Goal: Task Accomplishment & Management: Manage account settings

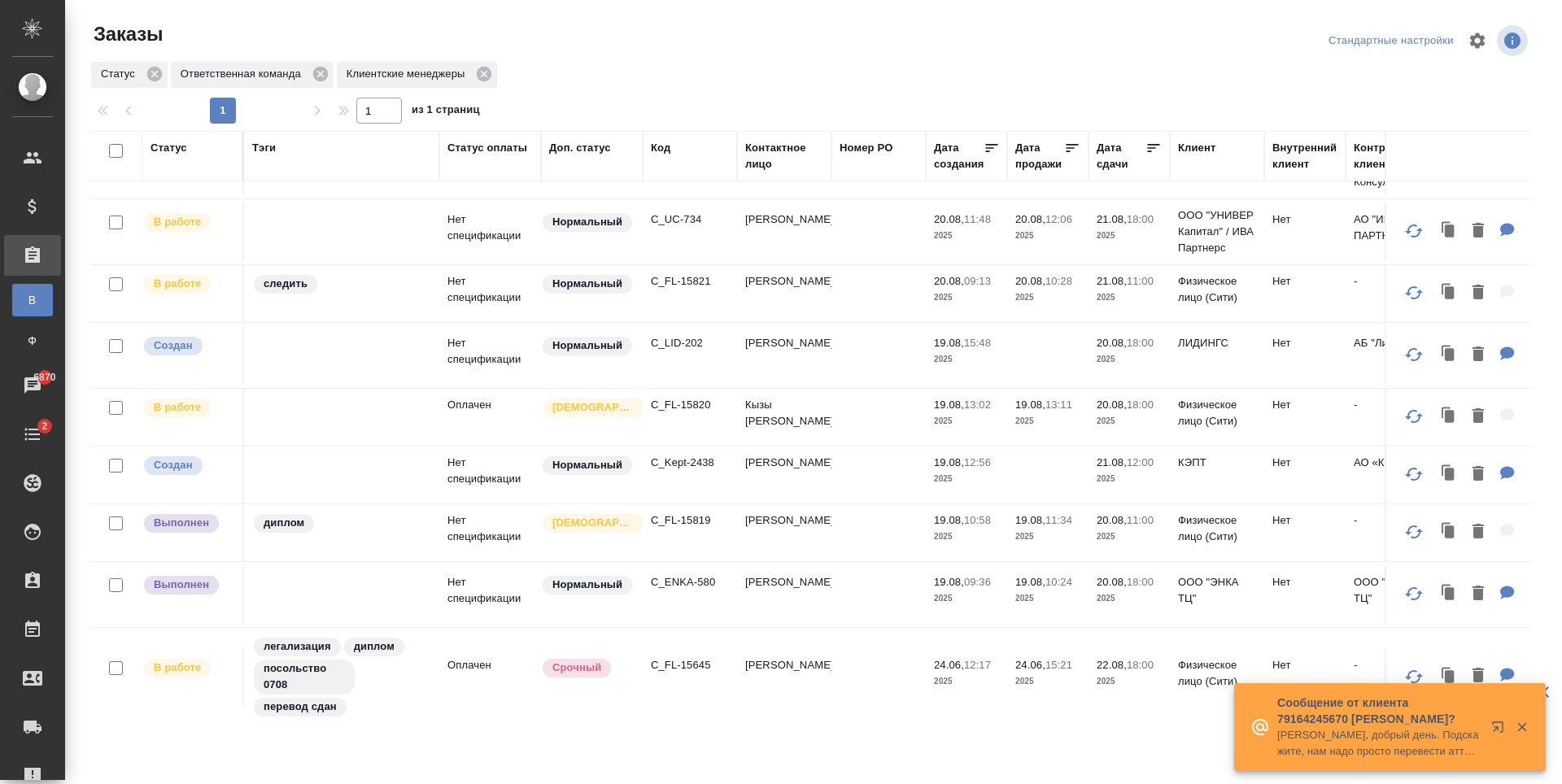
scroll to position [72, 0]
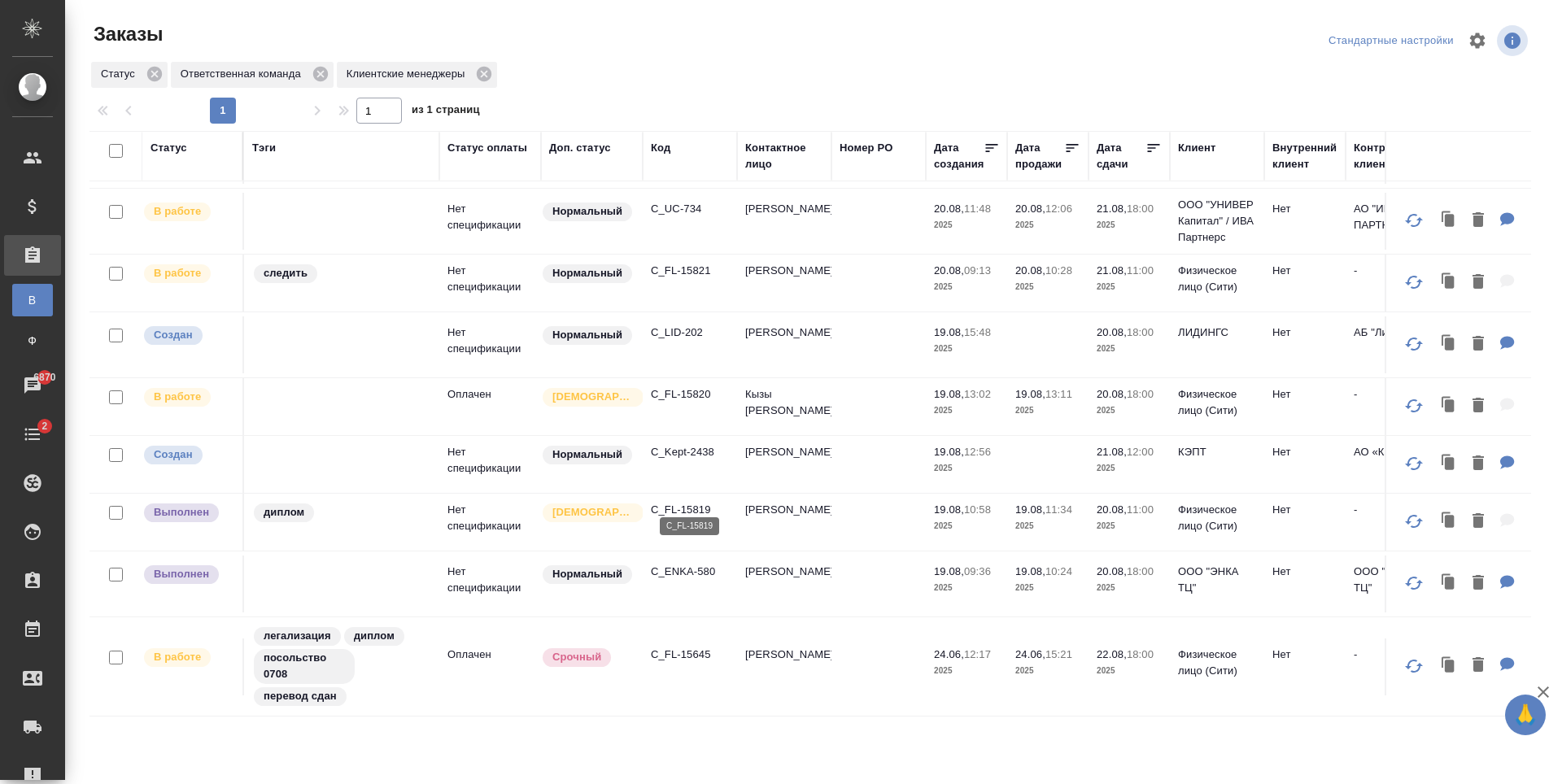
click at [694, 501] on p "C_FL-15819" at bounding box center [690, 509] width 78 height 16
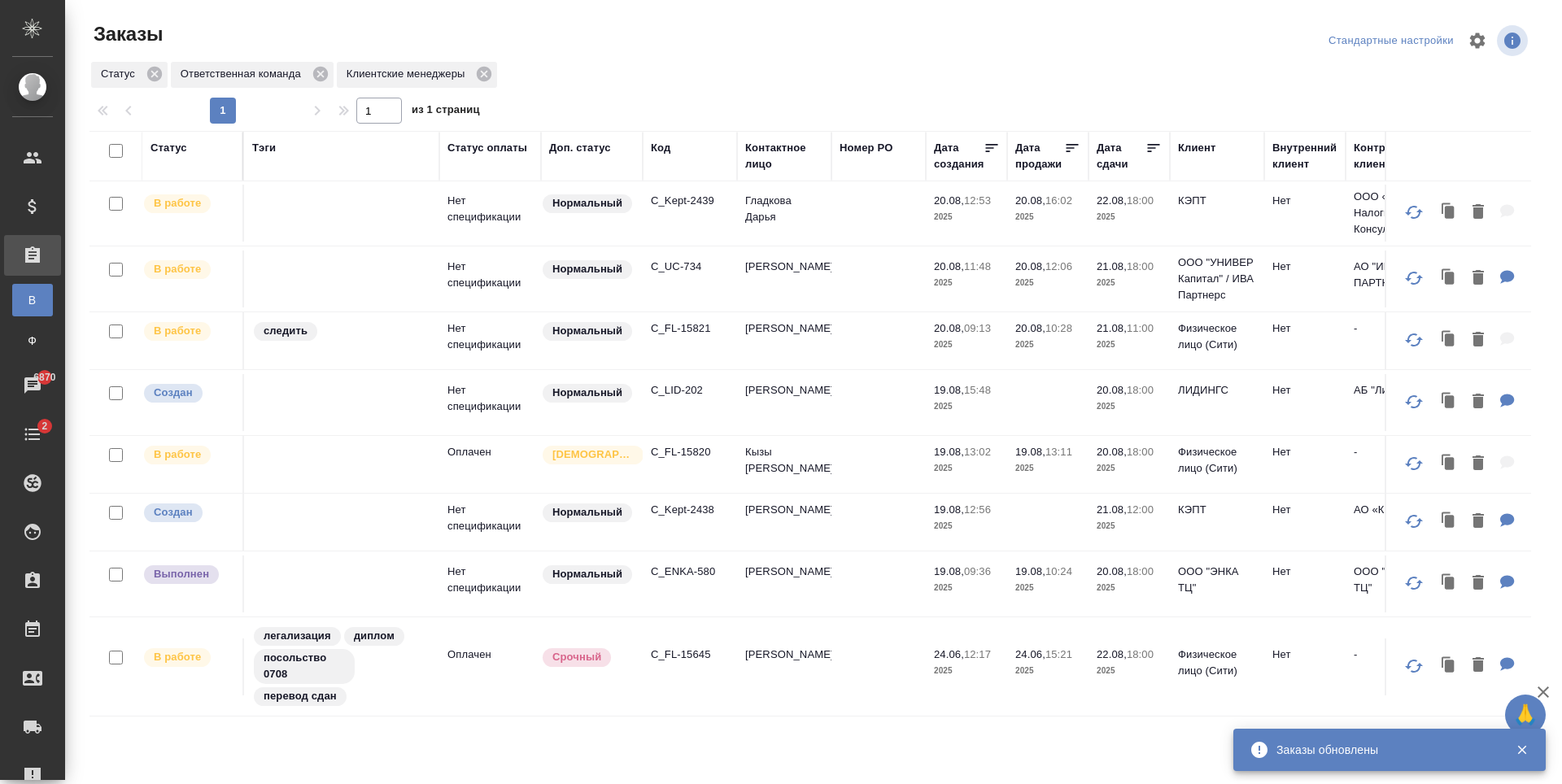
scroll to position [14, 0]
click at [660, 563] on p "C_ENKA-580" at bounding box center [690, 571] width 78 height 16
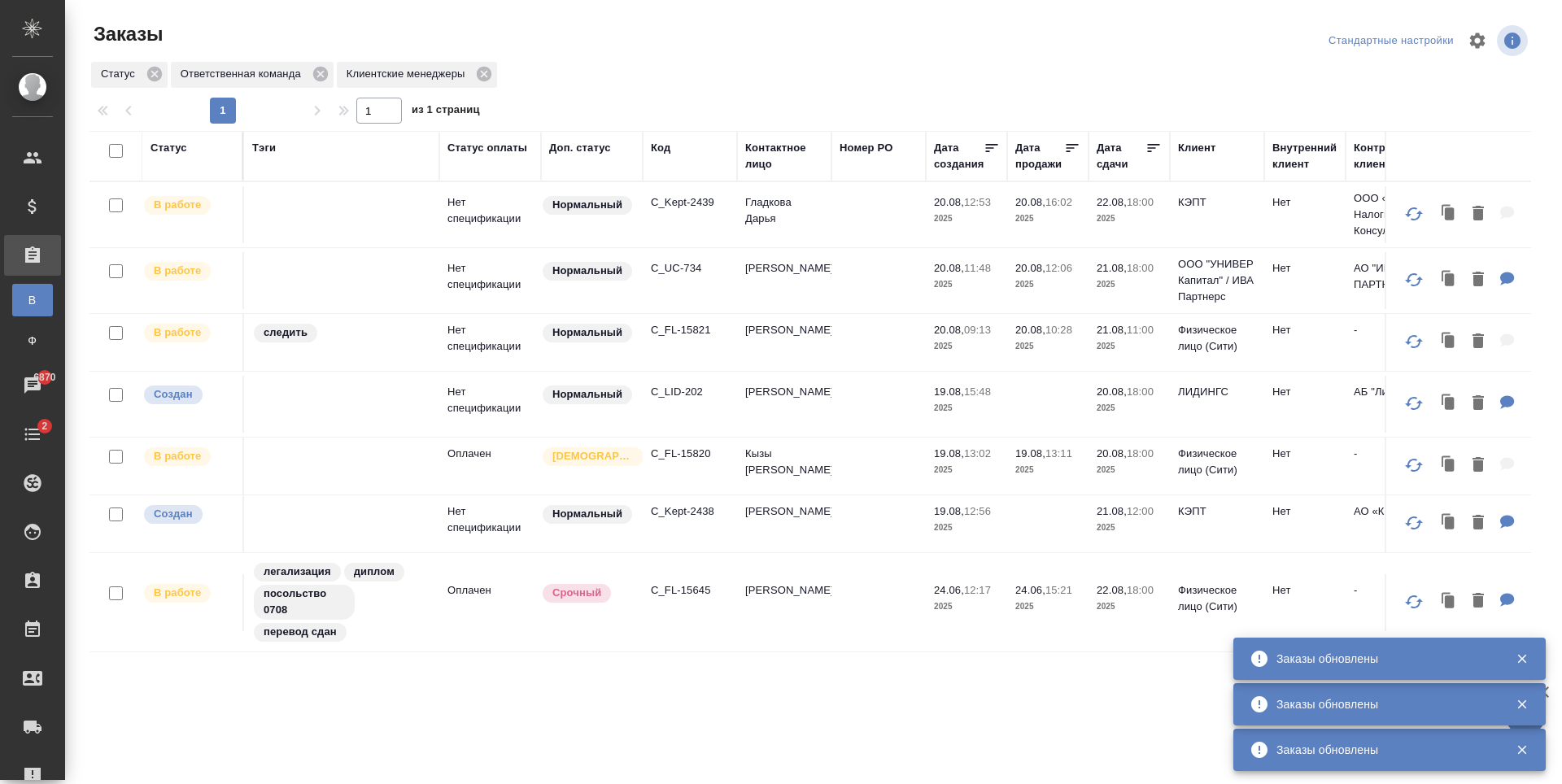
scroll to position [0, 0]
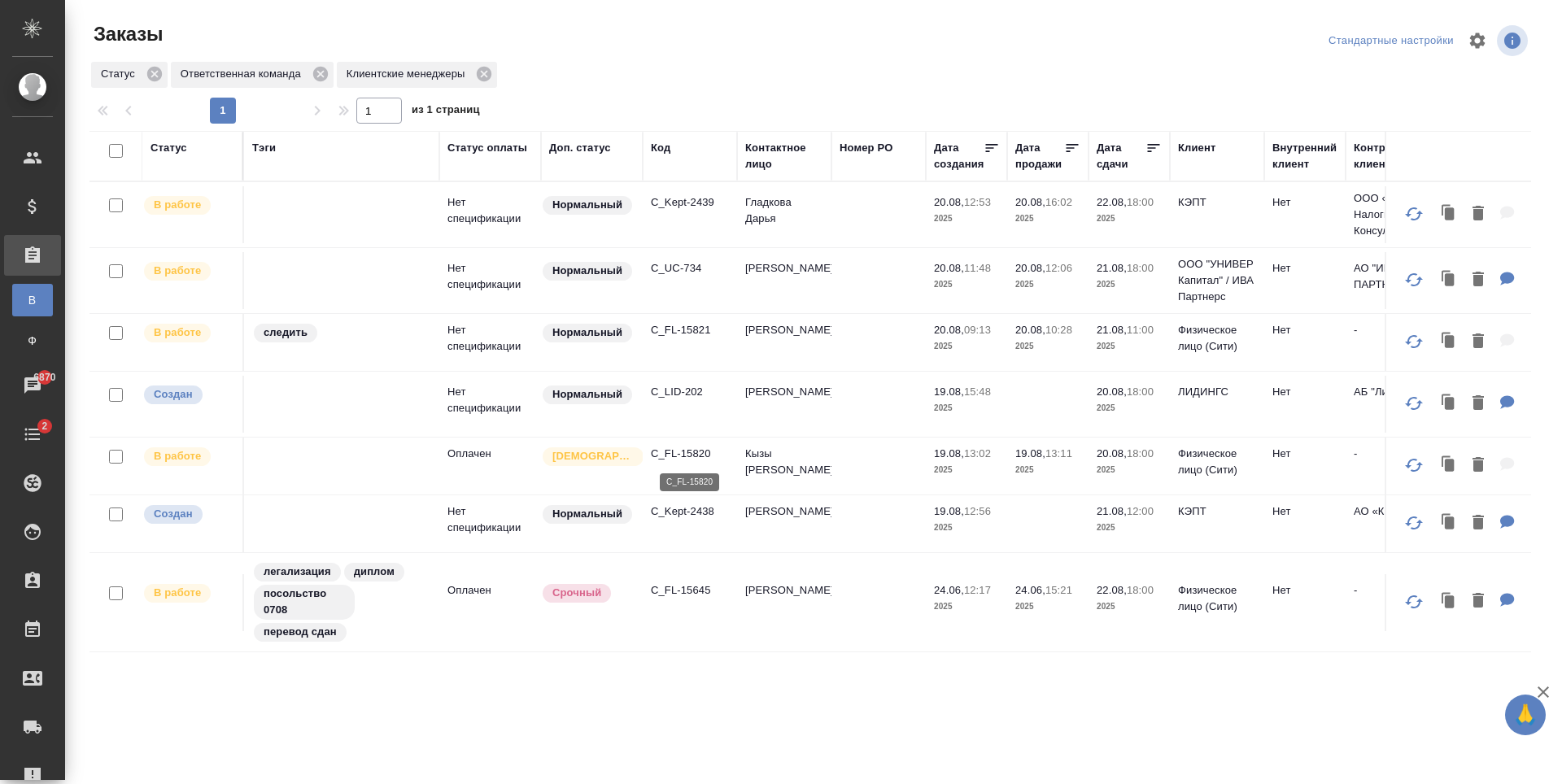
click at [688, 456] on p "C_FL-15820" at bounding box center [690, 454] width 78 height 16
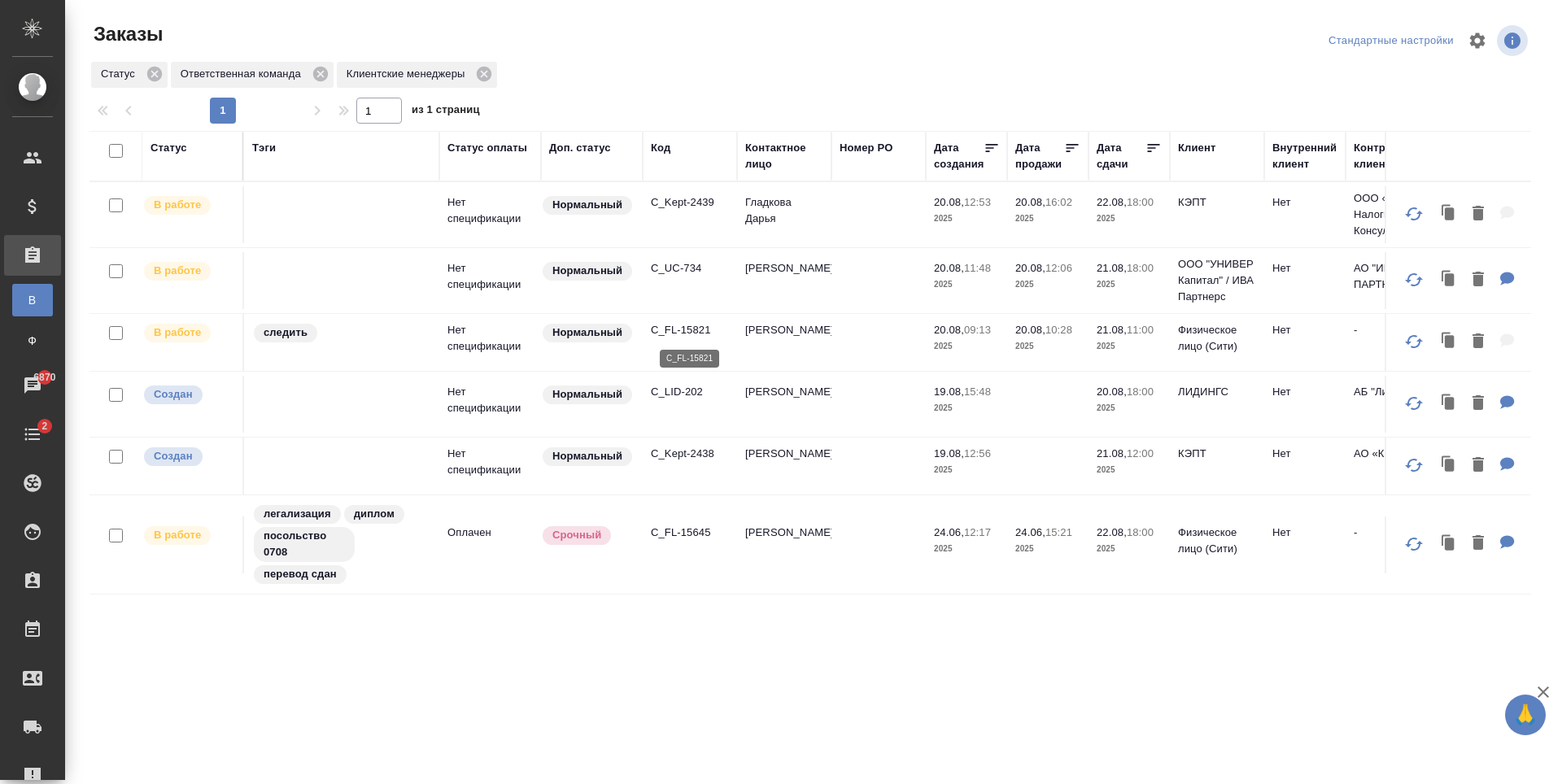
click at [690, 334] on p "C_FL-15821" at bounding box center [690, 330] width 78 height 16
click at [674, 324] on p "C_FL-15821" at bounding box center [690, 330] width 78 height 16
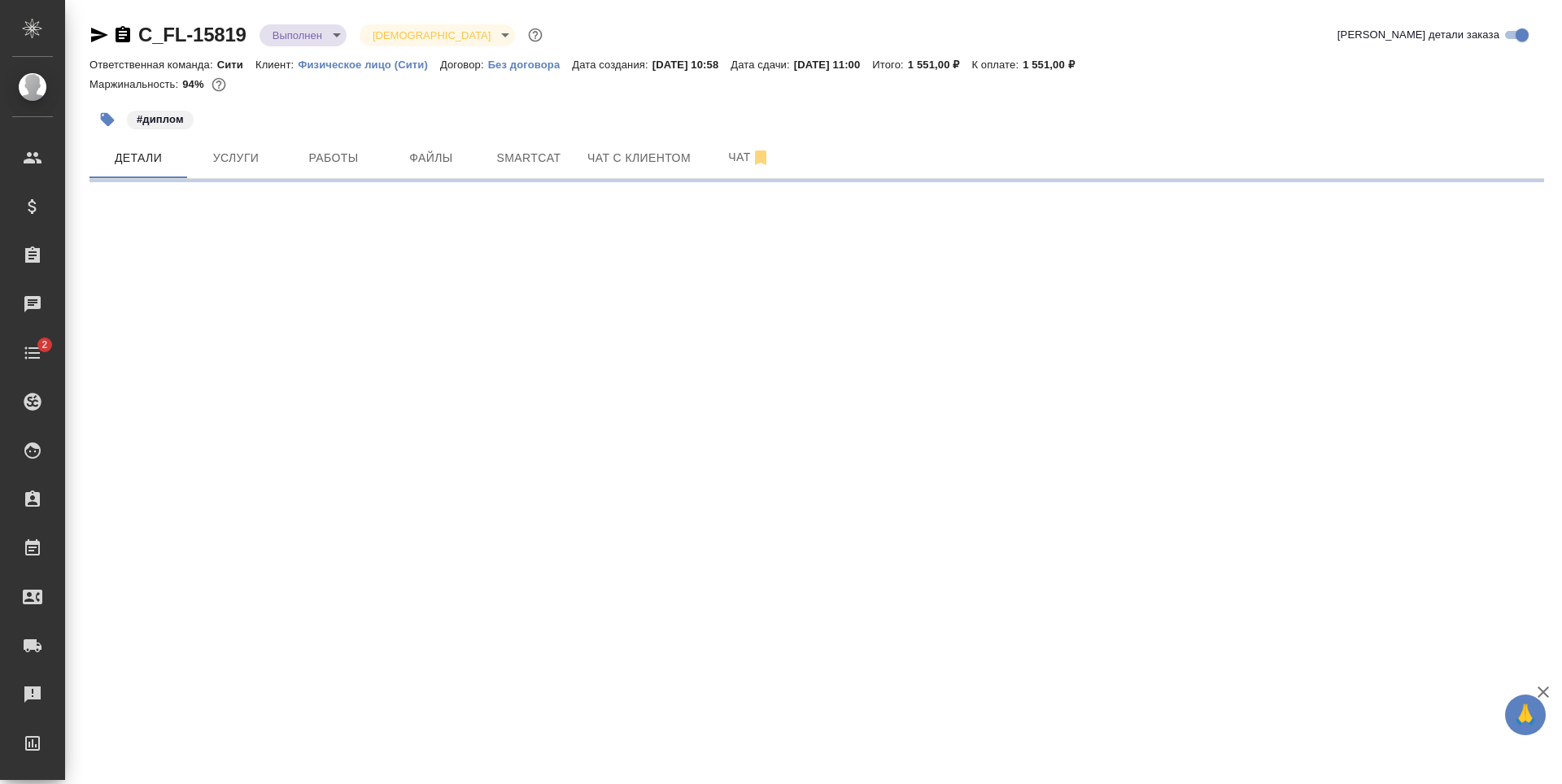
select select "RU"
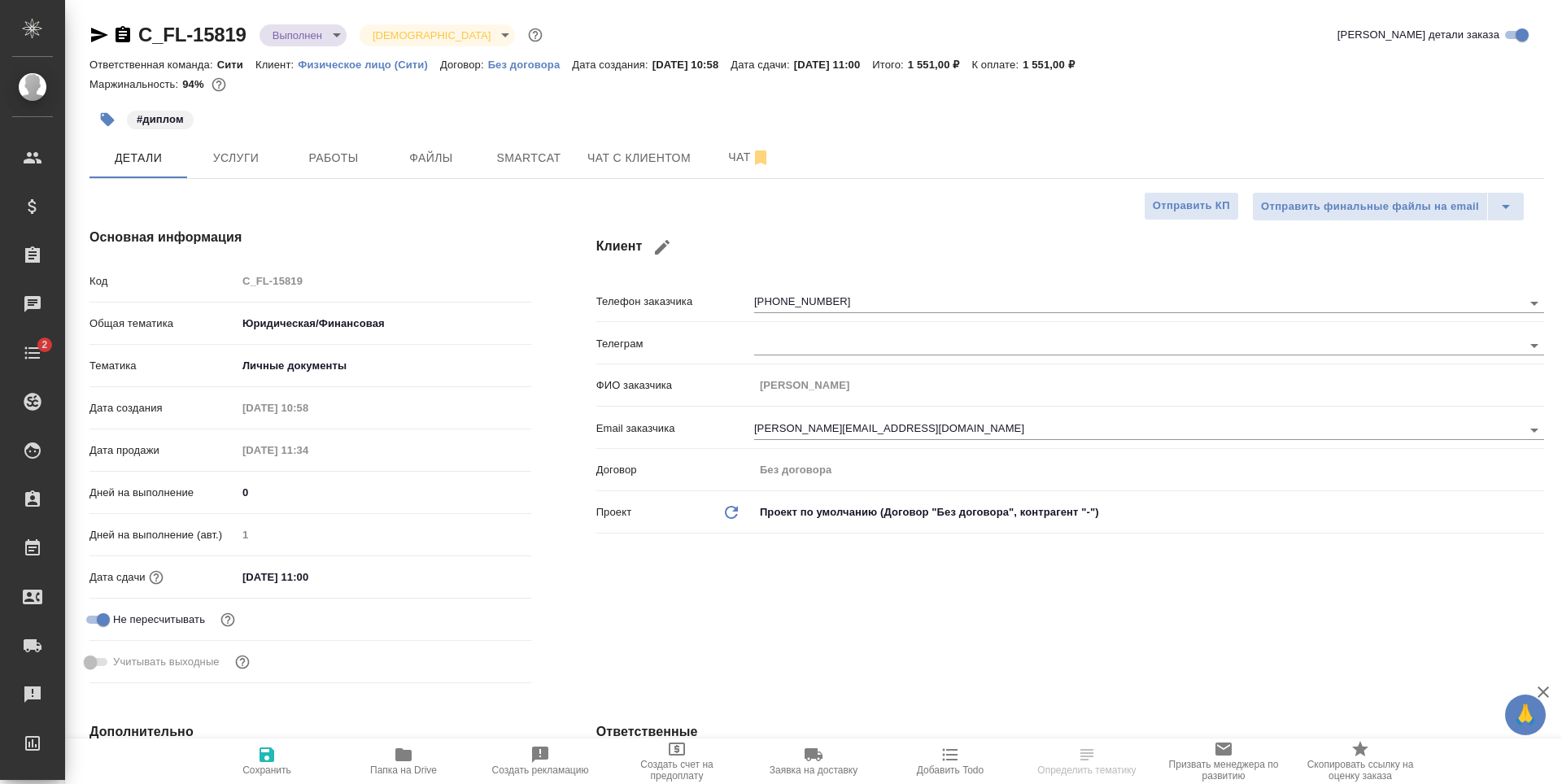
type textarea "x"
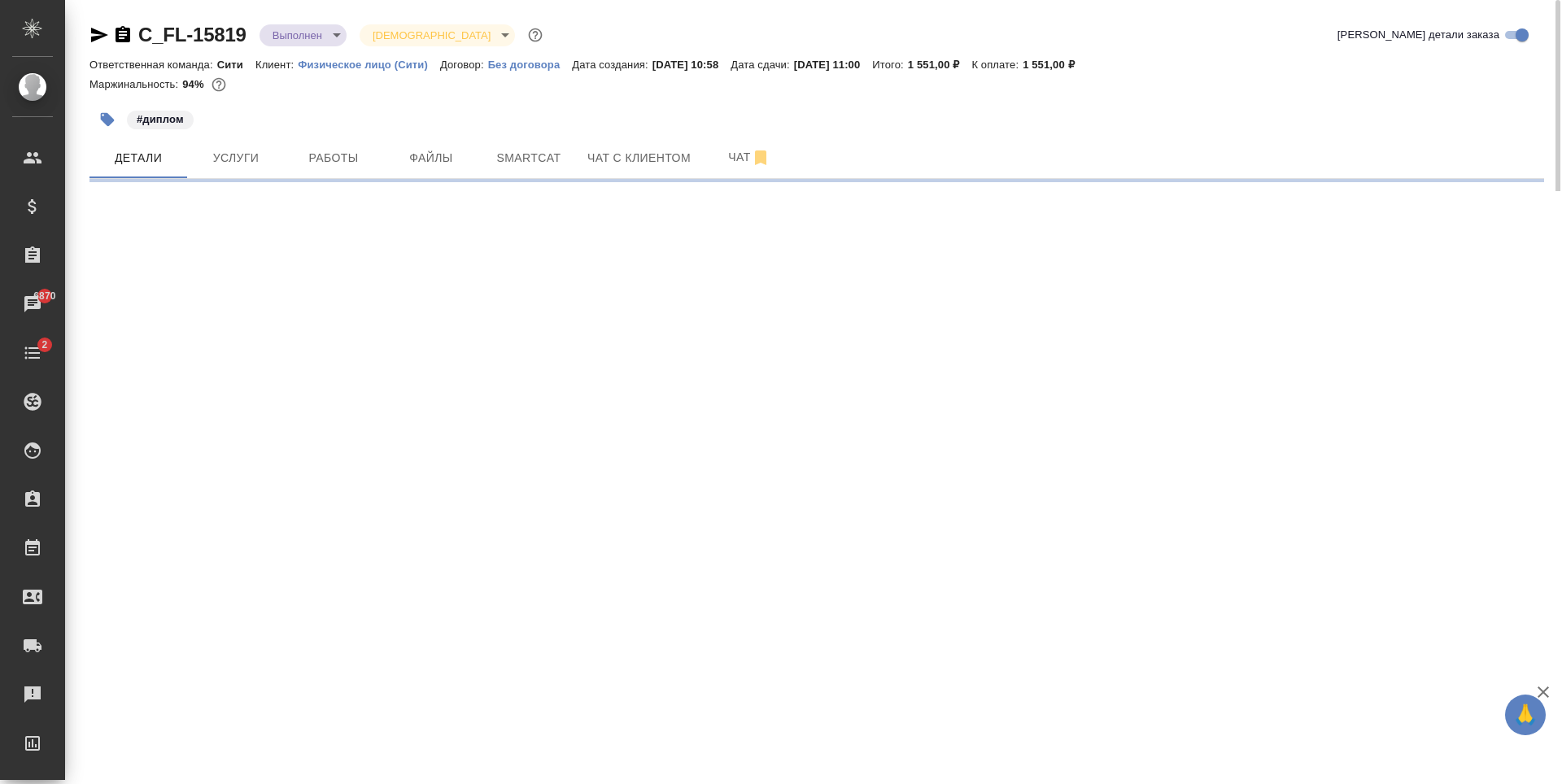
select select "RU"
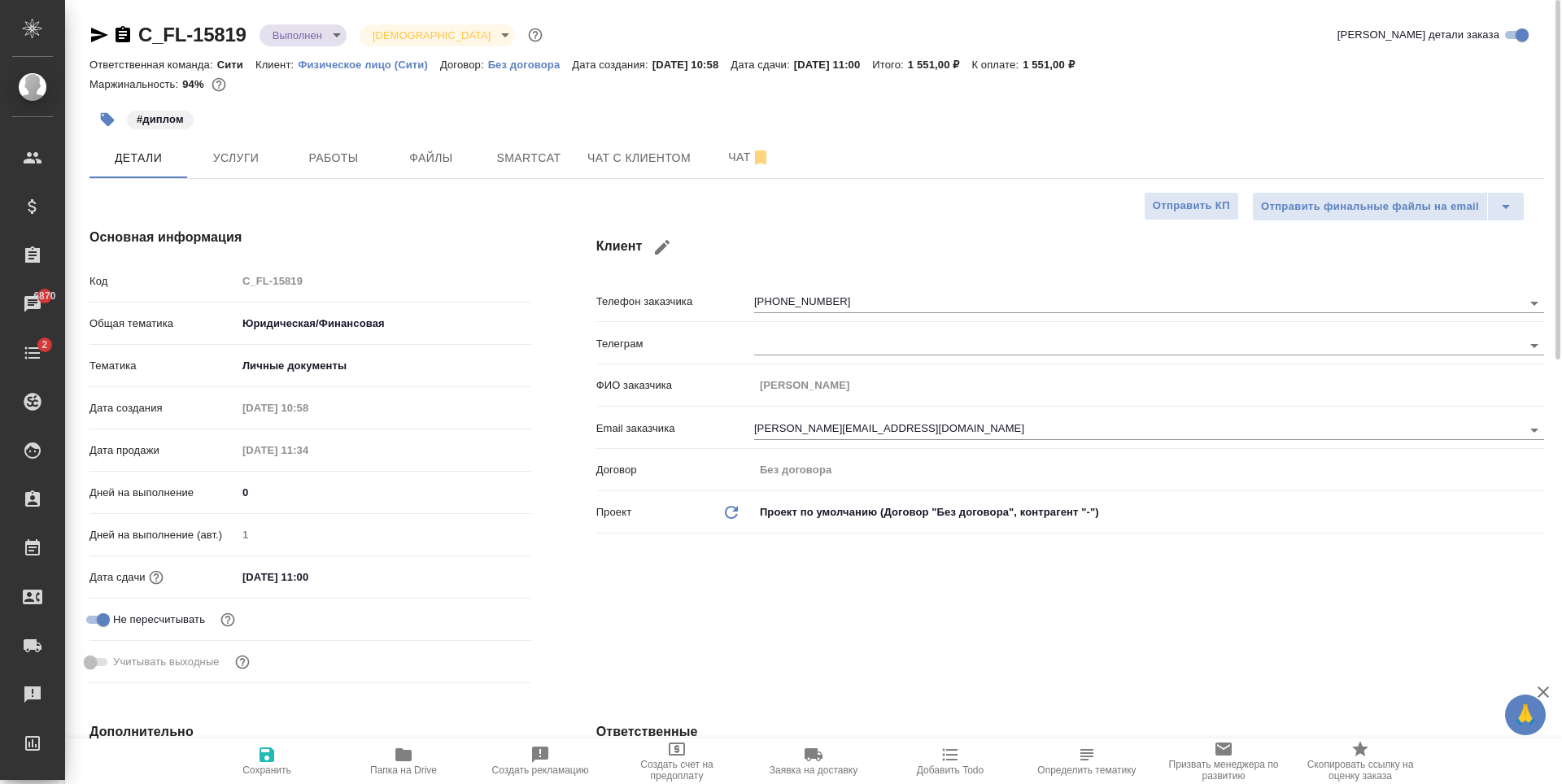
type textarea "x"
click at [326, 153] on span "Работы" at bounding box center [334, 158] width 78 height 20
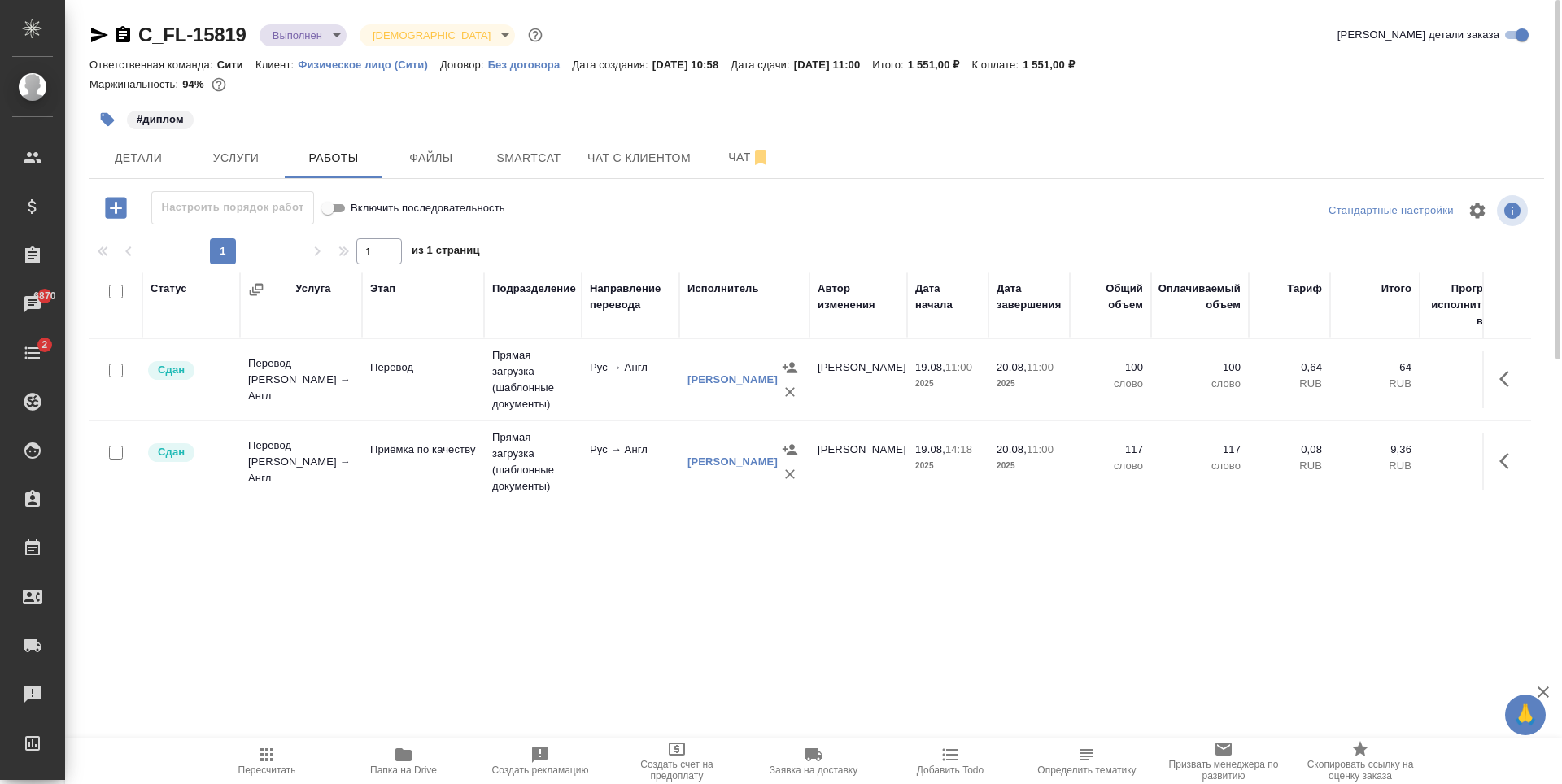
click at [313, 42] on body "🙏 .cls-1 fill:#fff; AWATERA Zaytseva Svetlana Клиенты Спецификации Заказы 6870 …" at bounding box center [781, 392] width 1562 height 784
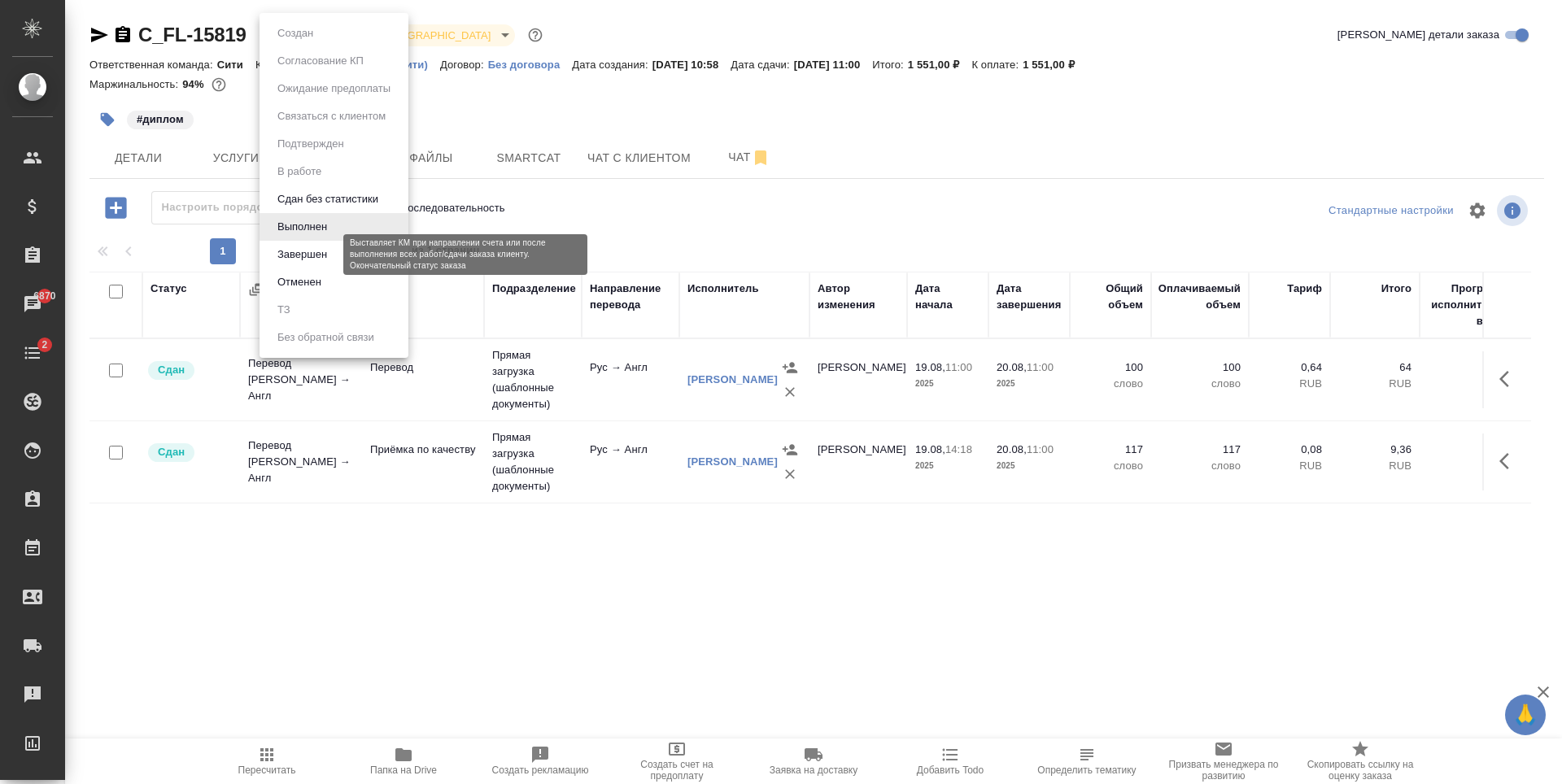
click at [328, 254] on button "Завершен" at bounding box center [302, 254] width 59 height 18
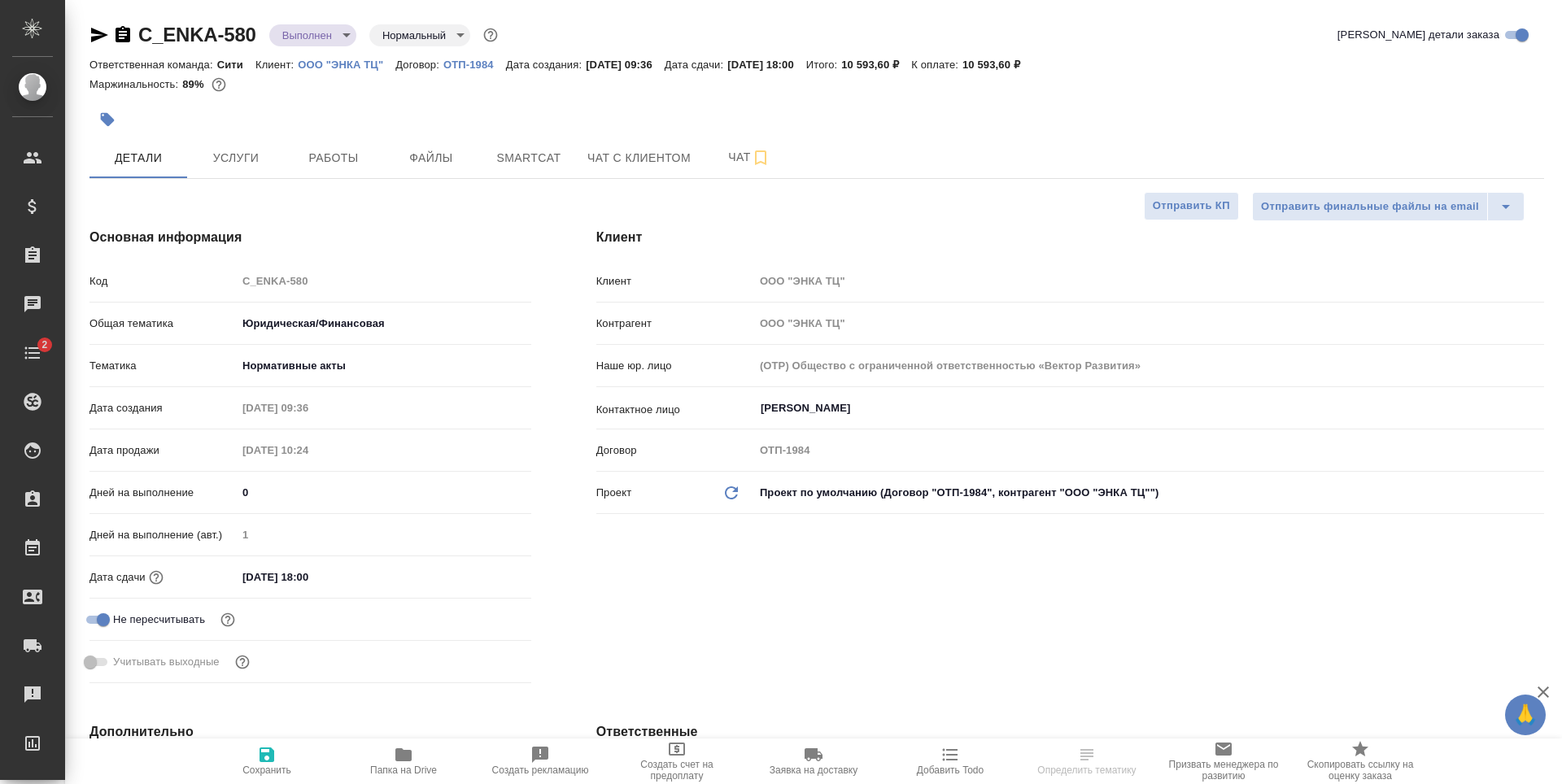
select select "RU"
type textarea "x"
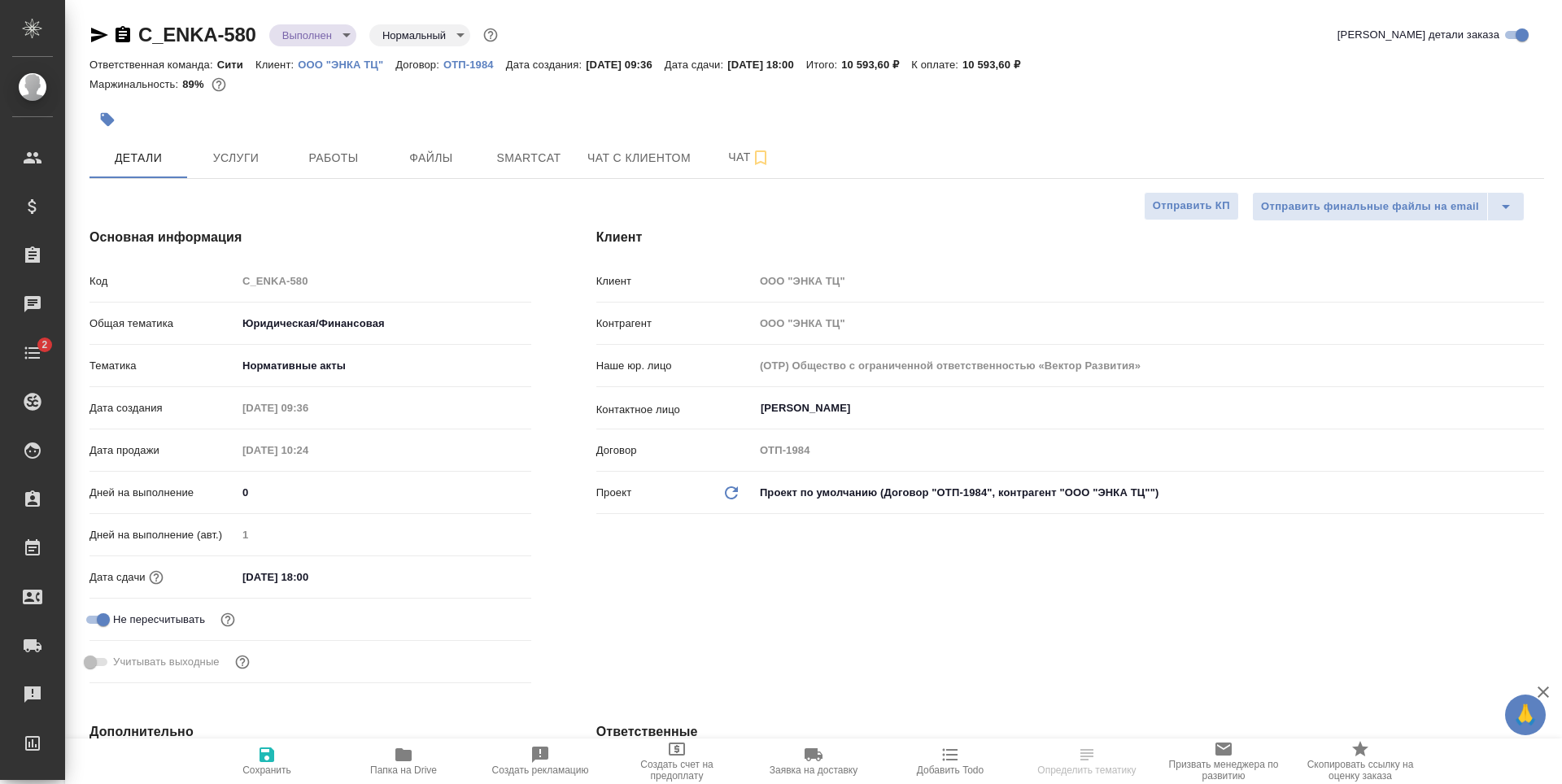
type textarea "x"
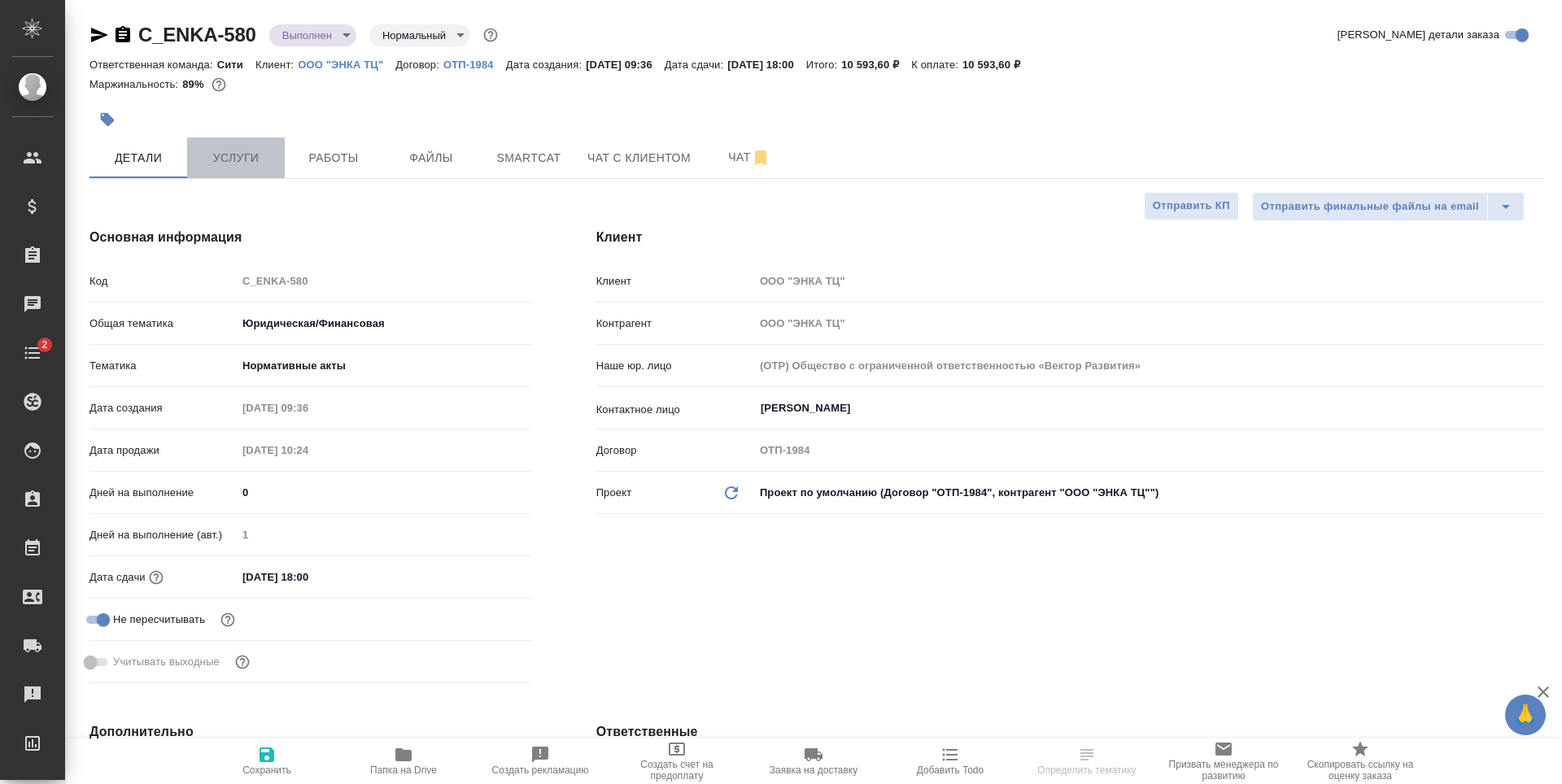
click at [265, 157] on span "Услуги" at bounding box center [236, 158] width 78 height 20
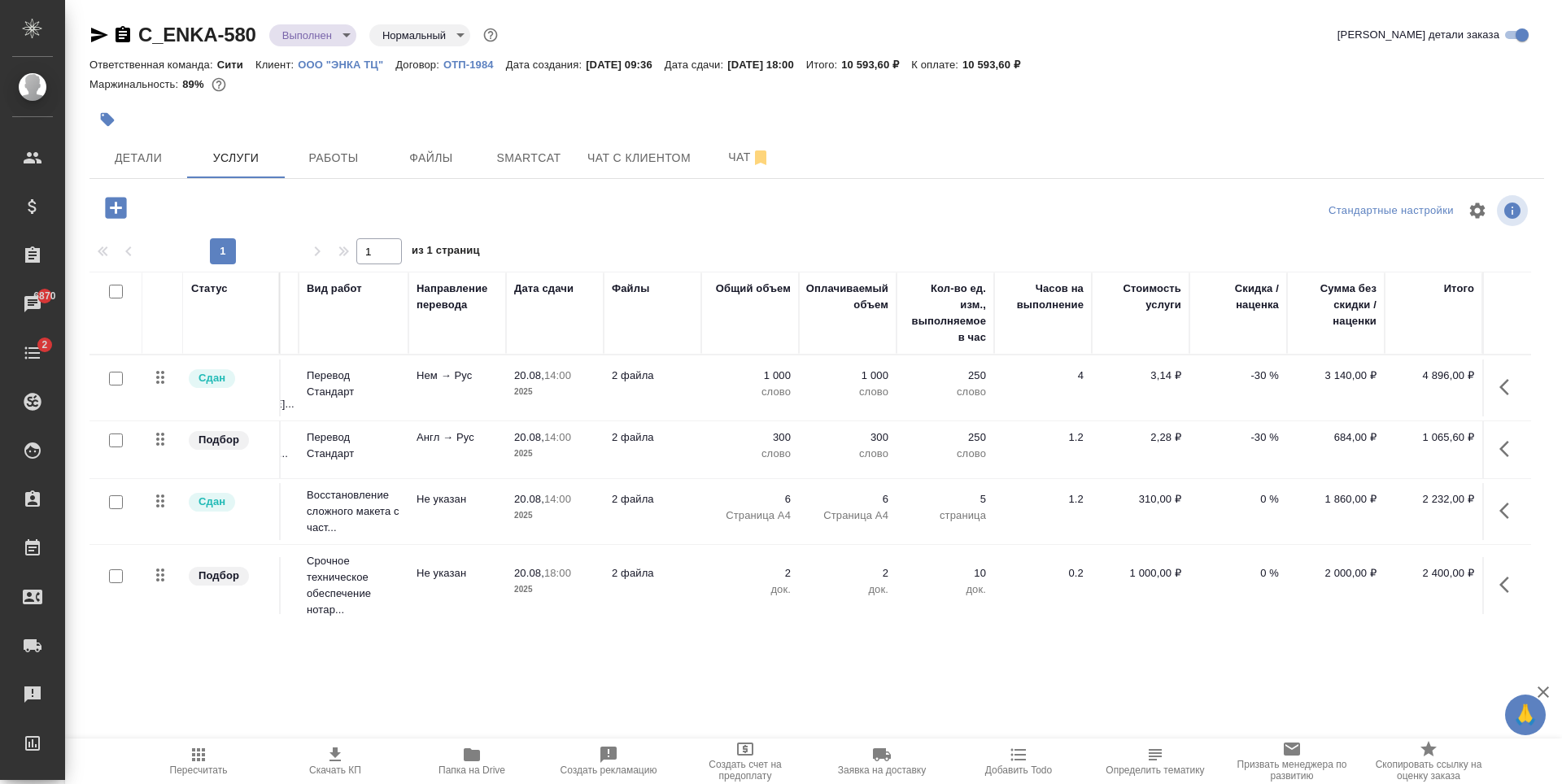
scroll to position [18, 104]
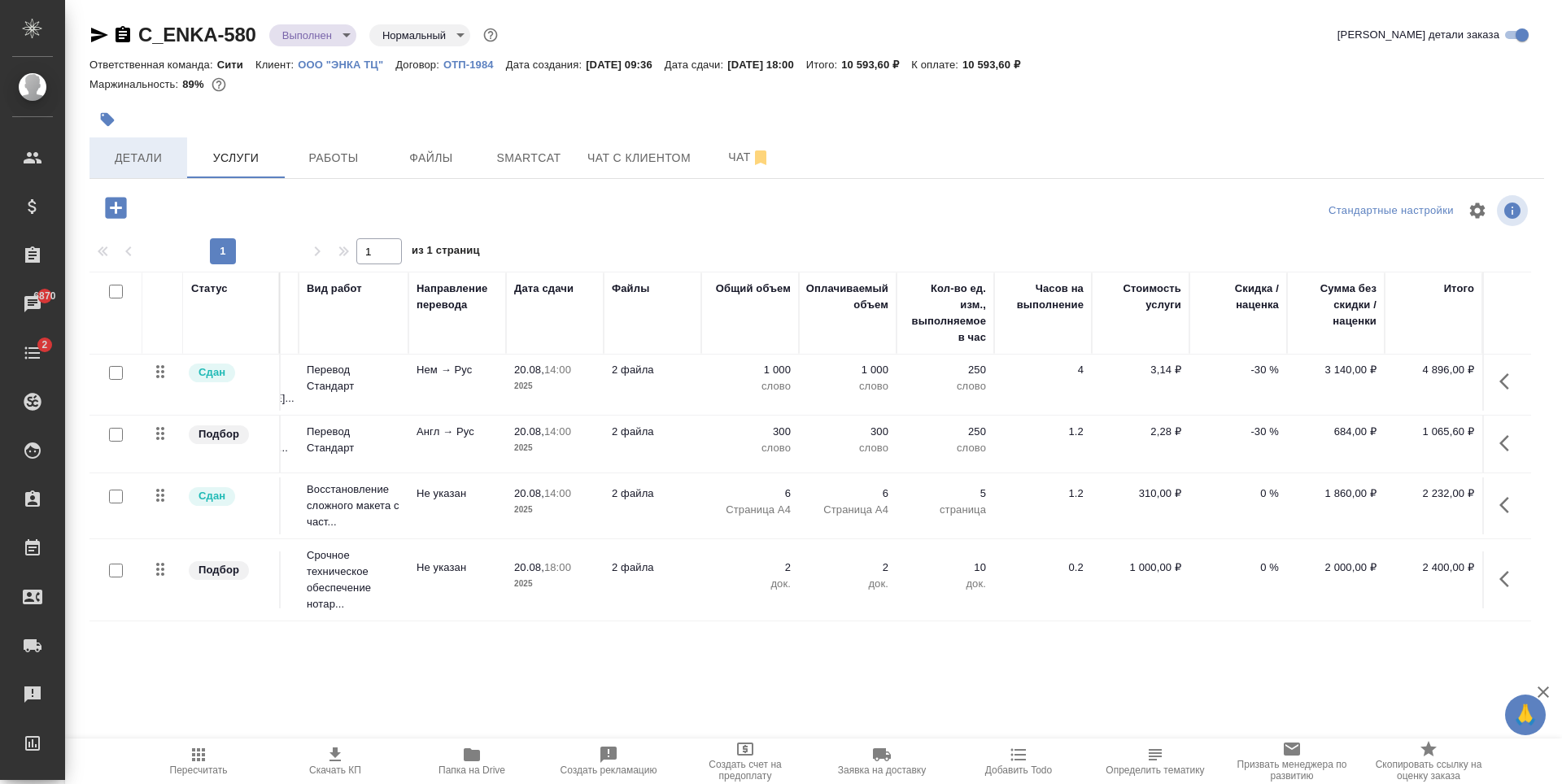
click at [161, 146] on button "Детали" at bounding box center [138, 158] width 98 height 41
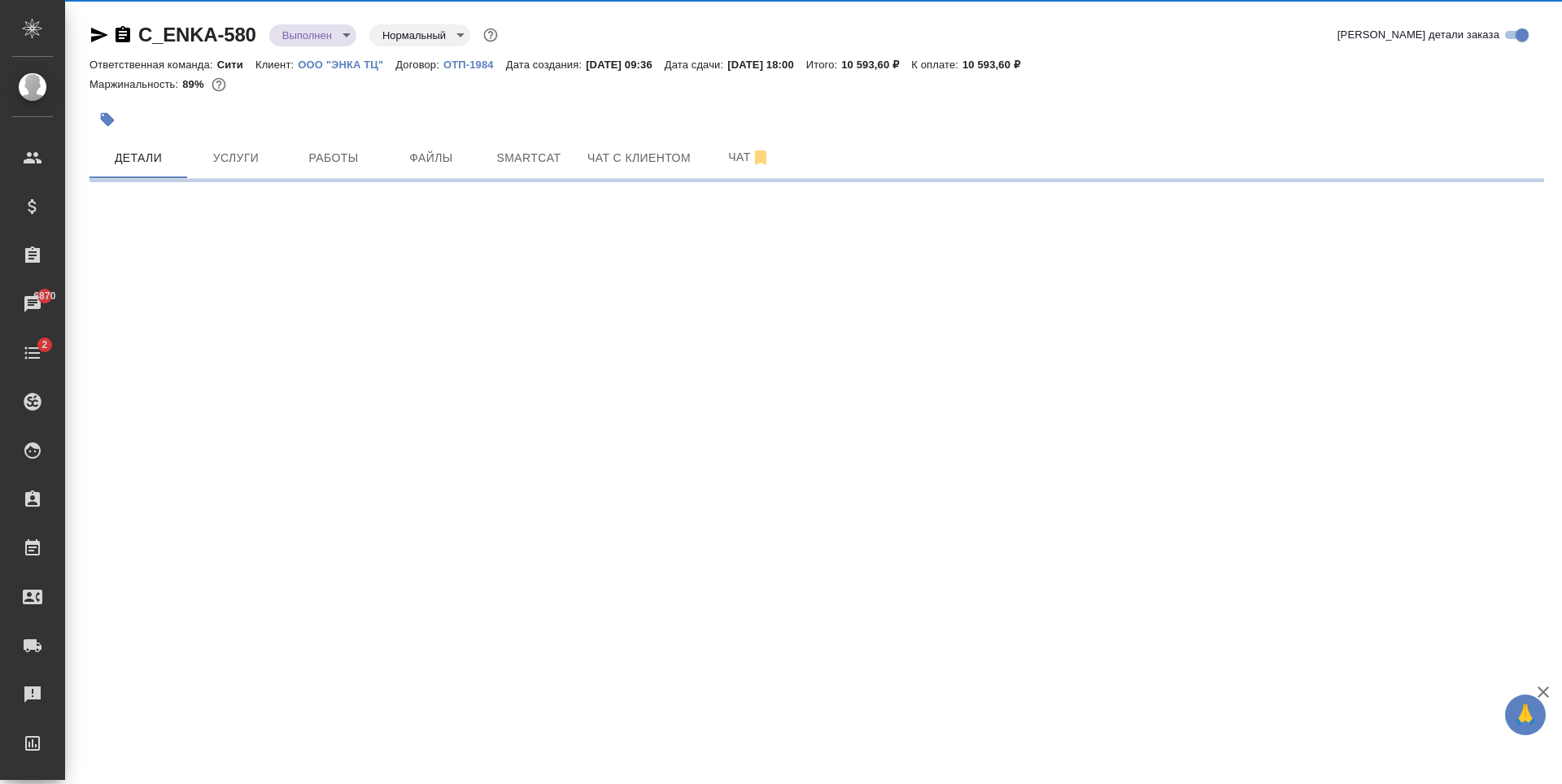
select select "RU"
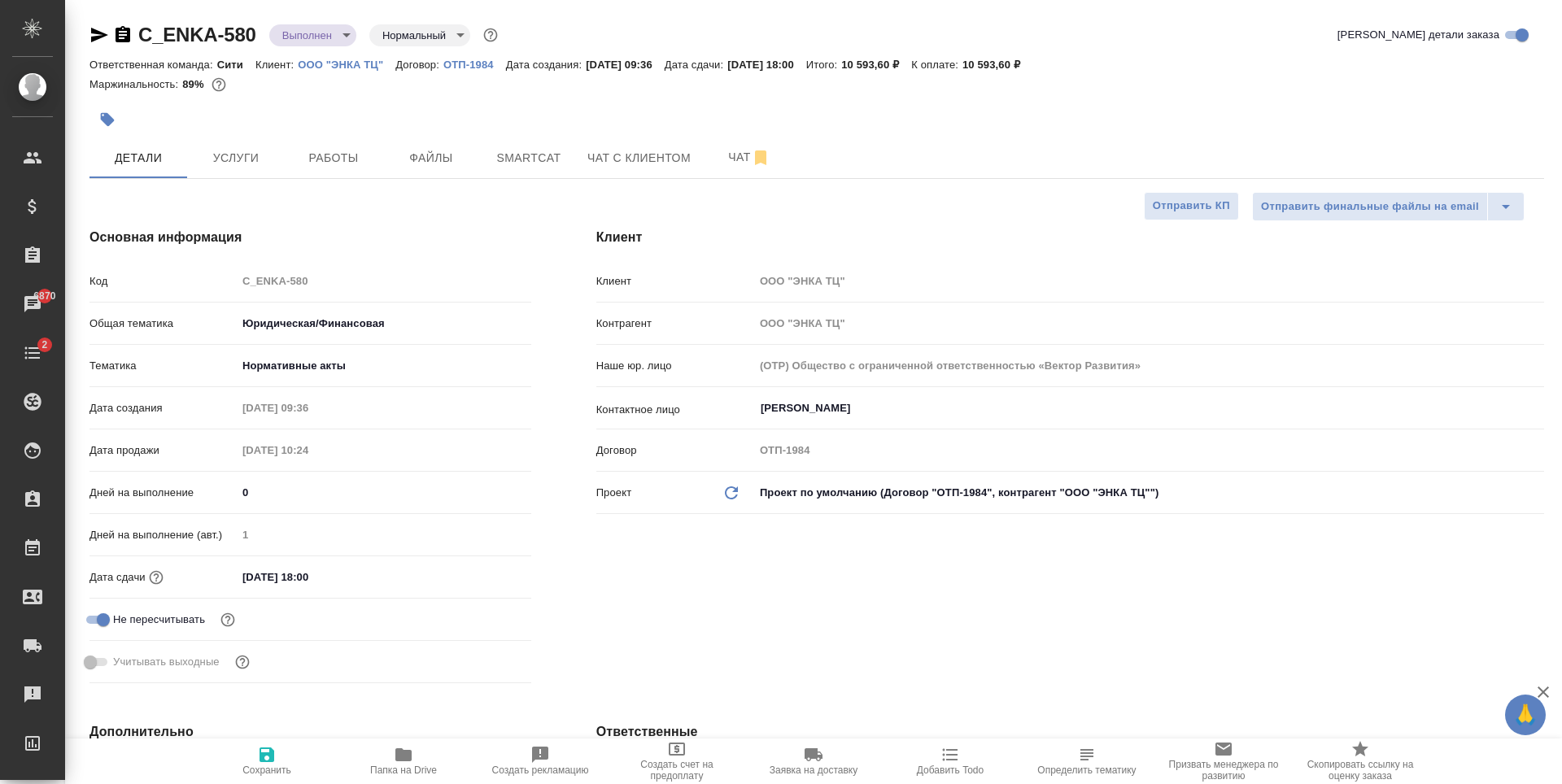
type textarea "x"
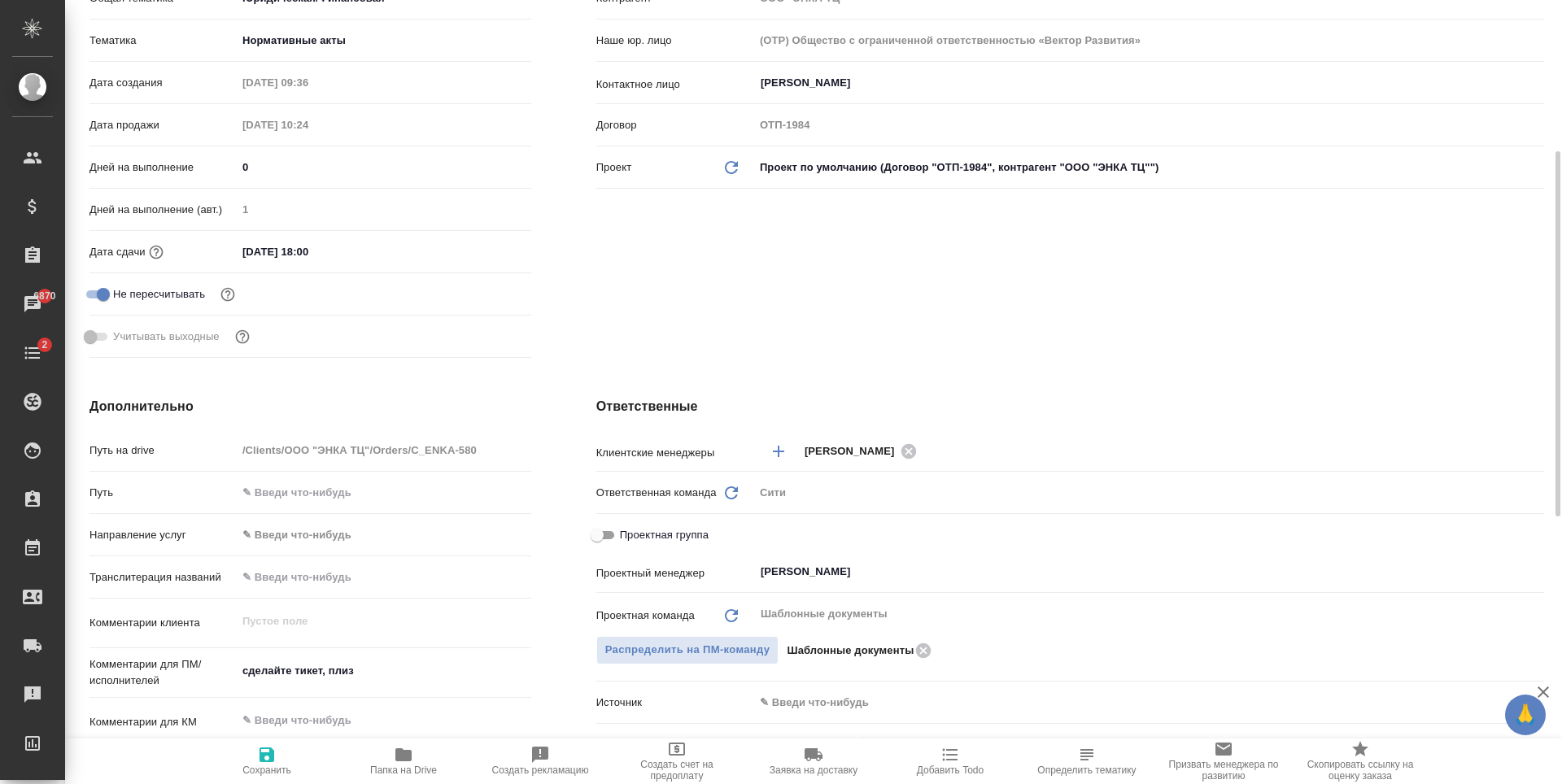
click at [605, 534] on input "Проектная группа" at bounding box center [597, 535] width 58 height 19
checkbox input "true"
type textarea "x"
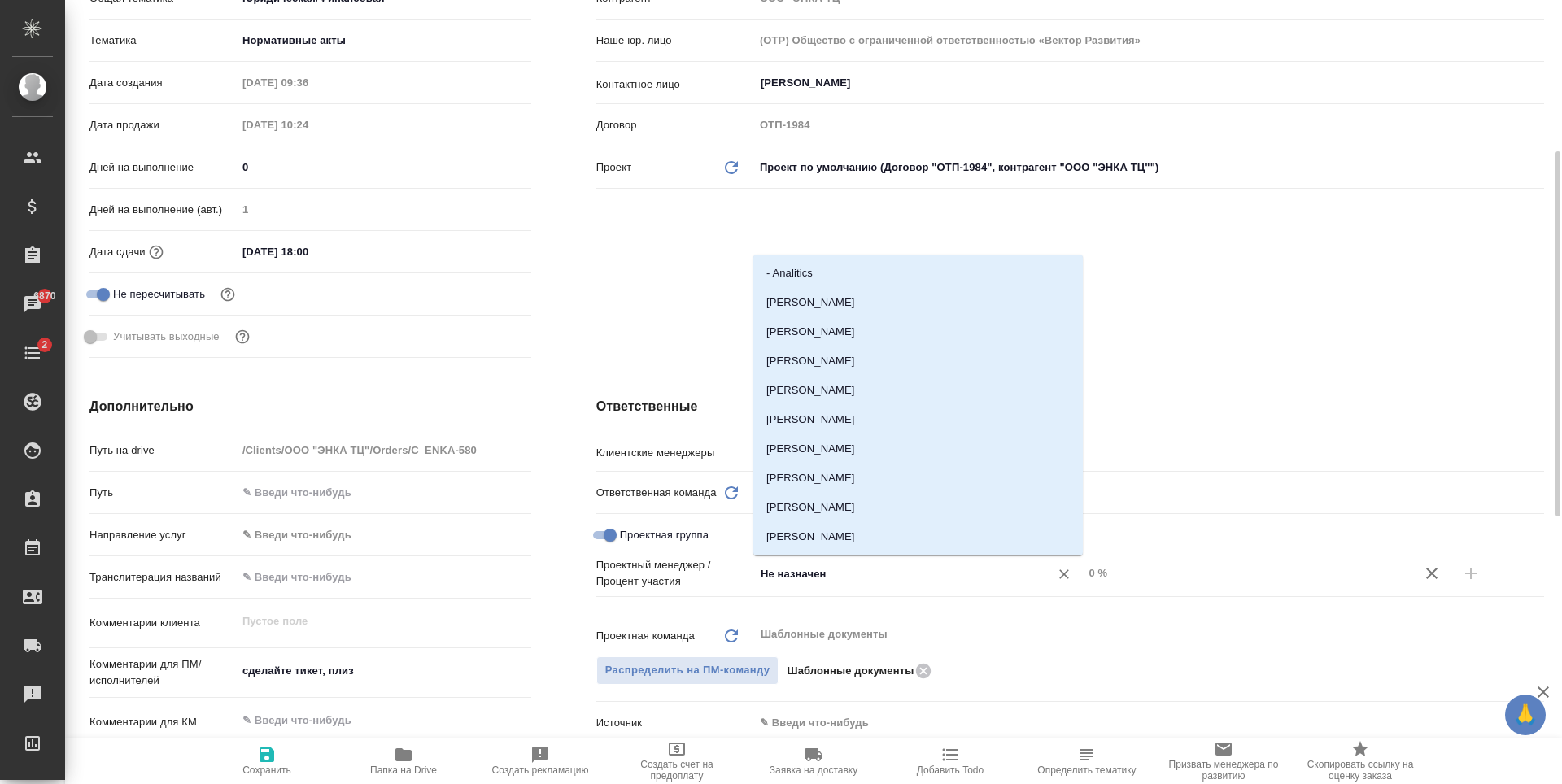
click at [812, 577] on input "Не назначен" at bounding box center [892, 573] width 265 height 19
type input "тара"
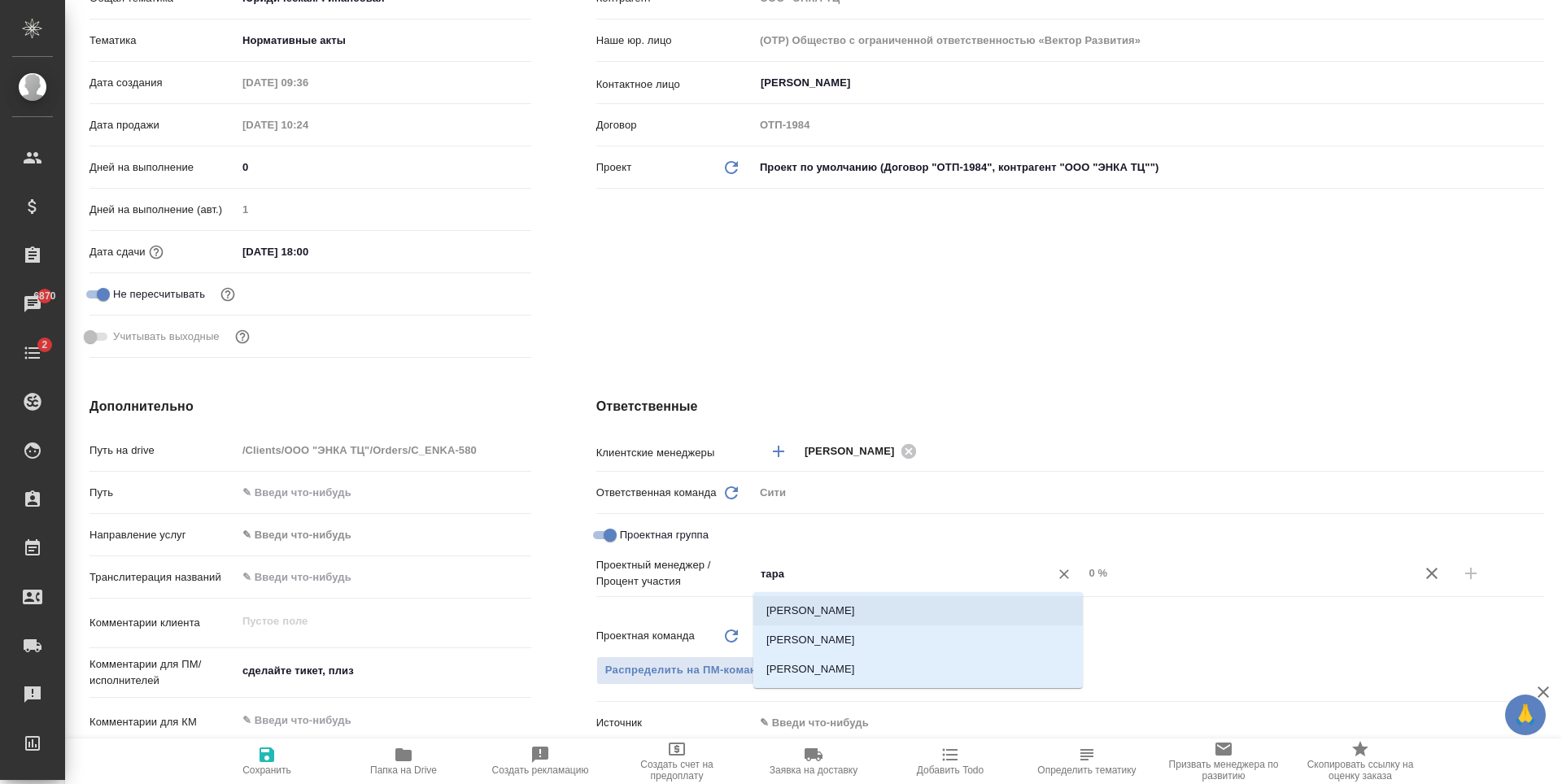
click at [853, 613] on li "[PERSON_NAME]" at bounding box center [917, 610] width 329 height 29
type textarea "x"
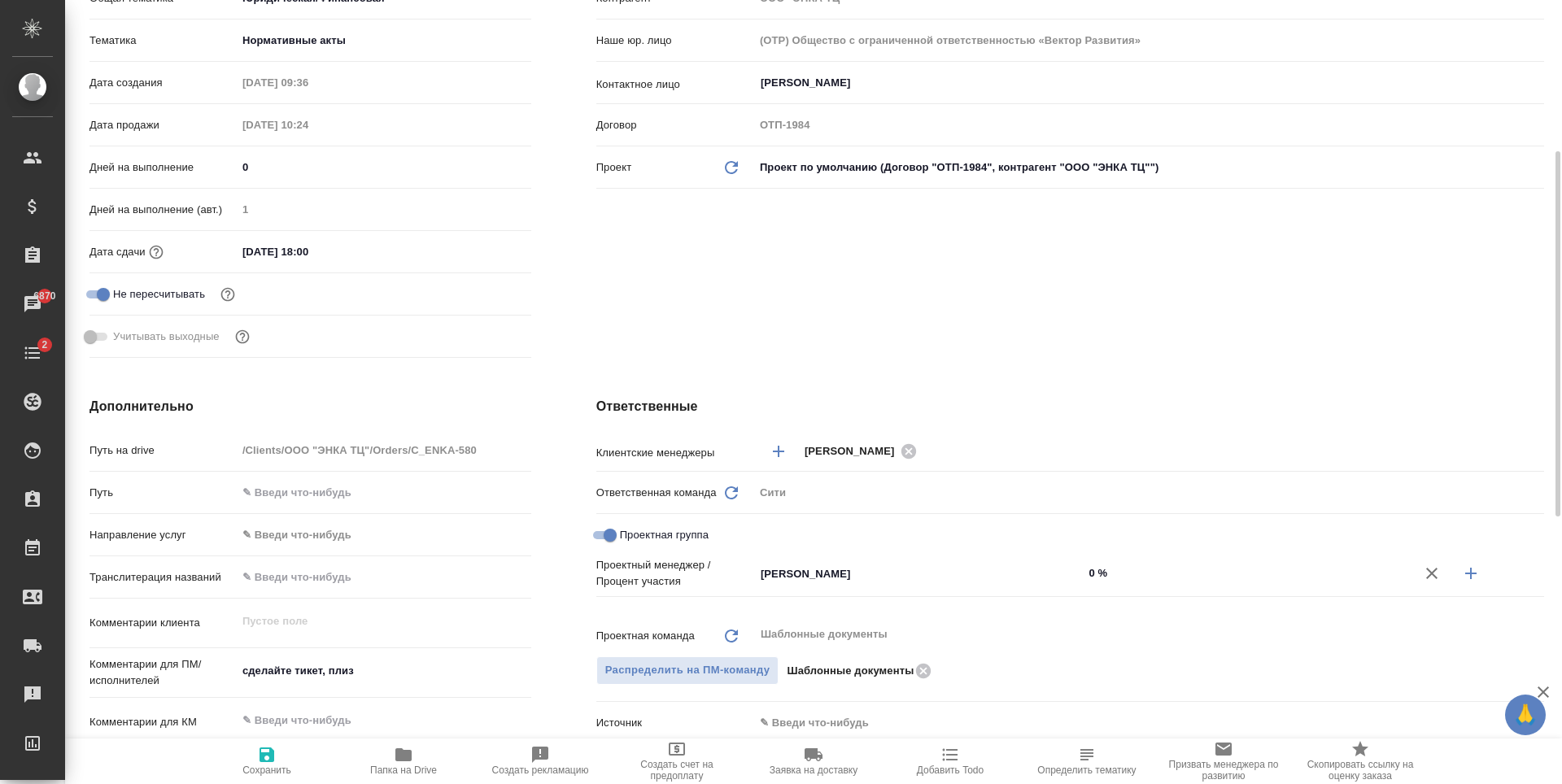
click at [1477, 569] on icon "button" at bounding box center [1471, 573] width 19 height 19
type textarea "x"
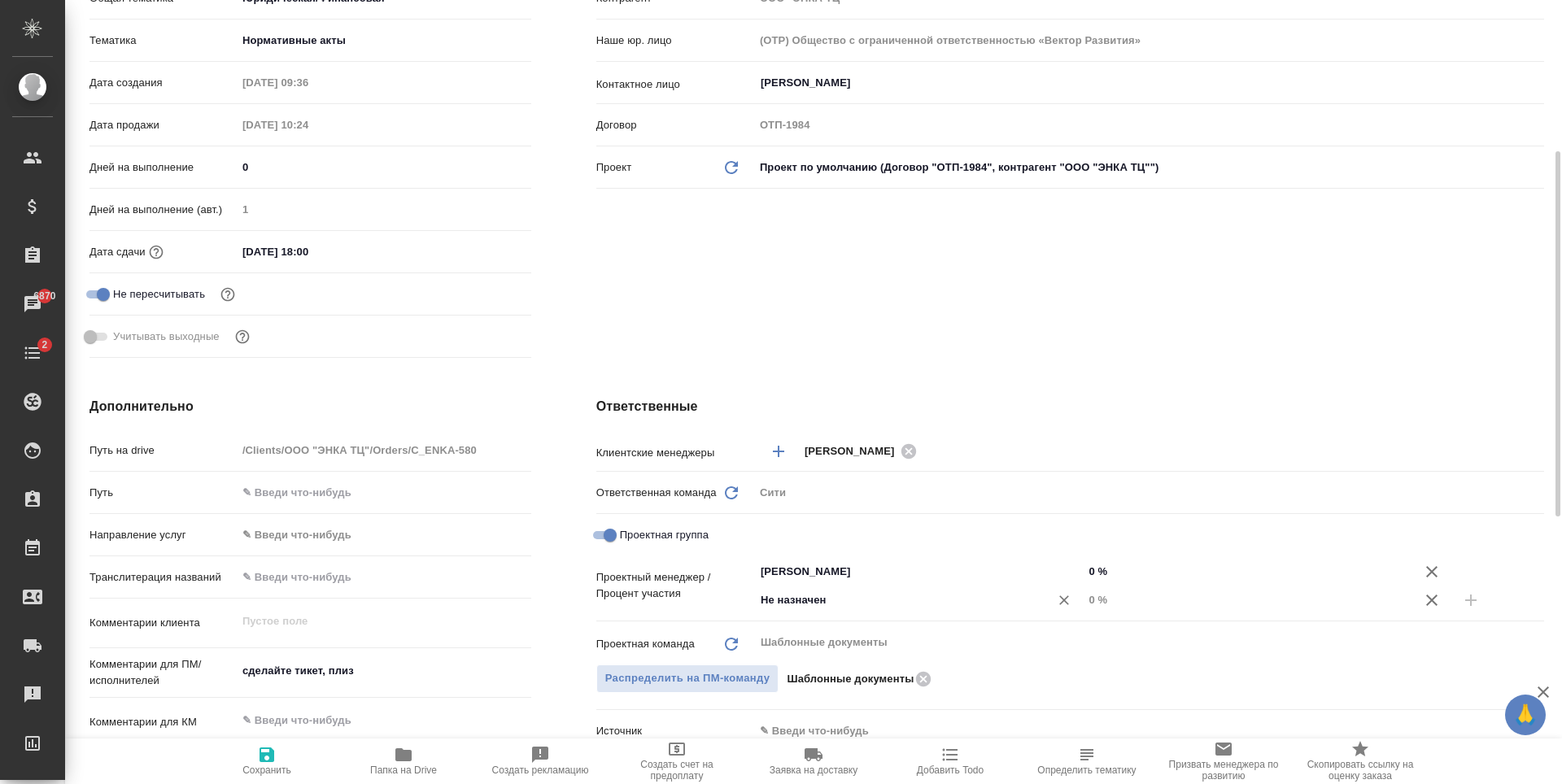
click at [872, 614] on div "Не назначен ​" at bounding box center [918, 599] width 329 height 29
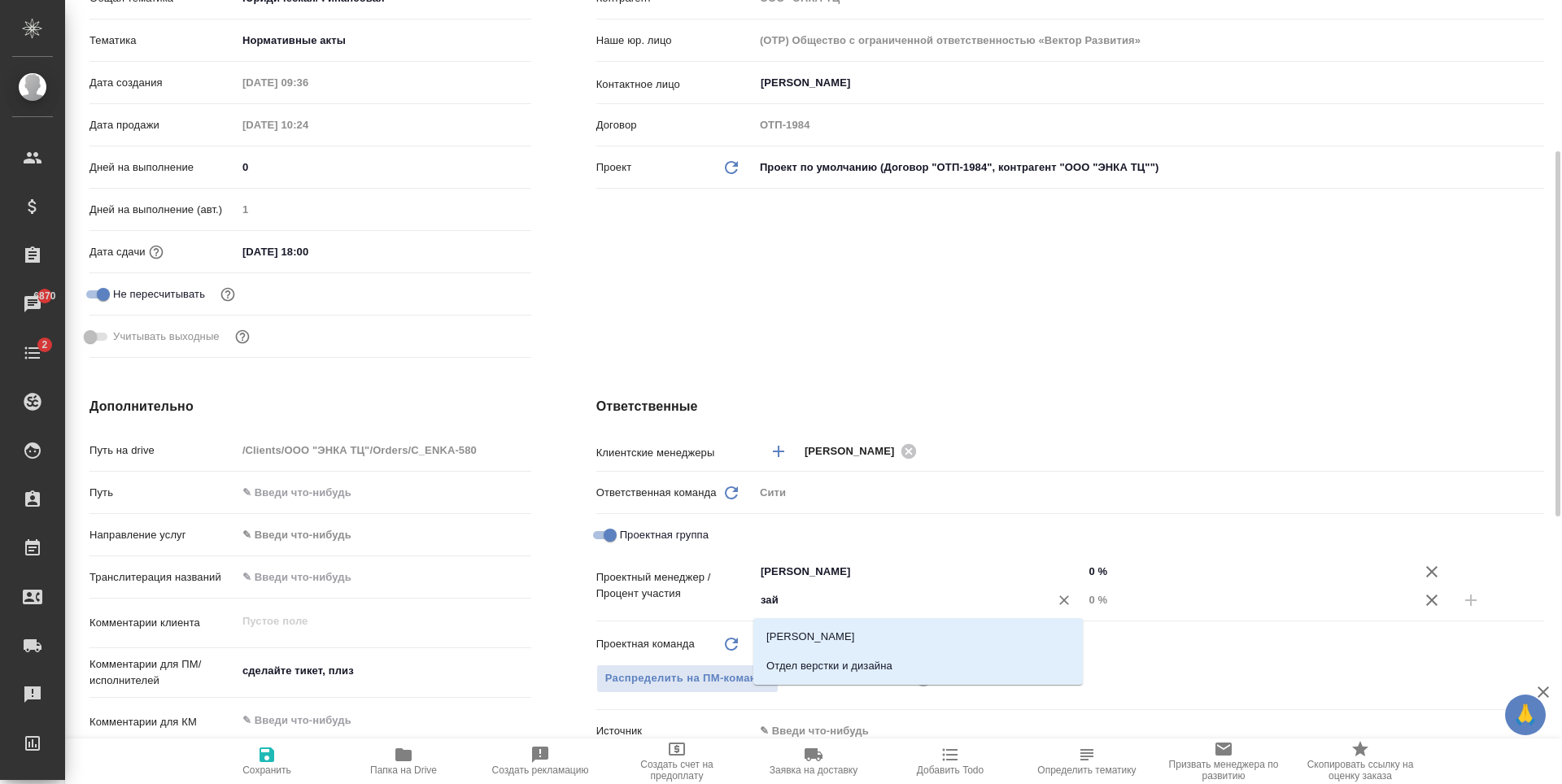
type input "зайц"
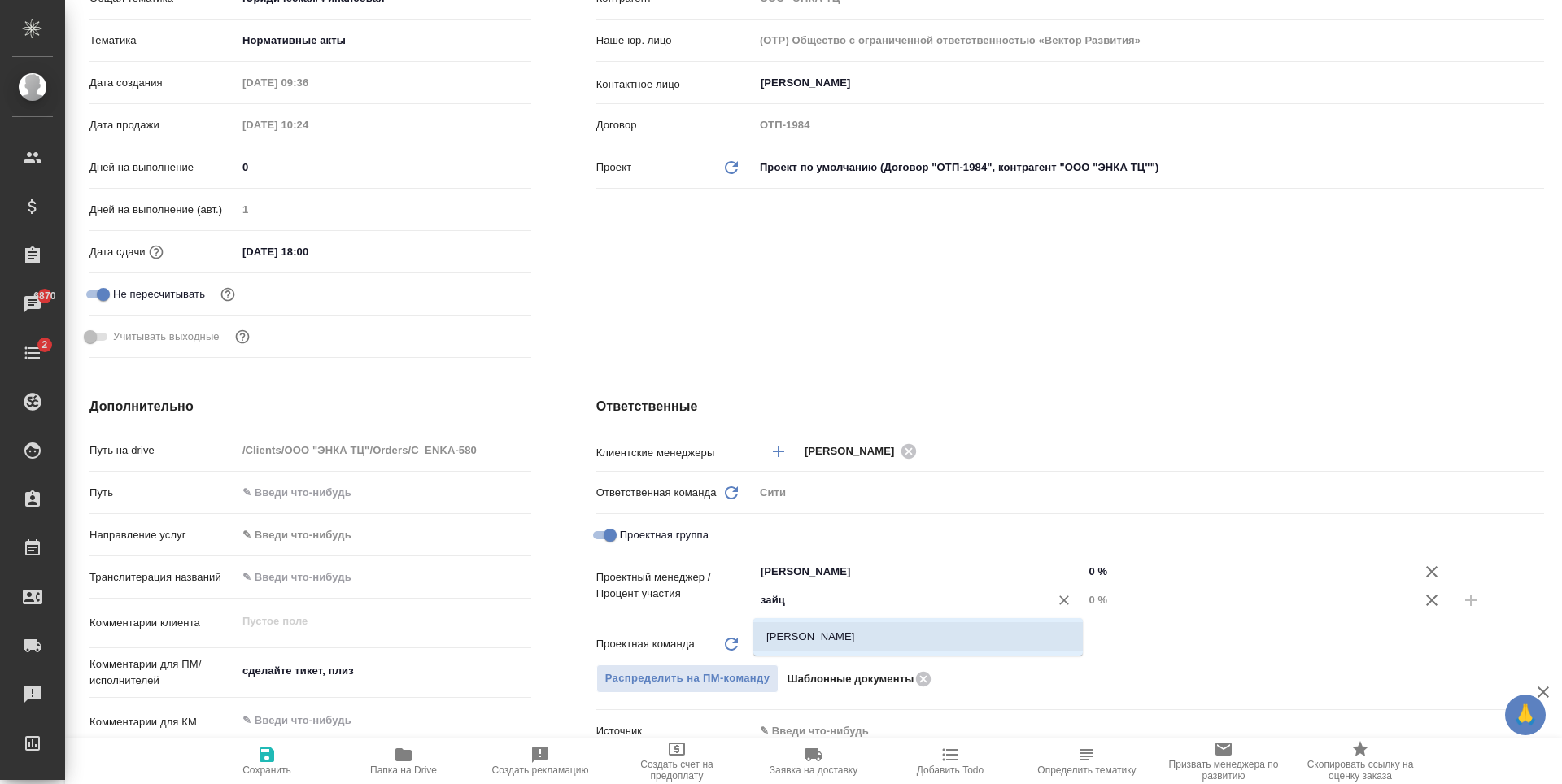
click at [878, 636] on li "[PERSON_NAME]" at bounding box center [917, 637] width 329 height 29
type textarea "x"
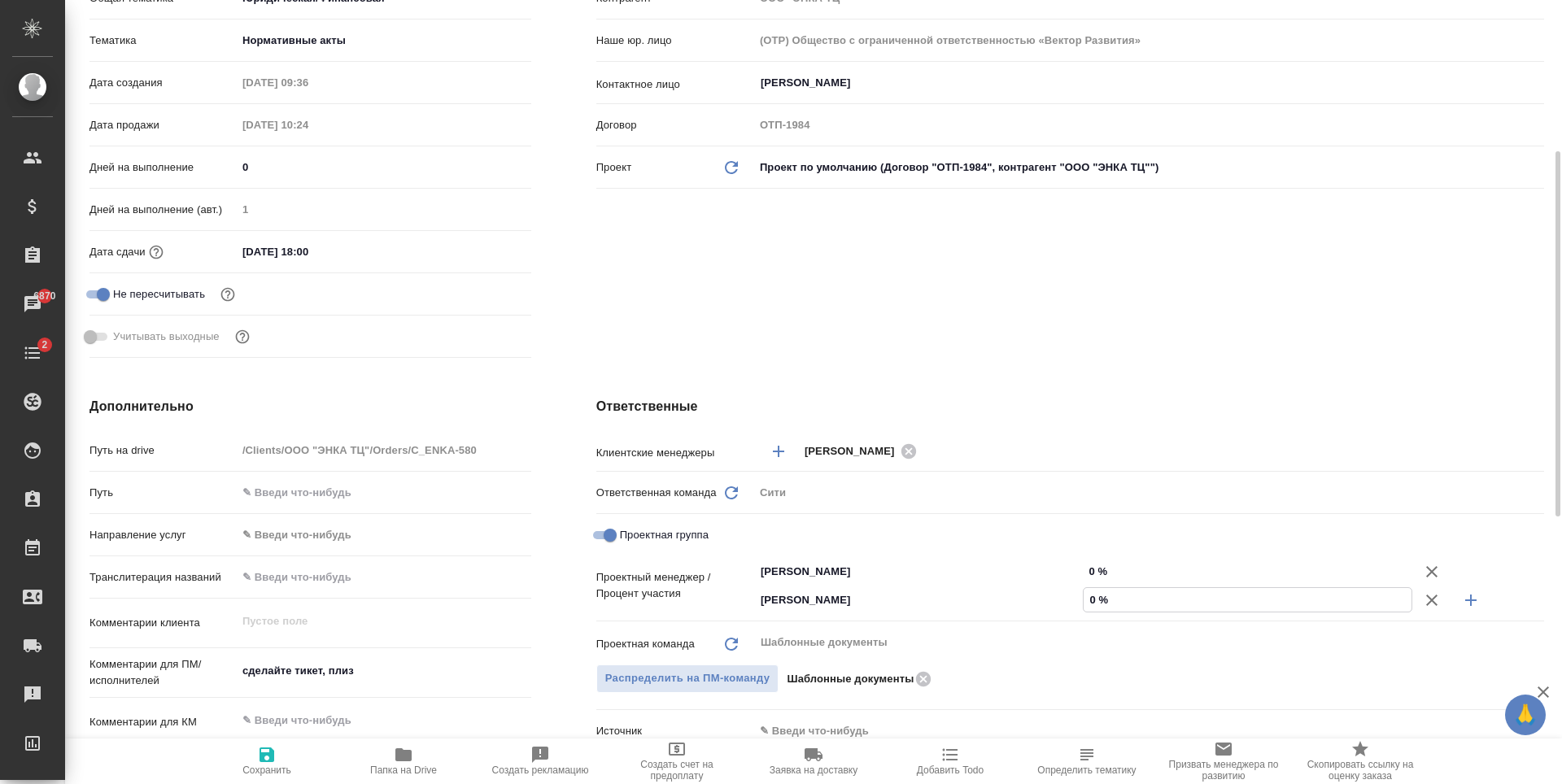
click at [1094, 600] on input "0 %" at bounding box center [1247, 599] width 328 height 24
type textarea "x"
type input "2 %"
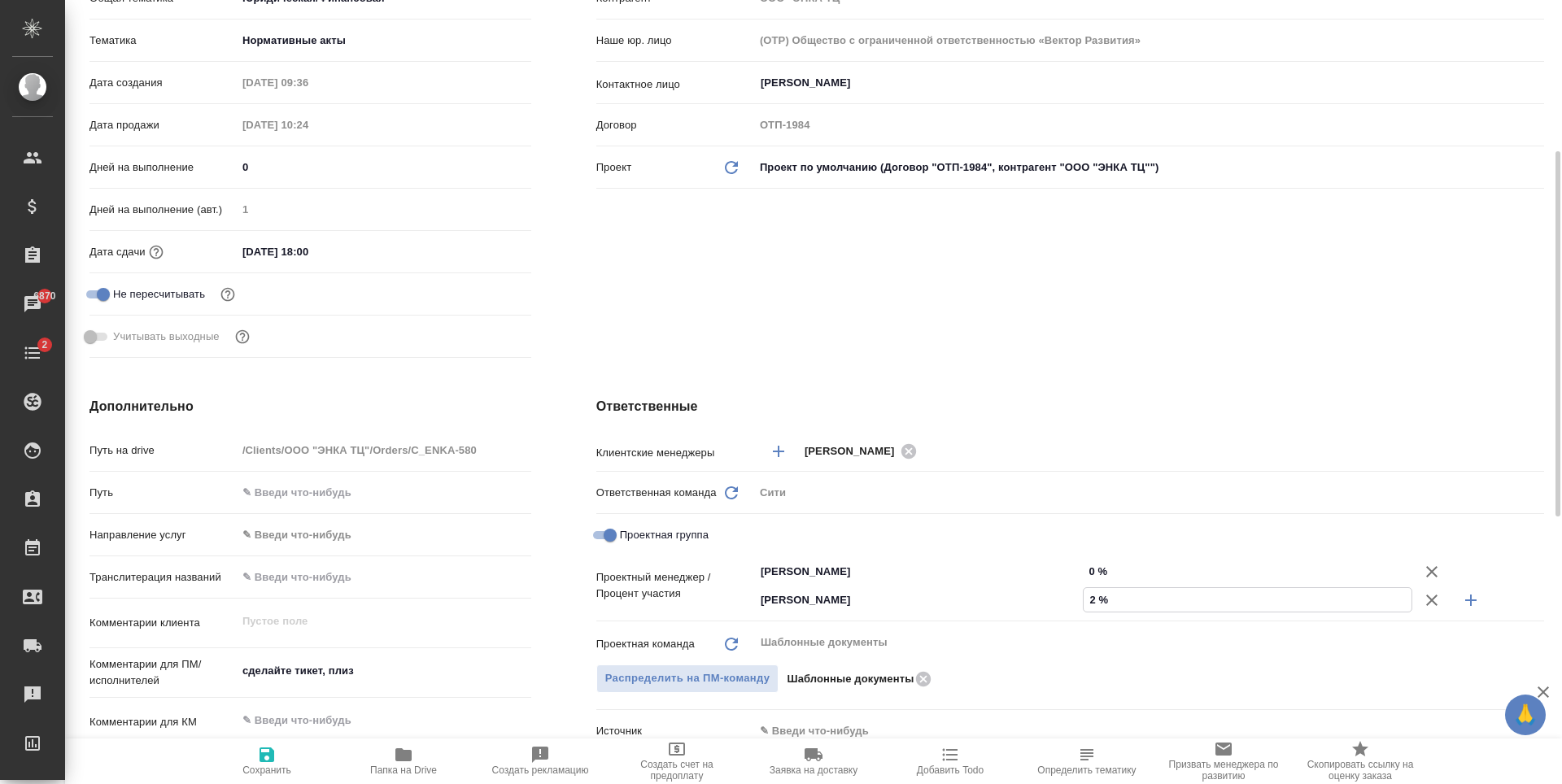
type textarea "x"
type input "24 %"
type textarea "x"
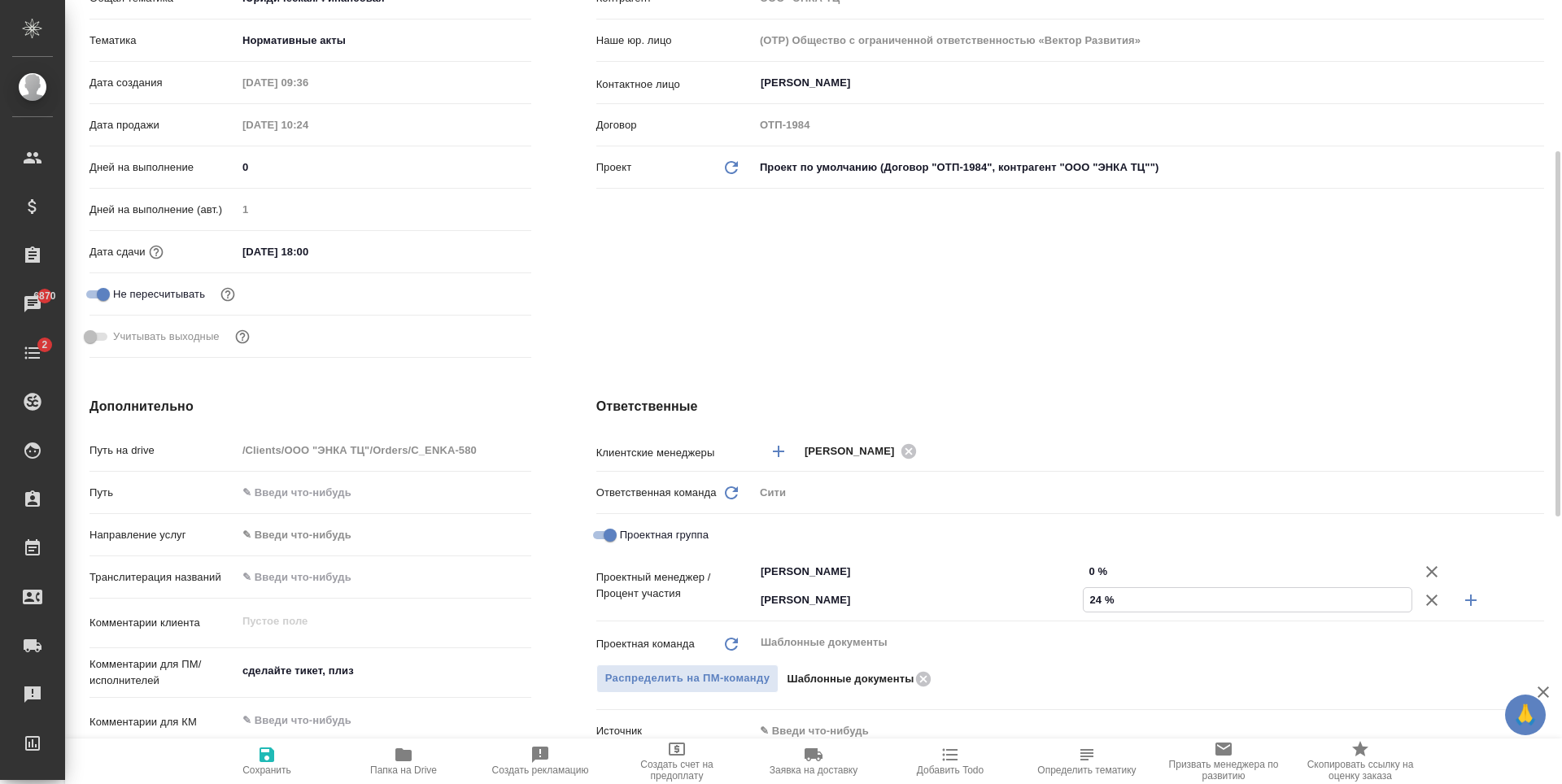
type textarea "x"
type input "24 %"
click at [1094, 570] on input "0 %" at bounding box center [1247, 571] width 328 height 24
type textarea "x"
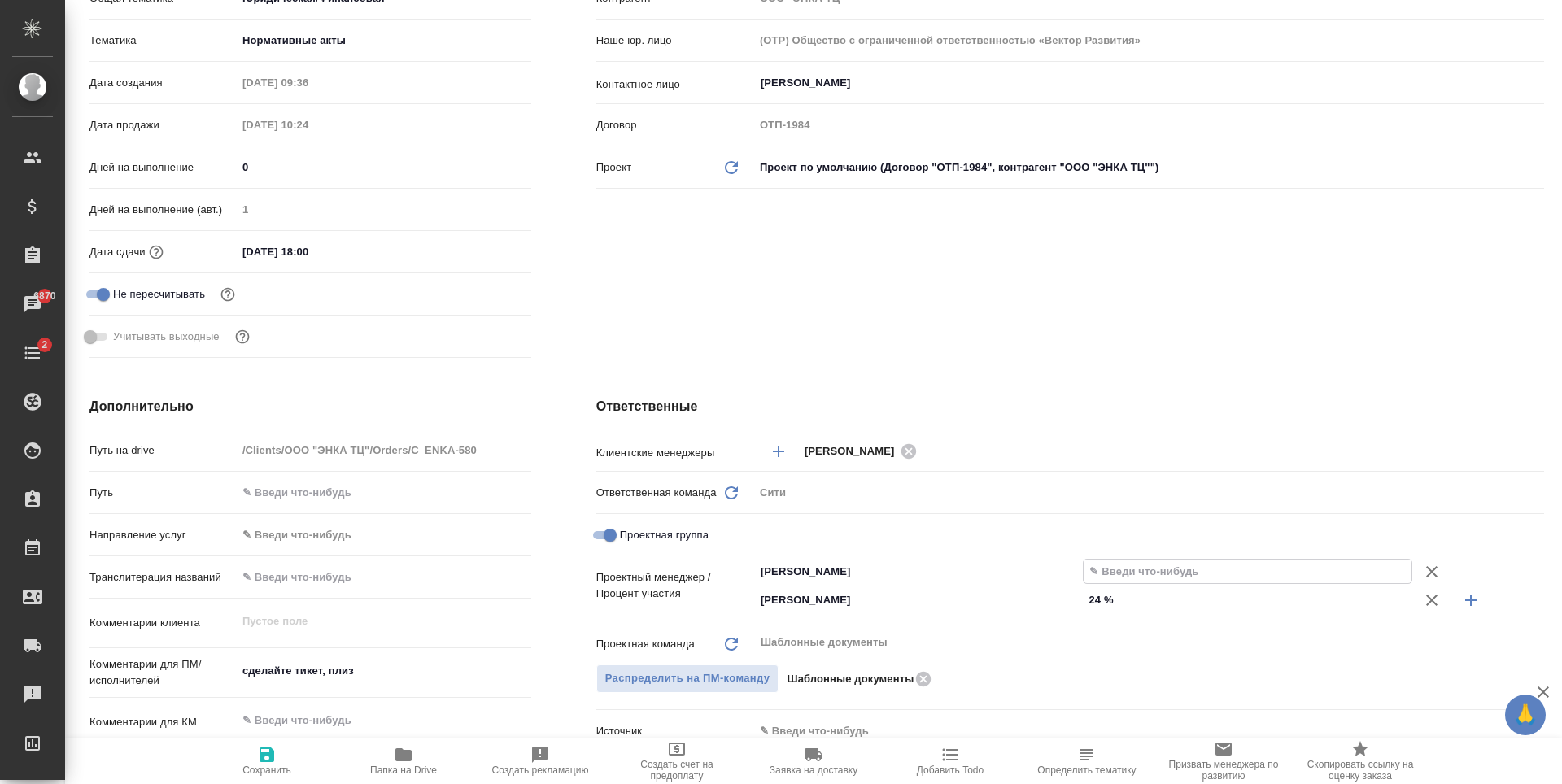
type textarea "x"
type input "7 %"
type textarea "x"
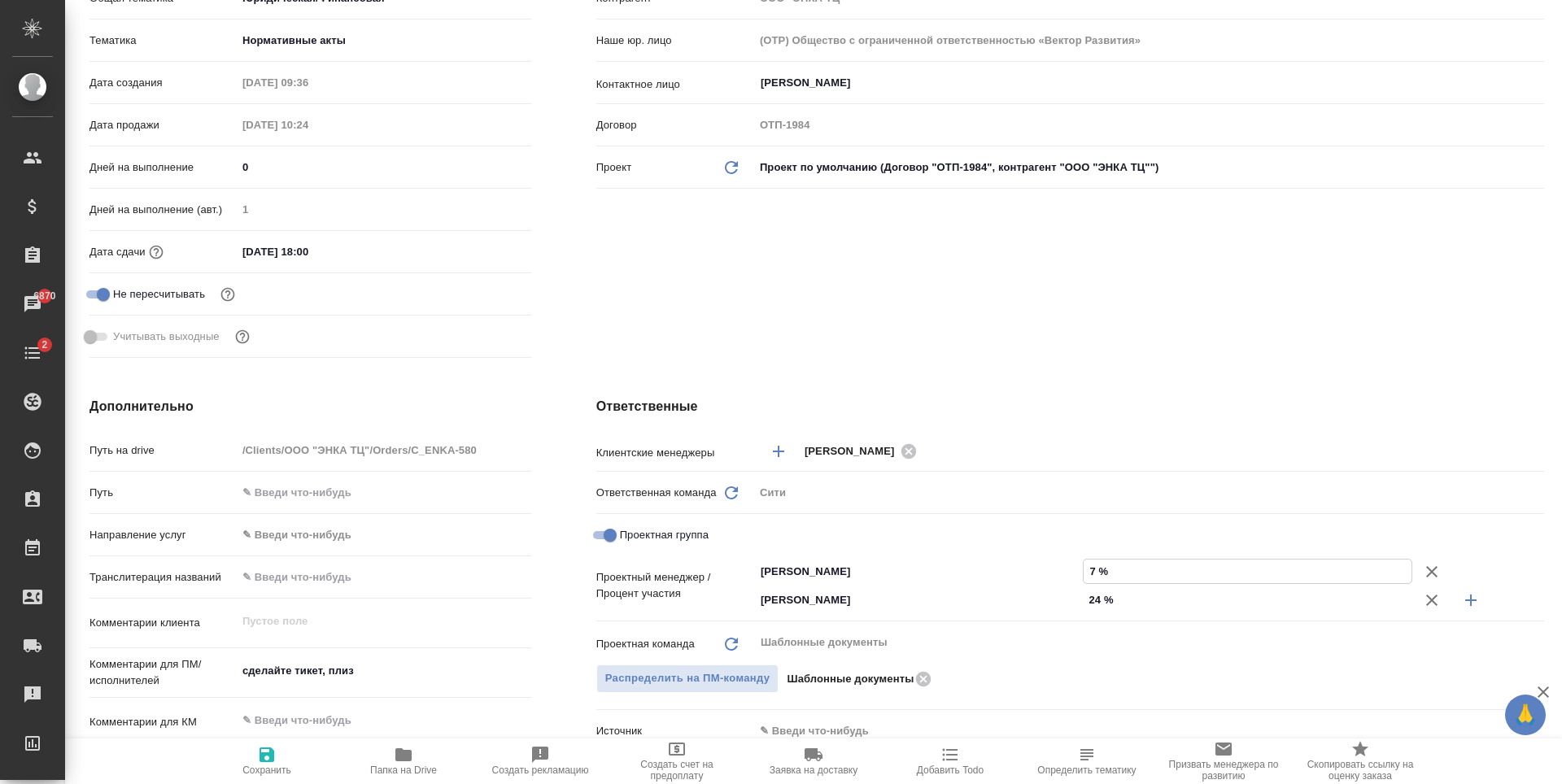
type textarea "x"
type input "76 %"
type textarea "x"
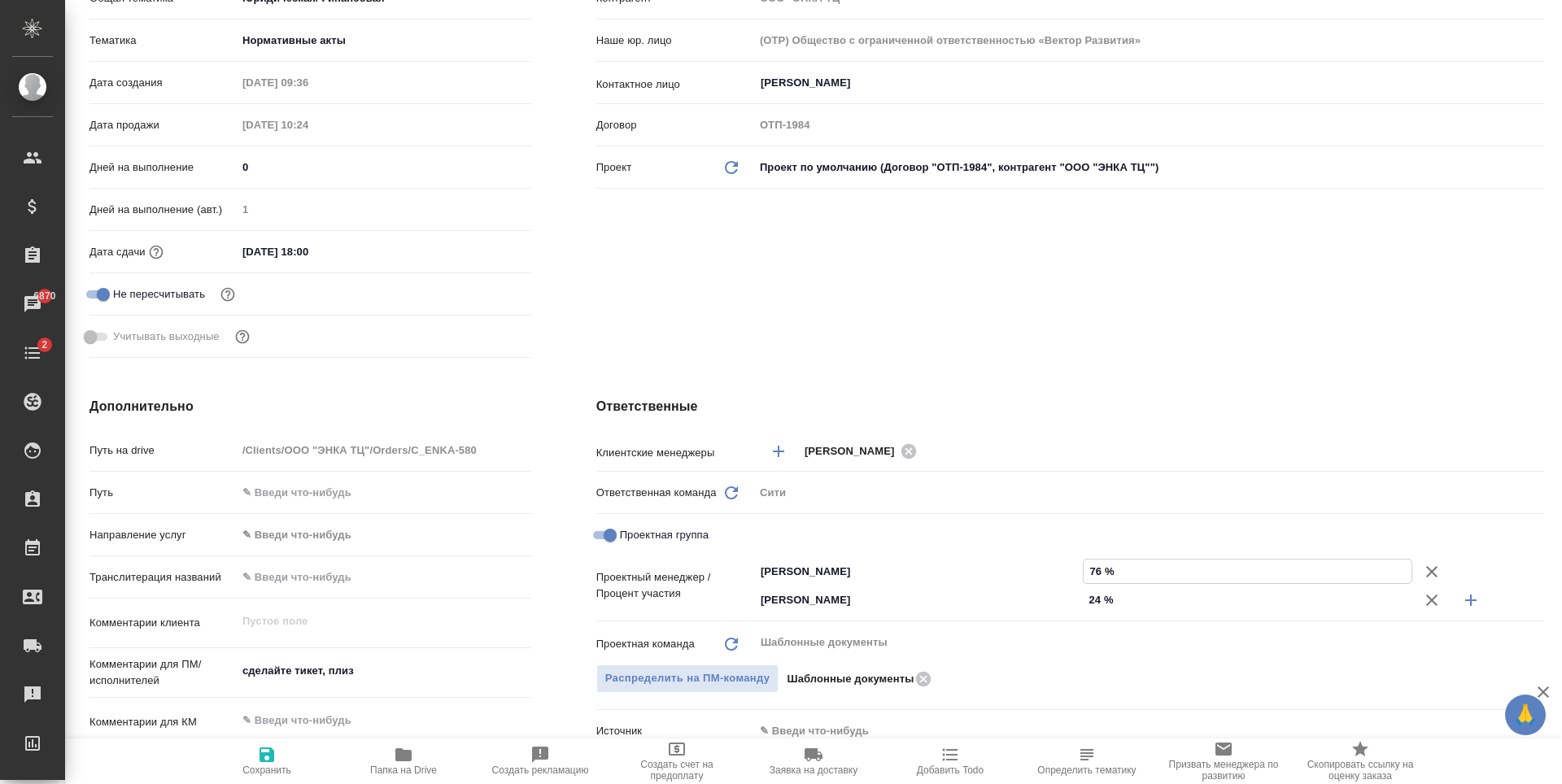
type input "76 %"
click at [755, 331] on div "Клиент Клиент ООО "ЭНКА ТЦ" Контрагент ООО "ЭНКА ТЦ" Наше юр. лицо (OTP) Общест…" at bounding box center [1069, 133] width 1013 height 527
click at [274, 773] on span "Сохранить" at bounding box center [267, 770] width 49 height 11
type textarea "x"
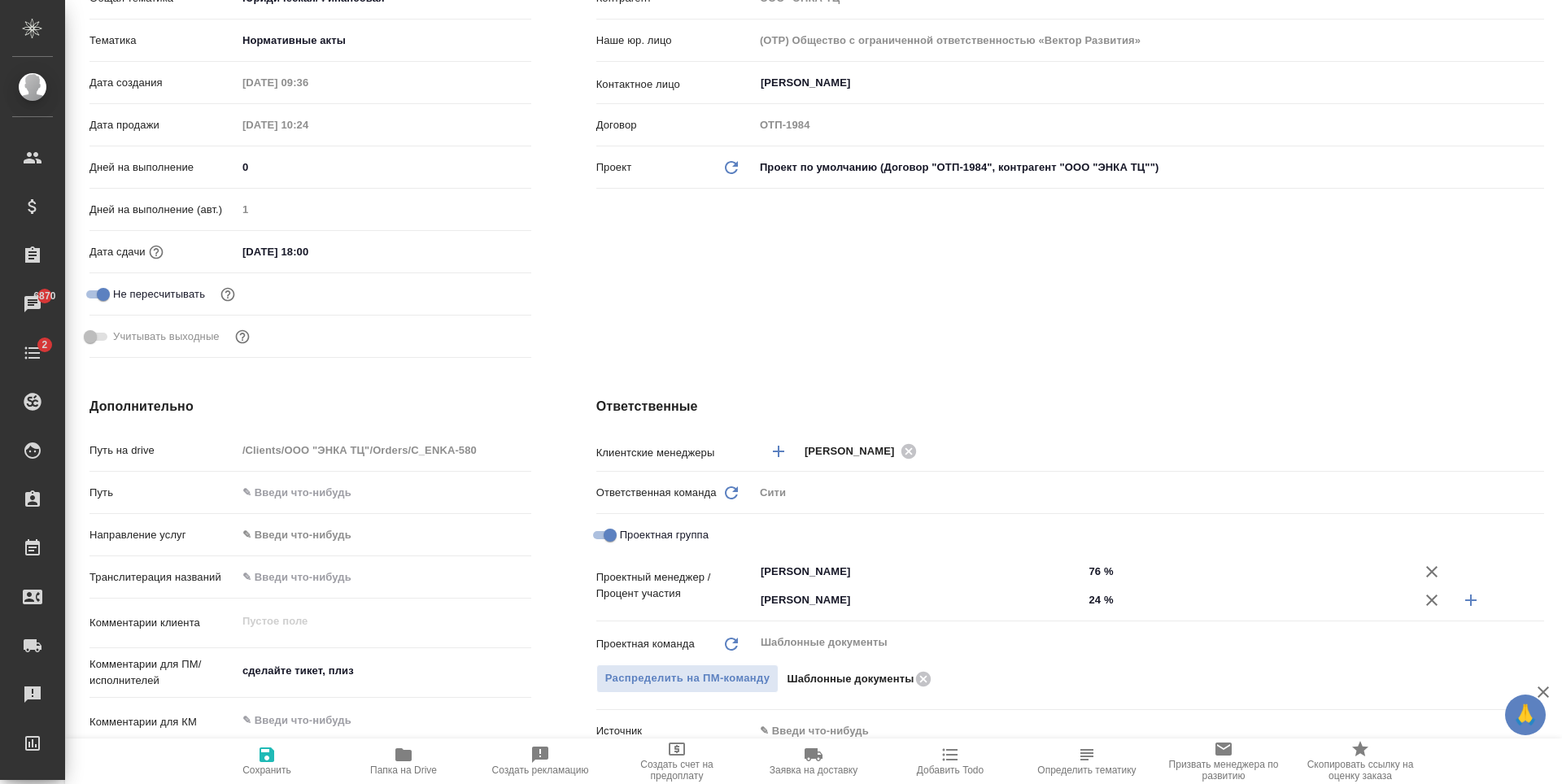
type textarea "x"
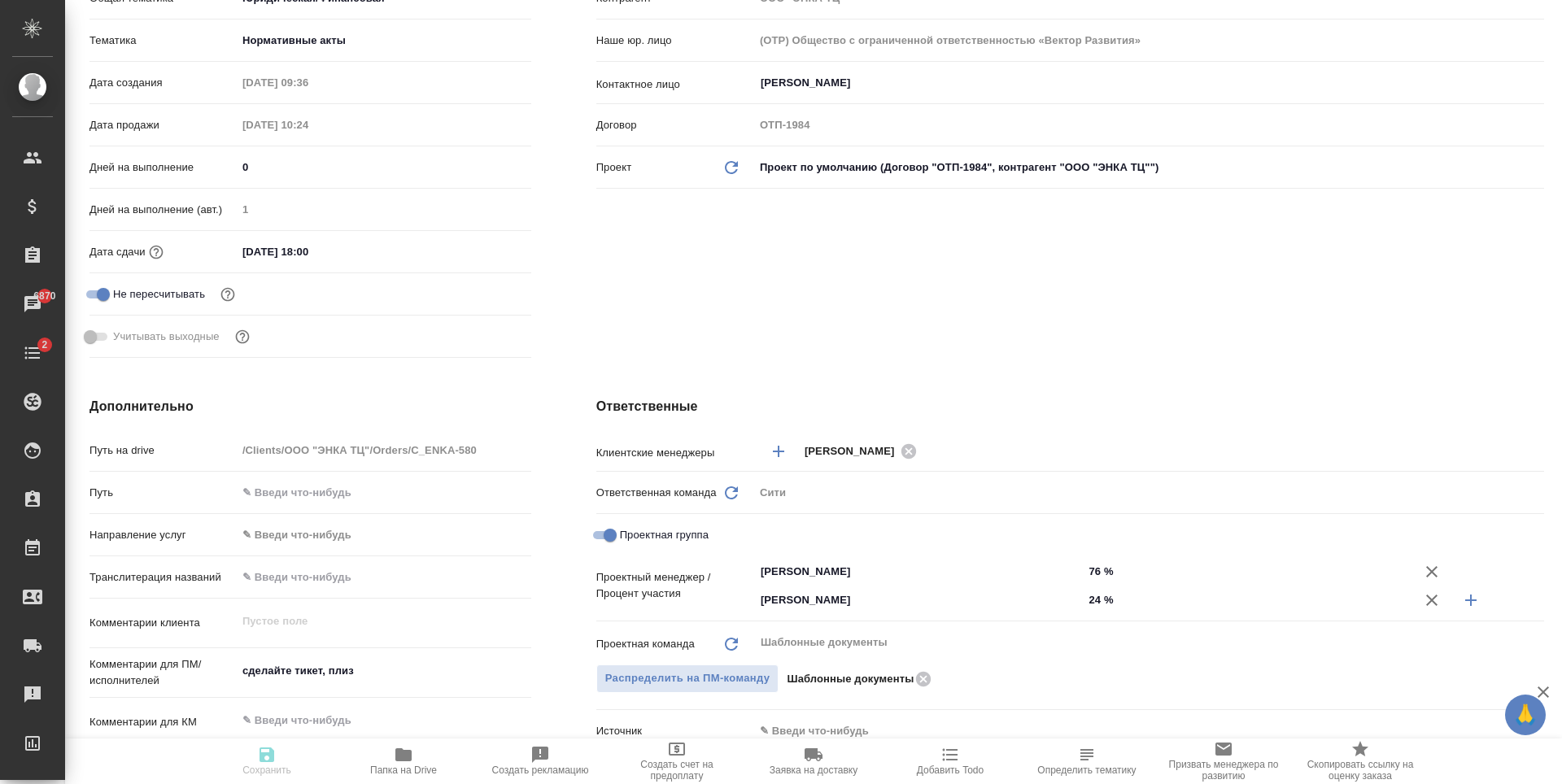
type textarea "x"
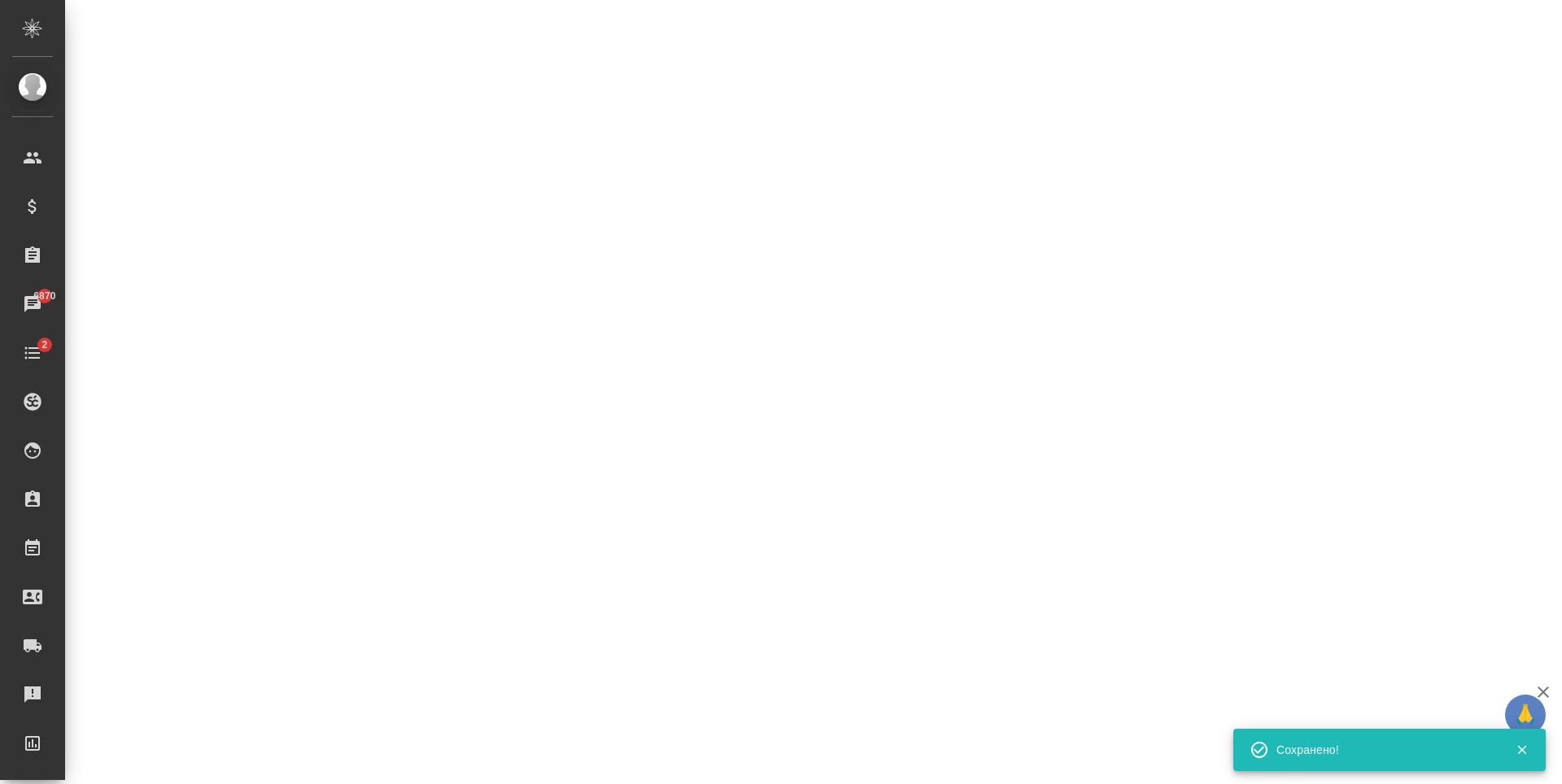
select select "RU"
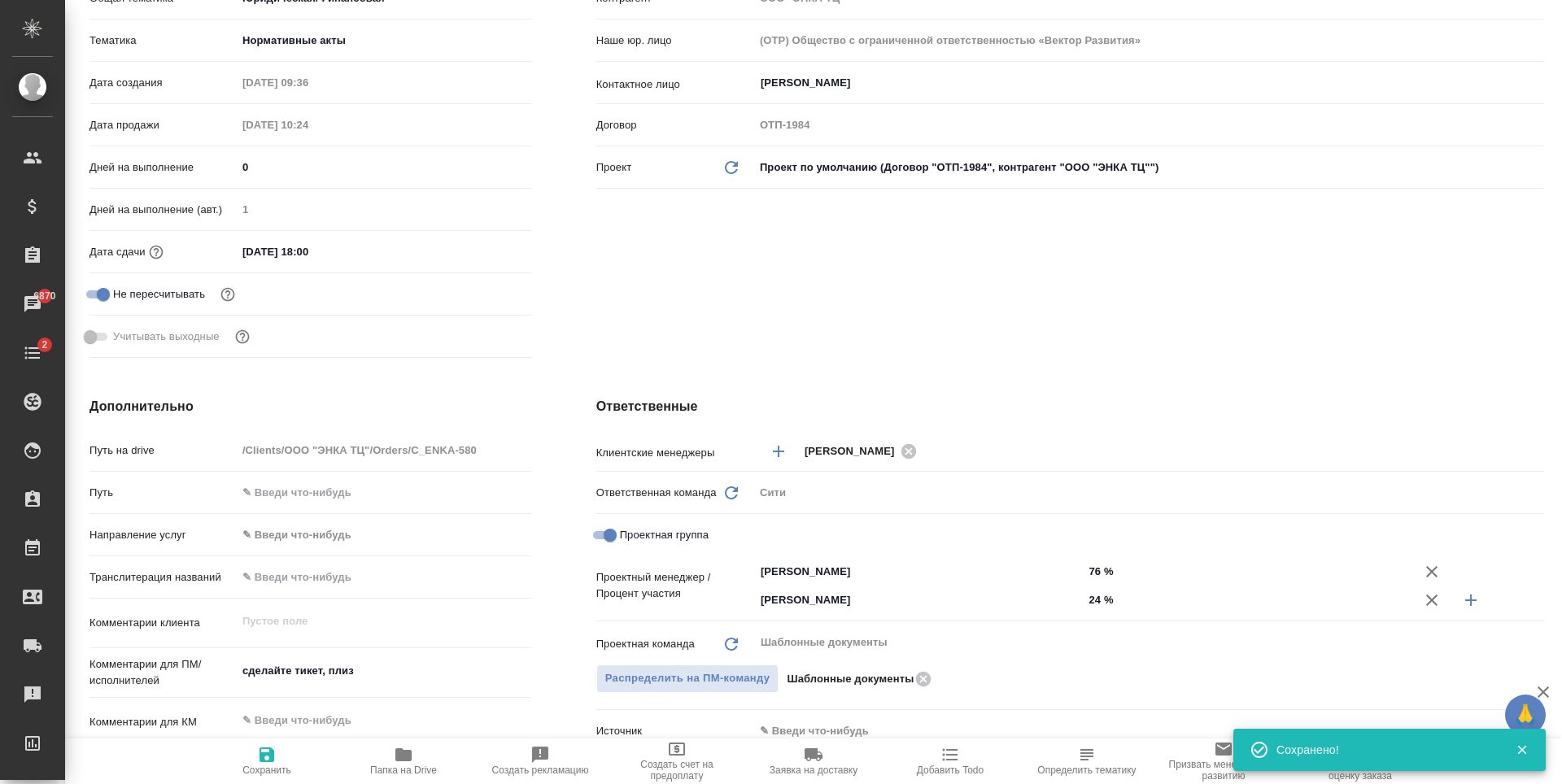
type textarea "x"
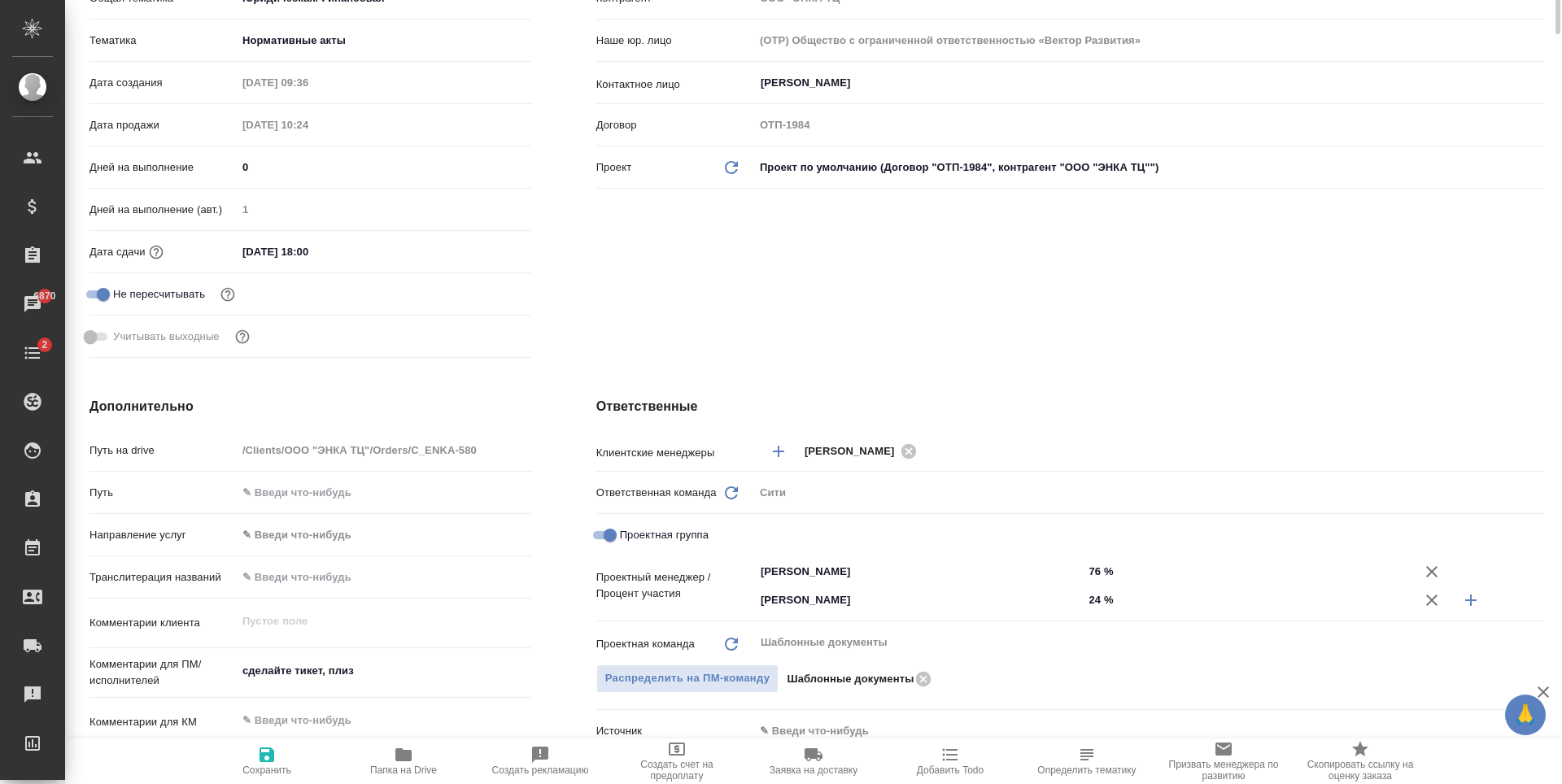
scroll to position [0, 0]
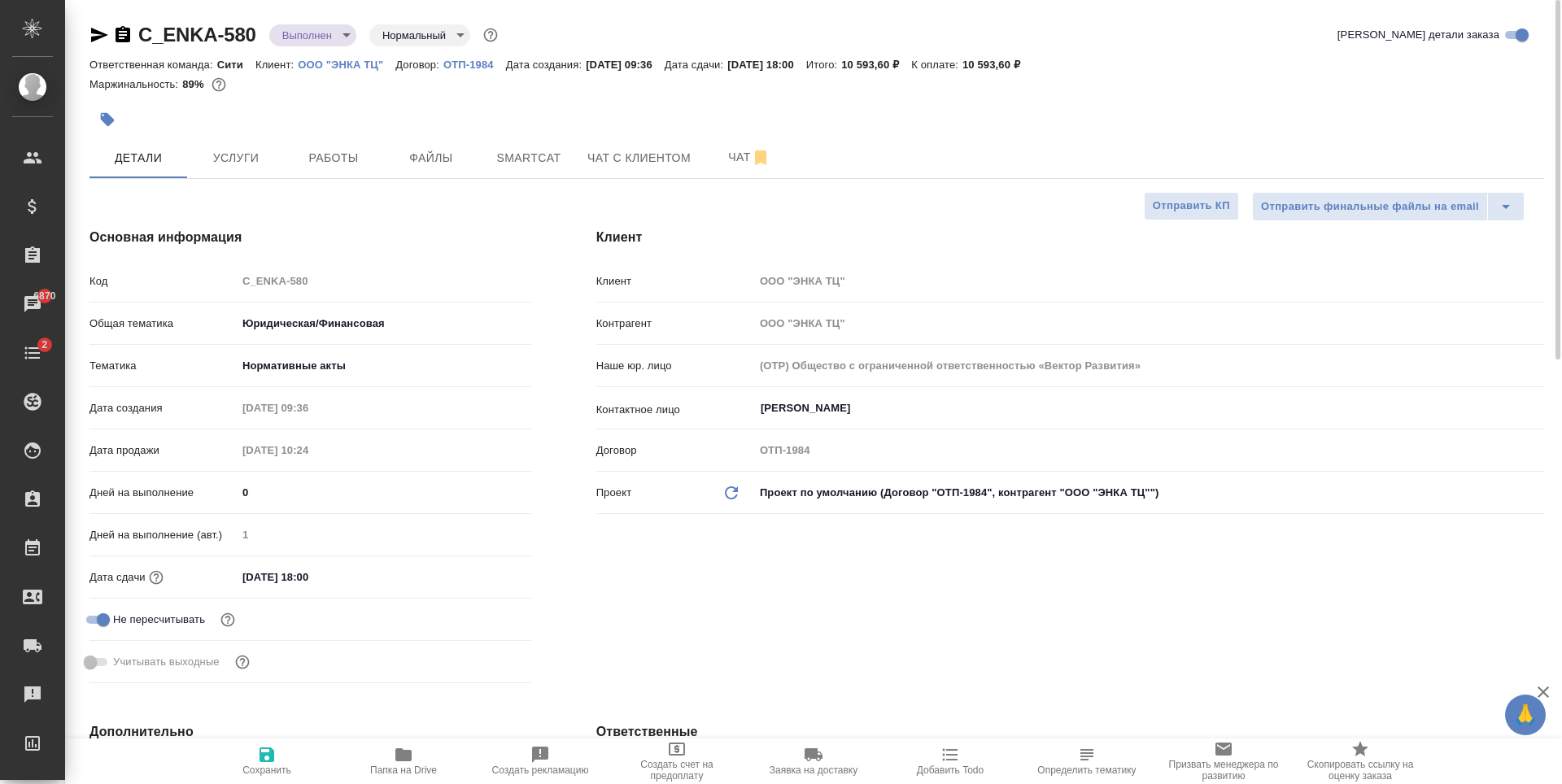
type textarea "x"
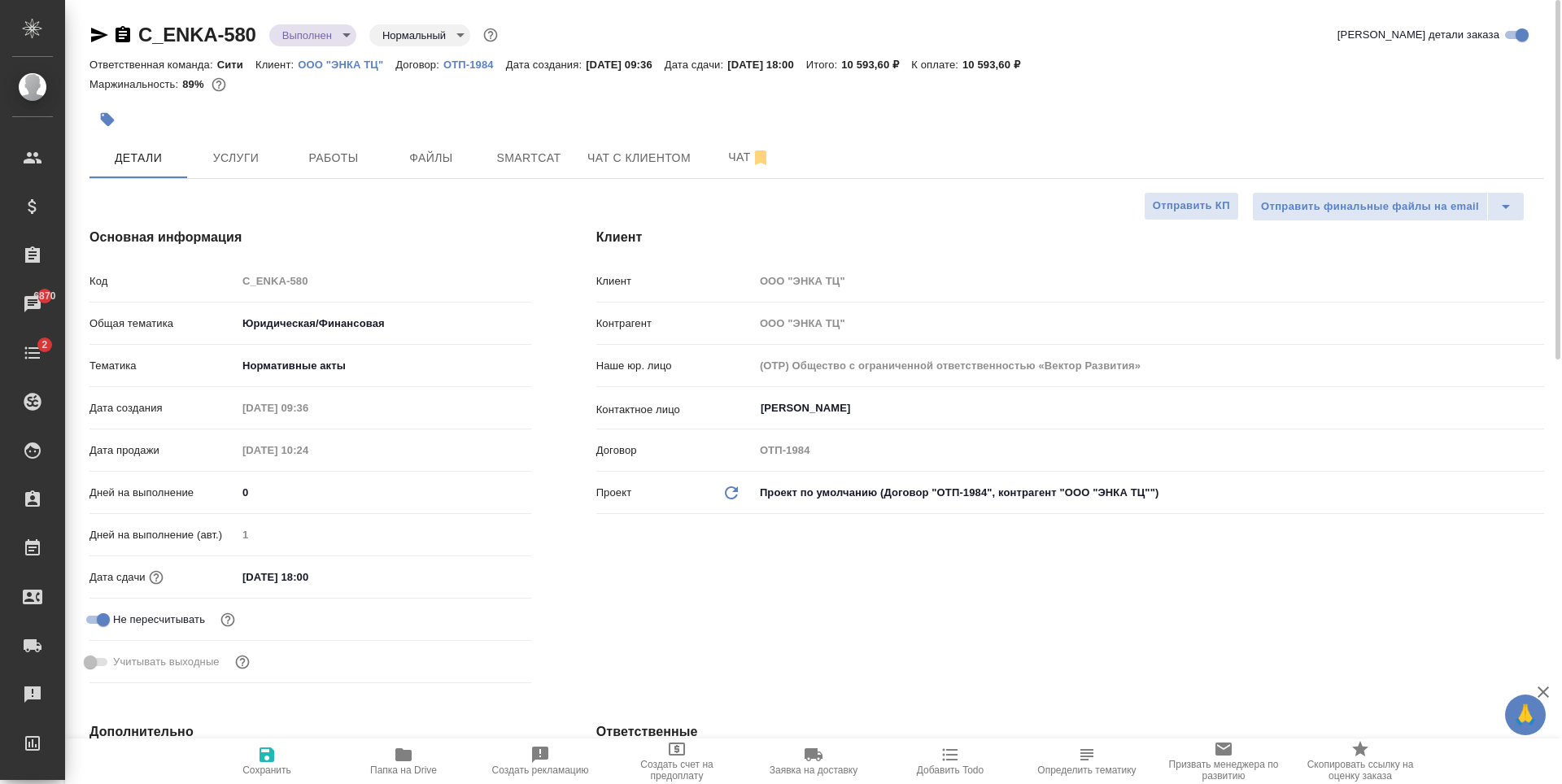
type textarea "x"
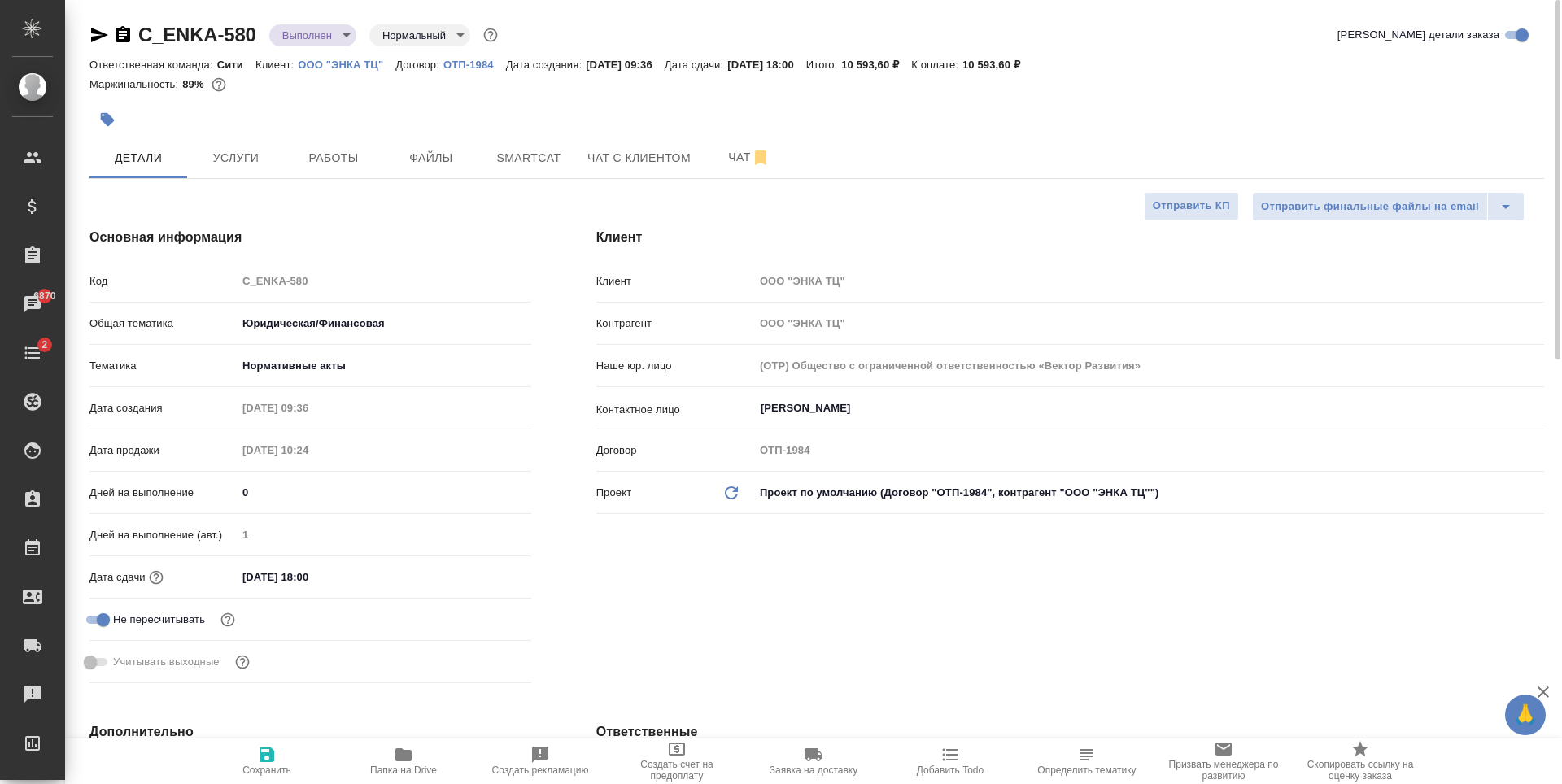
type textarea "x"
click at [252, 161] on span "Услуги" at bounding box center [236, 158] width 78 height 20
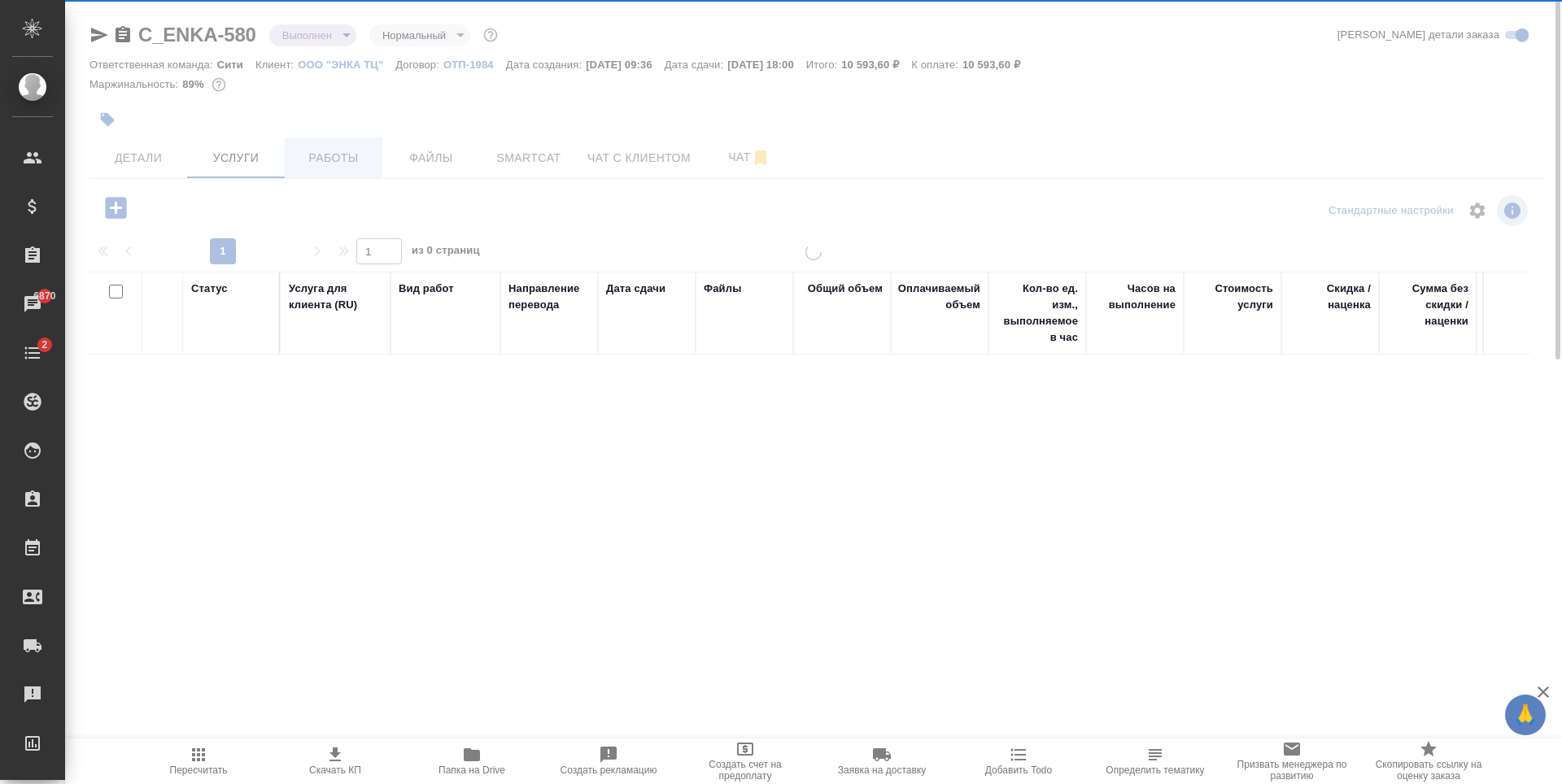
click at [297, 153] on span "Работы" at bounding box center [334, 158] width 78 height 20
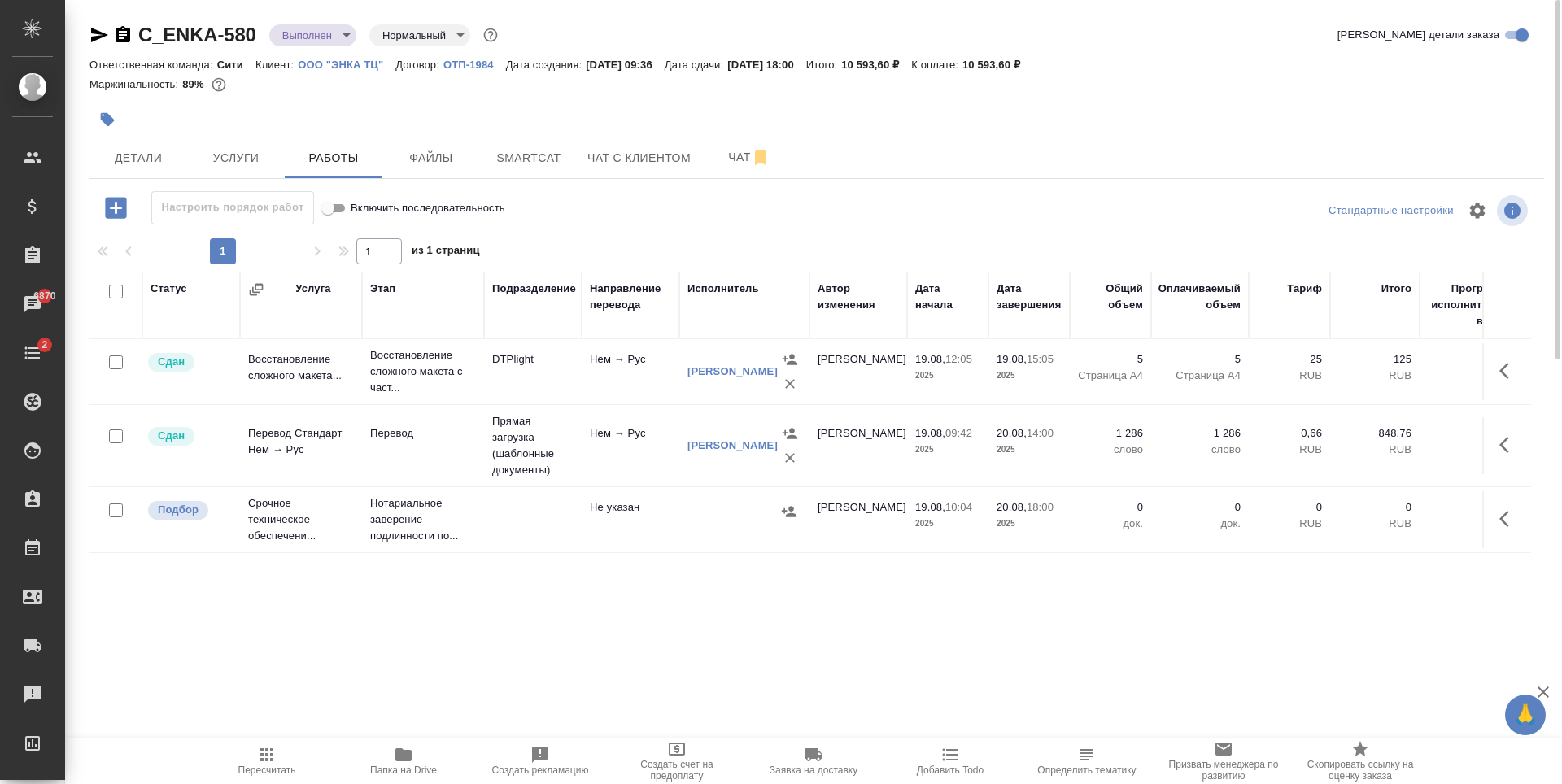
click at [1515, 522] on icon "button" at bounding box center [1509, 519] width 19 height 19
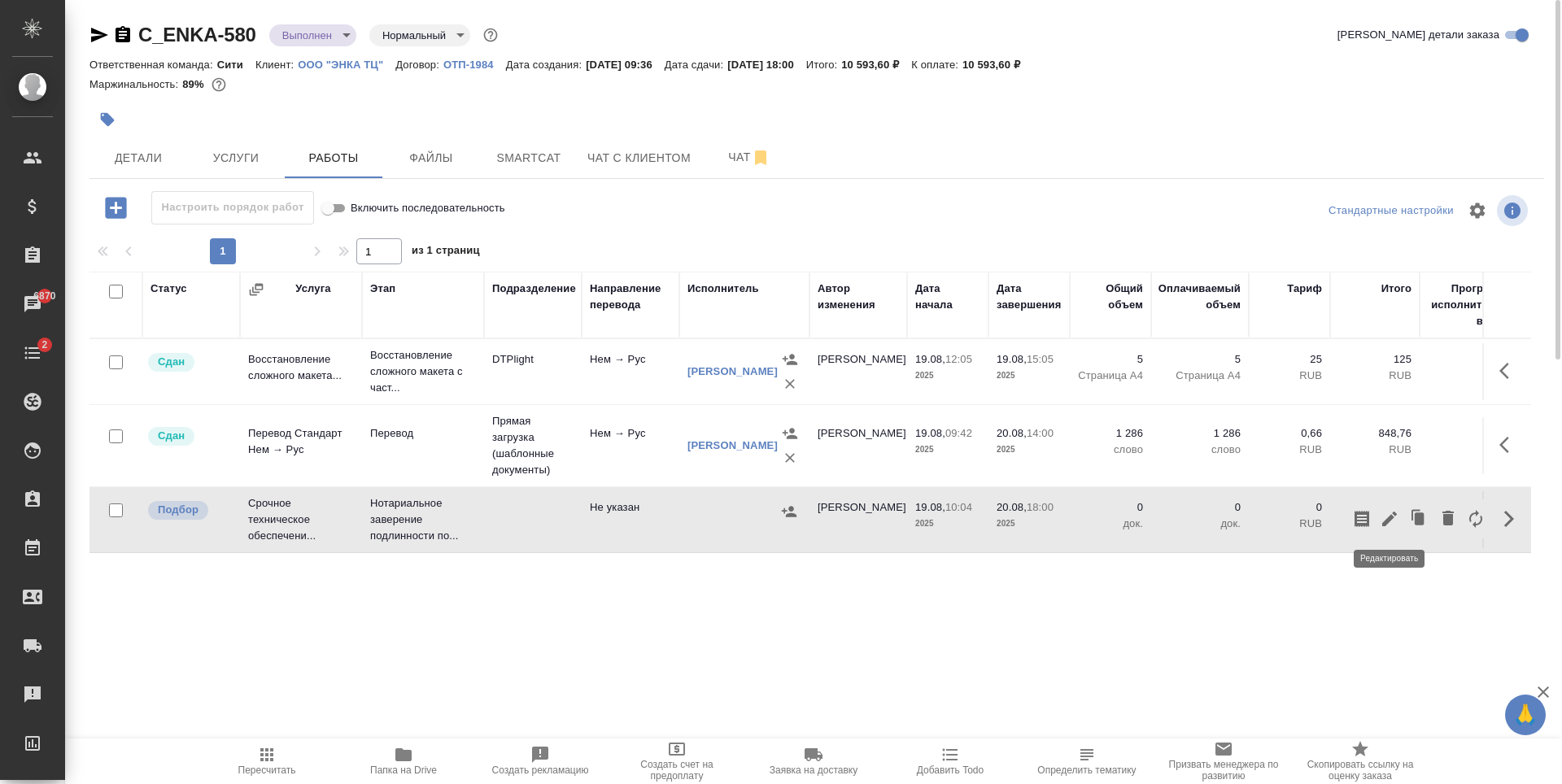
click at [1391, 517] on icon "button" at bounding box center [1389, 519] width 15 height 15
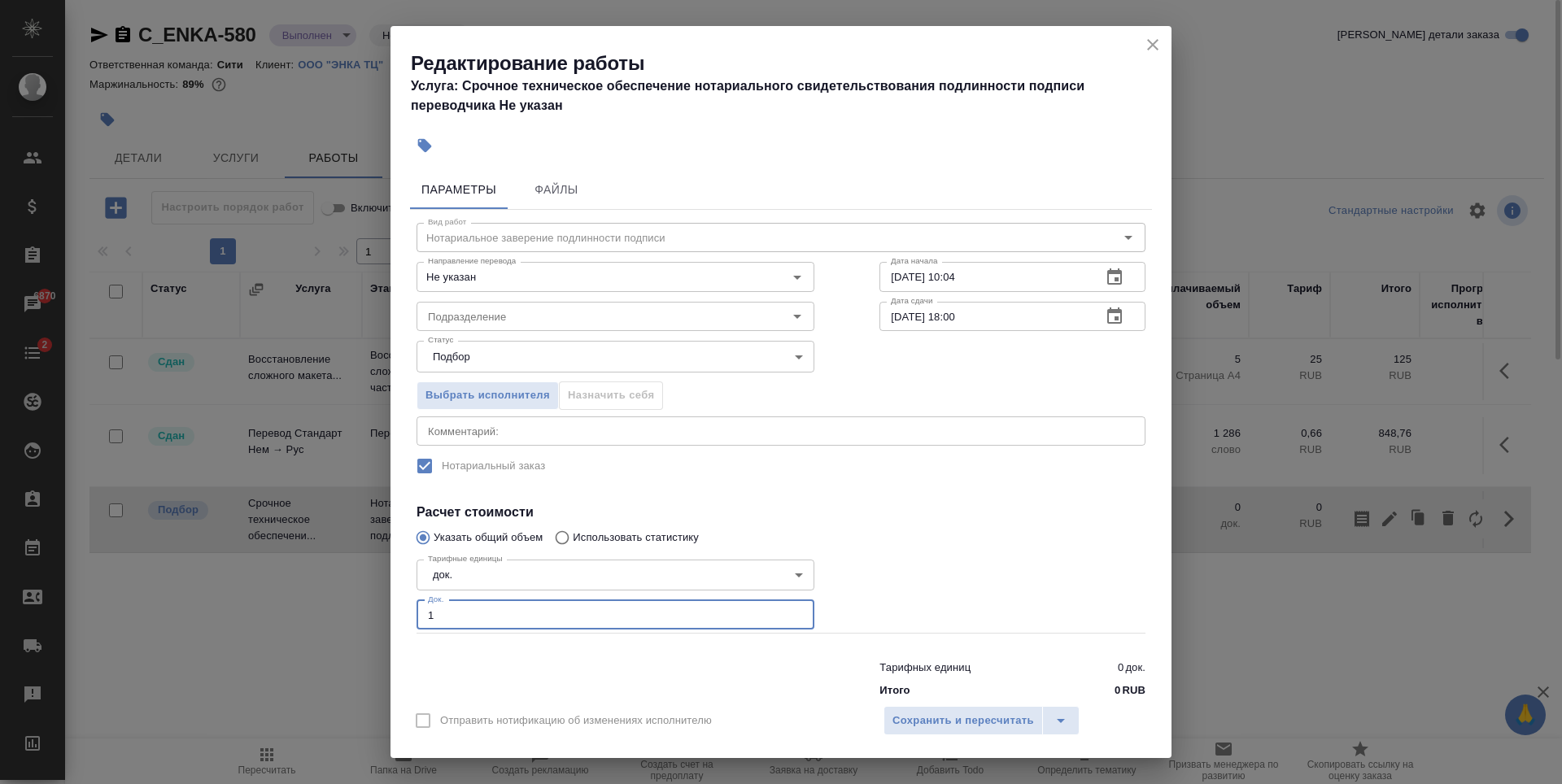
click at [790, 611] on input "1" at bounding box center [615, 614] width 398 height 29
type input "2"
click at [790, 611] on input "2" at bounding box center [615, 614] width 398 height 29
click at [475, 315] on input "Подразделение" at bounding box center [588, 316] width 334 height 19
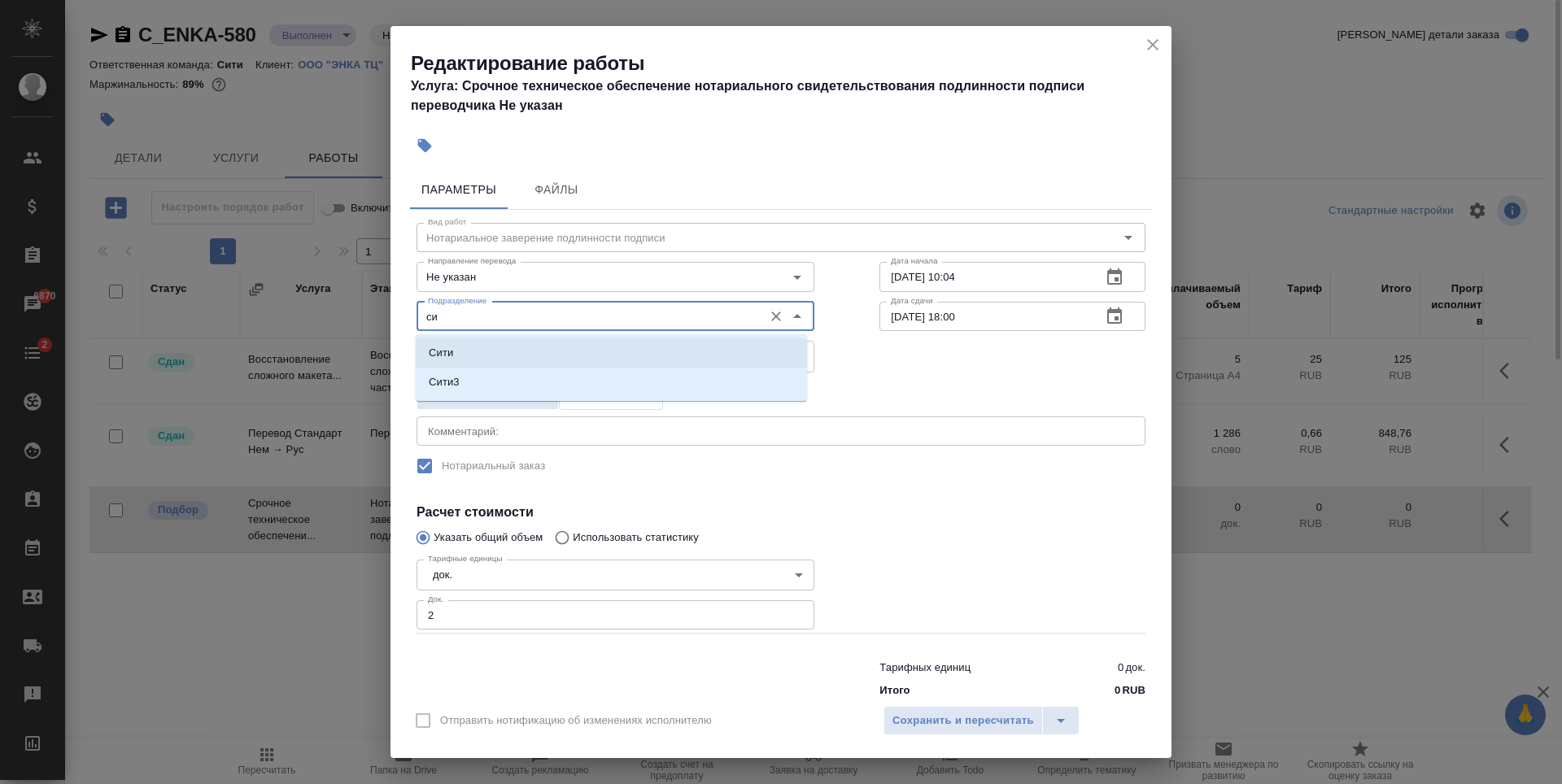
click at [469, 340] on li "Сити" at bounding box center [611, 352] width 391 height 29
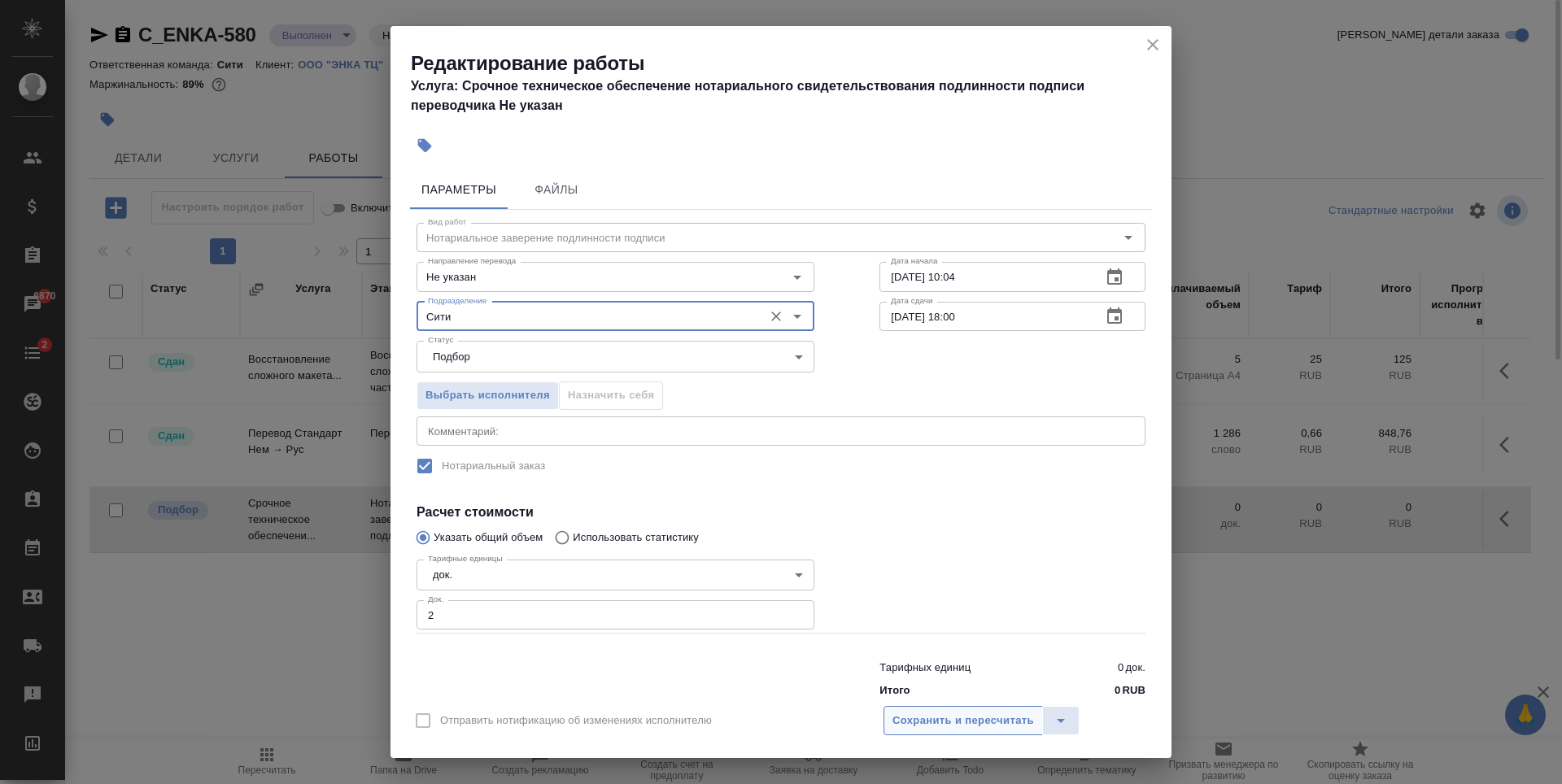
type input "Сити"
click at [997, 725] on span "Сохранить и пересчитать" at bounding box center [963, 720] width 141 height 19
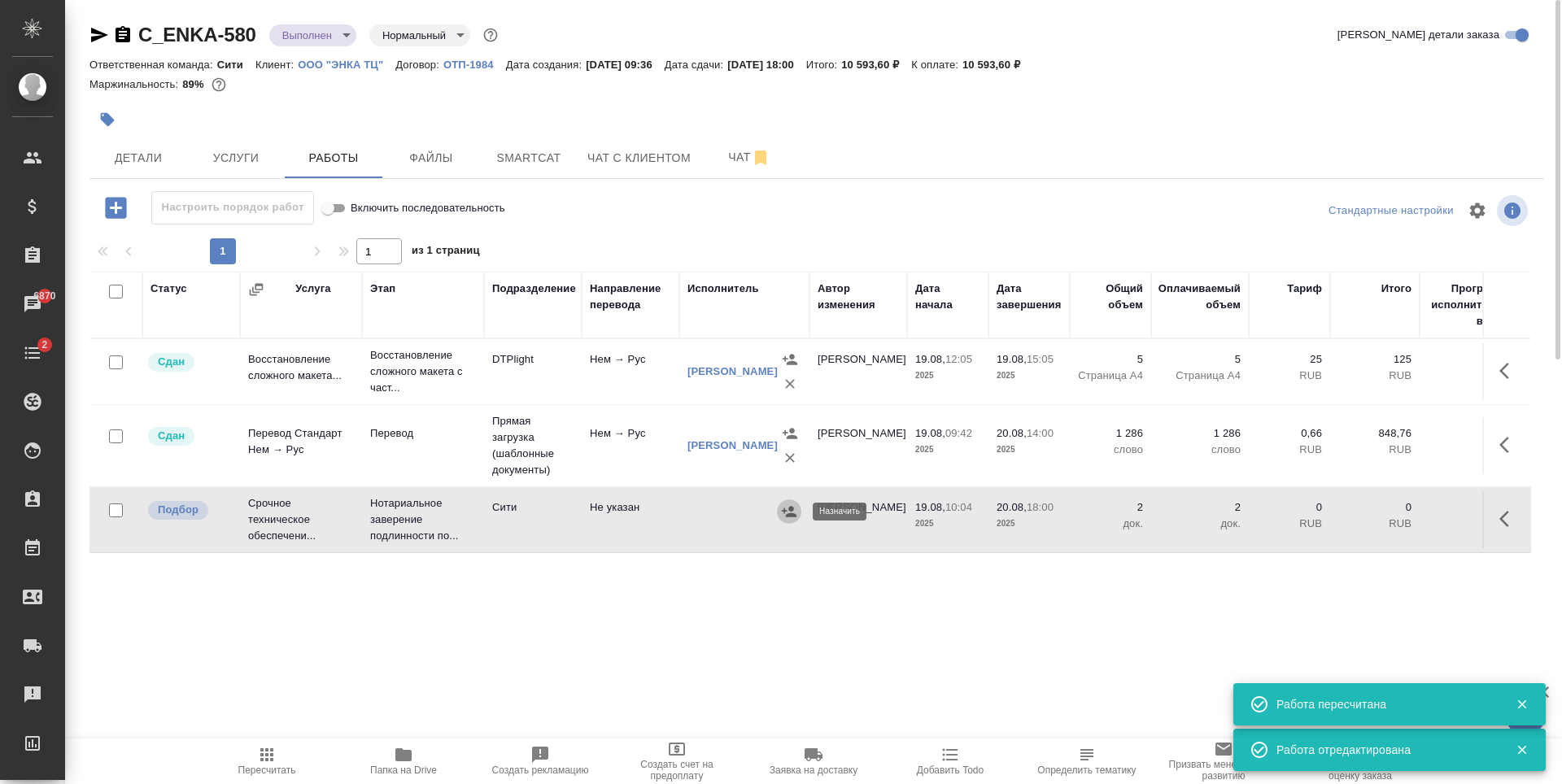
click at [796, 514] on icon "button" at bounding box center [789, 511] width 16 height 16
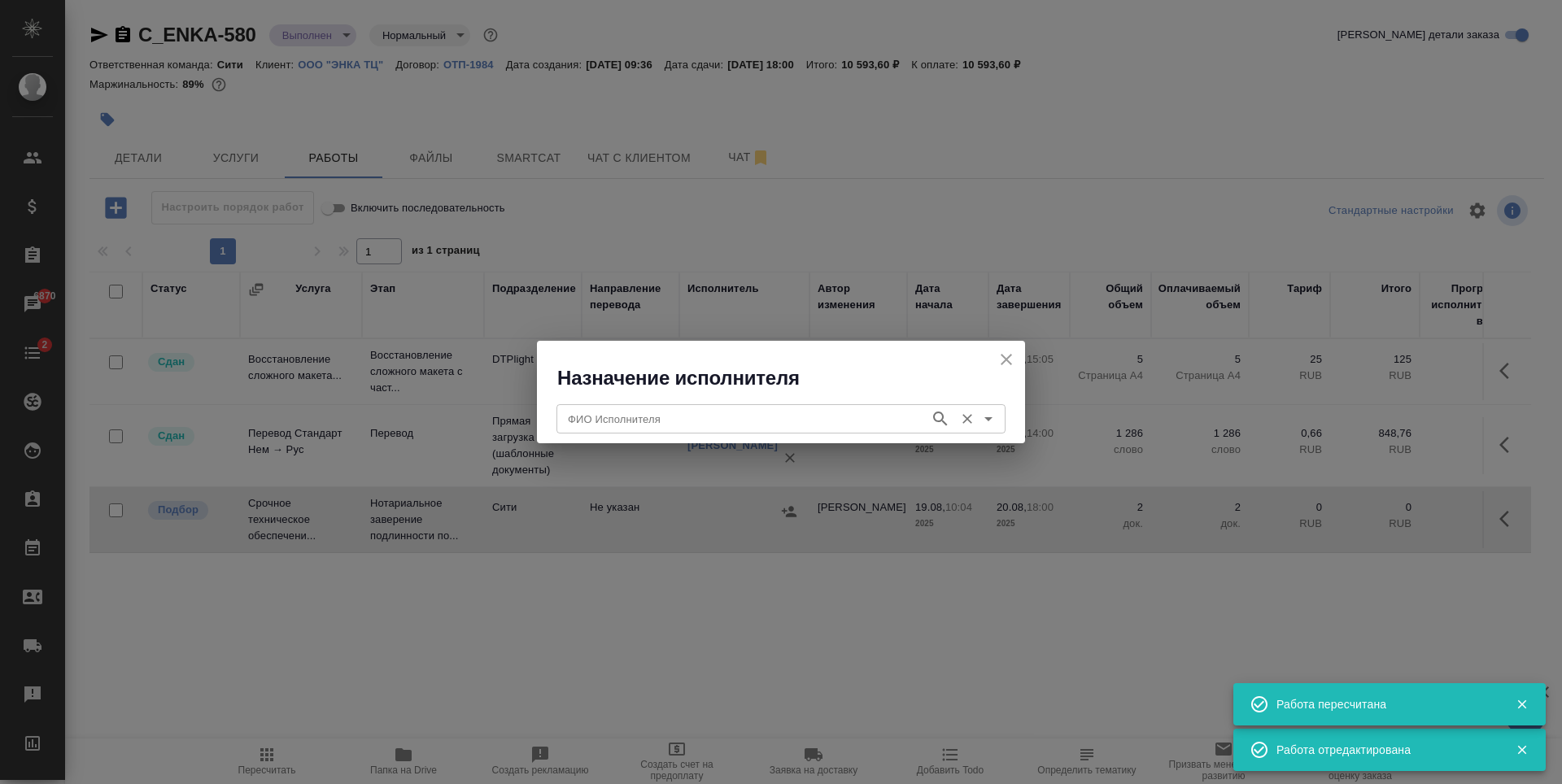
click at [688, 418] on input "ФИО Исполнителя" at bounding box center [742, 418] width 360 height 19
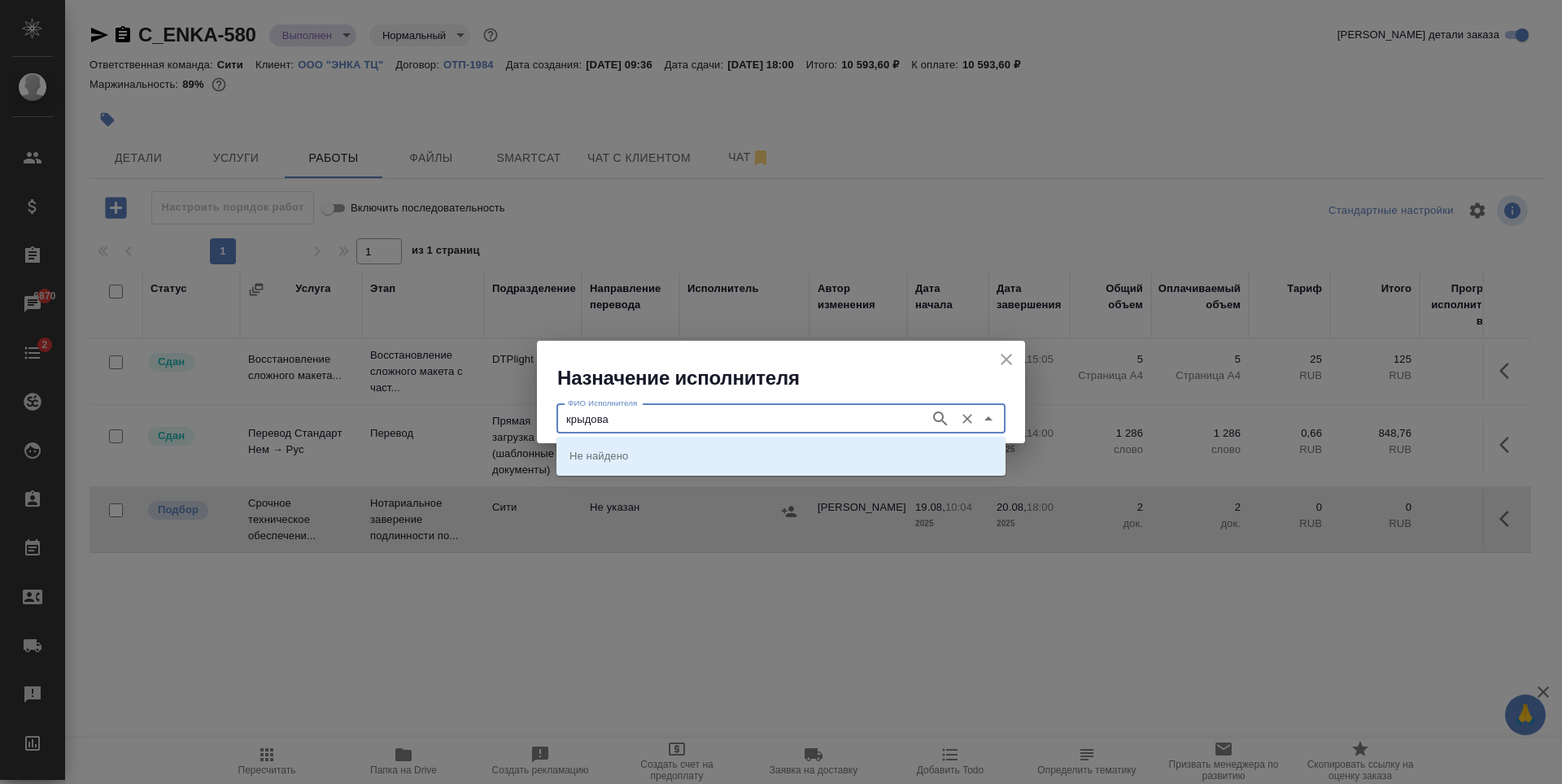
click at [590, 419] on input "крыдова" at bounding box center [742, 418] width 360 height 19
click at [629, 411] on input "крылова" at bounding box center [742, 418] width 360 height 19
type input "крылова"
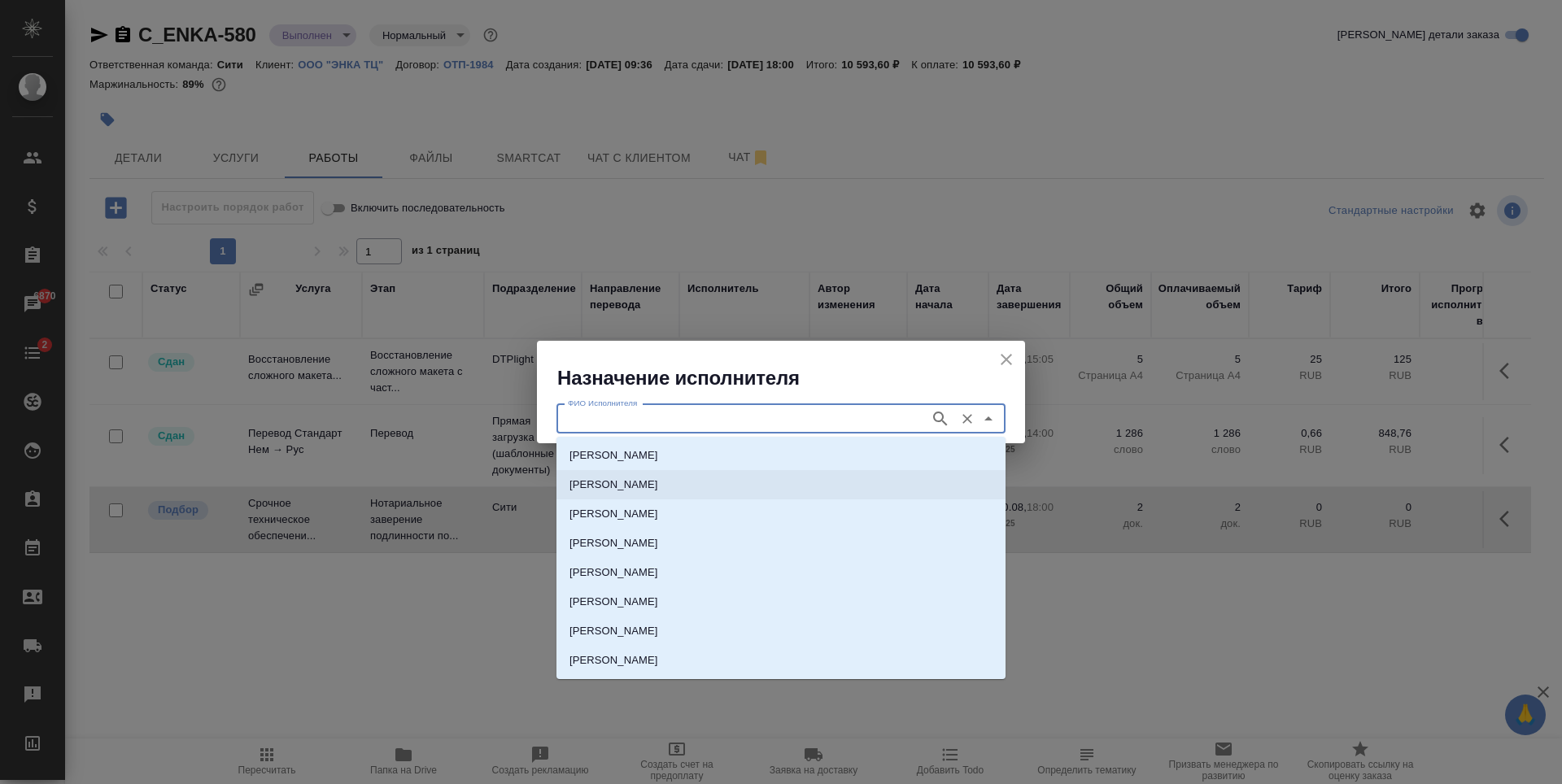
click at [631, 481] on p "НОТАРИУС Крылова Юлия Владимировна" at bounding box center [614, 485] width 88 height 16
type input "НОТАРИУС Крылова Юлия Владимировна"
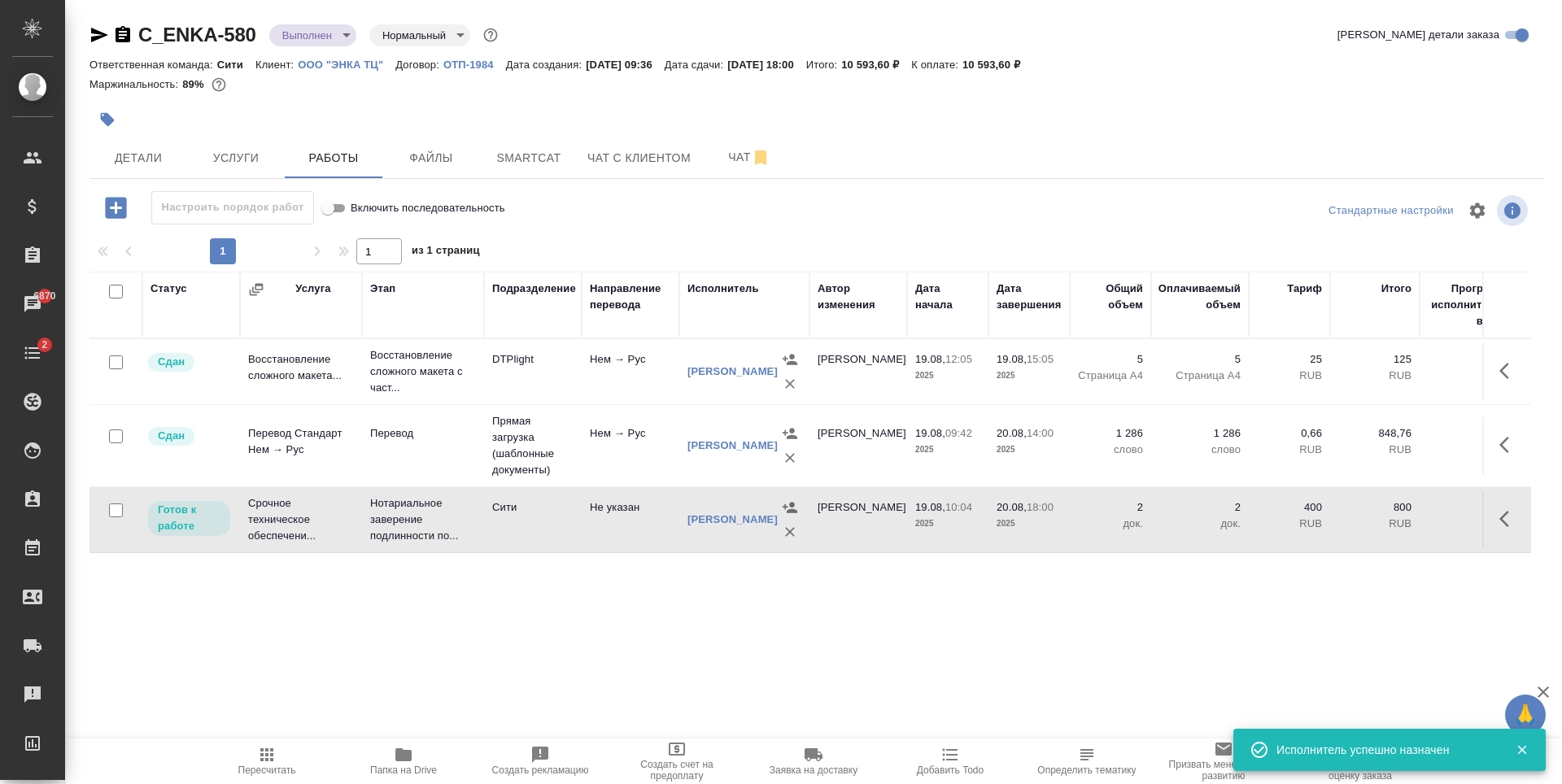
click at [1502, 516] on icon "button" at bounding box center [1509, 519] width 19 height 19
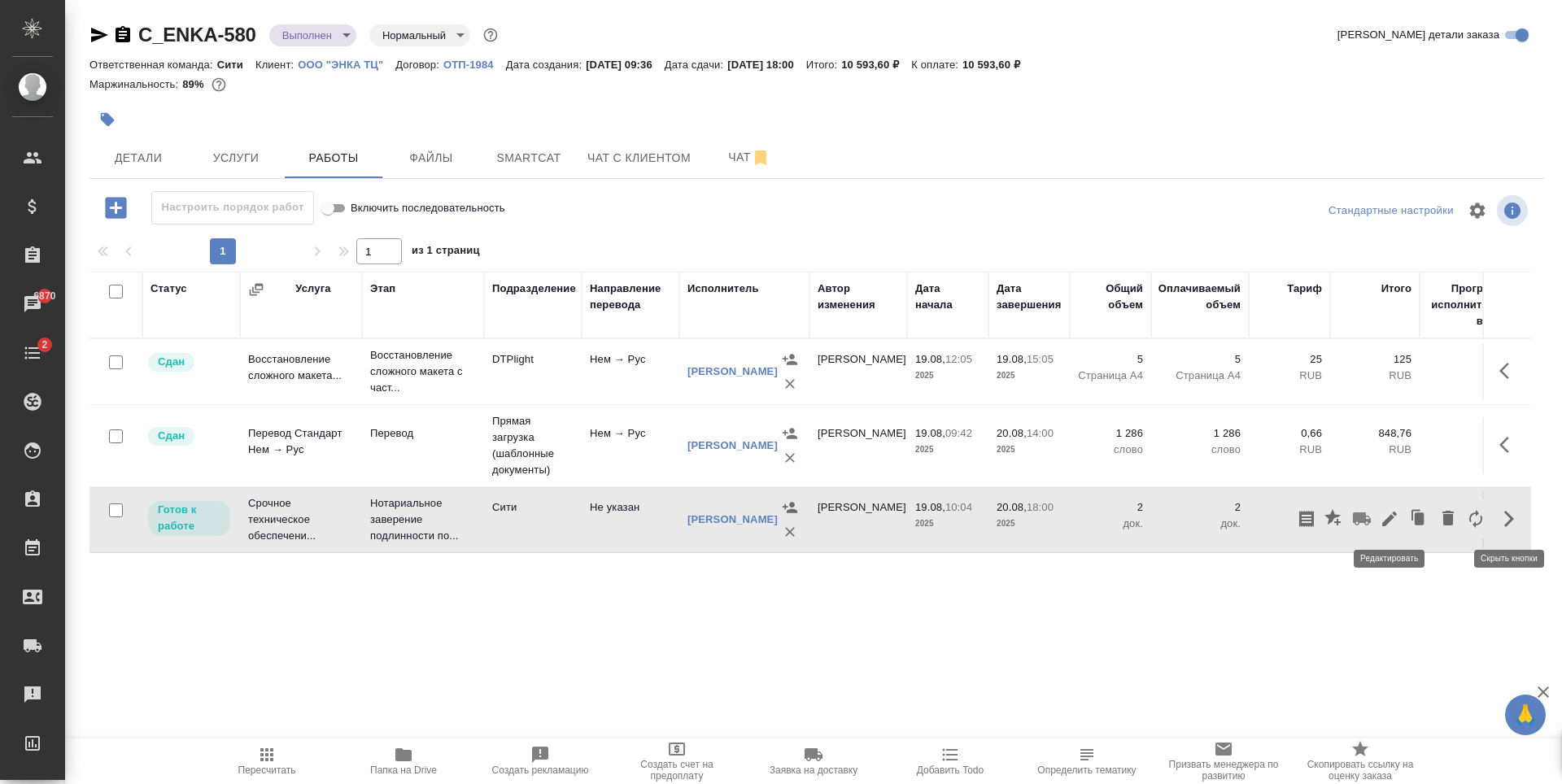
click at [1389, 517] on icon "button" at bounding box center [1389, 519] width 15 height 15
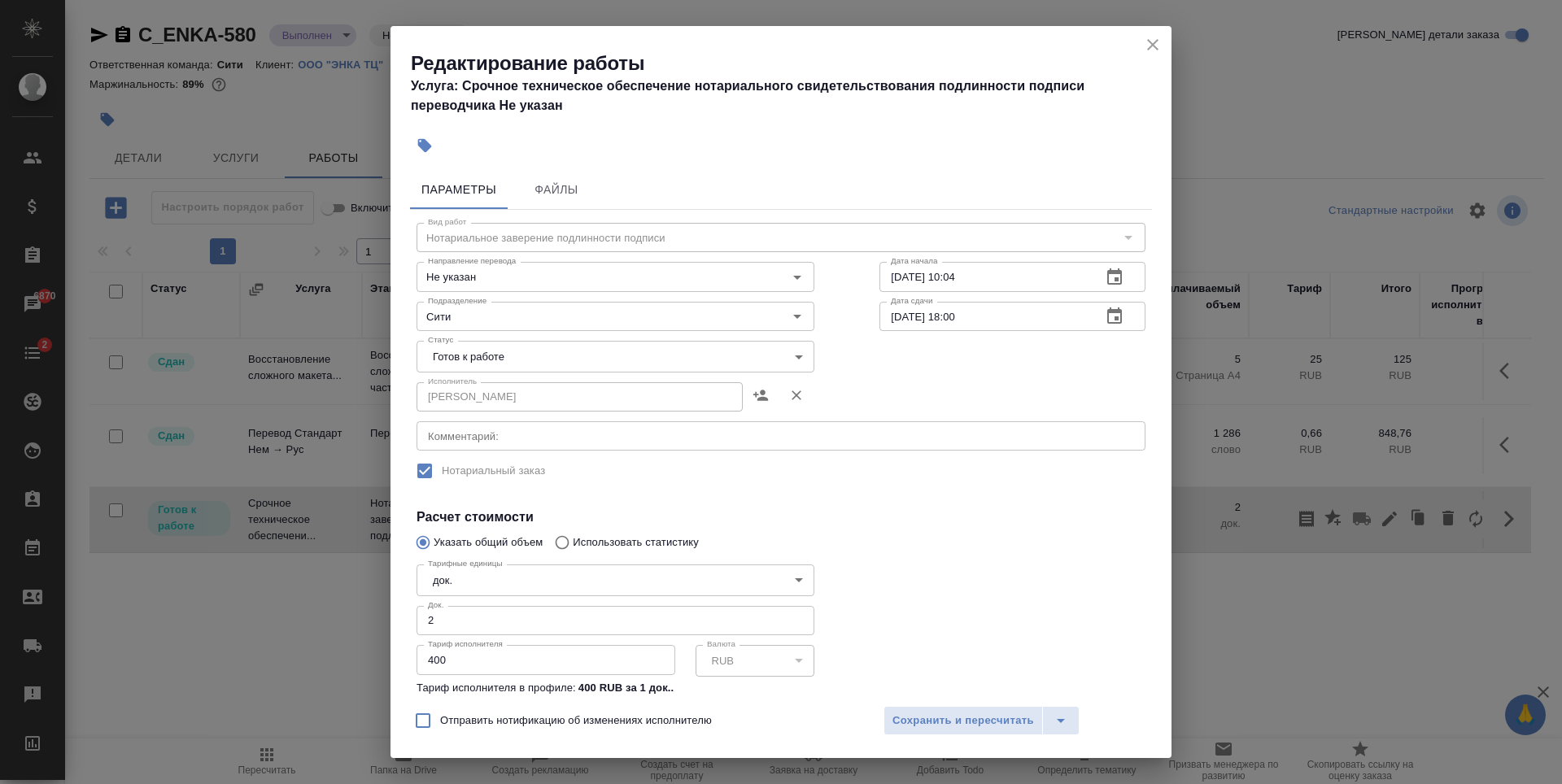
click at [471, 357] on body "🙏 .cls-1 fill:#fff; AWATERA Zaytseva Svetlana Клиенты Спецификации Заказы 6870 …" at bounding box center [781, 392] width 1562 height 784
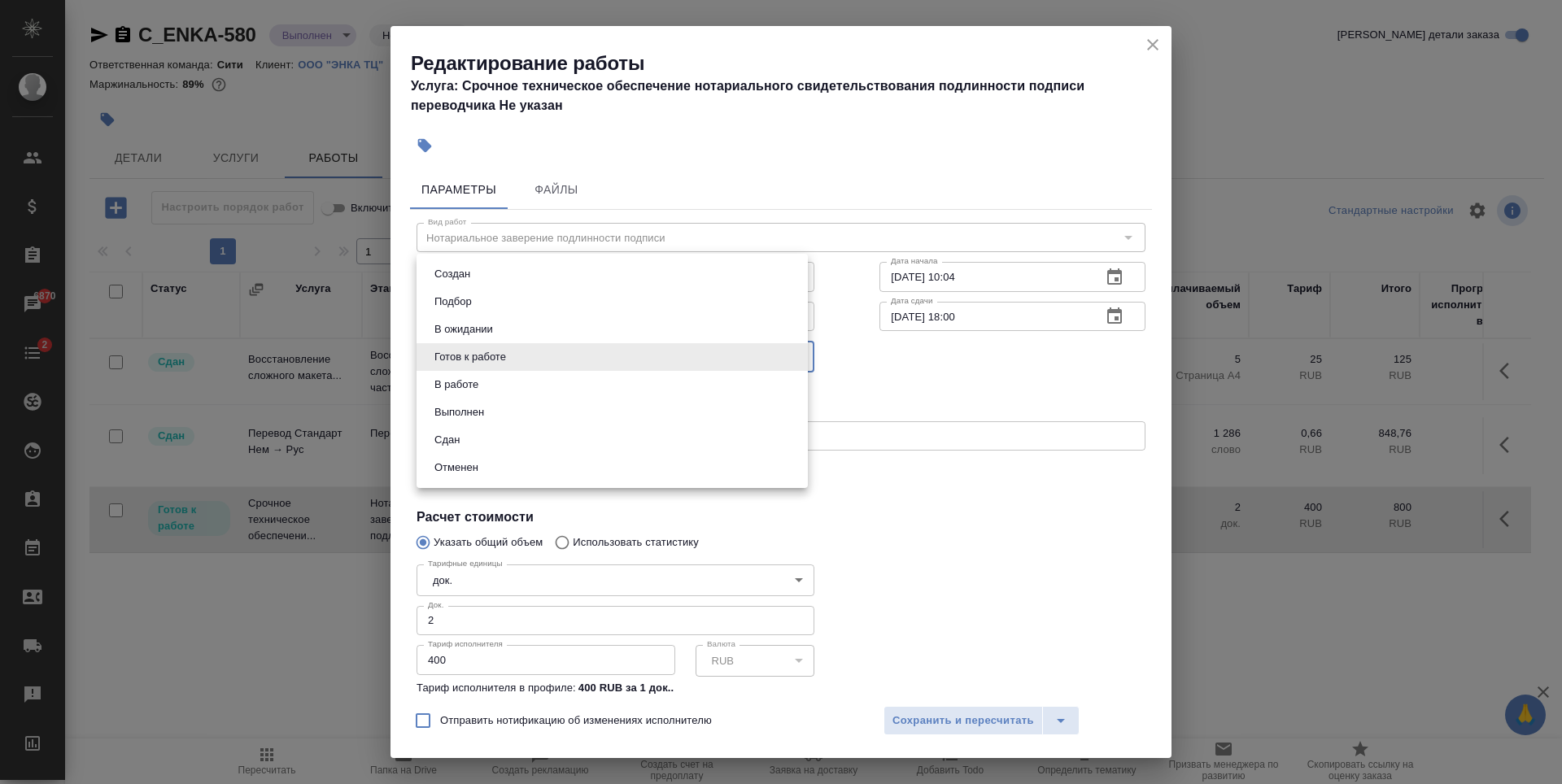
click at [490, 429] on li "Сдан" at bounding box center [612, 440] width 391 height 27
type input "closed"
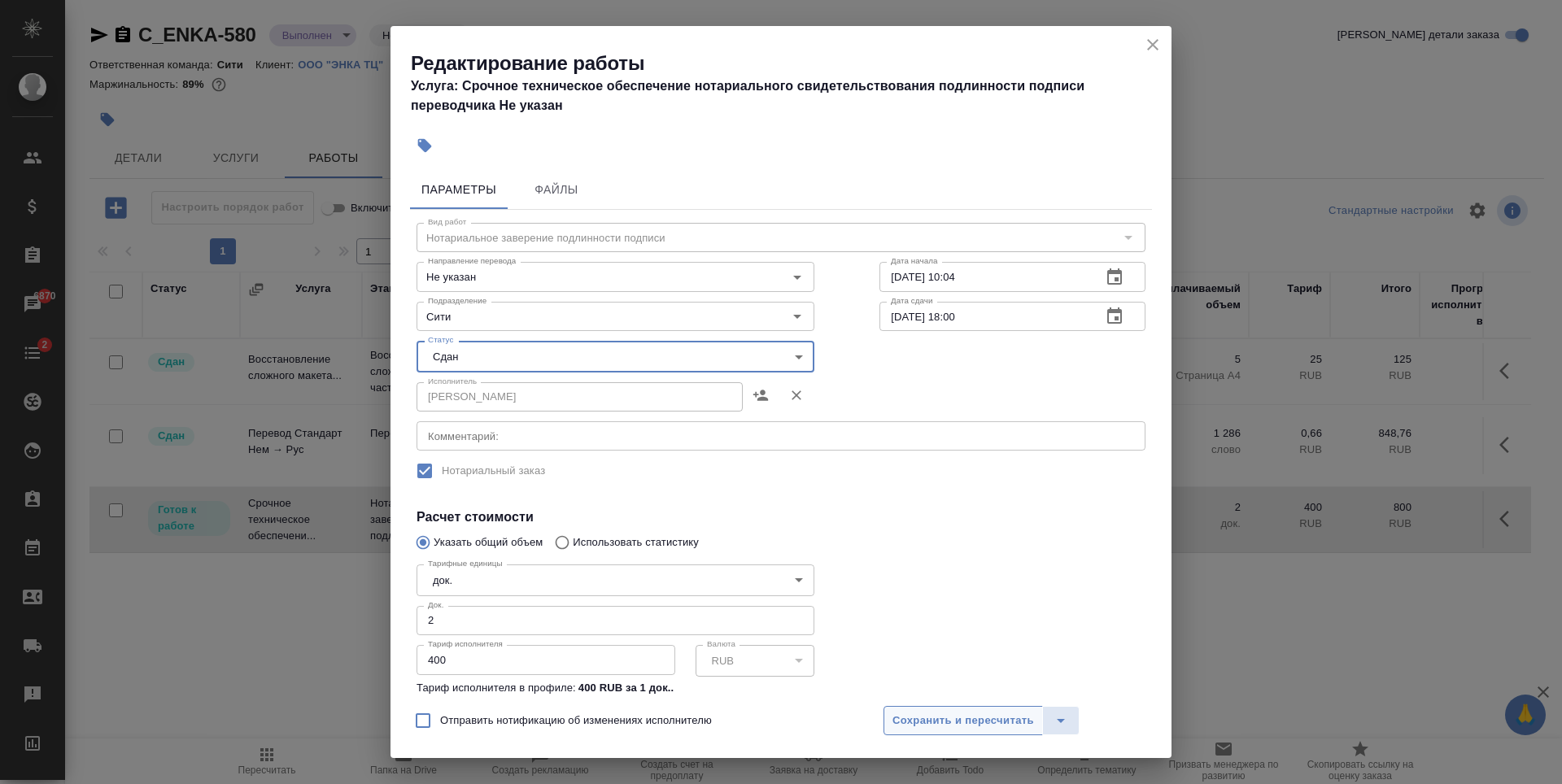
click at [955, 718] on span "Сохранить и пересчитать" at bounding box center [963, 720] width 141 height 19
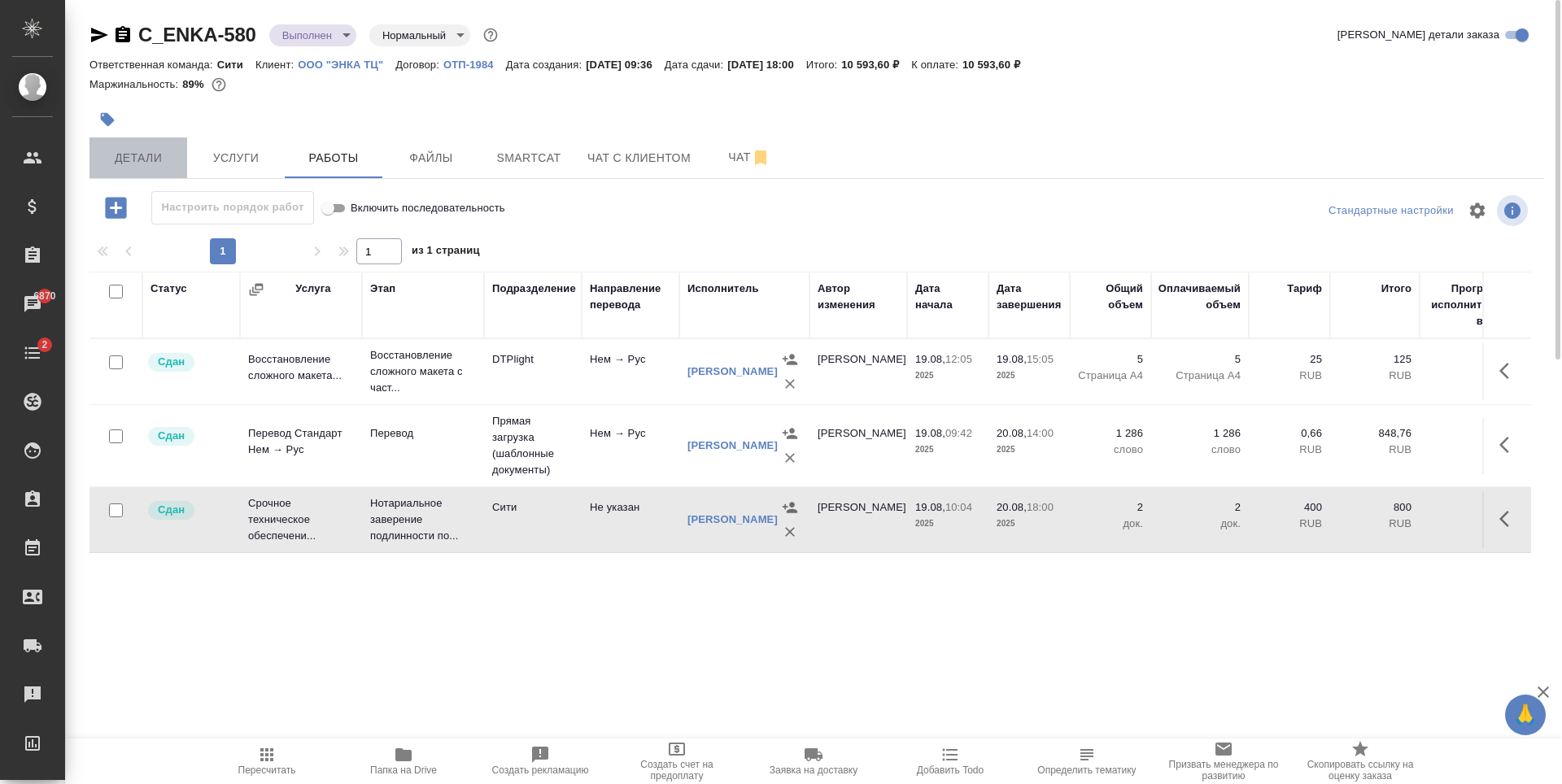
click at [170, 146] on button "Детали" at bounding box center [138, 158] width 98 height 41
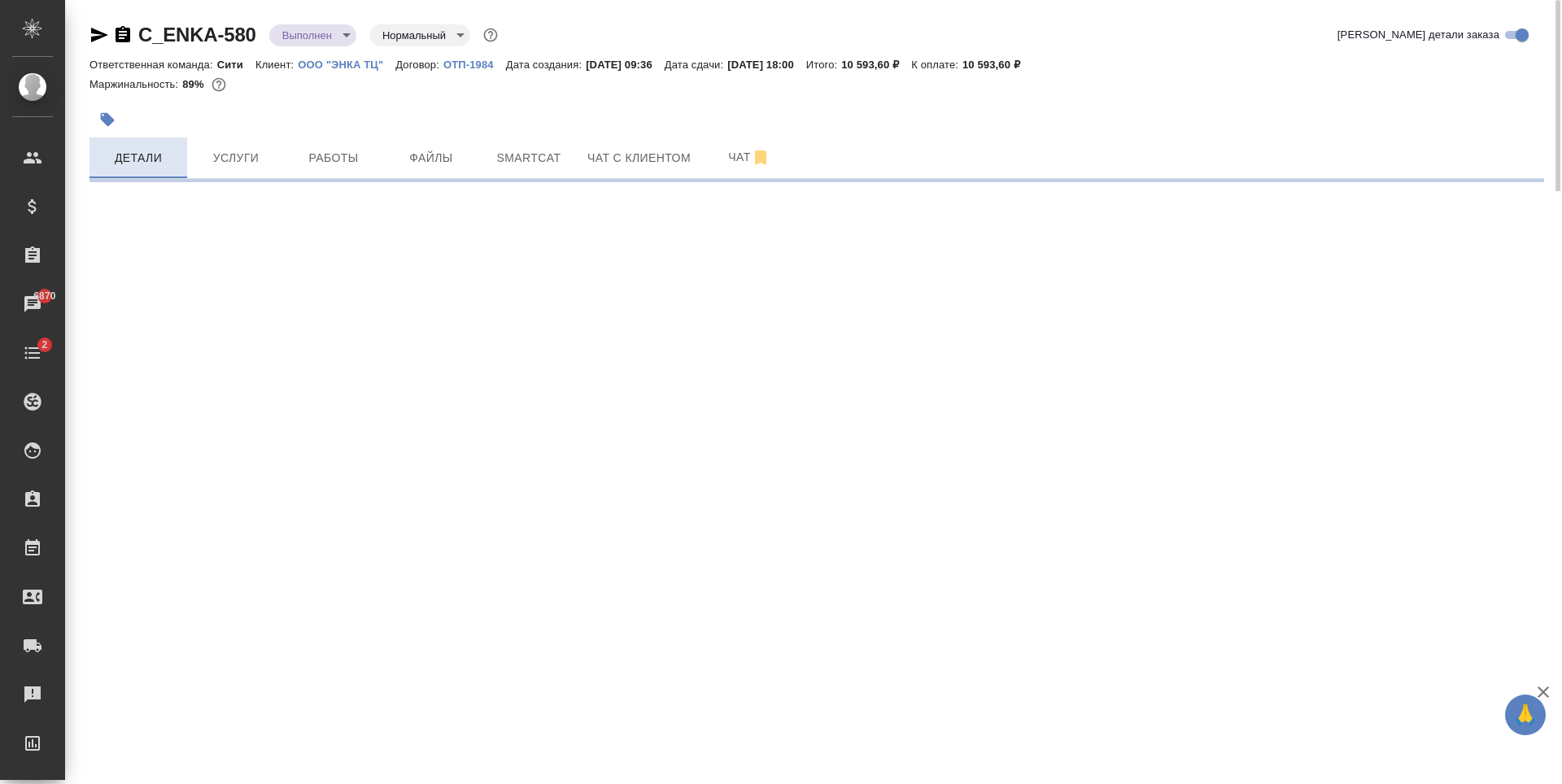
select select "RU"
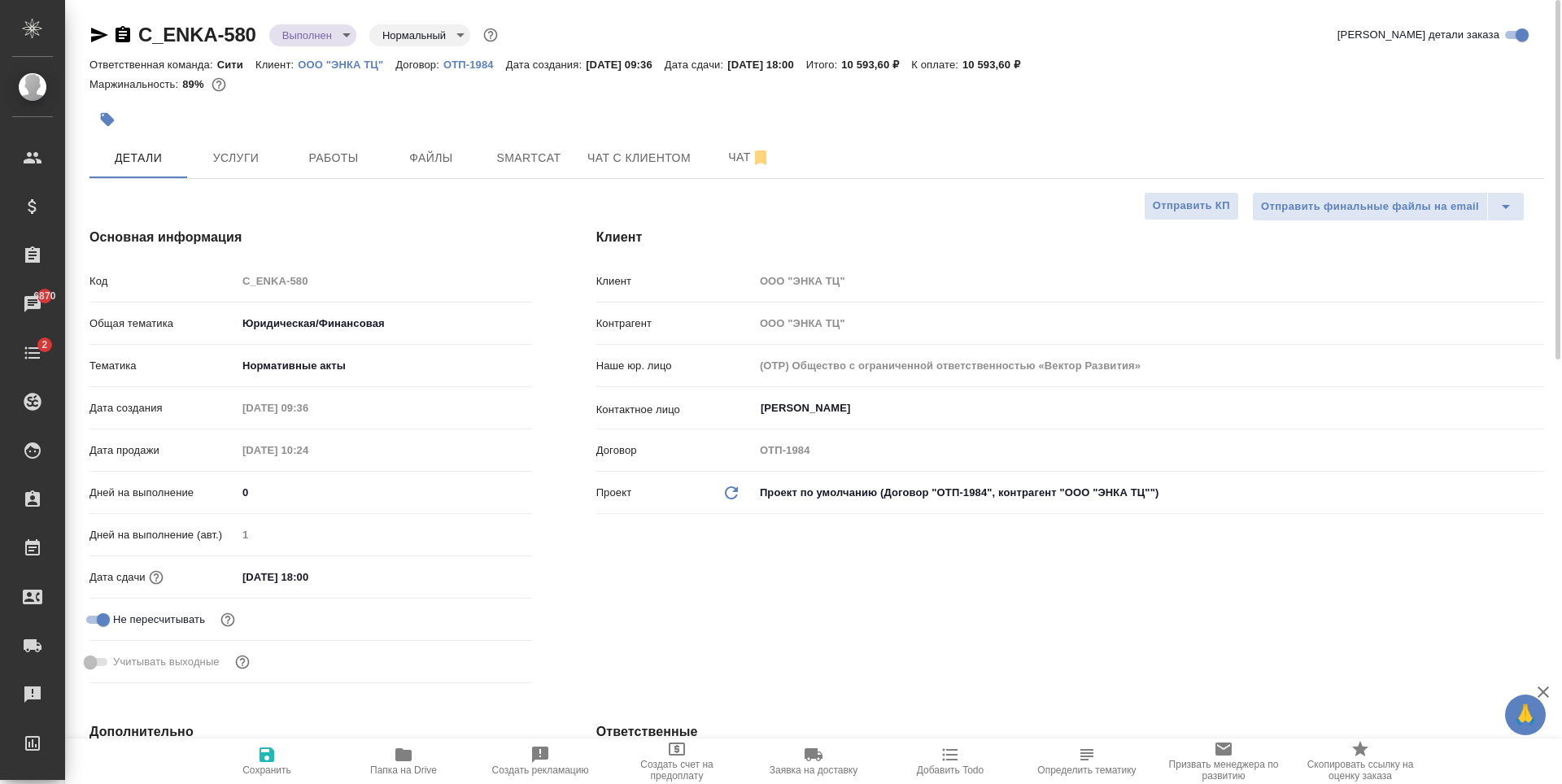
type textarea "x"
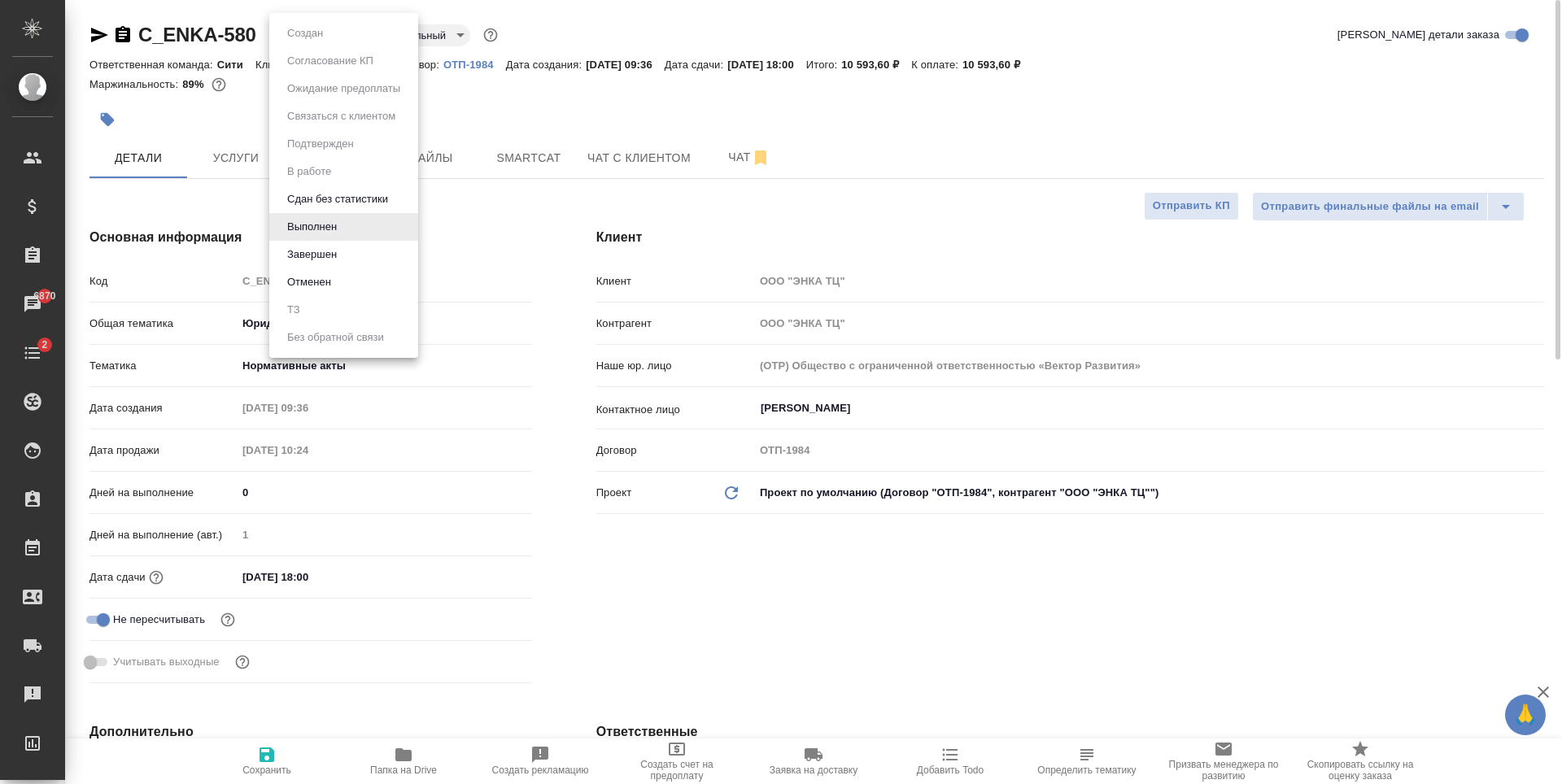
click at [334, 36] on body "🙏 .cls-1 fill:#fff; AWATERA Zaytseva Svetlana Клиенты Спецификации Заказы 6870 …" at bounding box center [781, 392] width 1562 height 784
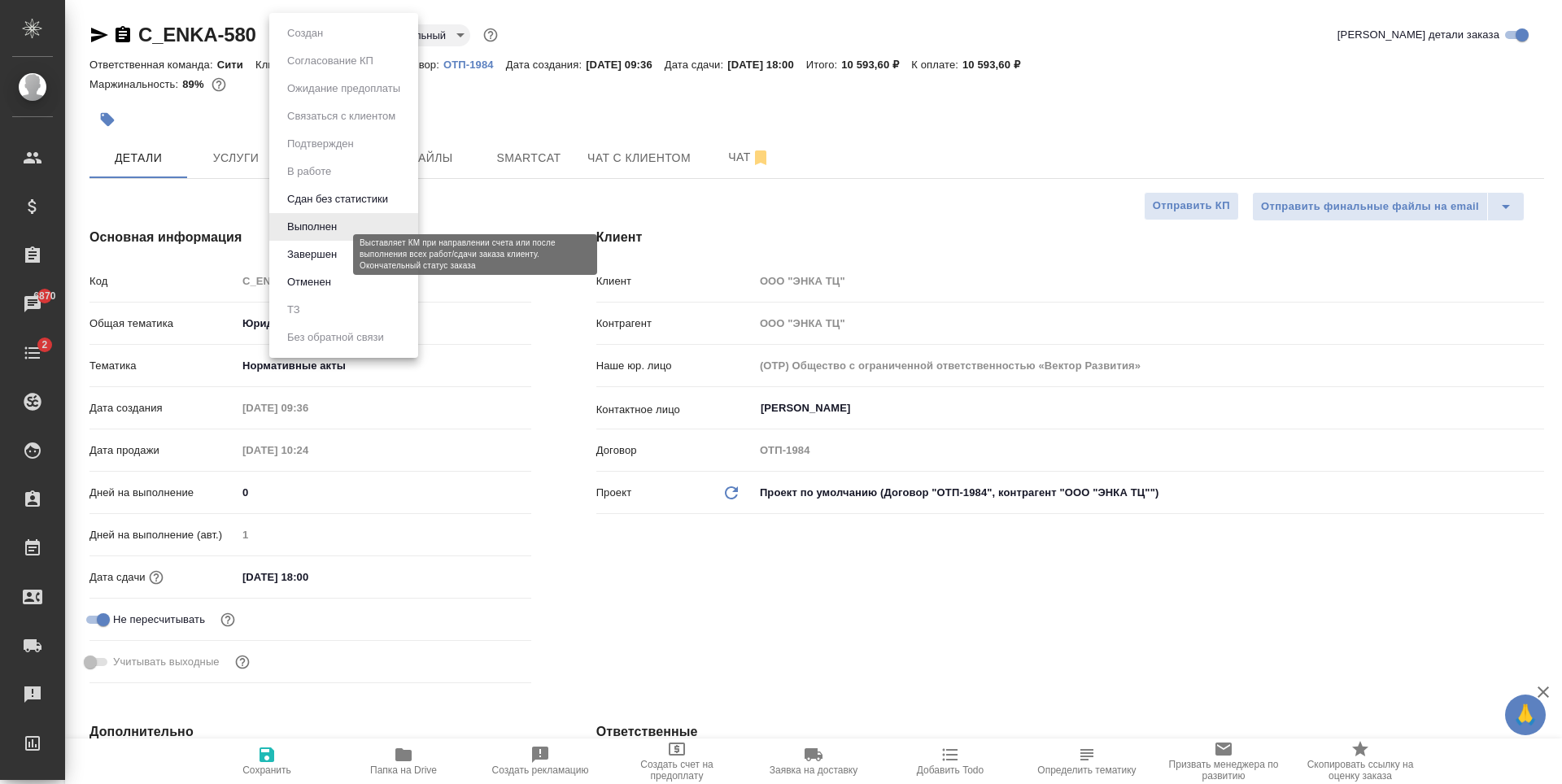
click at [326, 257] on button "Завершен" at bounding box center [312, 254] width 59 height 18
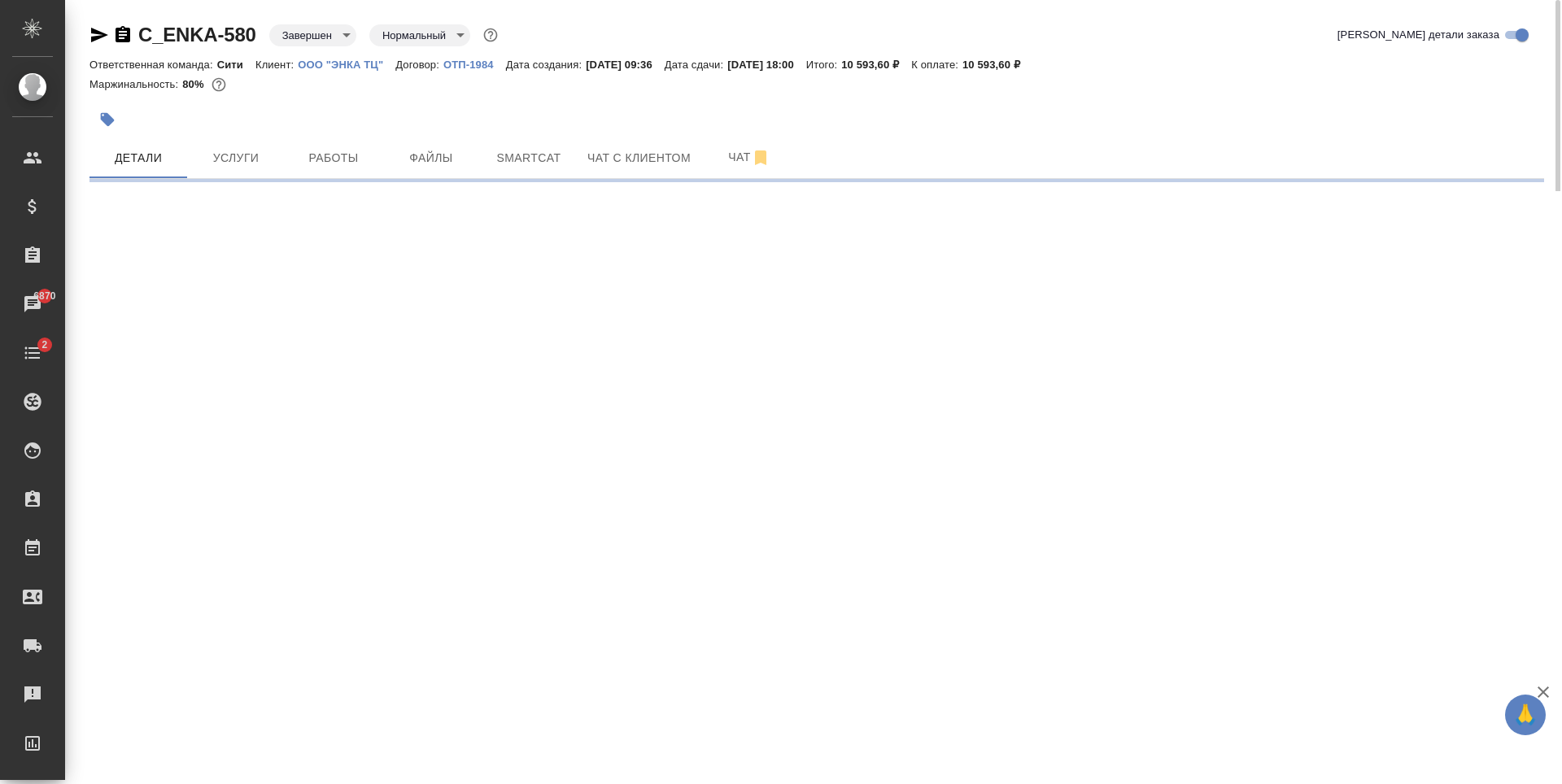
select select "RU"
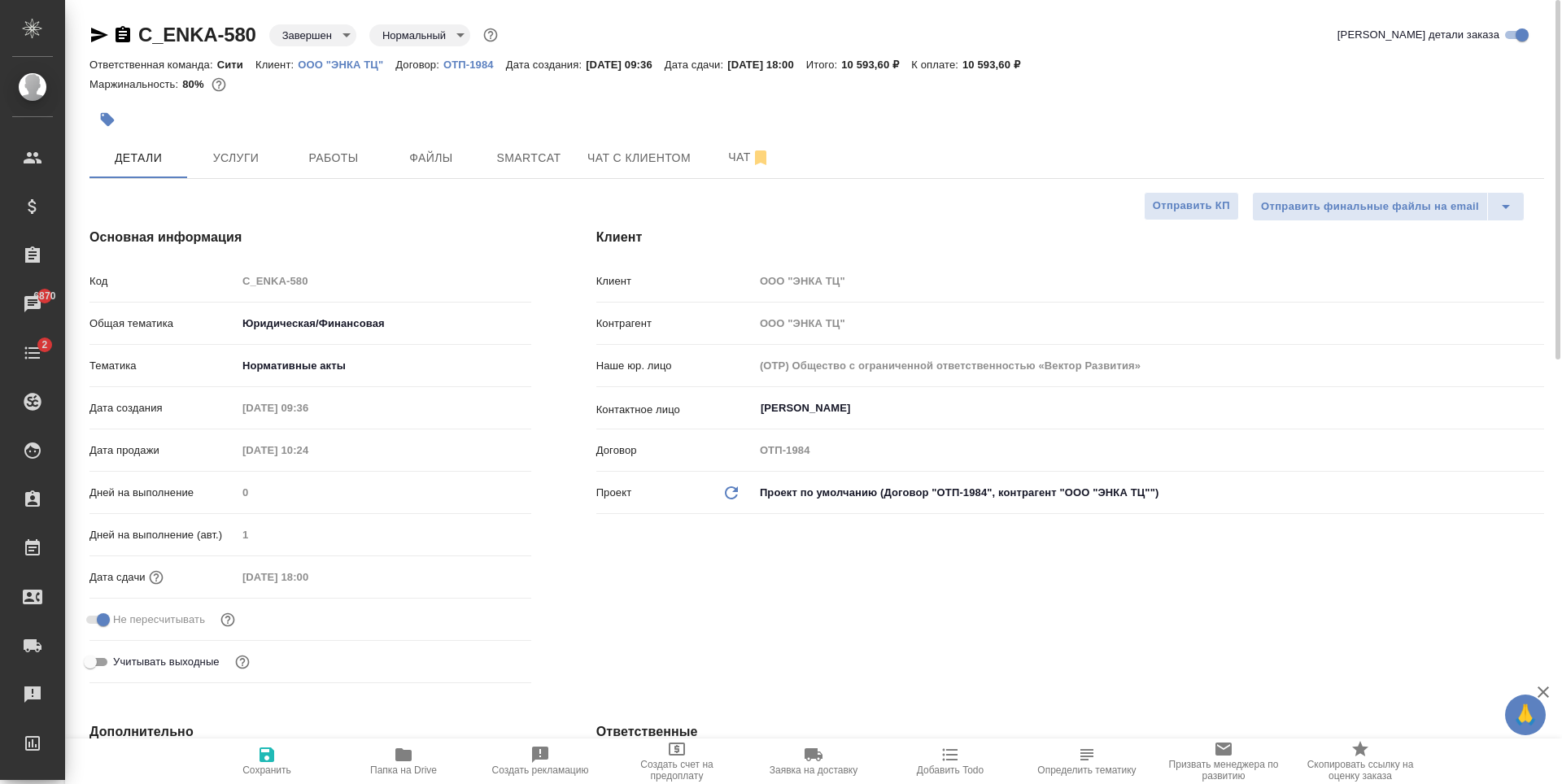
type textarea "x"
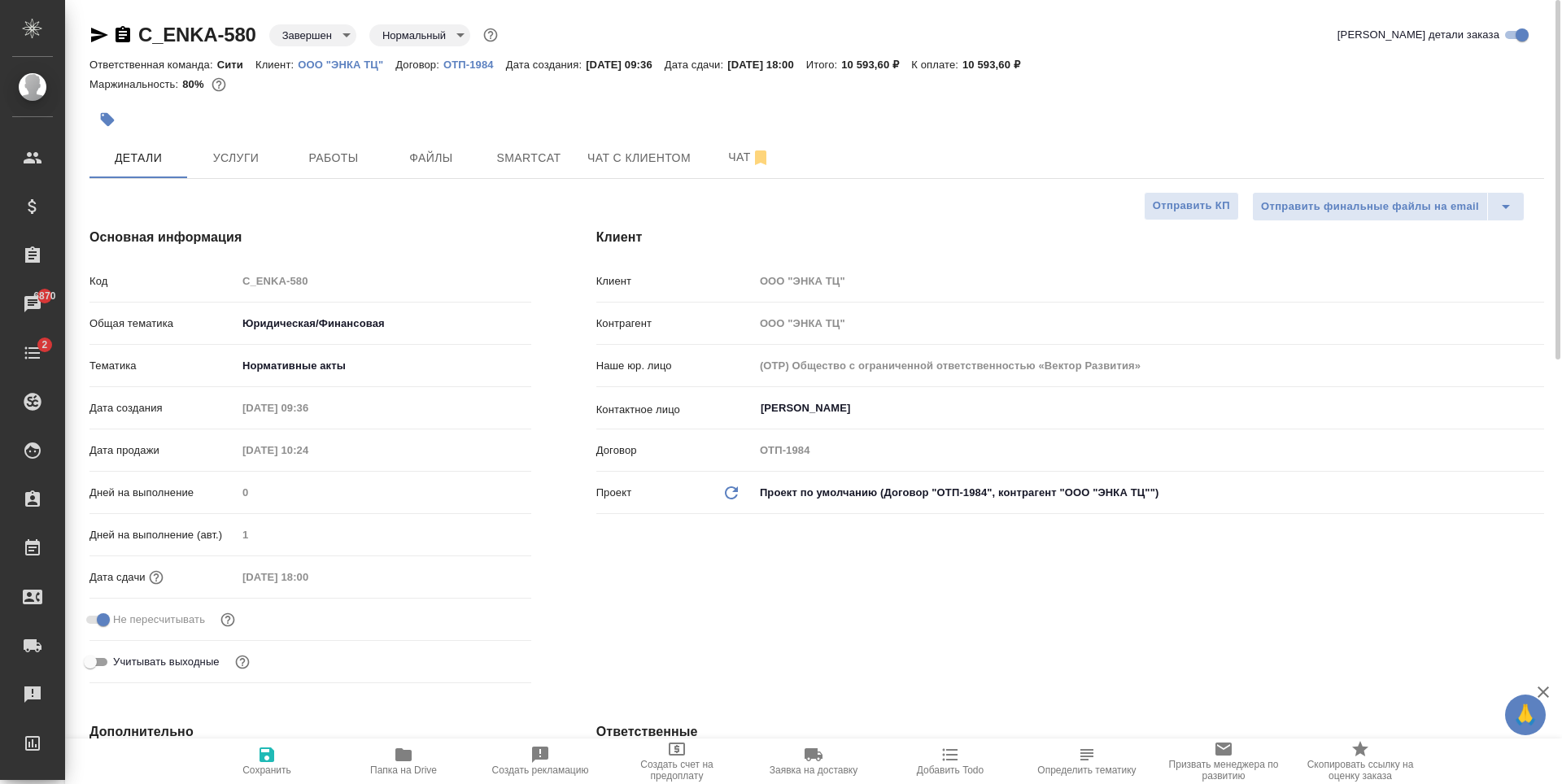
type textarea "x"
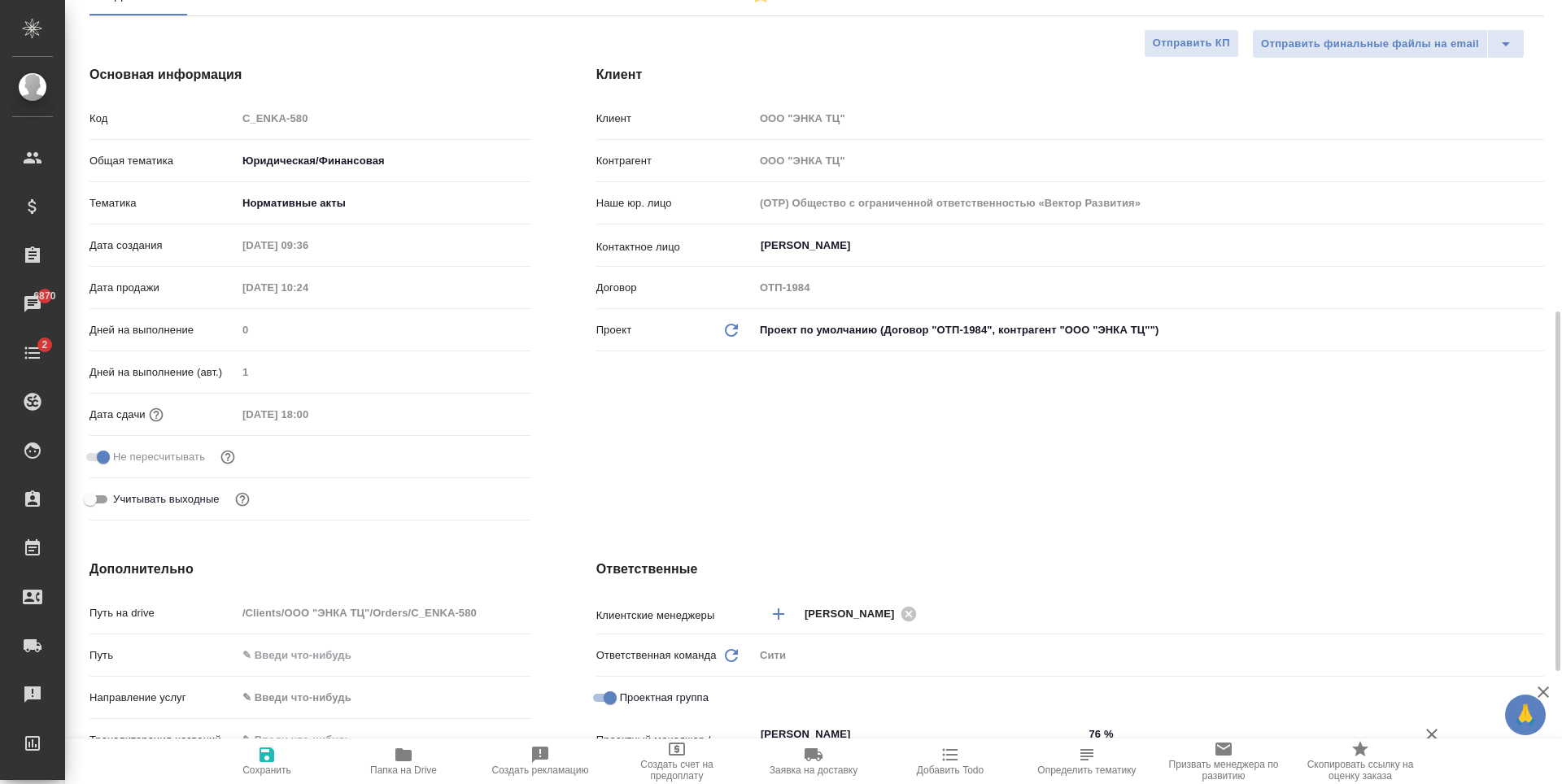
scroll to position [326, 0]
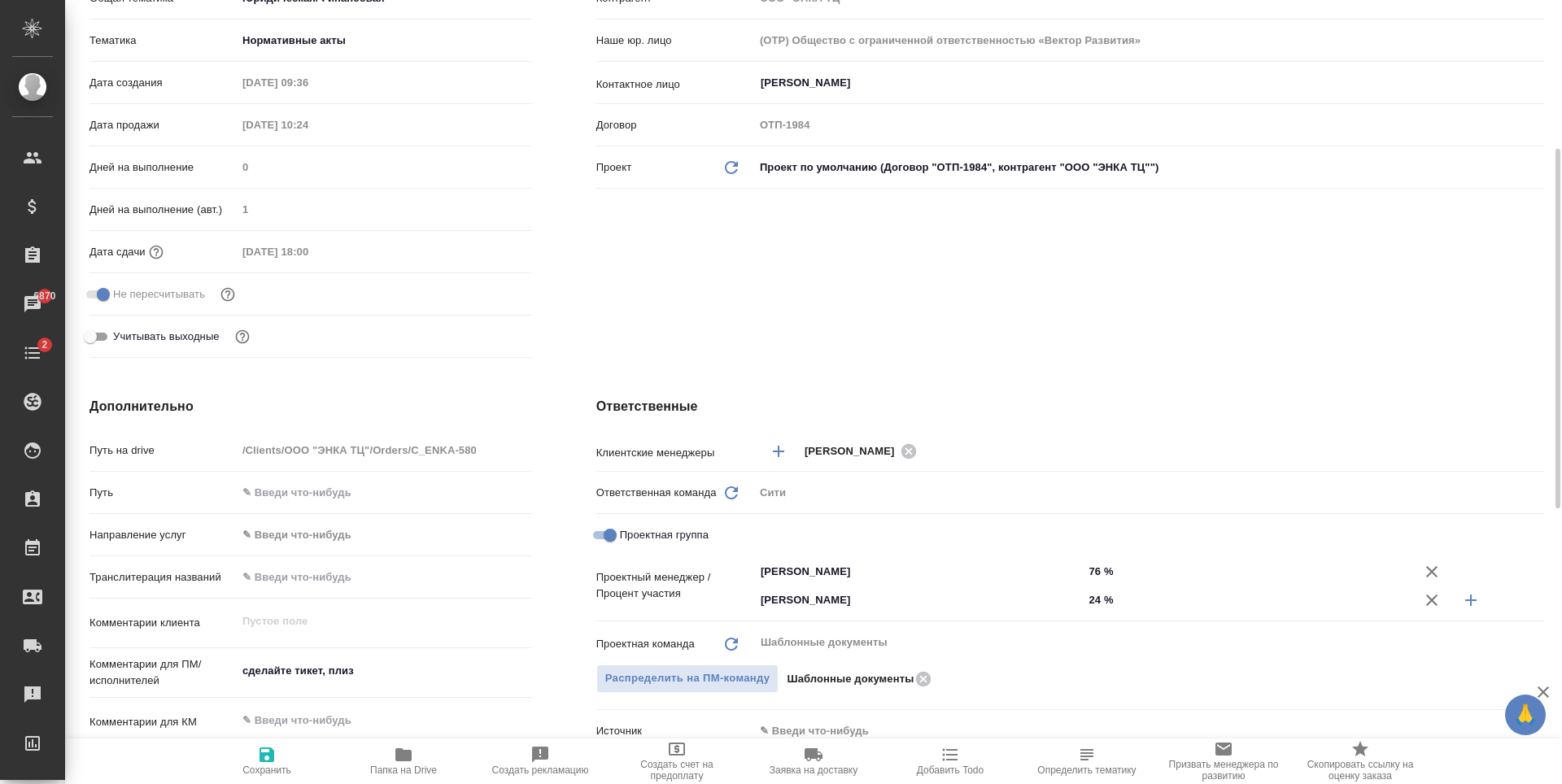
type textarea "x"
click at [308, 665] on textarea "сделайте тикет, плиз" at bounding box center [384, 670] width 295 height 27
click at [308, 665] on textarea "сделайте тикет, плиз" at bounding box center [384, 671] width 293 height 27
type textarea "x"
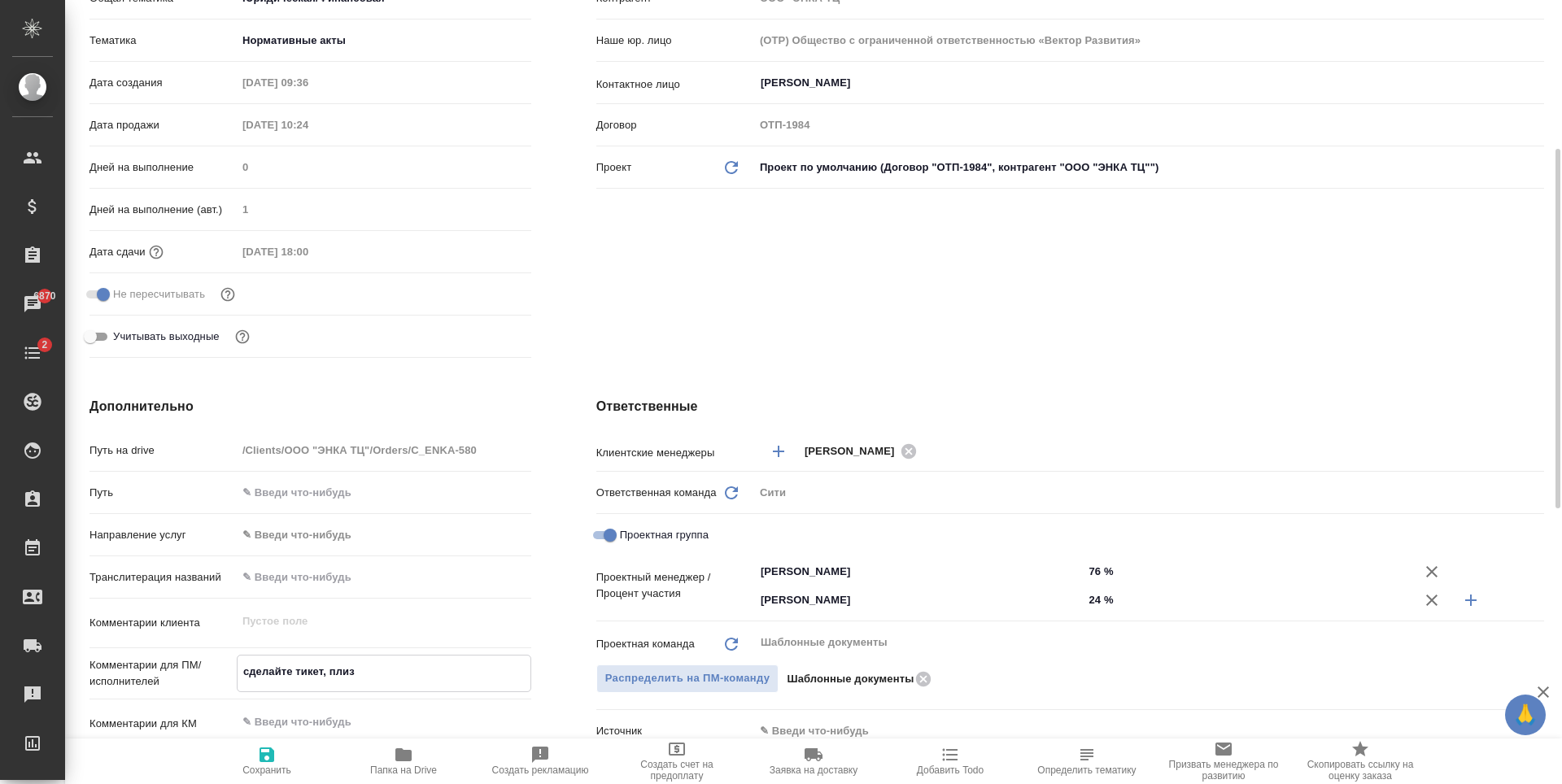
type textarea "x"
click at [262, 749] on icon "button" at bounding box center [267, 755] width 15 height 15
type textarea "x"
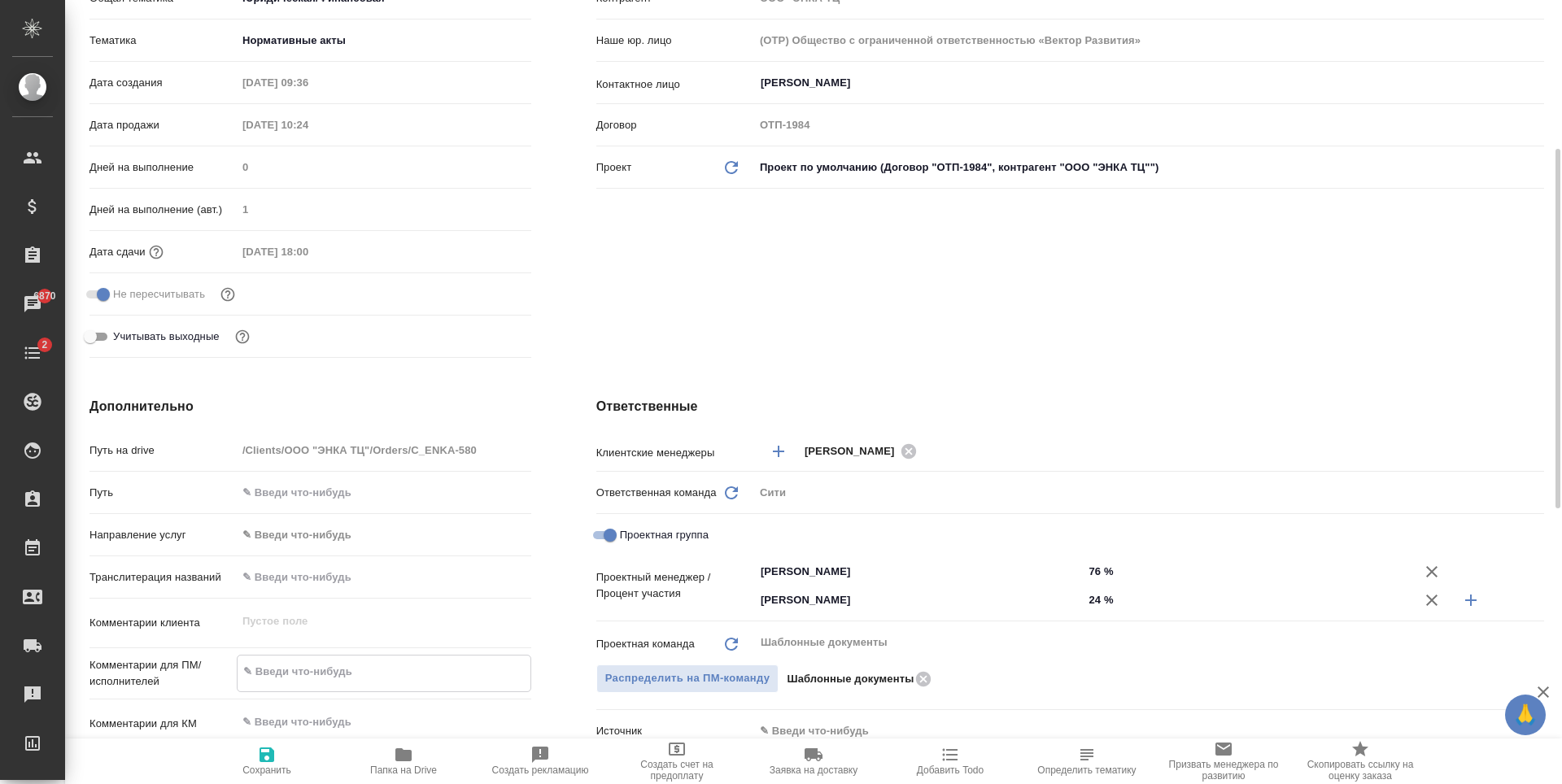
type textarea "x"
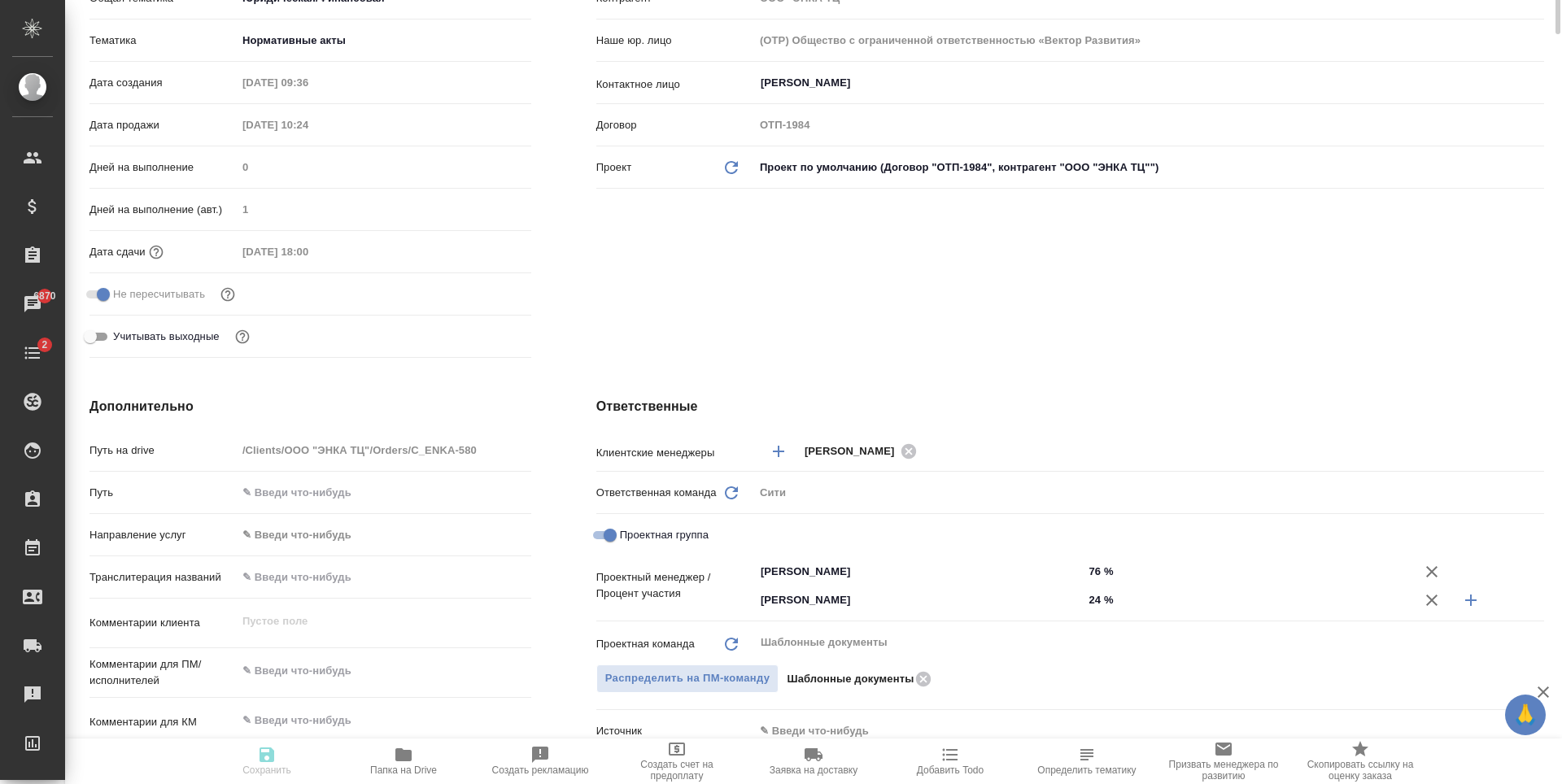
type textarea "x"
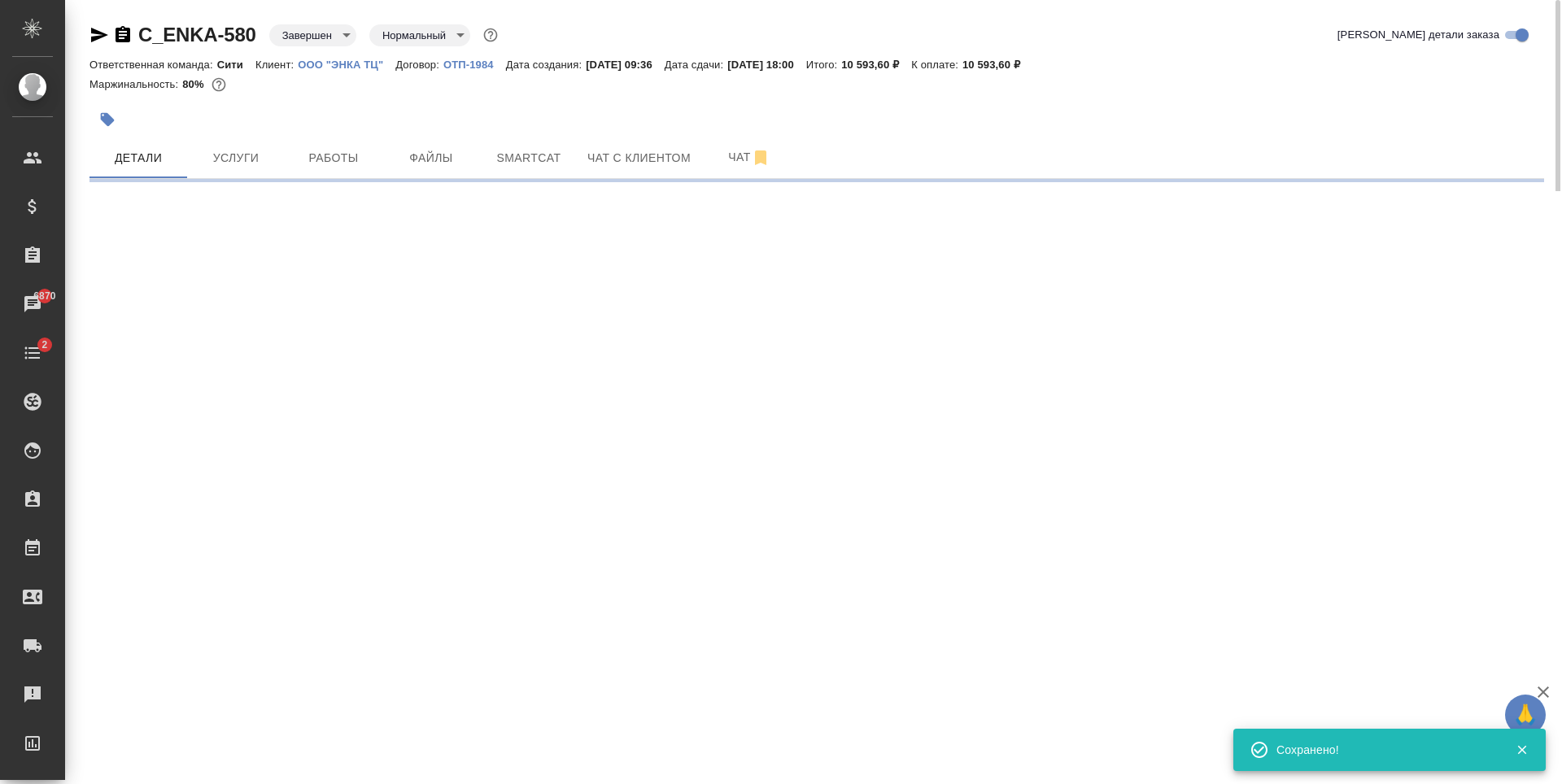
select select "RU"
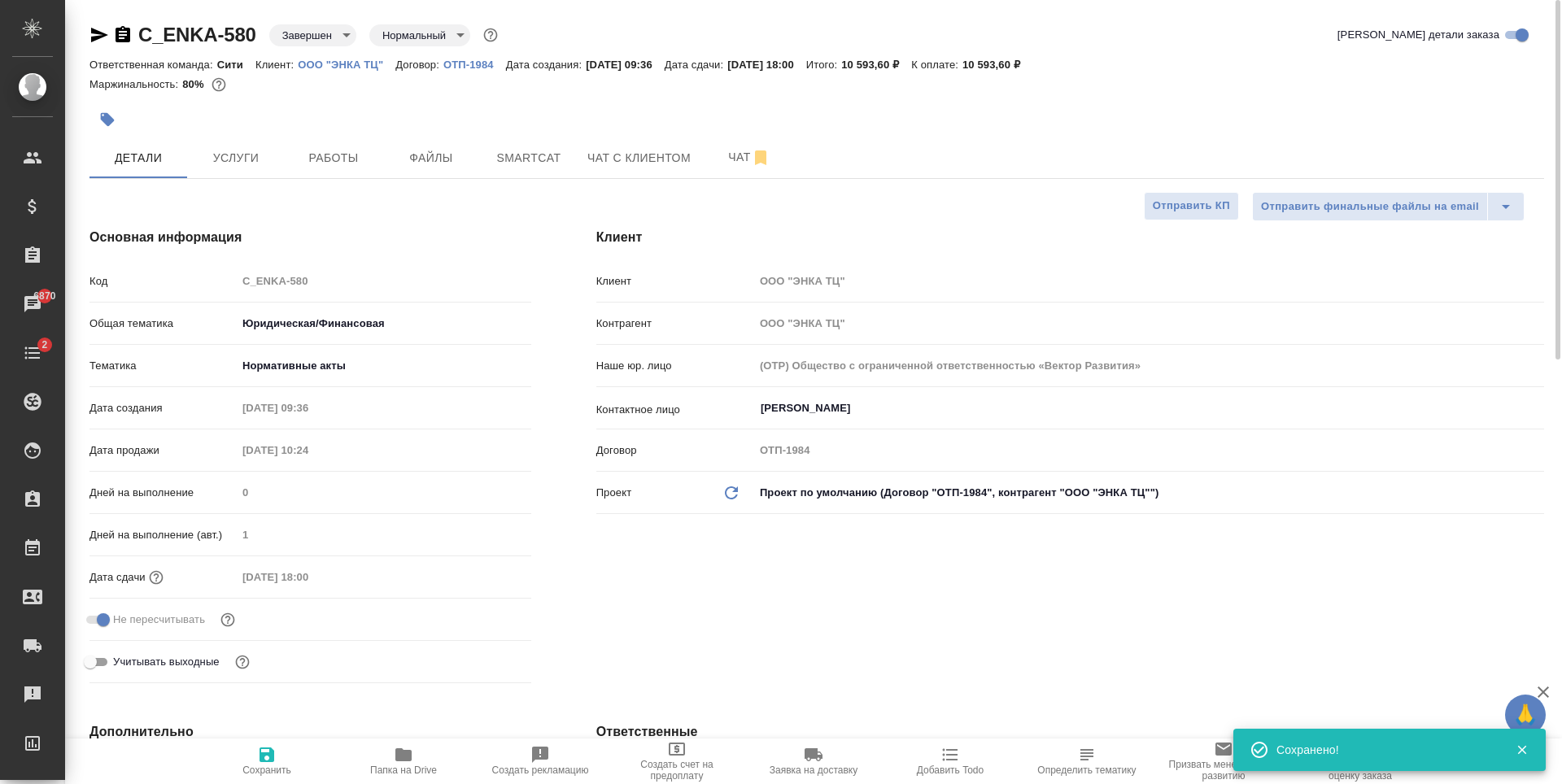
type textarea "x"
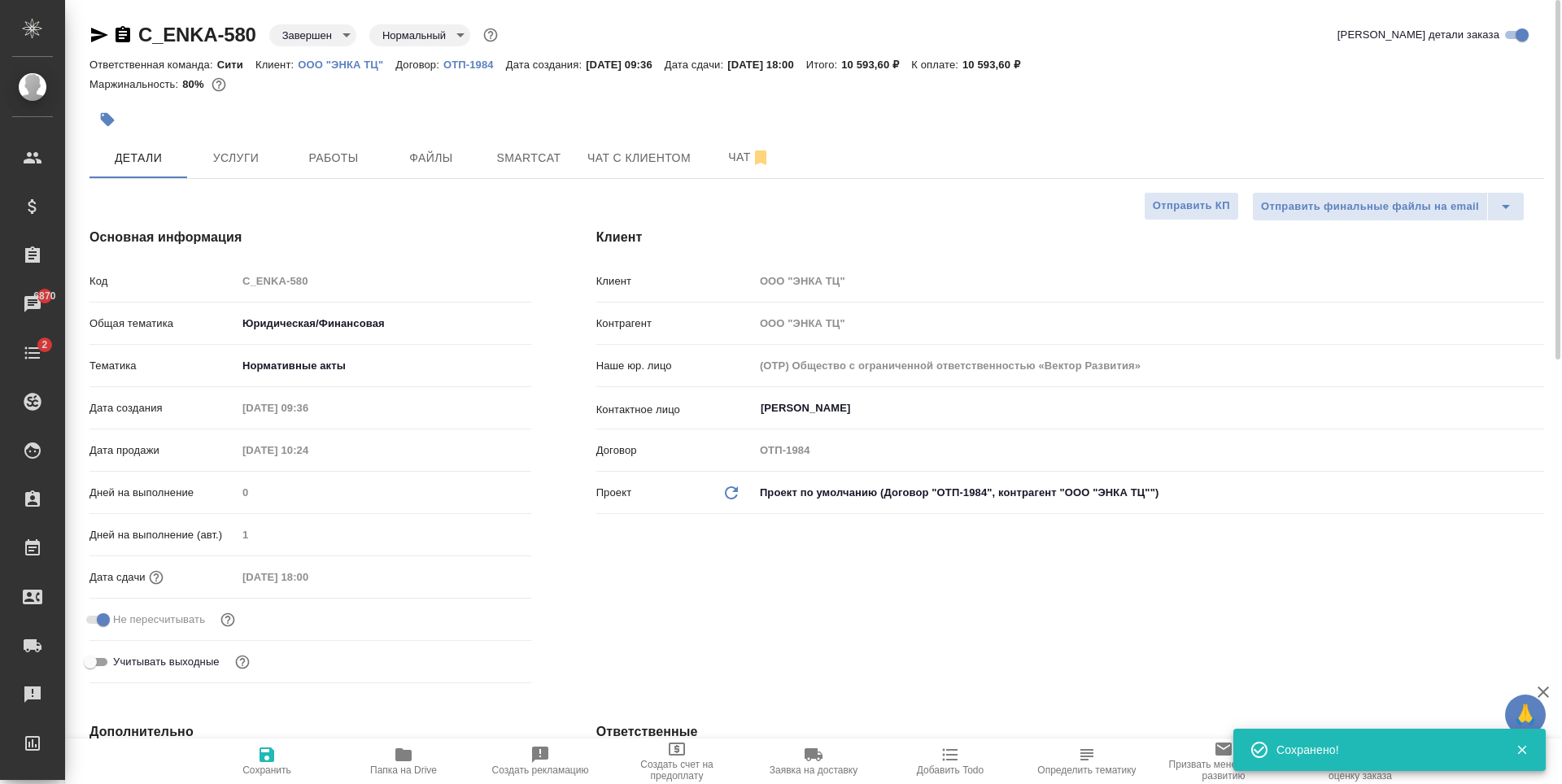
type textarea "x"
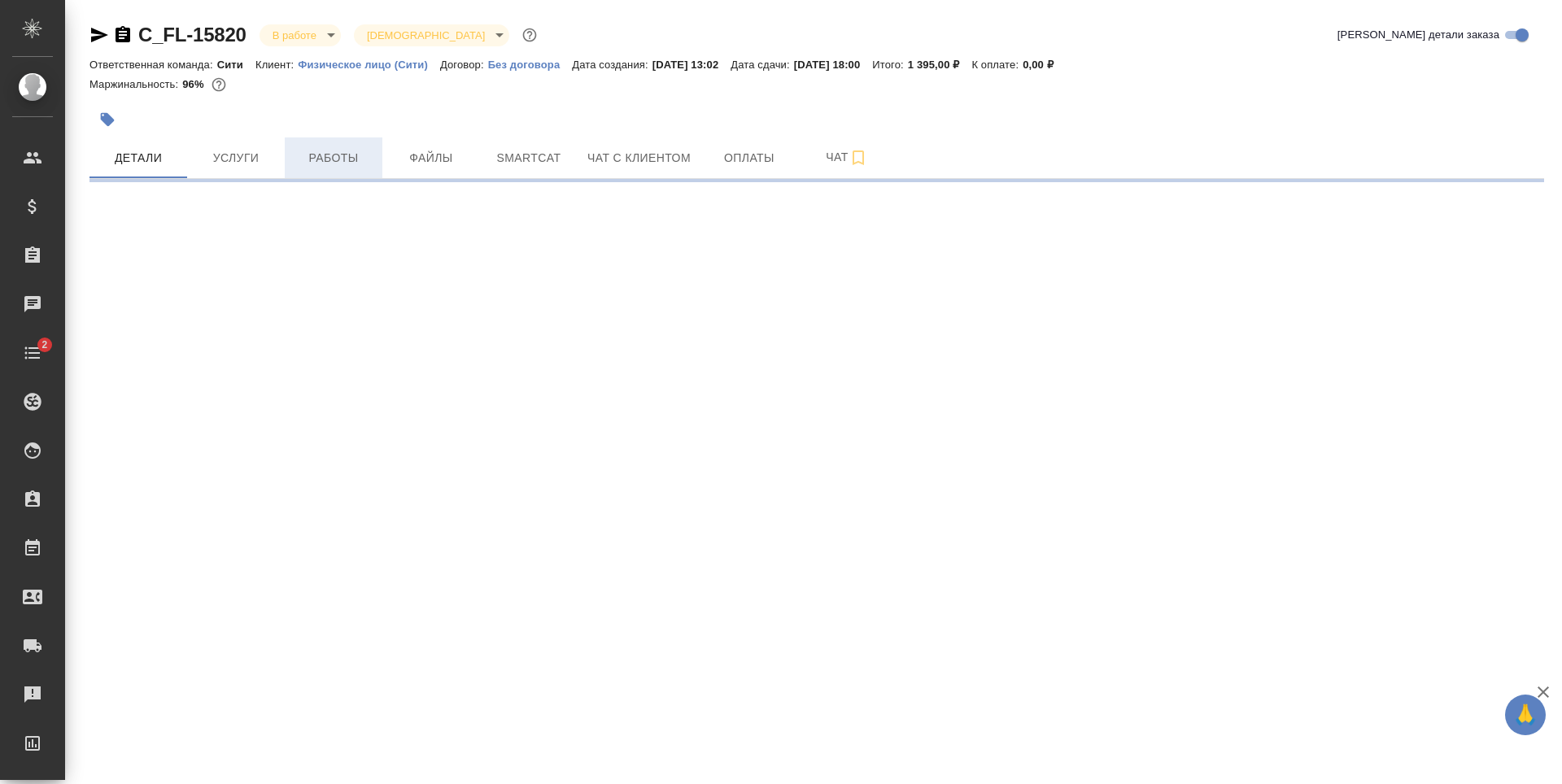
click at [318, 158] on span "Работы" at bounding box center [334, 158] width 78 height 20
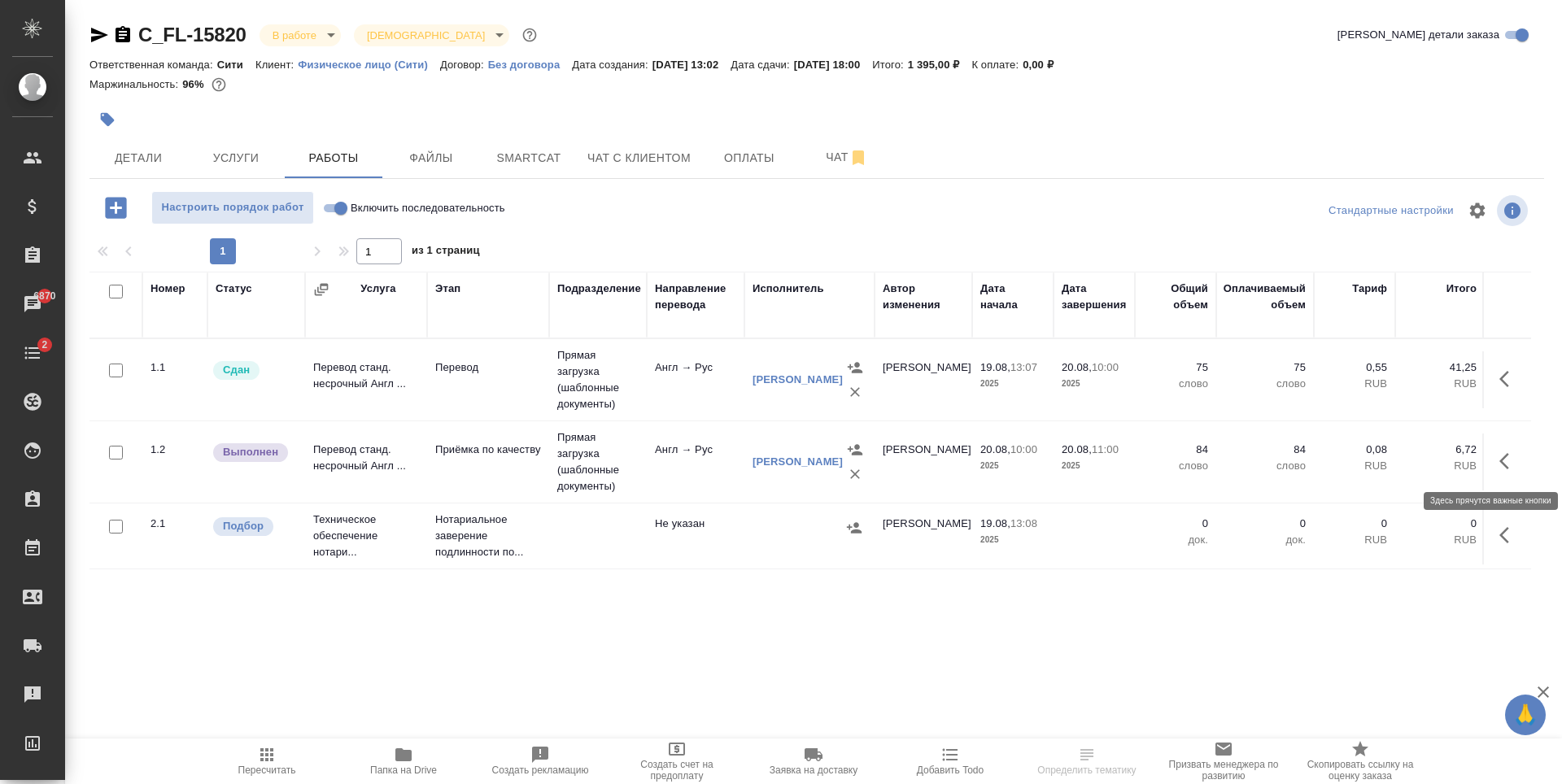
click at [1501, 457] on icon "button" at bounding box center [1509, 461] width 19 height 19
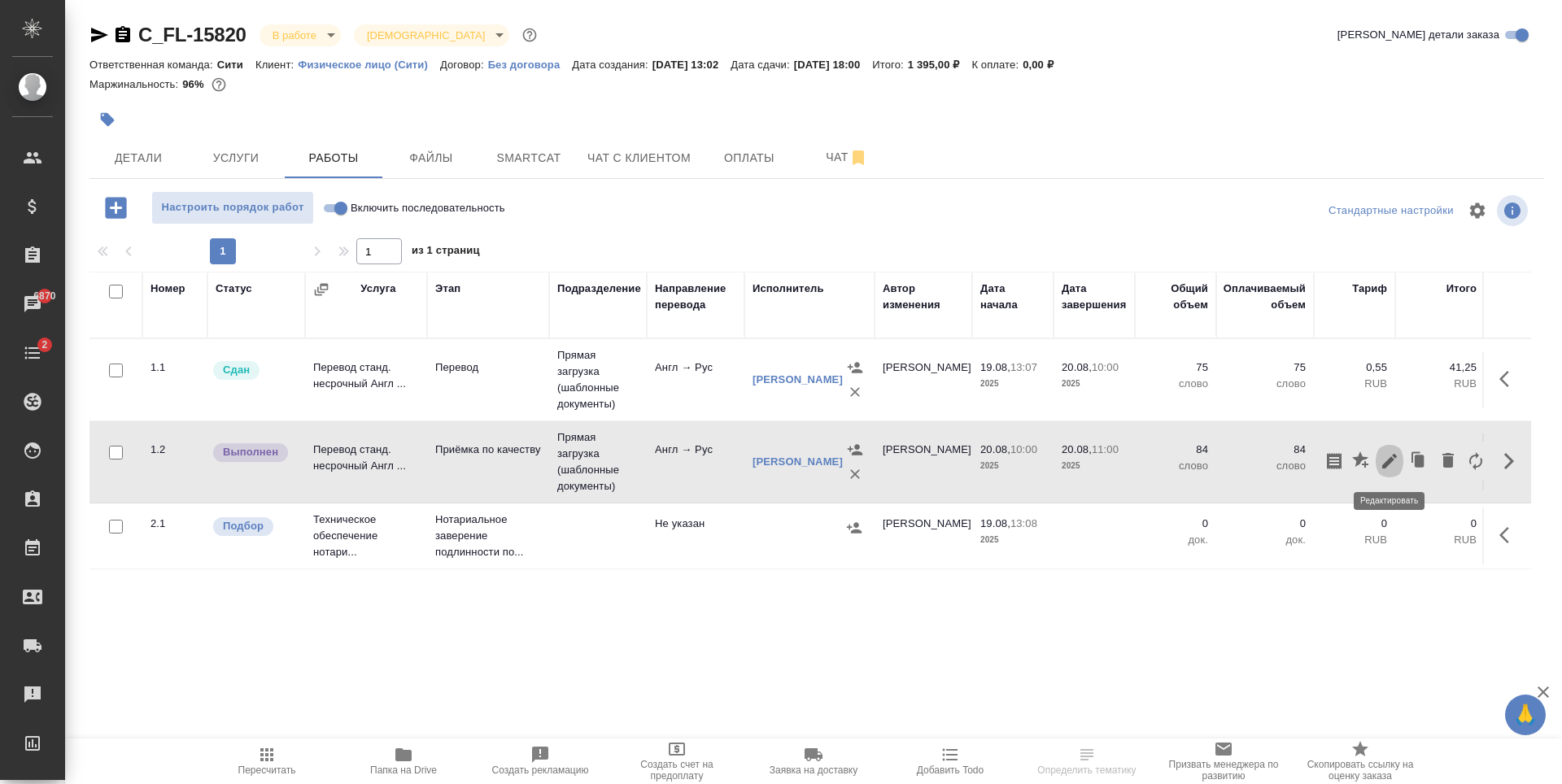
click at [1388, 461] on icon "button" at bounding box center [1389, 461] width 15 height 15
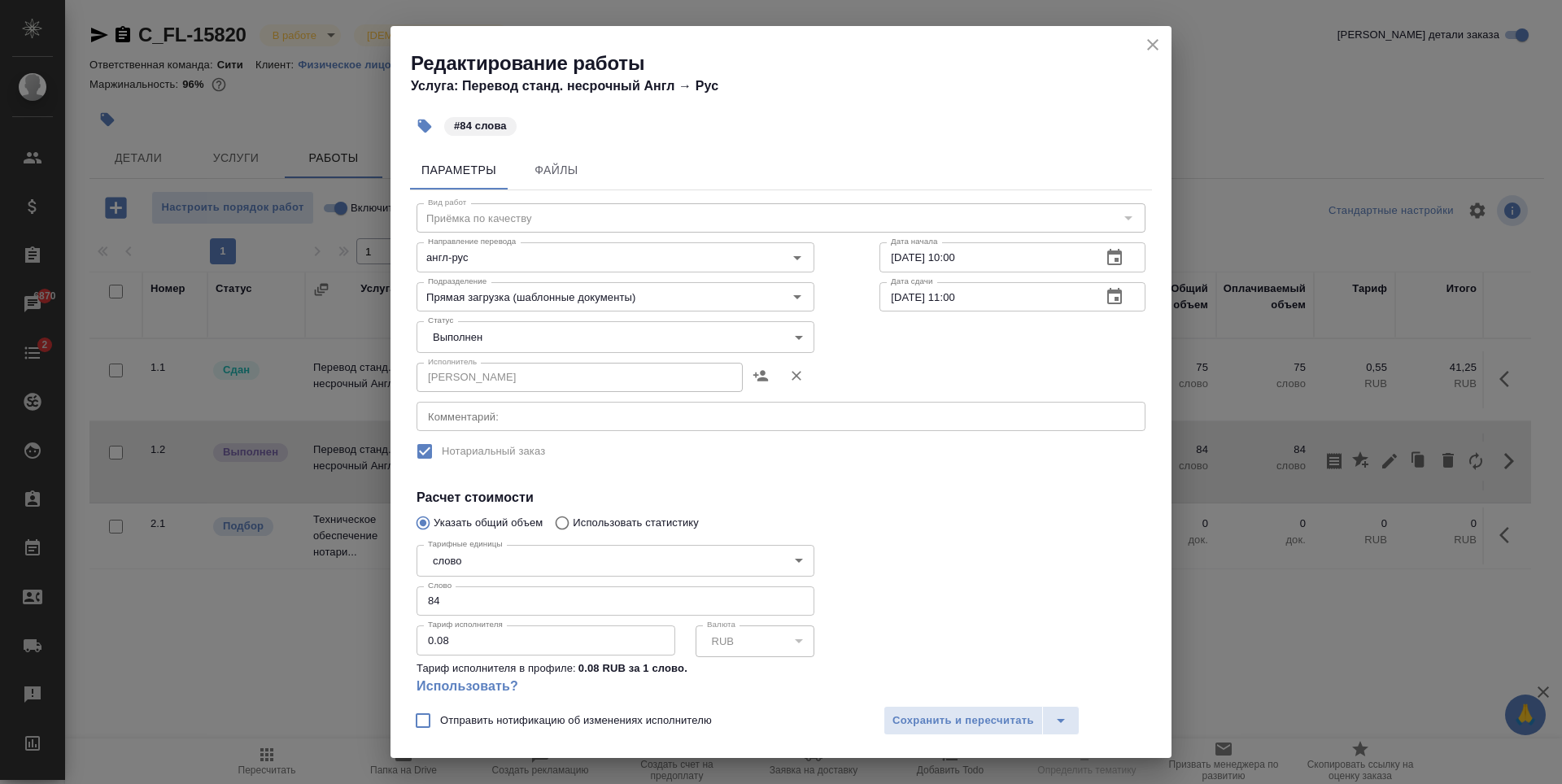
click at [525, 323] on body "🙏 .cls-1 fill:#fff; AWATERA Zaytseva Svetlana Клиенты Спецификации Заказы 6870 …" at bounding box center [781, 392] width 1562 height 784
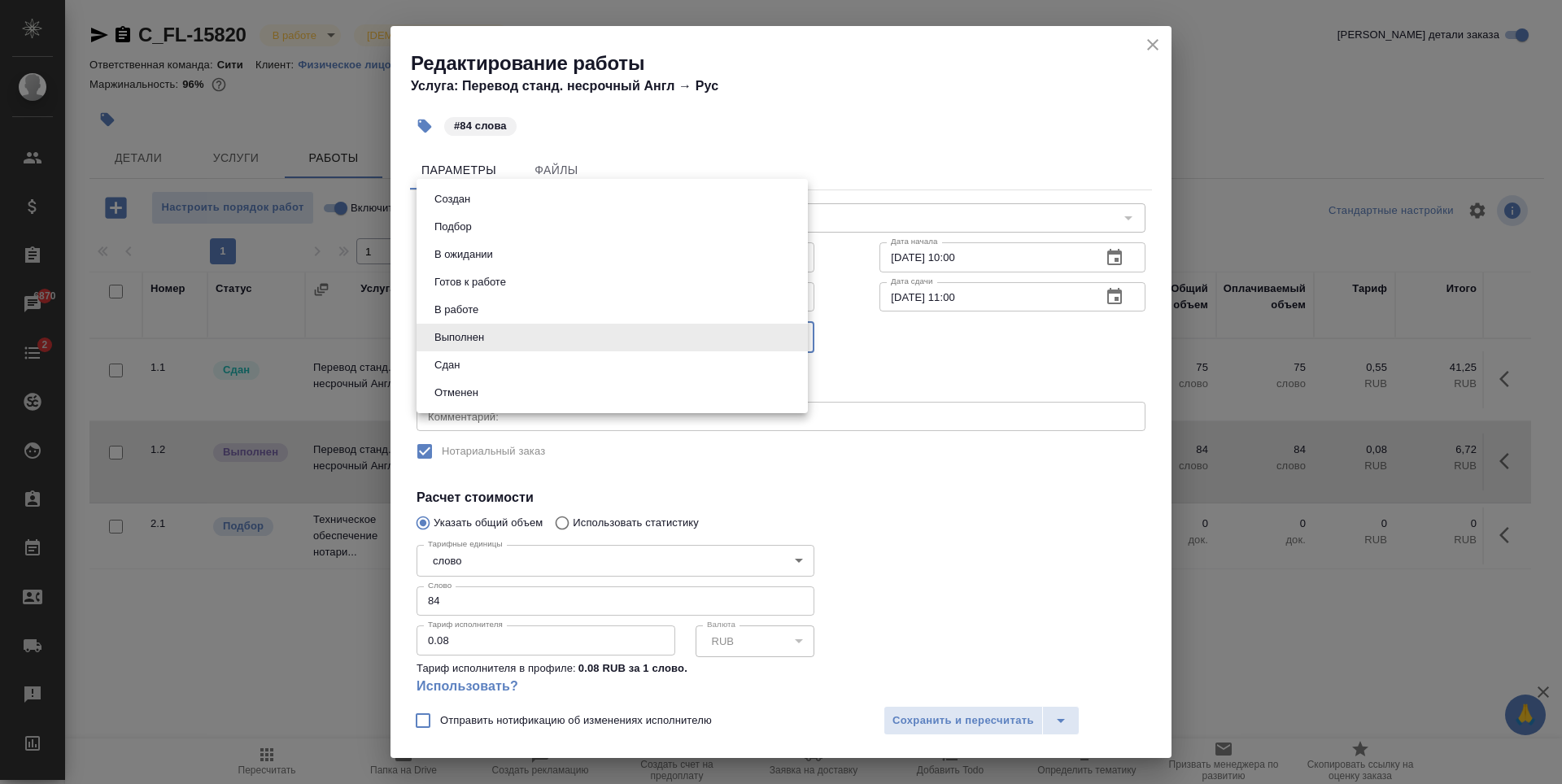
click at [491, 366] on li "Сдан" at bounding box center [612, 365] width 391 height 27
type input "closed"
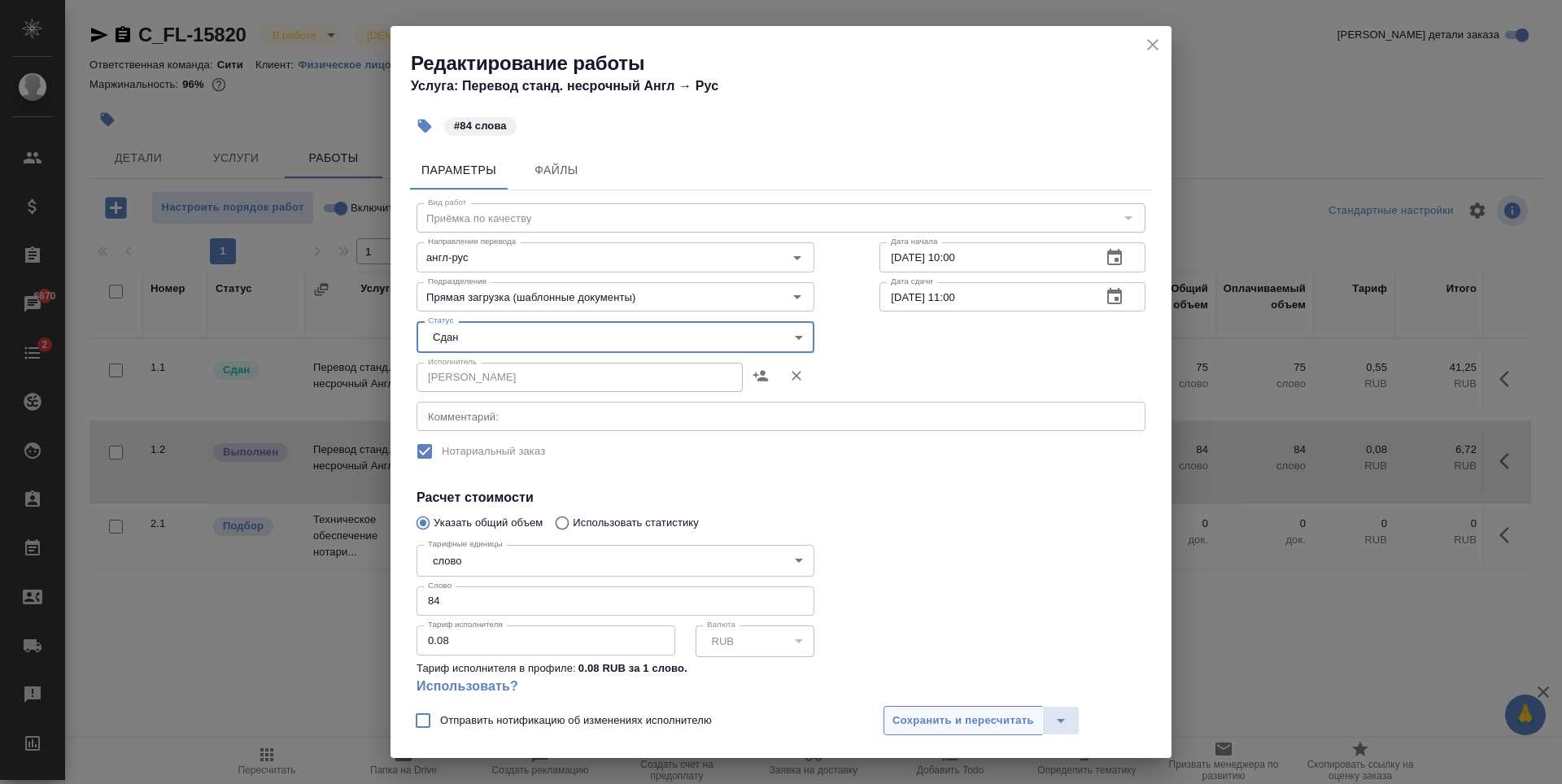
click at [958, 725] on span "Сохранить и пересчитать" at bounding box center [963, 720] width 141 height 19
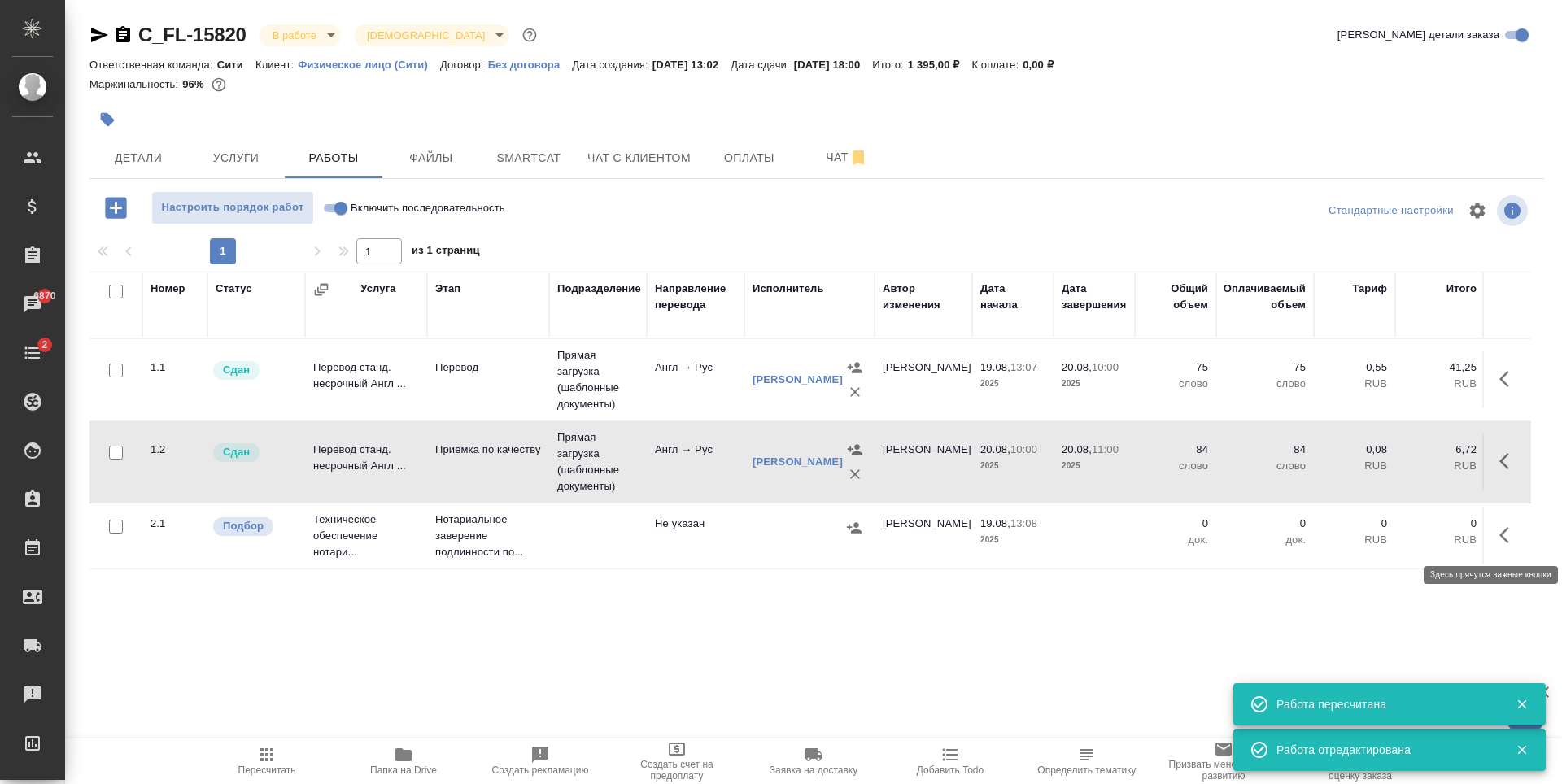
click at [1504, 533] on icon "button" at bounding box center [1504, 535] width 10 height 16
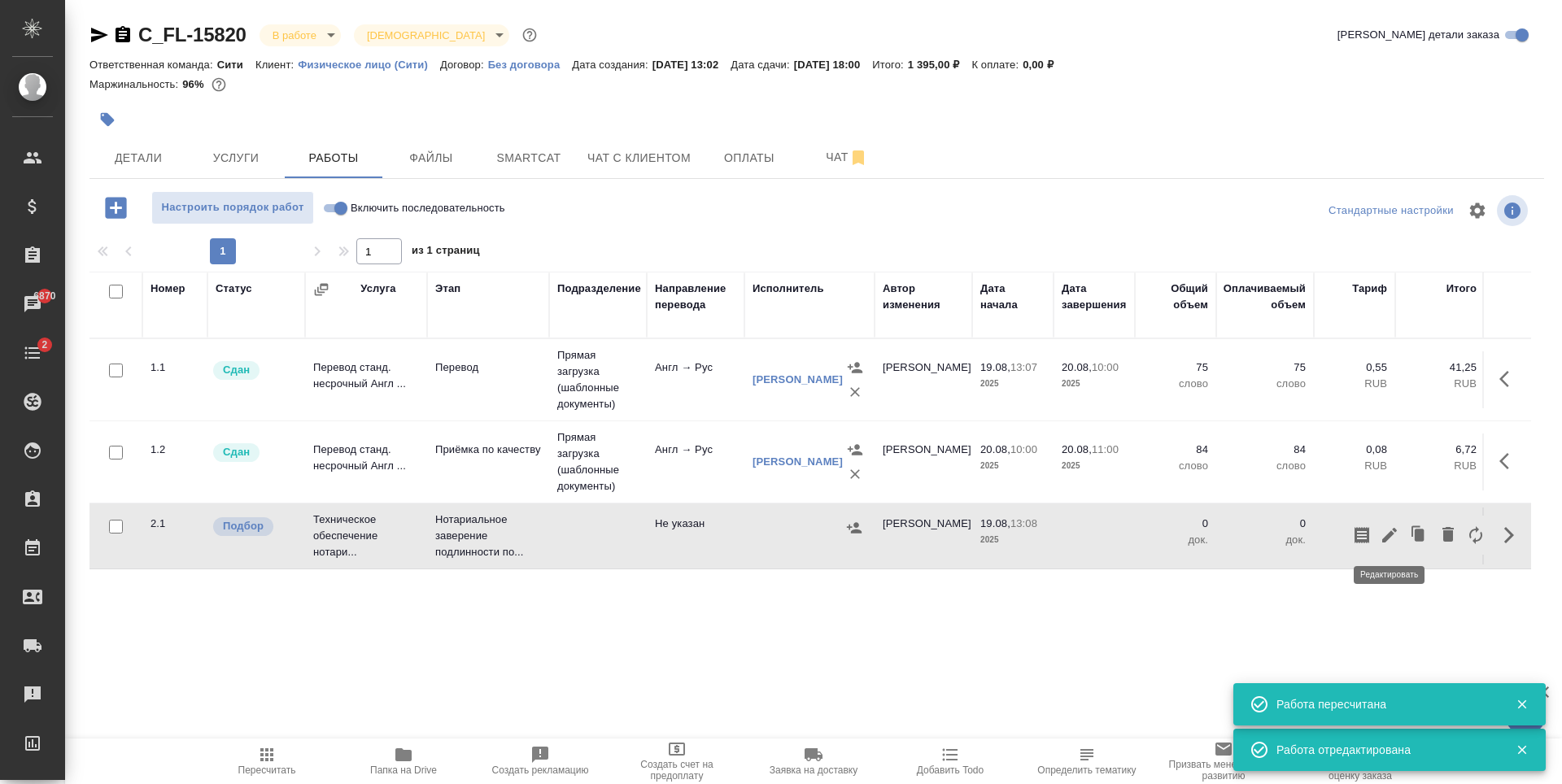
click at [1392, 535] on icon "button" at bounding box center [1390, 535] width 19 height 19
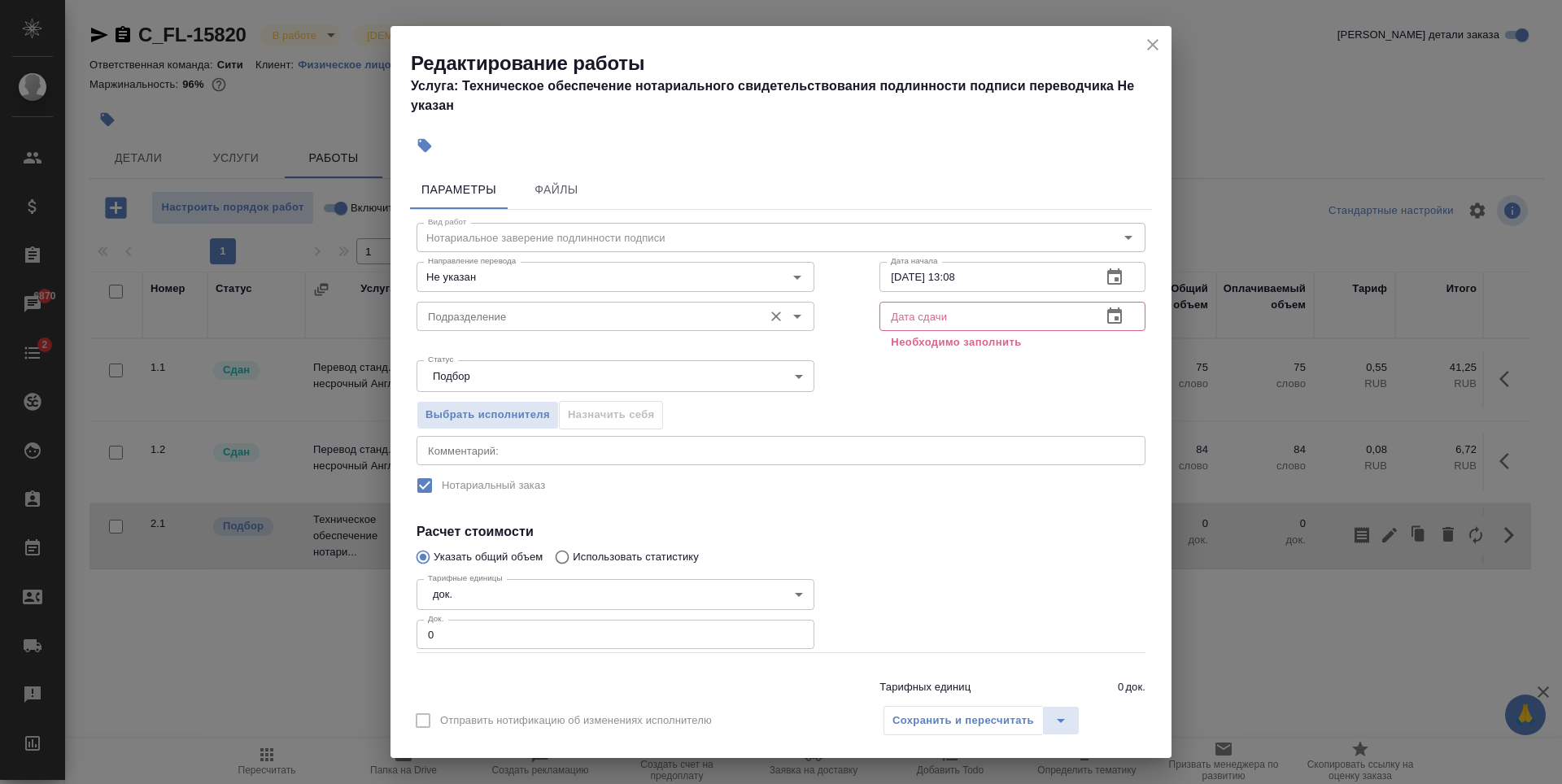
click at [508, 319] on input "Подразделение" at bounding box center [588, 316] width 334 height 19
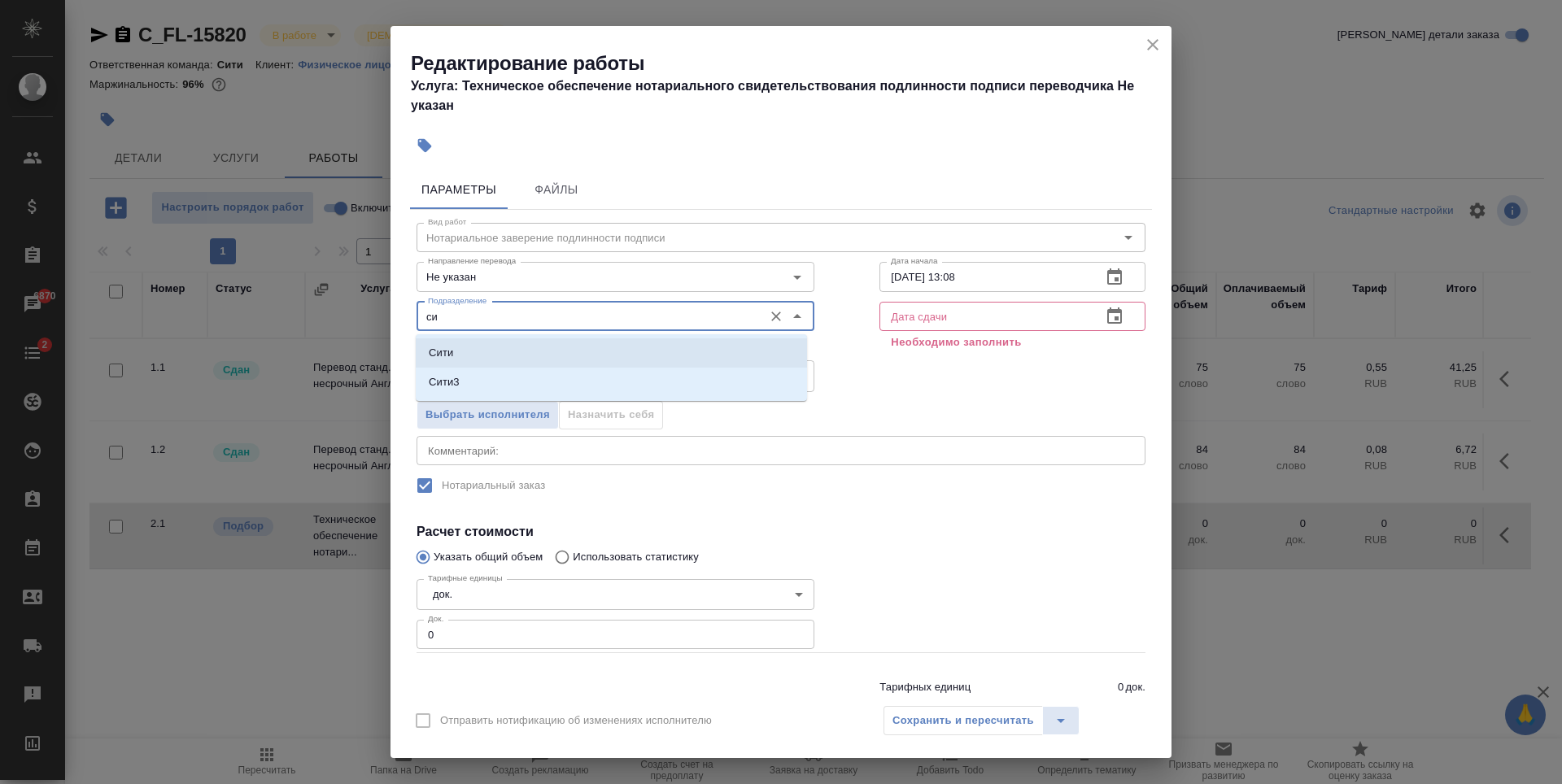
click at [495, 356] on li "Сити" at bounding box center [611, 352] width 391 height 29
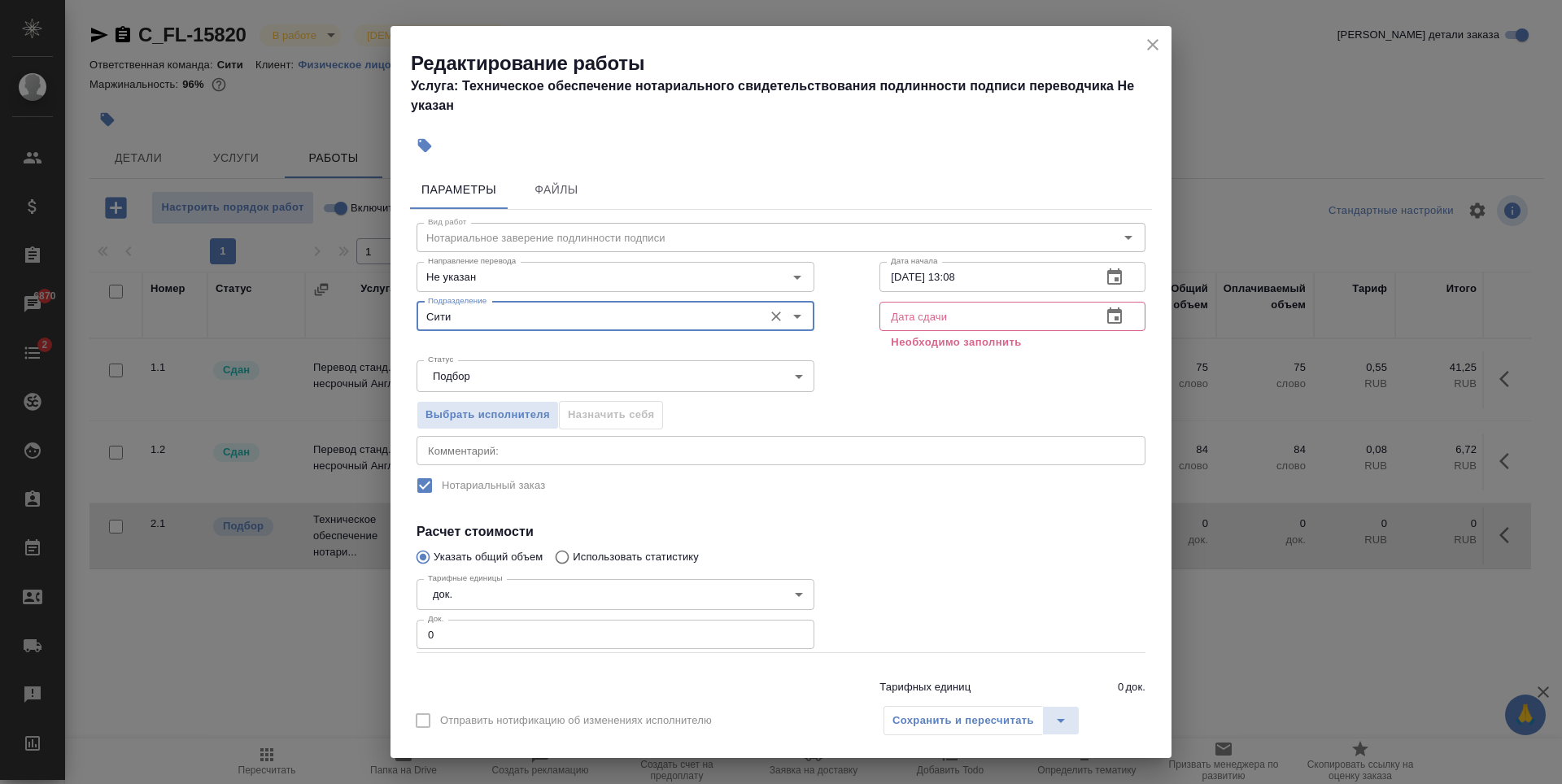
type input "Сити"
click at [960, 333] on div "Дата сдачи Дата сдачи Необходимо заполнить" at bounding box center [1012, 326] width 266 height 49
click at [1105, 318] on icon "button" at bounding box center [1114, 316] width 19 height 19
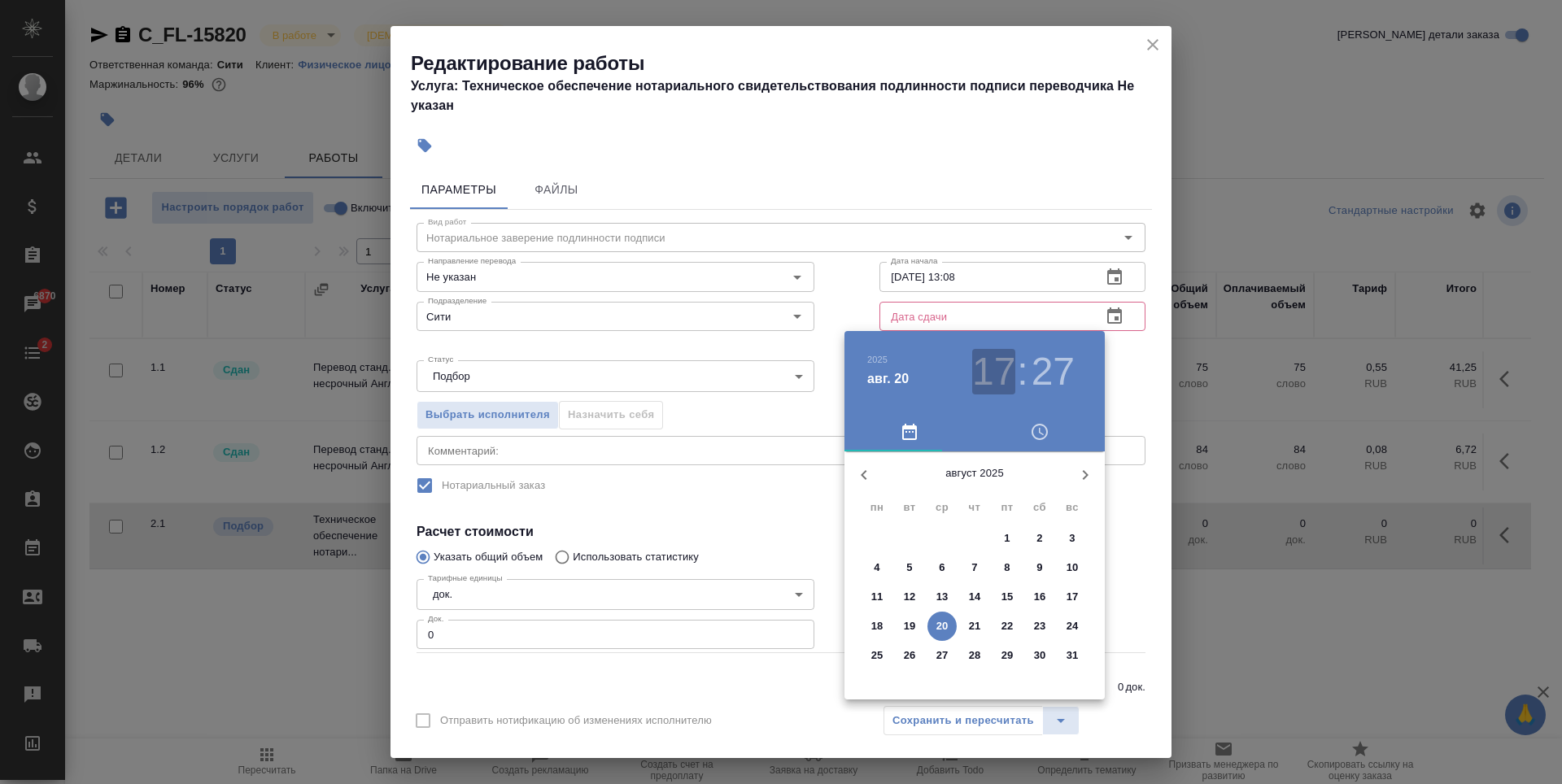
click at [995, 359] on h3 "17" at bounding box center [993, 372] width 43 height 46
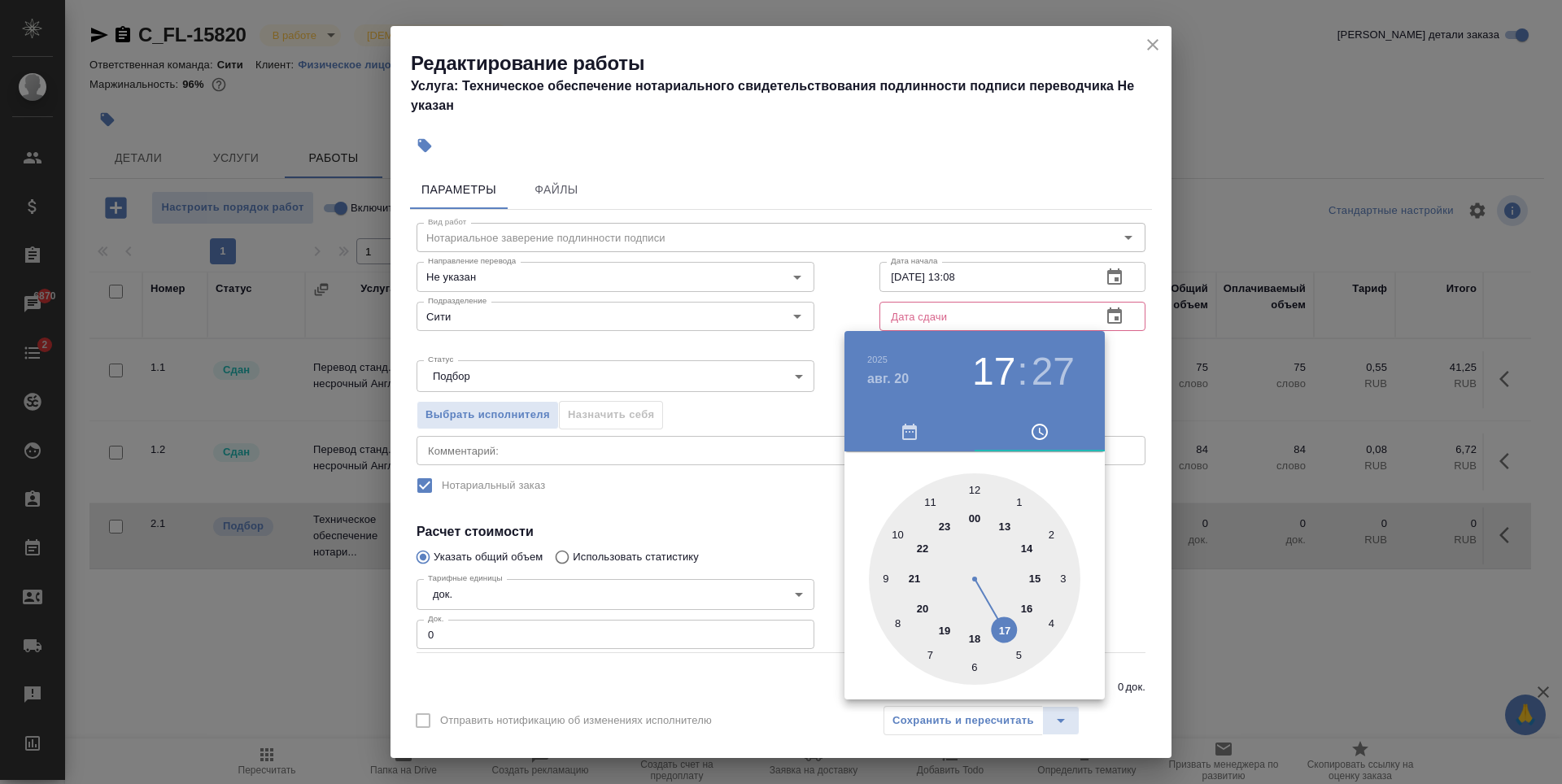
click at [976, 639] on div at bounding box center [975, 579] width 212 height 212
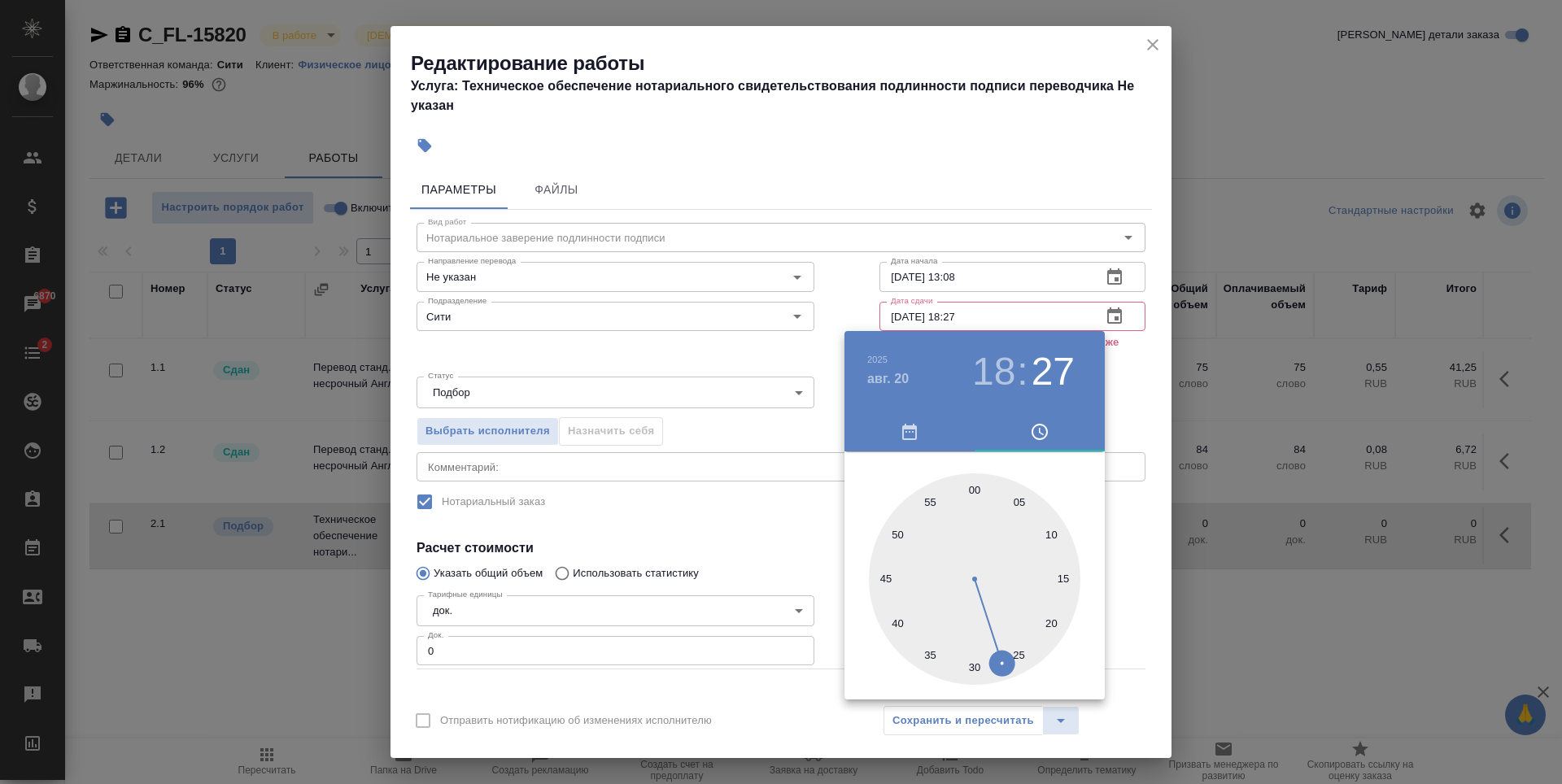
click at [751, 522] on div at bounding box center [781, 392] width 1562 height 784
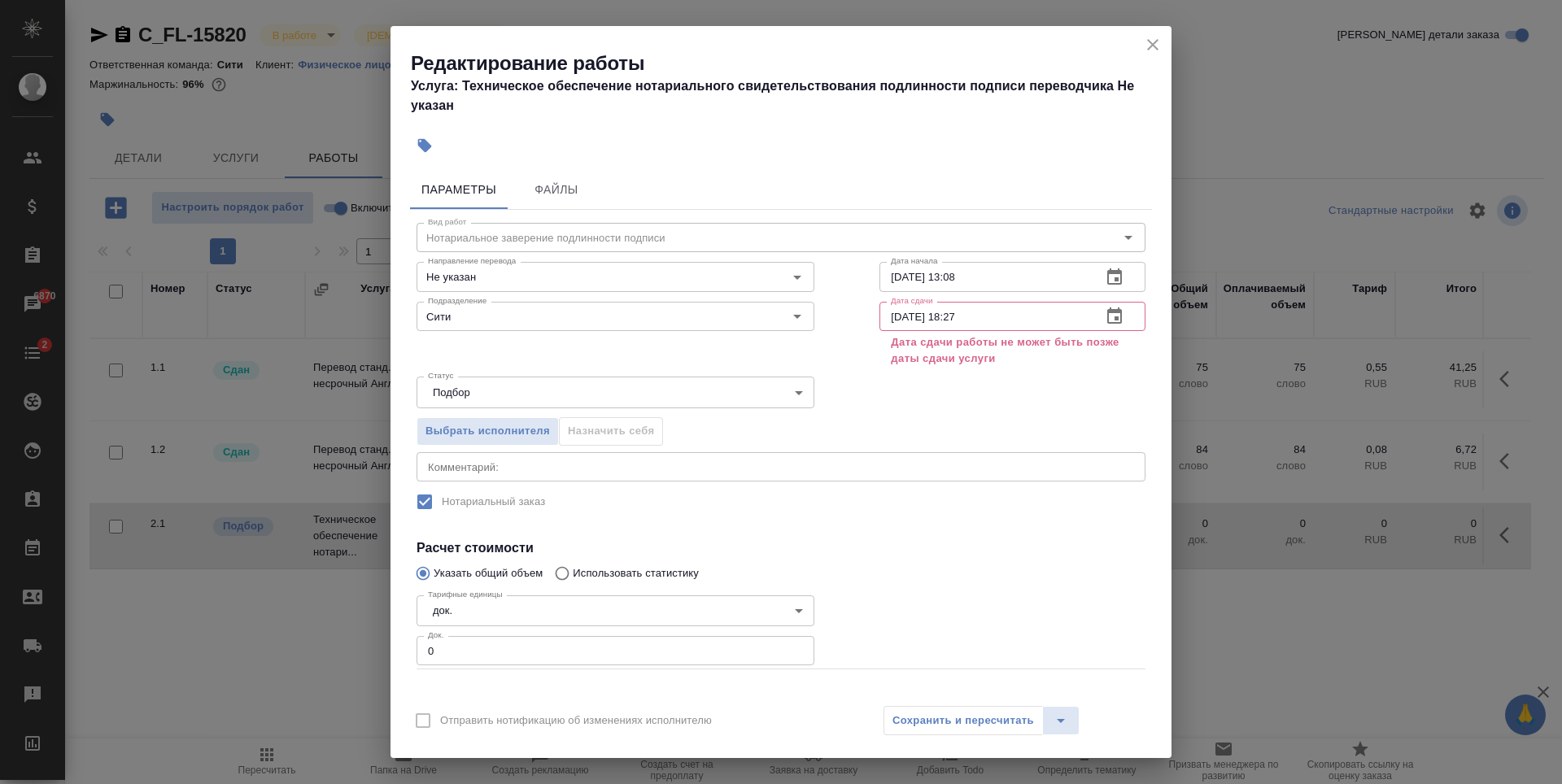
click at [1107, 313] on icon "button" at bounding box center [1114, 315] width 15 height 16
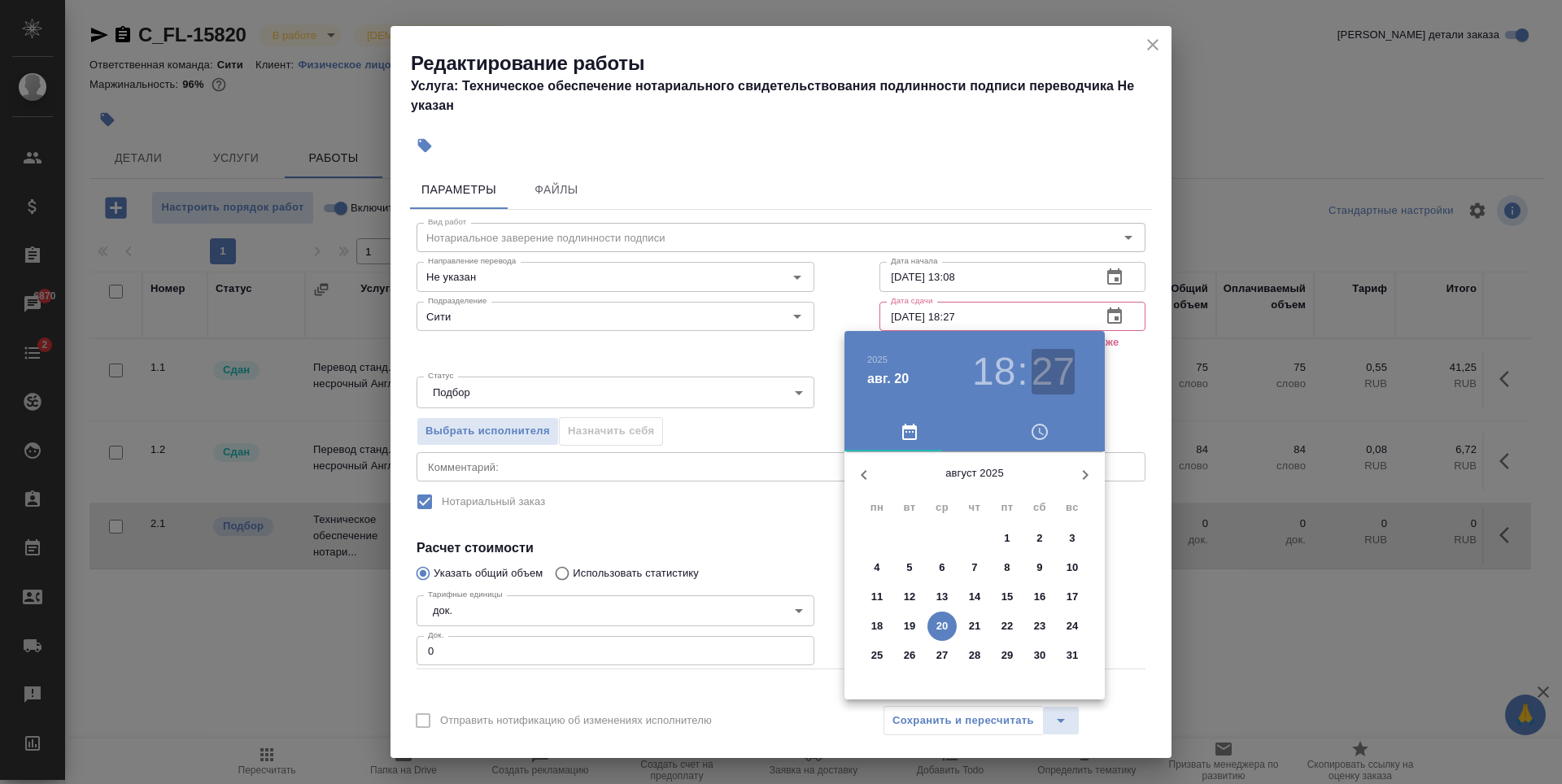
click at [1045, 361] on h3 "27" at bounding box center [1053, 372] width 43 height 46
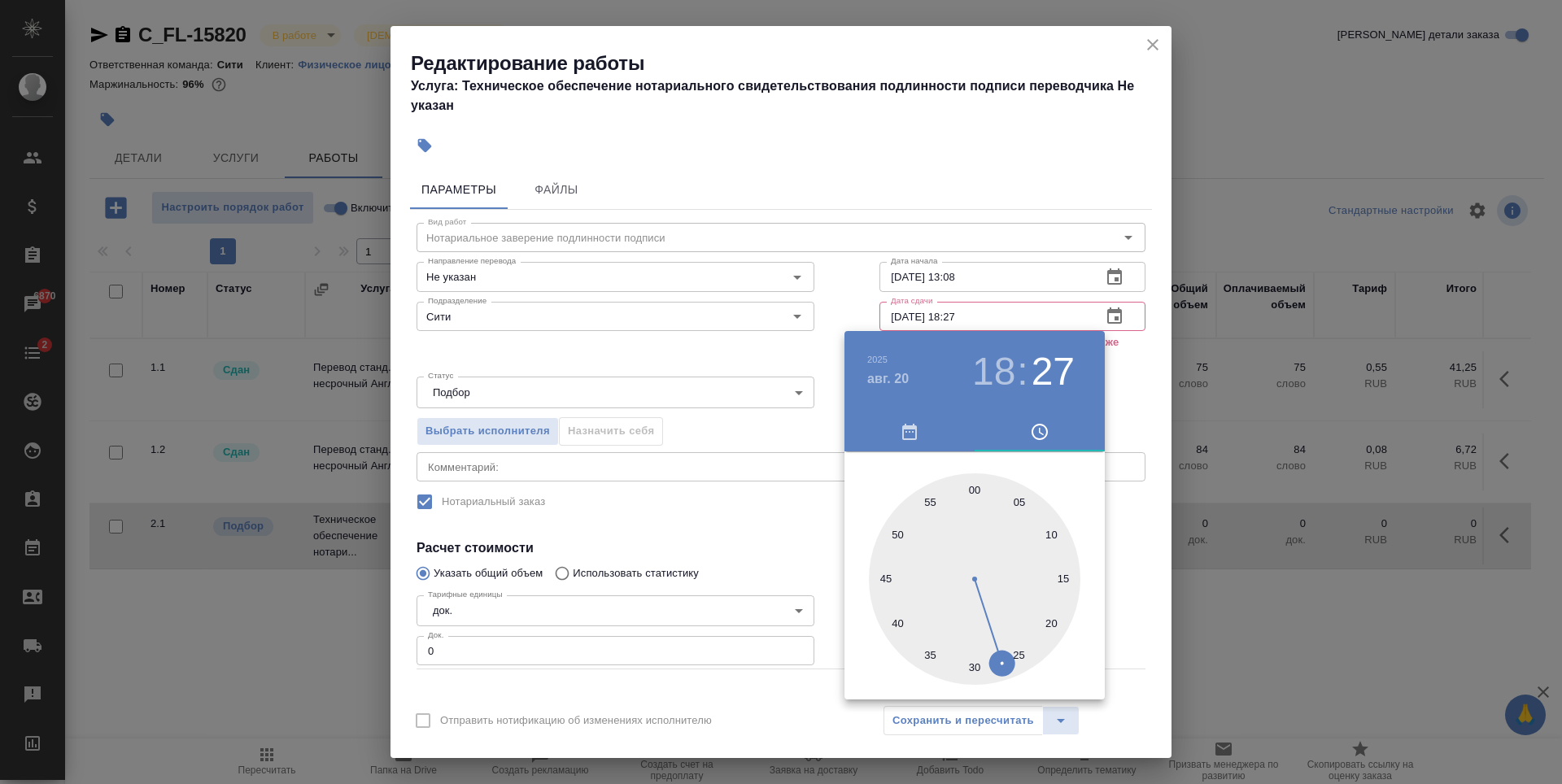
click at [973, 486] on div at bounding box center [975, 579] width 212 height 212
type input "20.08.2025 18:00"
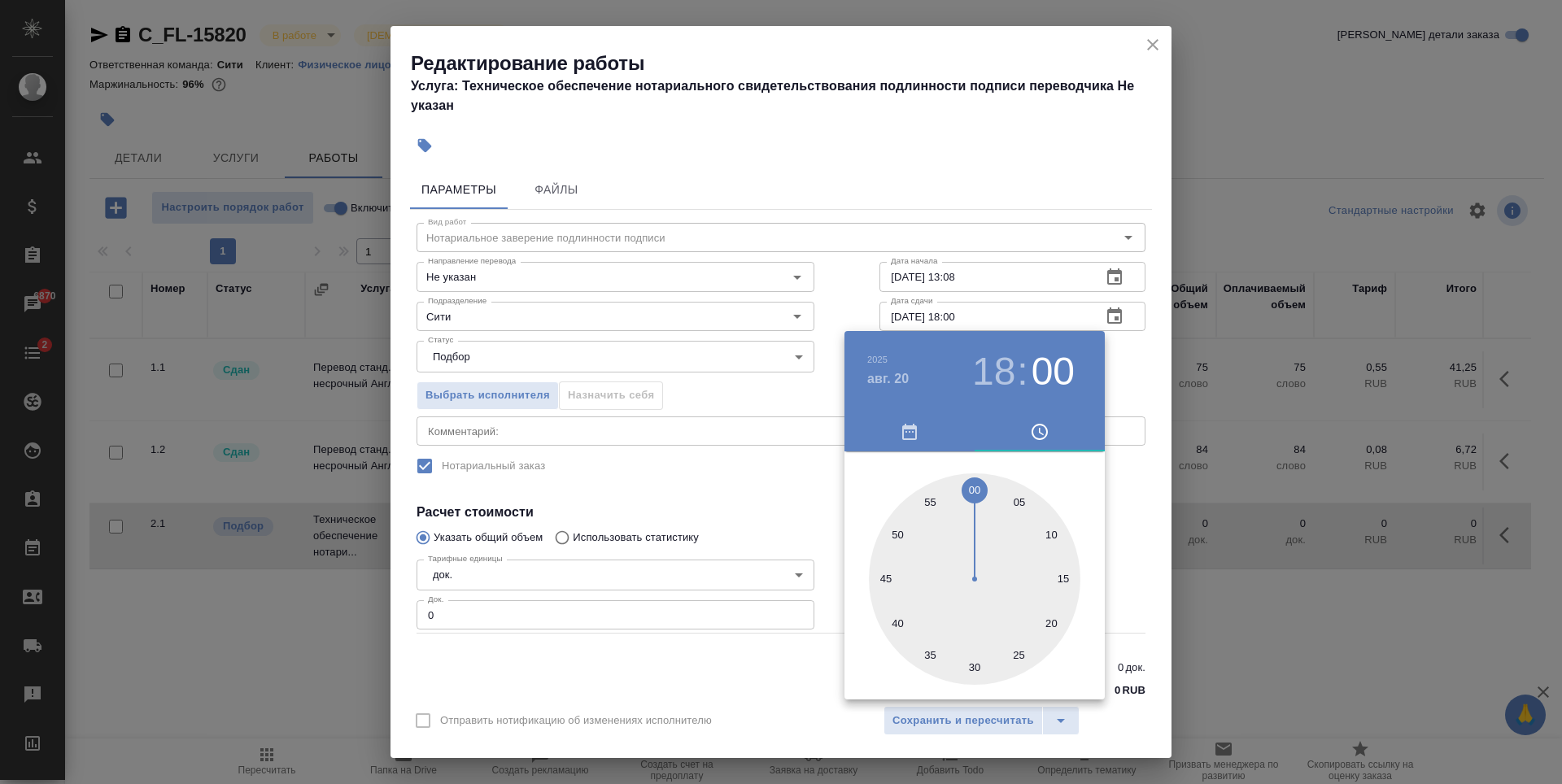
click at [786, 509] on div at bounding box center [781, 392] width 1562 height 784
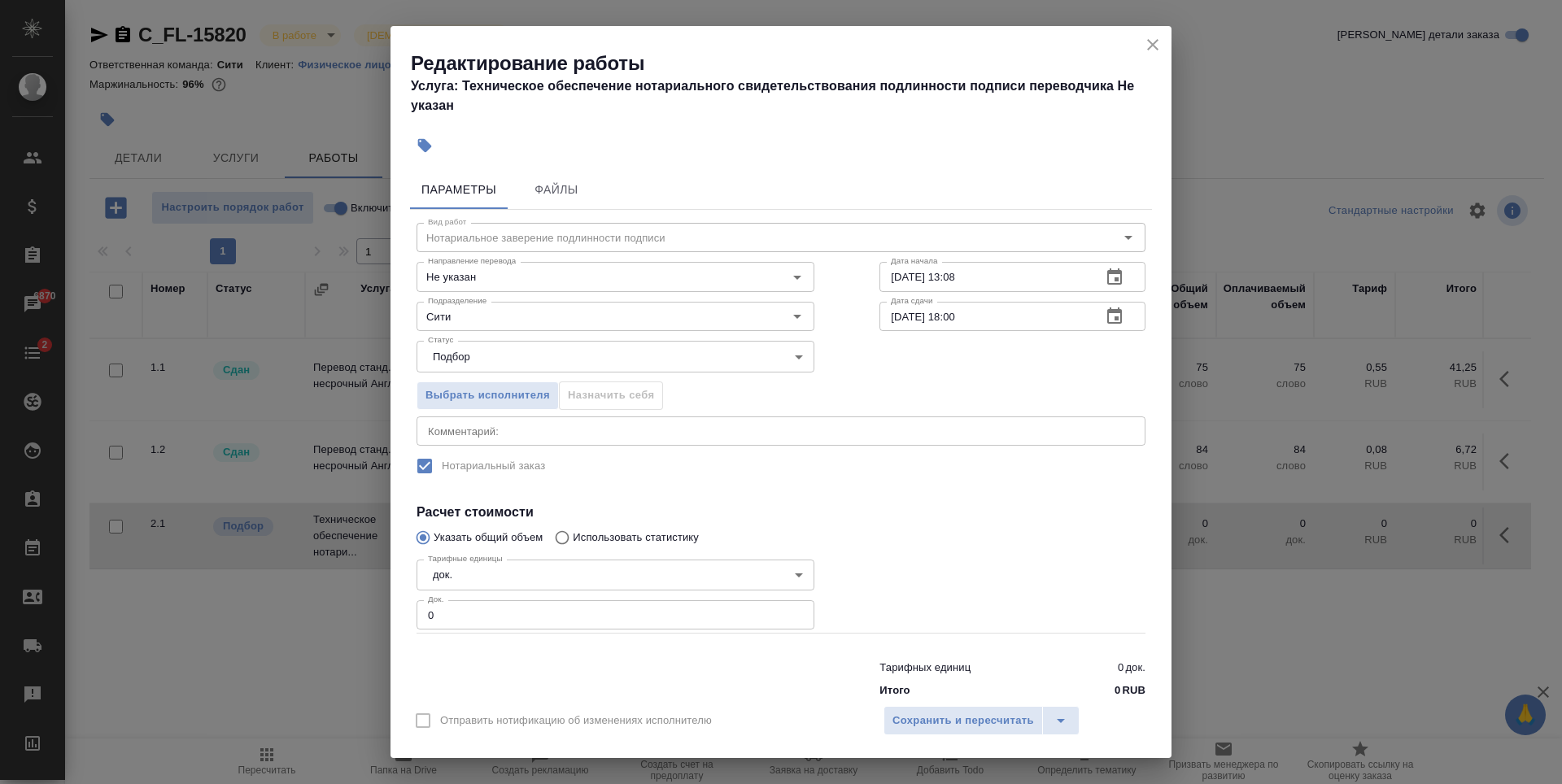
type input "1"
click at [793, 613] on input "1" at bounding box center [615, 614] width 398 height 29
click at [939, 720] on span "Сохранить и пересчитать" at bounding box center [963, 720] width 141 height 19
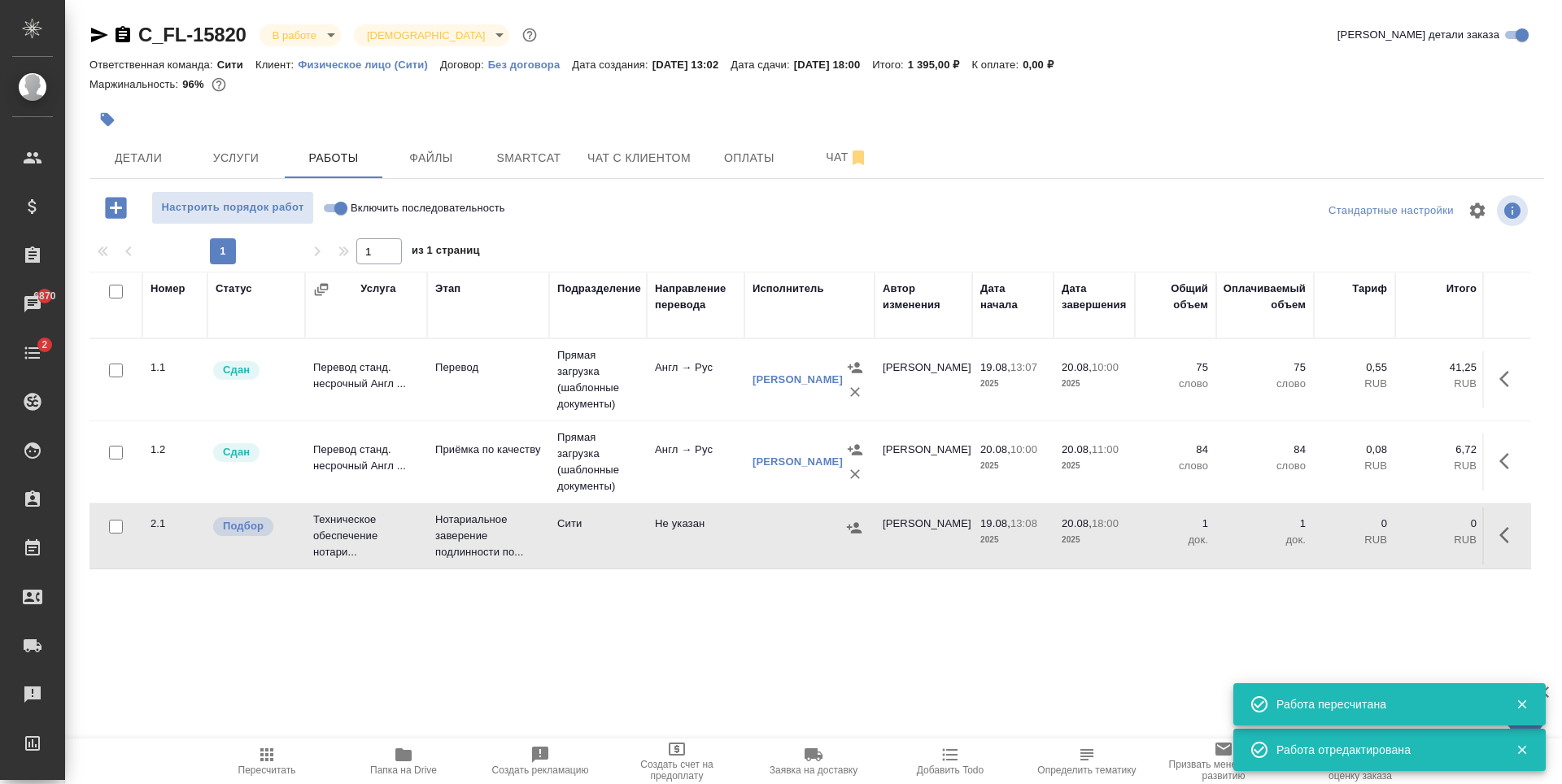
click at [852, 531] on icon "button" at bounding box center [854, 527] width 15 height 11
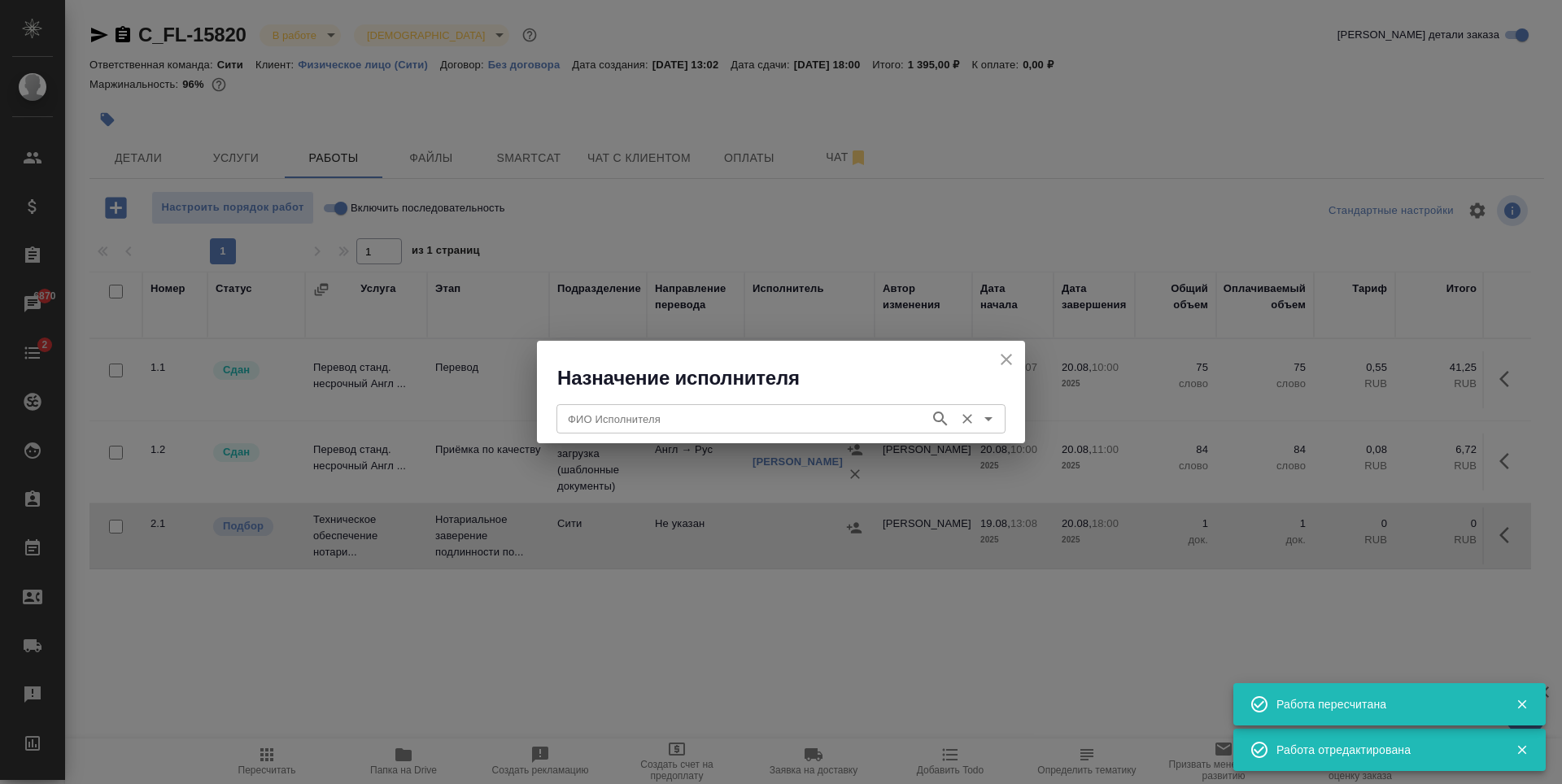
click at [786, 417] on input "ФИО Исполнителя" at bounding box center [742, 418] width 360 height 19
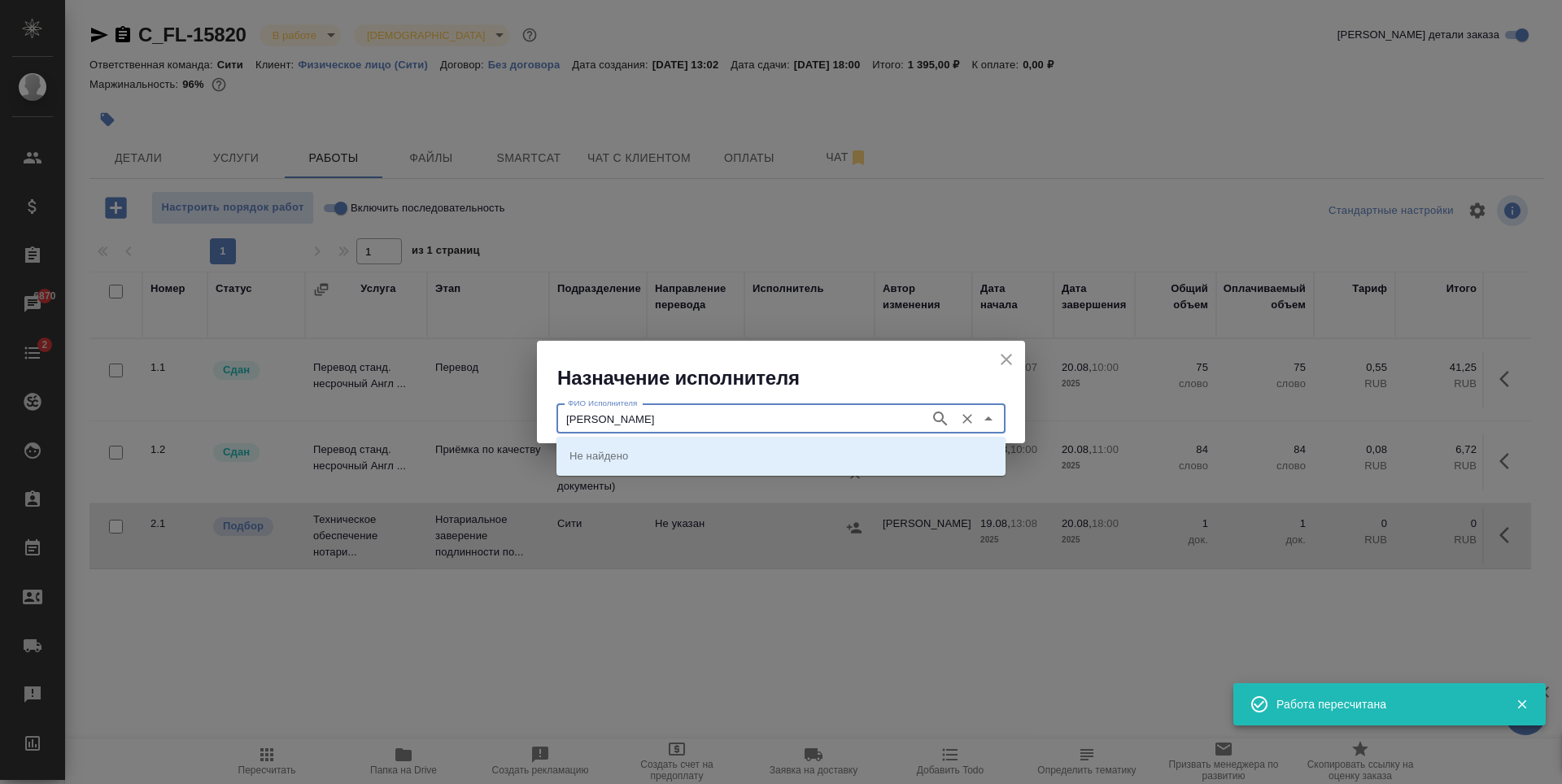
type input "крылова"
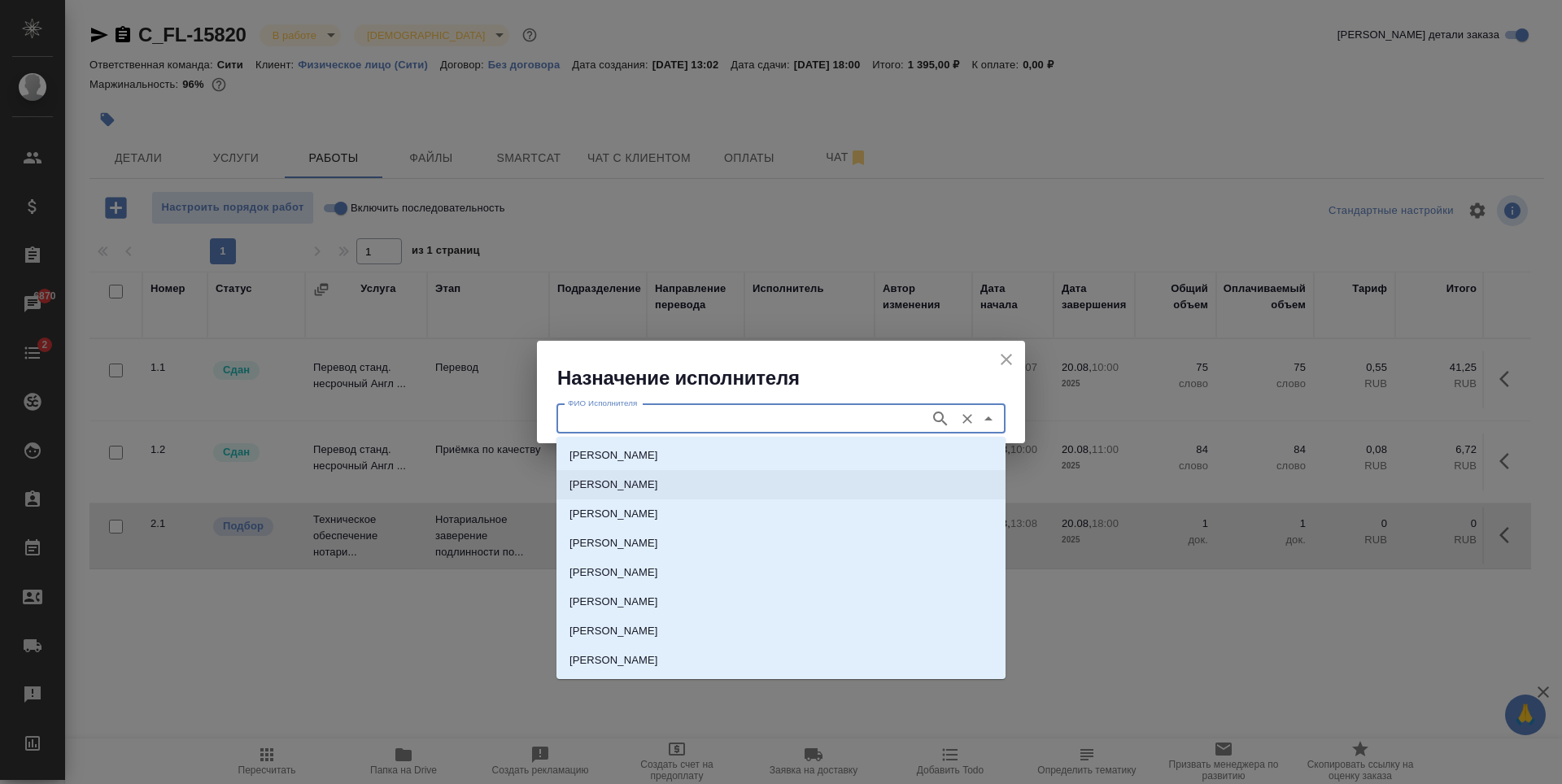
click at [658, 488] on p "НОТАРИУС Крылова Юлия Владимировна" at bounding box center [614, 485] width 88 height 16
type input "НОТАРИУС Крылова Юлия Владимировна"
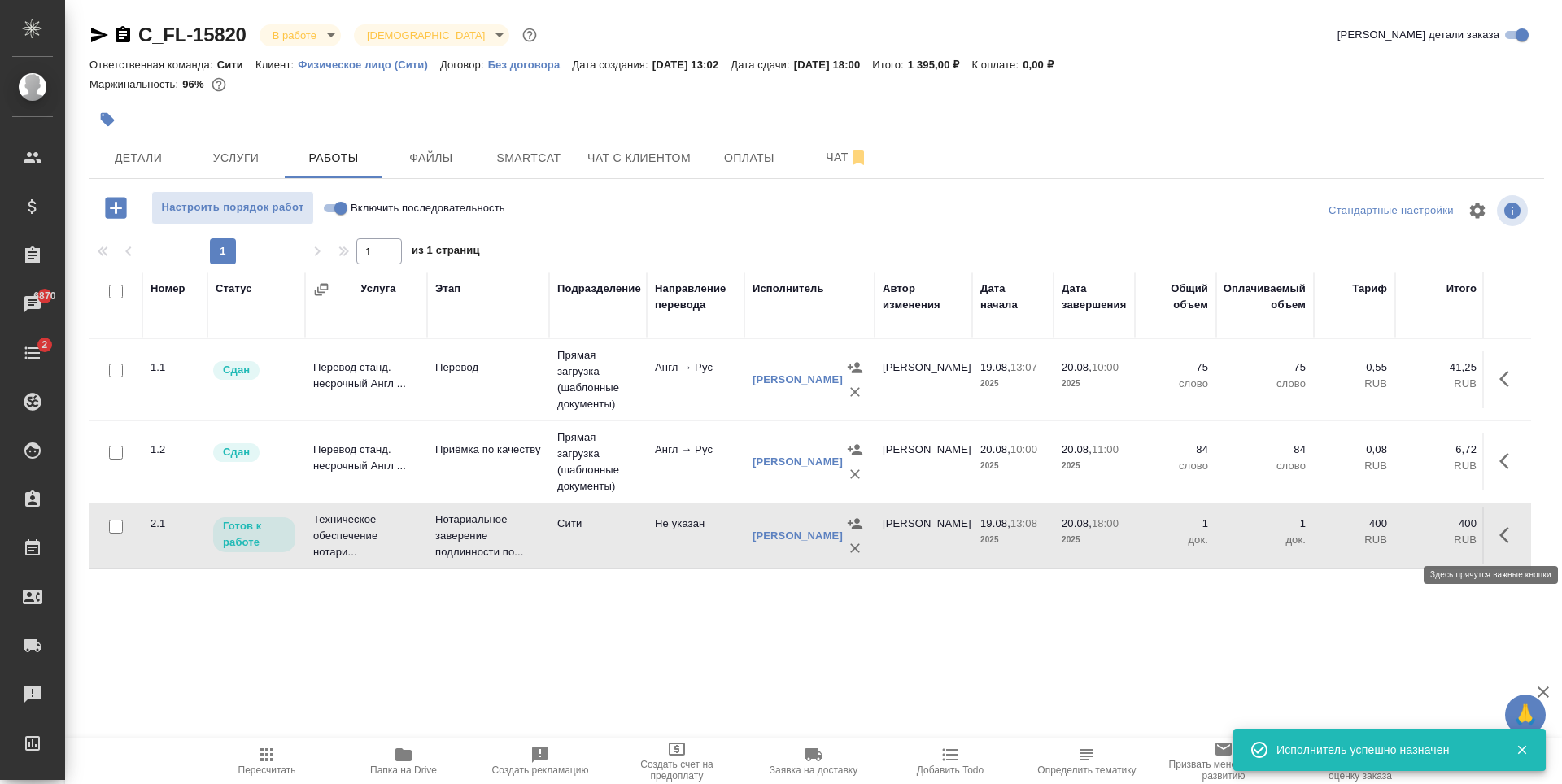
click at [1504, 533] on icon "button" at bounding box center [1504, 535] width 10 height 16
click at [1385, 539] on icon "button" at bounding box center [1389, 535] width 15 height 15
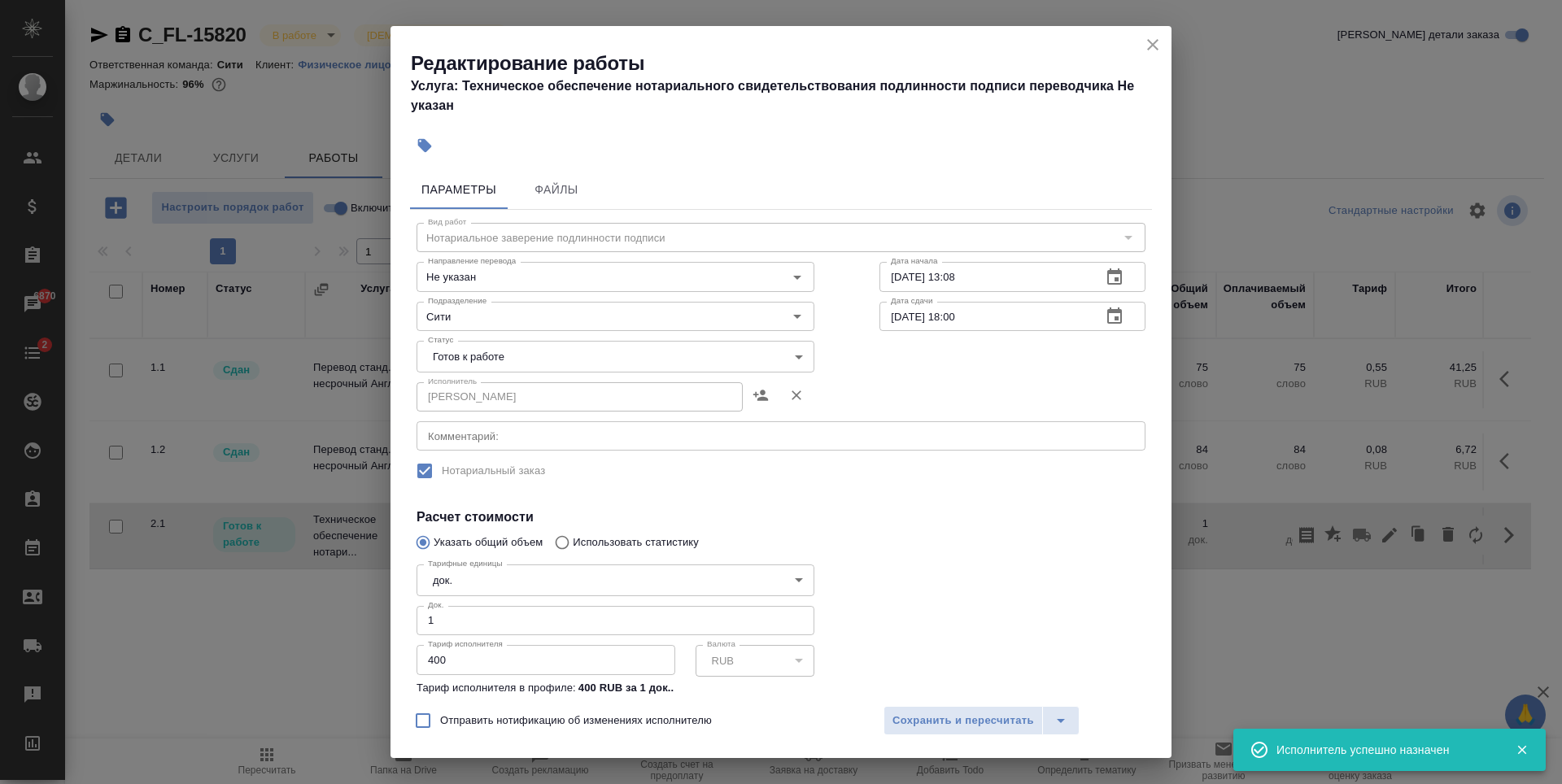
click at [464, 346] on body "🙏 .cls-1 fill:#fff; AWATERA Zaytseva Svetlana Клиенты Спецификации Заказы 6870 …" at bounding box center [781, 392] width 1562 height 784
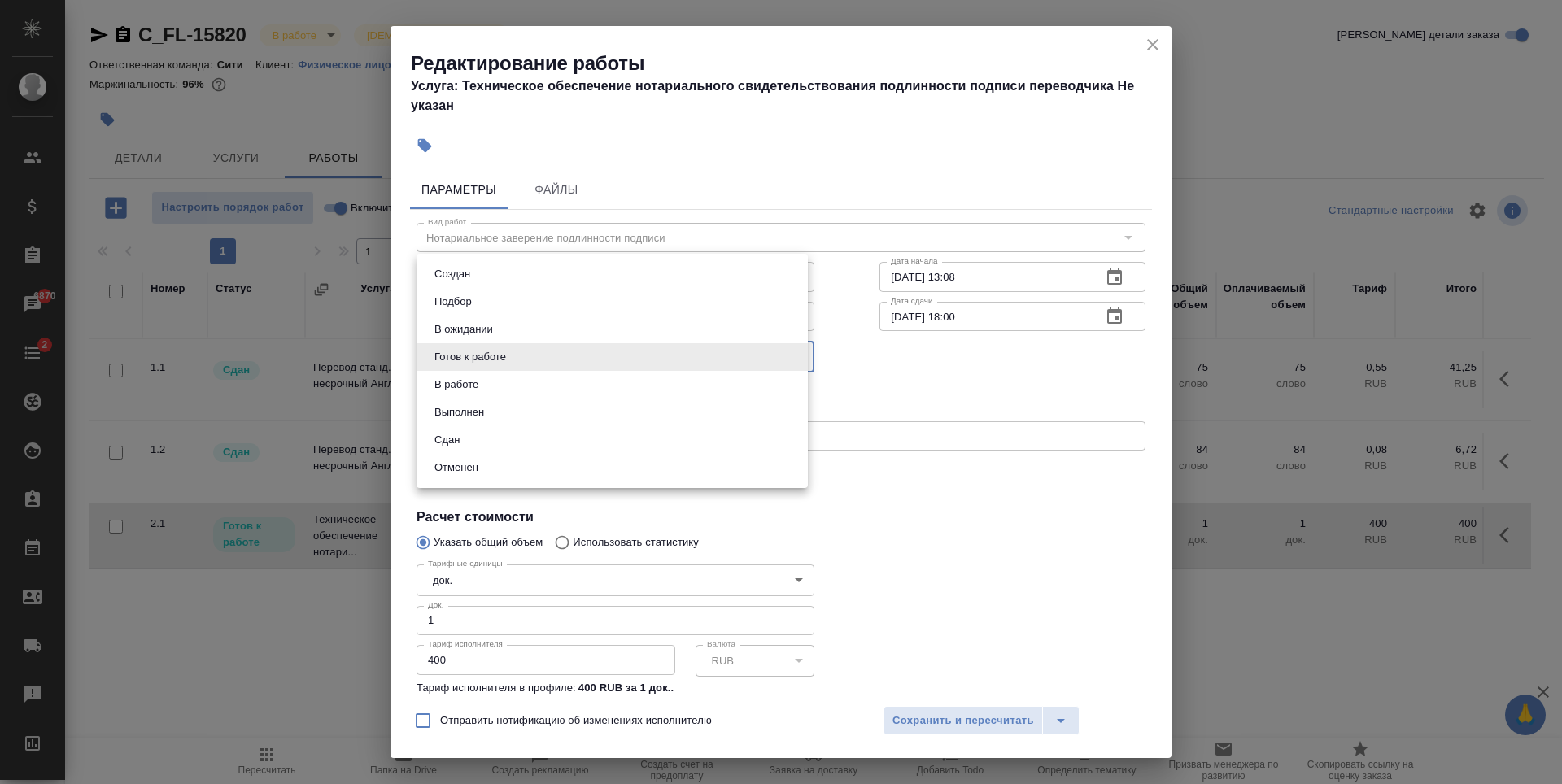
click at [484, 442] on li "Сдан" at bounding box center [612, 440] width 391 height 27
type input "closed"
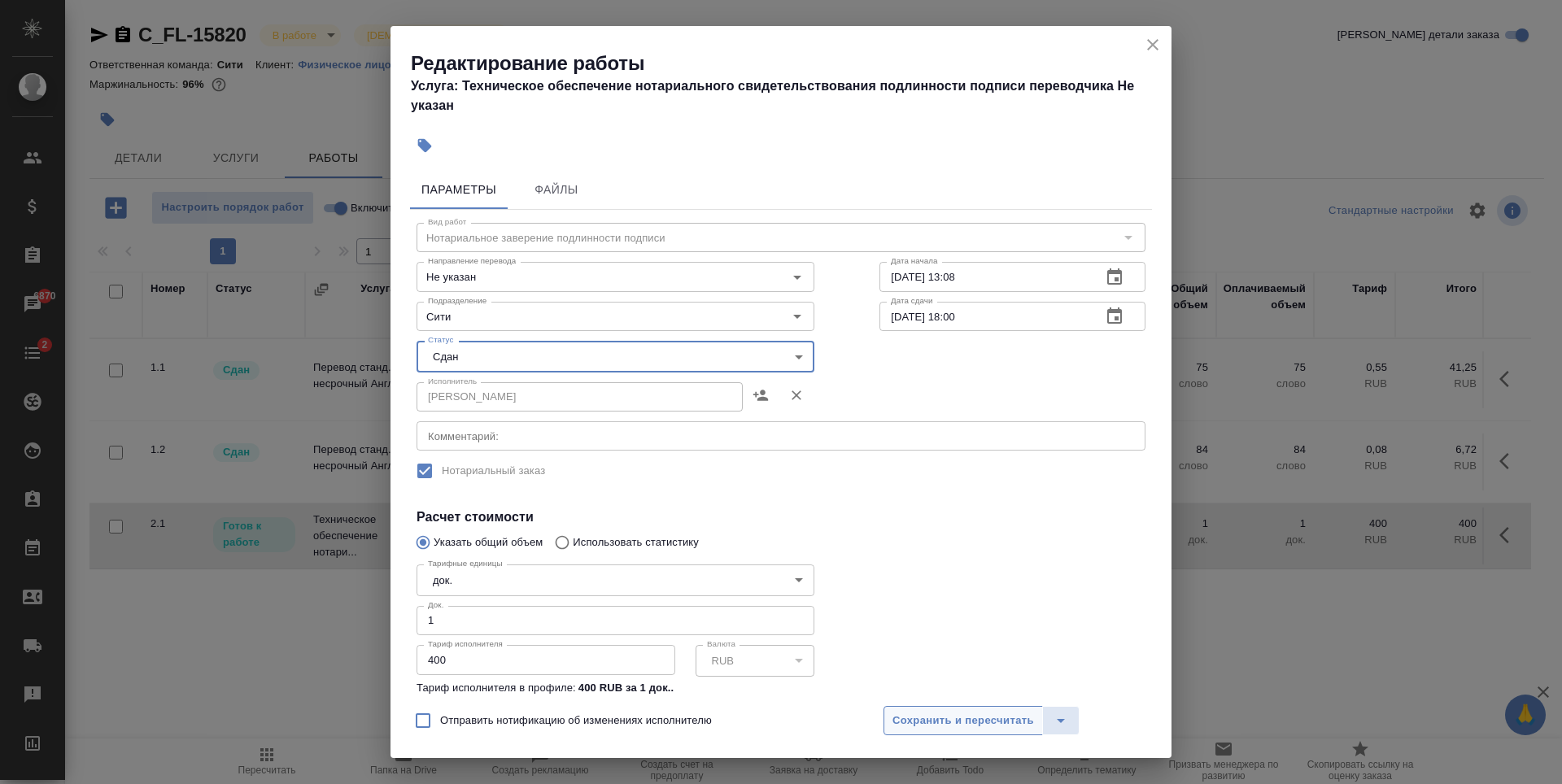
click at [996, 726] on span "Сохранить и пересчитать" at bounding box center [963, 720] width 141 height 19
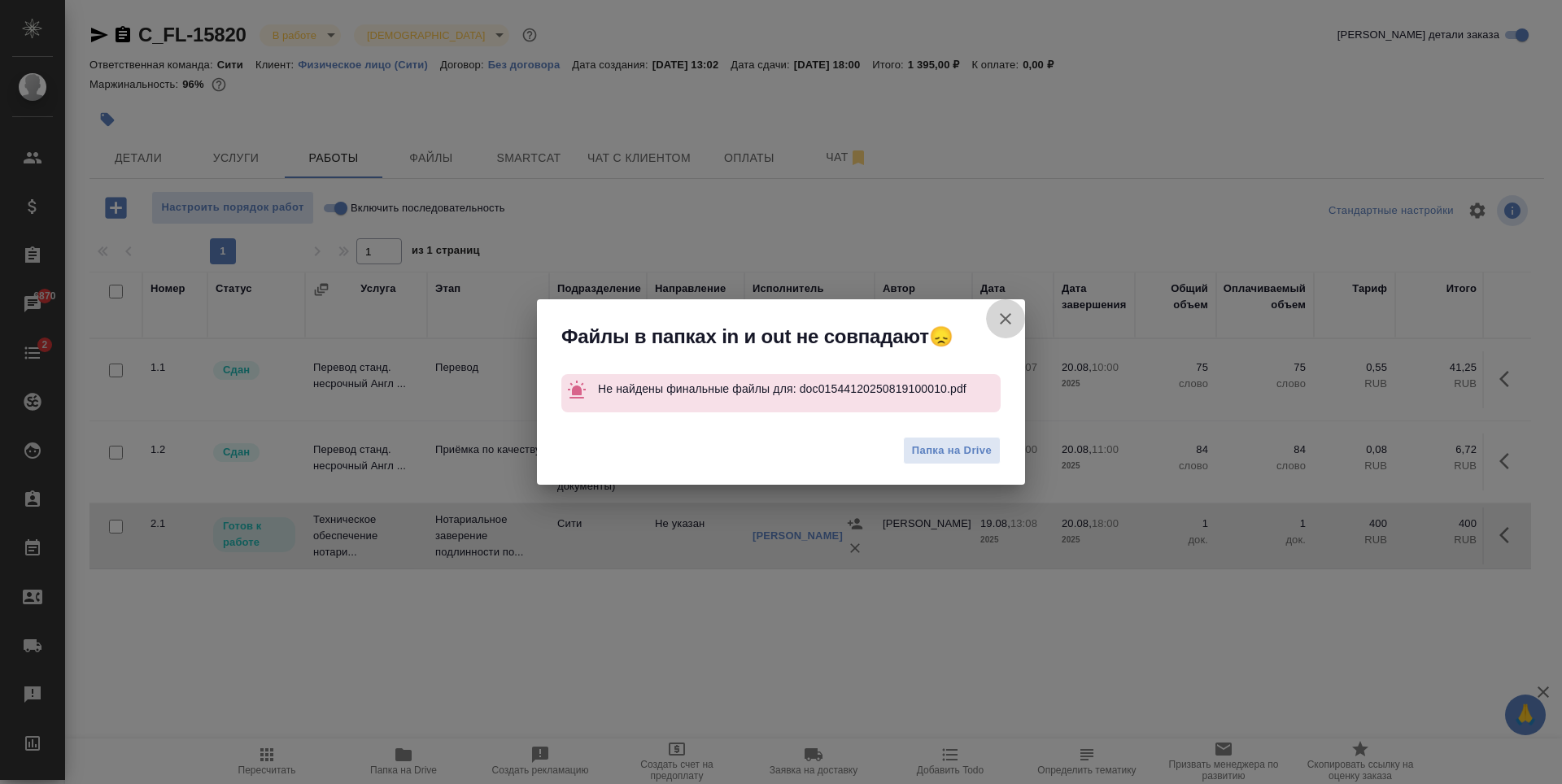
click at [1001, 319] on icon "button" at bounding box center [1006, 319] width 19 height 19
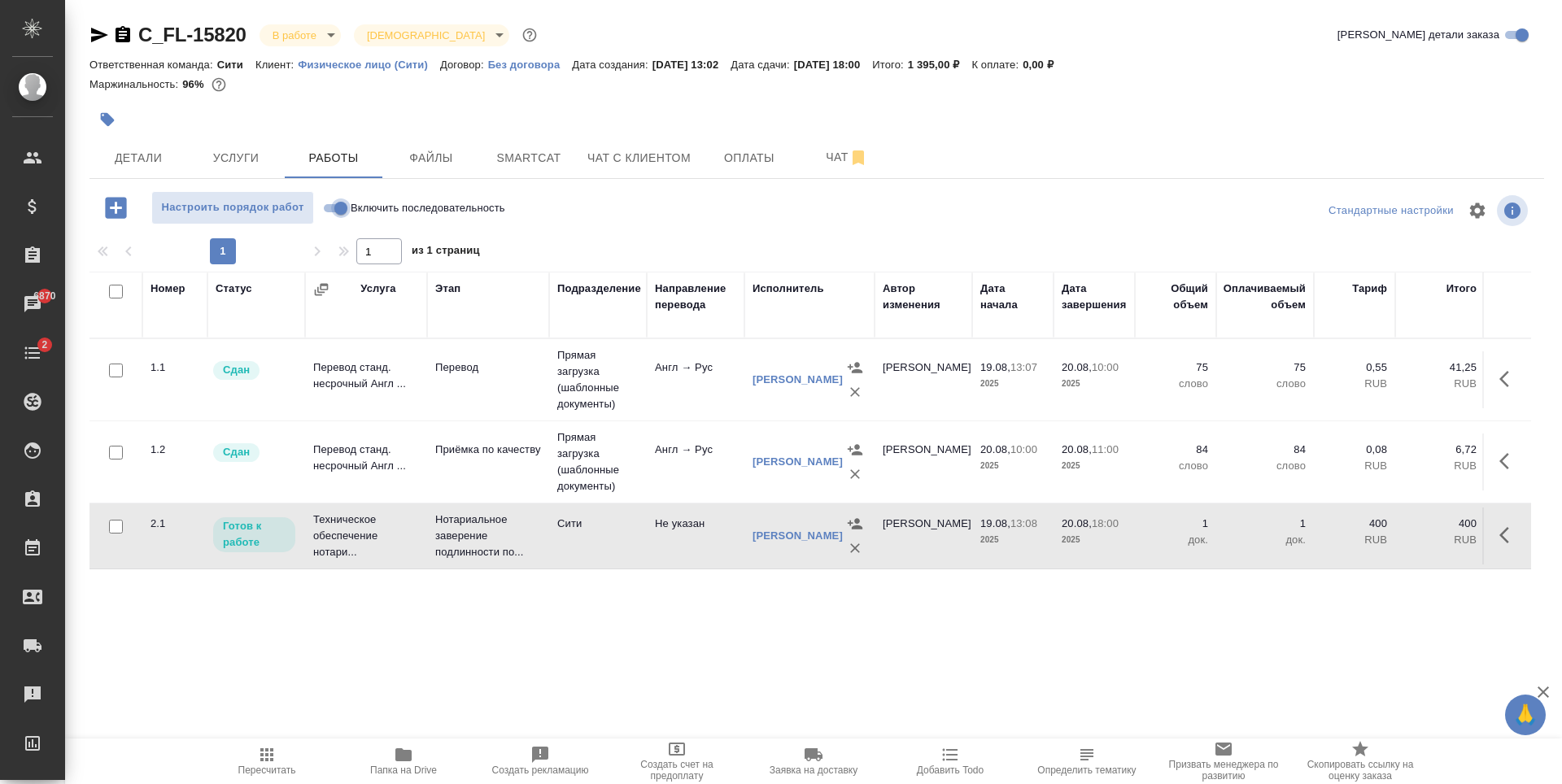
click at [341, 207] on input "Включить последовательность" at bounding box center [341, 208] width 58 height 19
checkbox input "true"
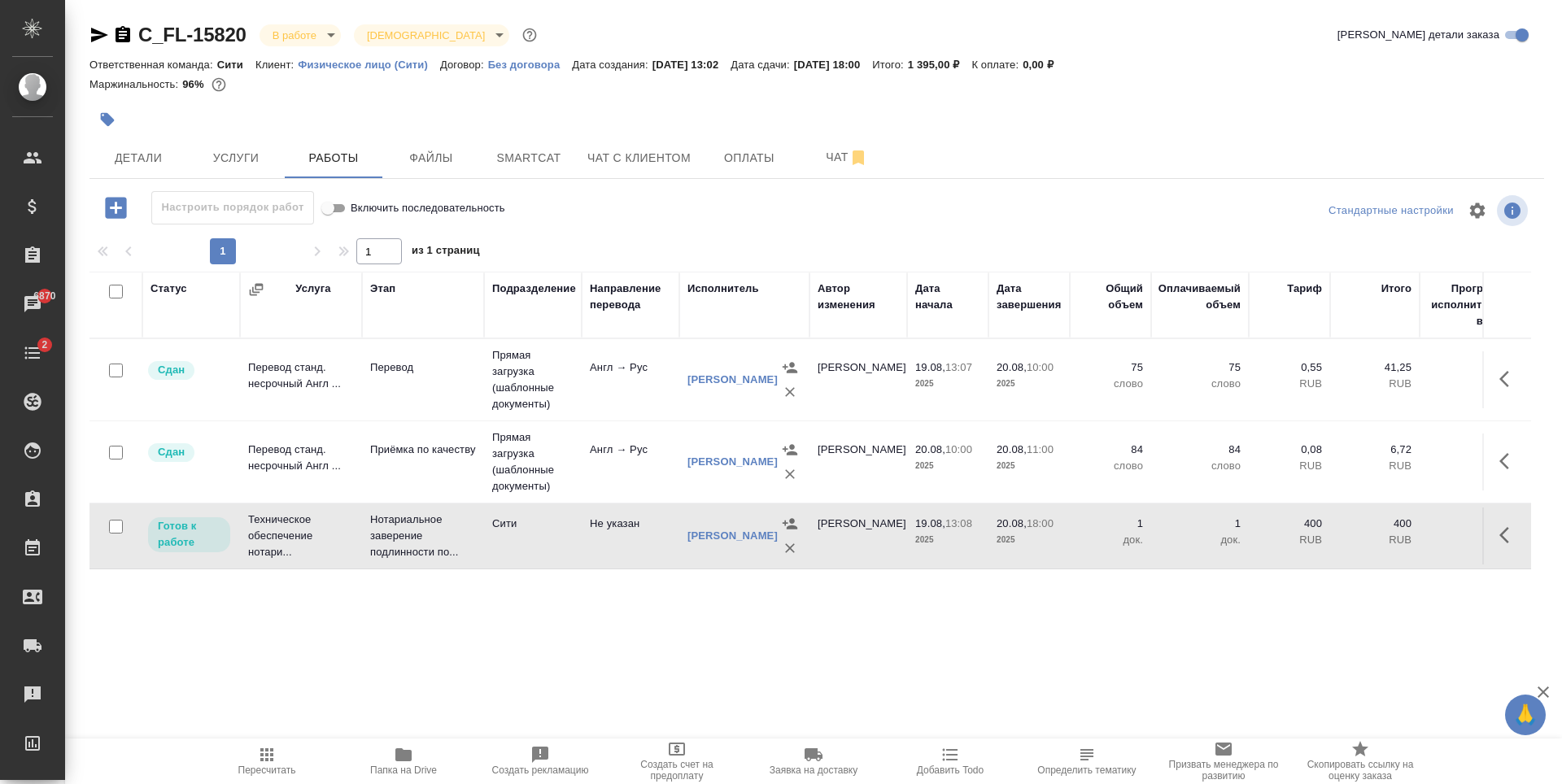
click at [1496, 525] on button "button" at bounding box center [1509, 535] width 39 height 39
click at [1391, 528] on icon "button" at bounding box center [1390, 535] width 19 height 19
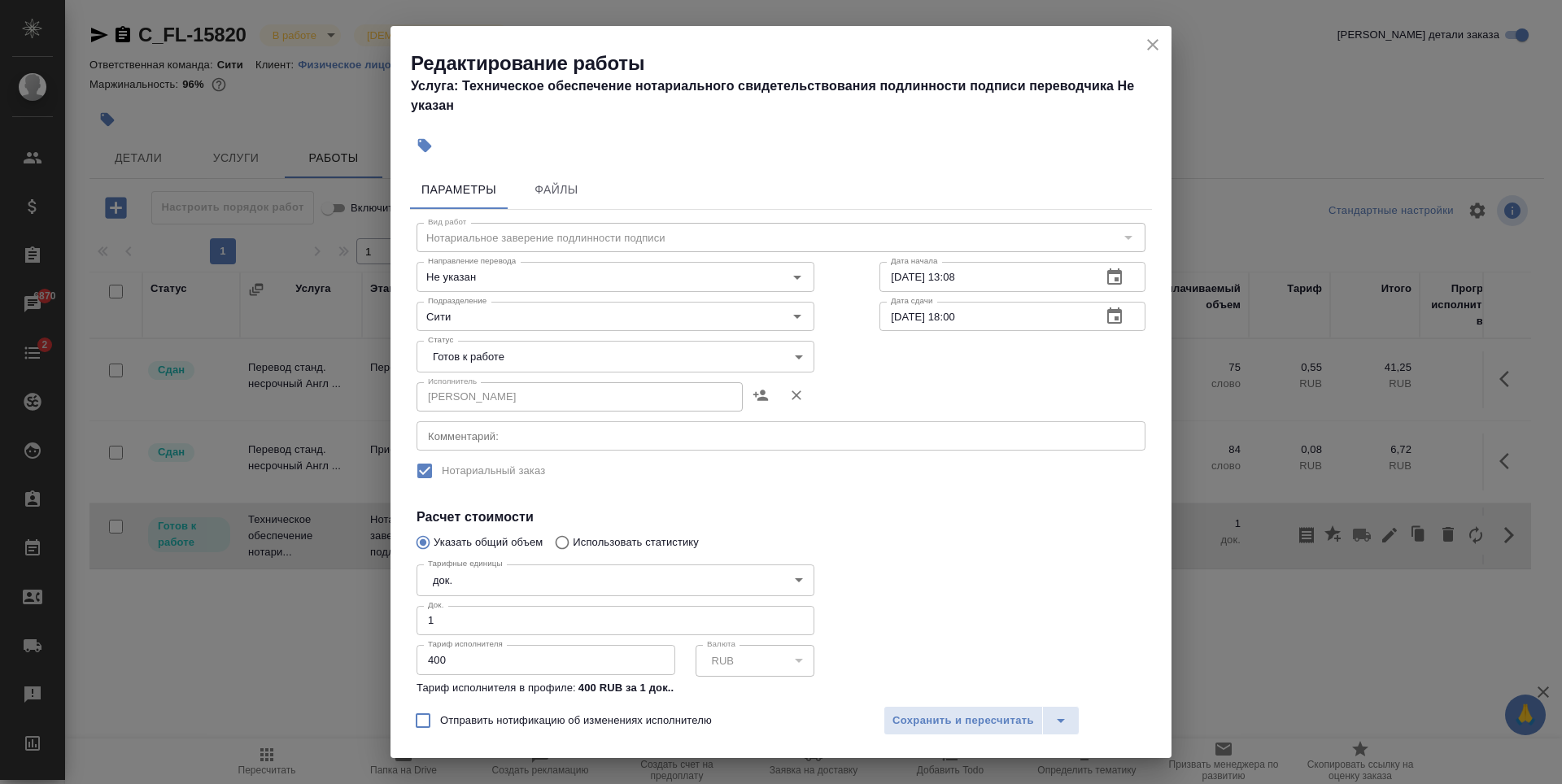
click at [509, 350] on body "🙏 .cls-1 fill:#fff; AWATERA Zaytseva Svetlana Клиенты Спецификации Заказы 6870 …" at bounding box center [781, 392] width 1562 height 784
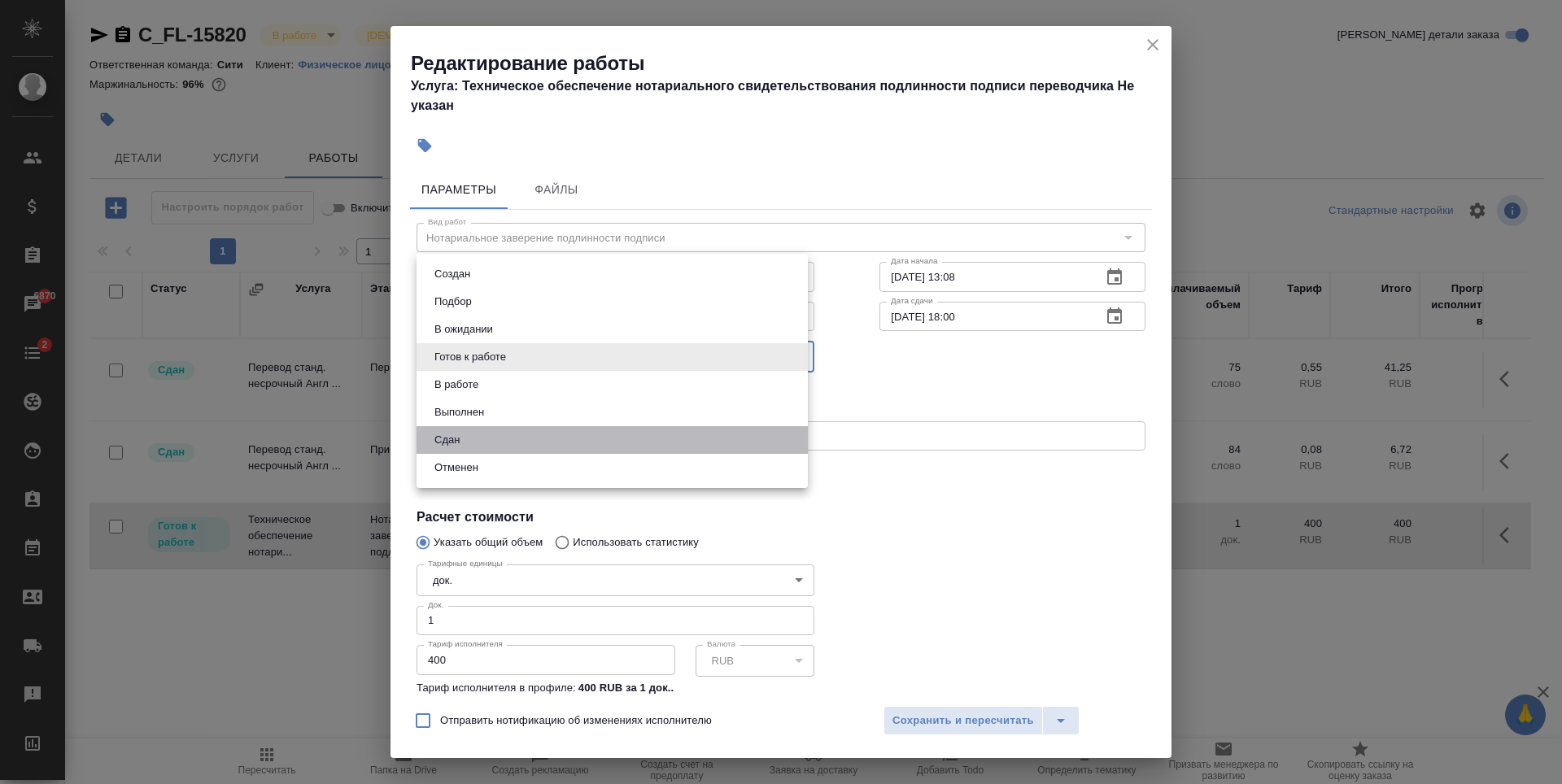
click at [494, 434] on li "Сдан" at bounding box center [612, 440] width 391 height 27
type input "closed"
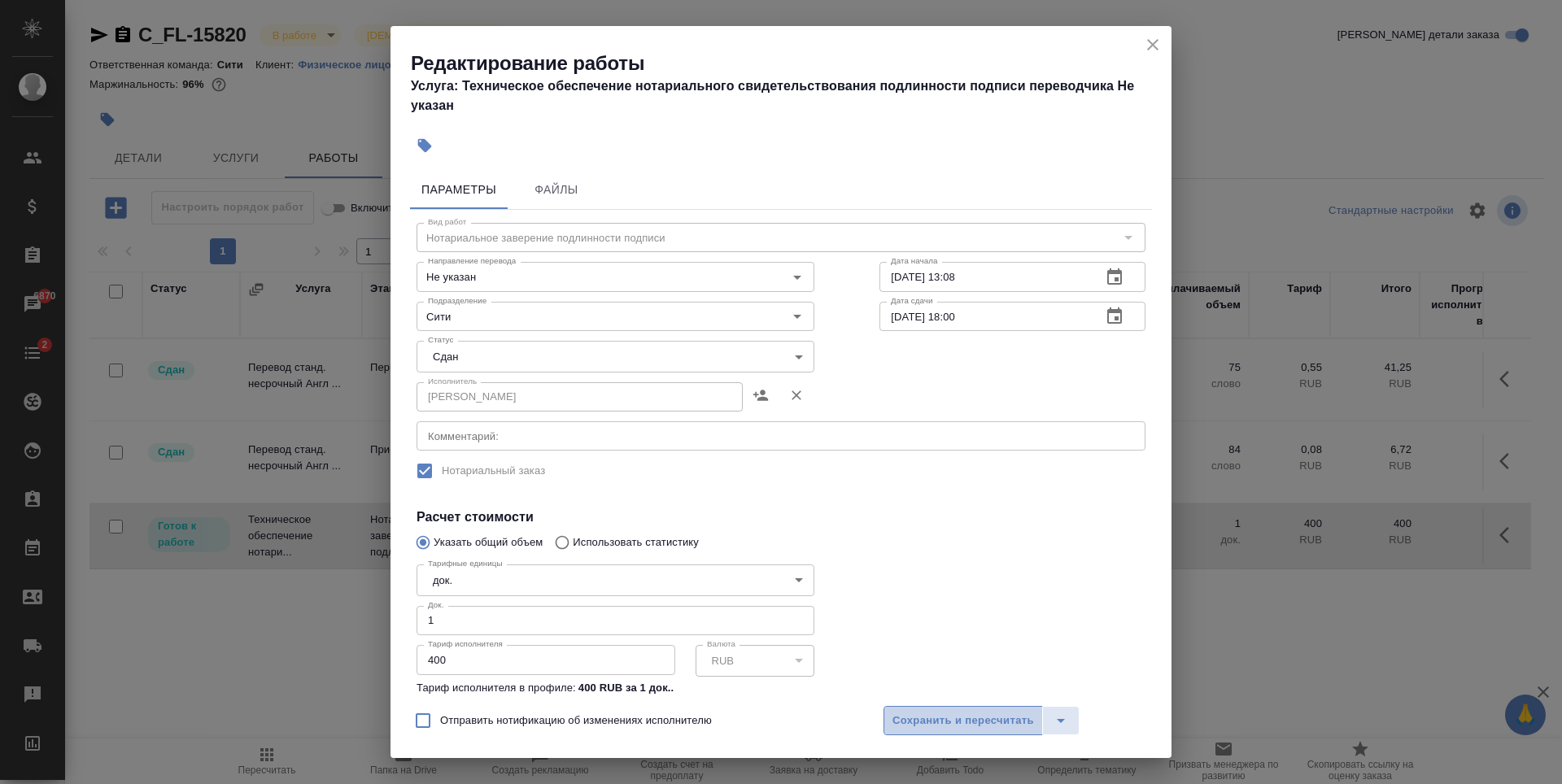
click at [924, 721] on span "Сохранить и пересчитать" at bounding box center [963, 720] width 141 height 19
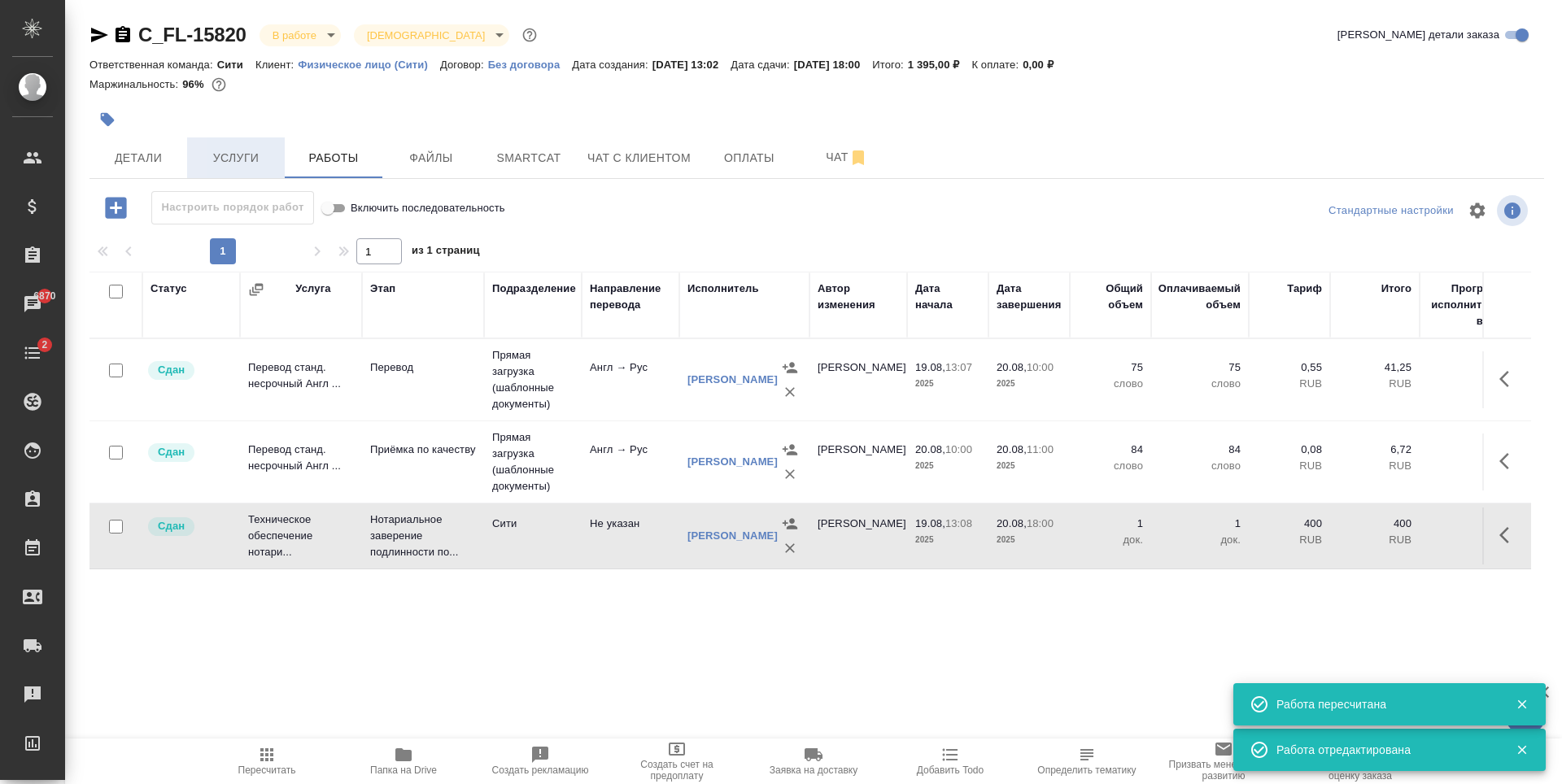
click at [220, 151] on span "Услуги" at bounding box center [236, 158] width 78 height 20
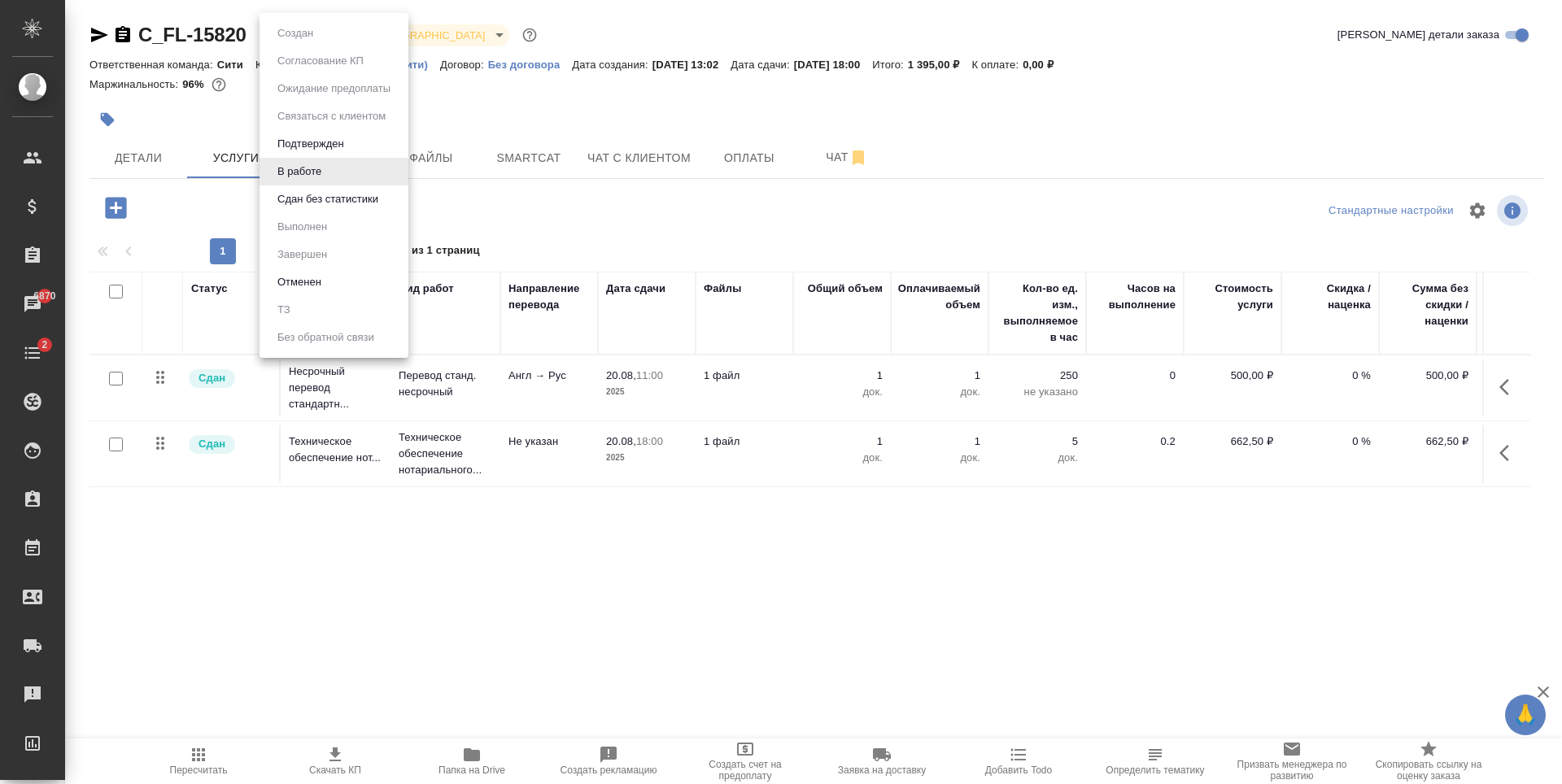
click at [298, 43] on body "🙏 .cls-1 fill:#fff; AWATERA Zaytseva Svetlana Клиенты Спецификации Заказы 6870 …" at bounding box center [781, 392] width 1562 height 784
click at [309, 42] on button "Сдан без статистики" at bounding box center [296, 34] width 46 height 18
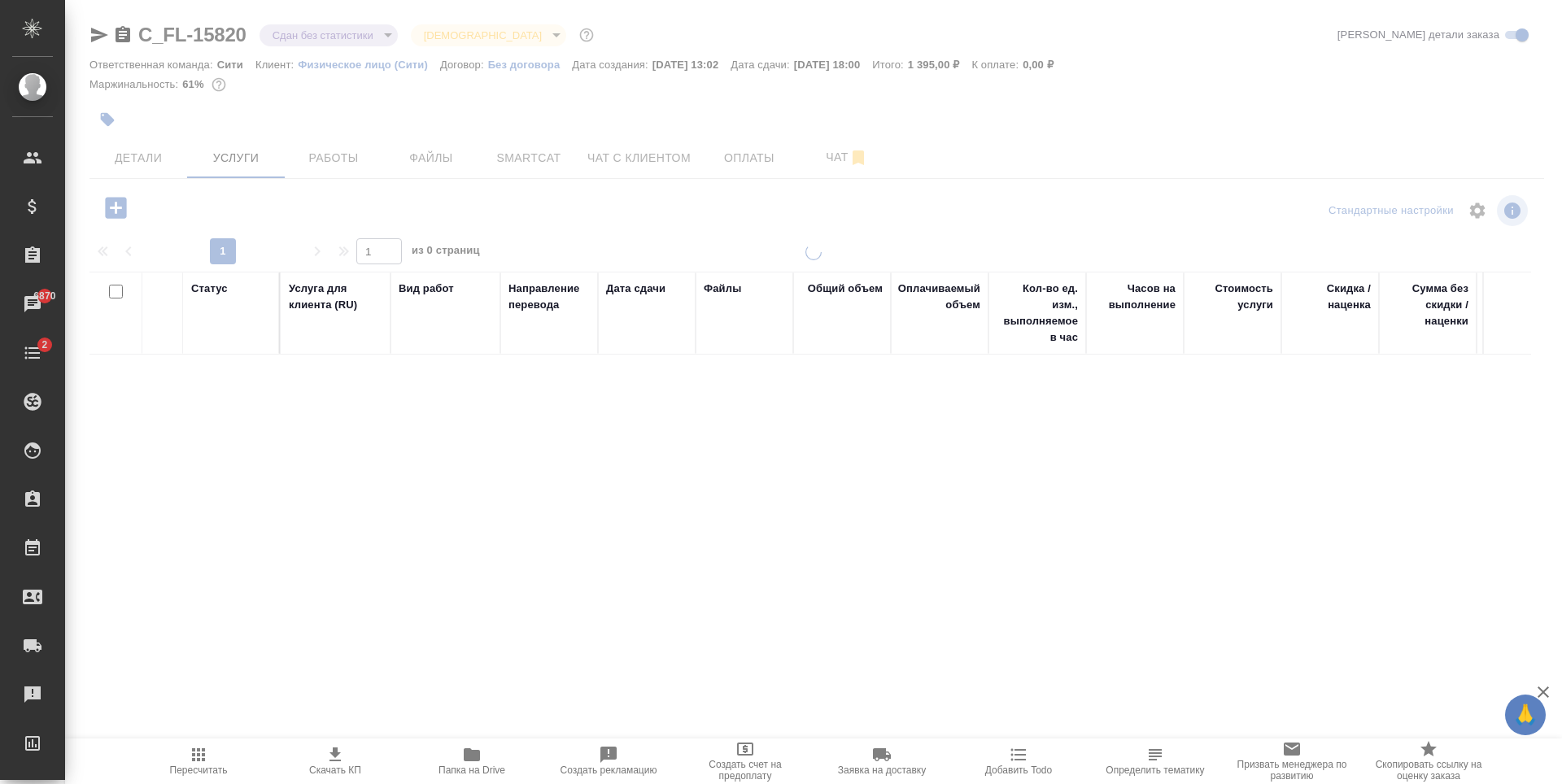
click at [303, 36] on body "🙏 .cls-1 fill:#fff; AWATERA Zaytseva Svetlana Клиенты Спецификации Заказы 6870 …" at bounding box center [781, 392] width 1562 height 784
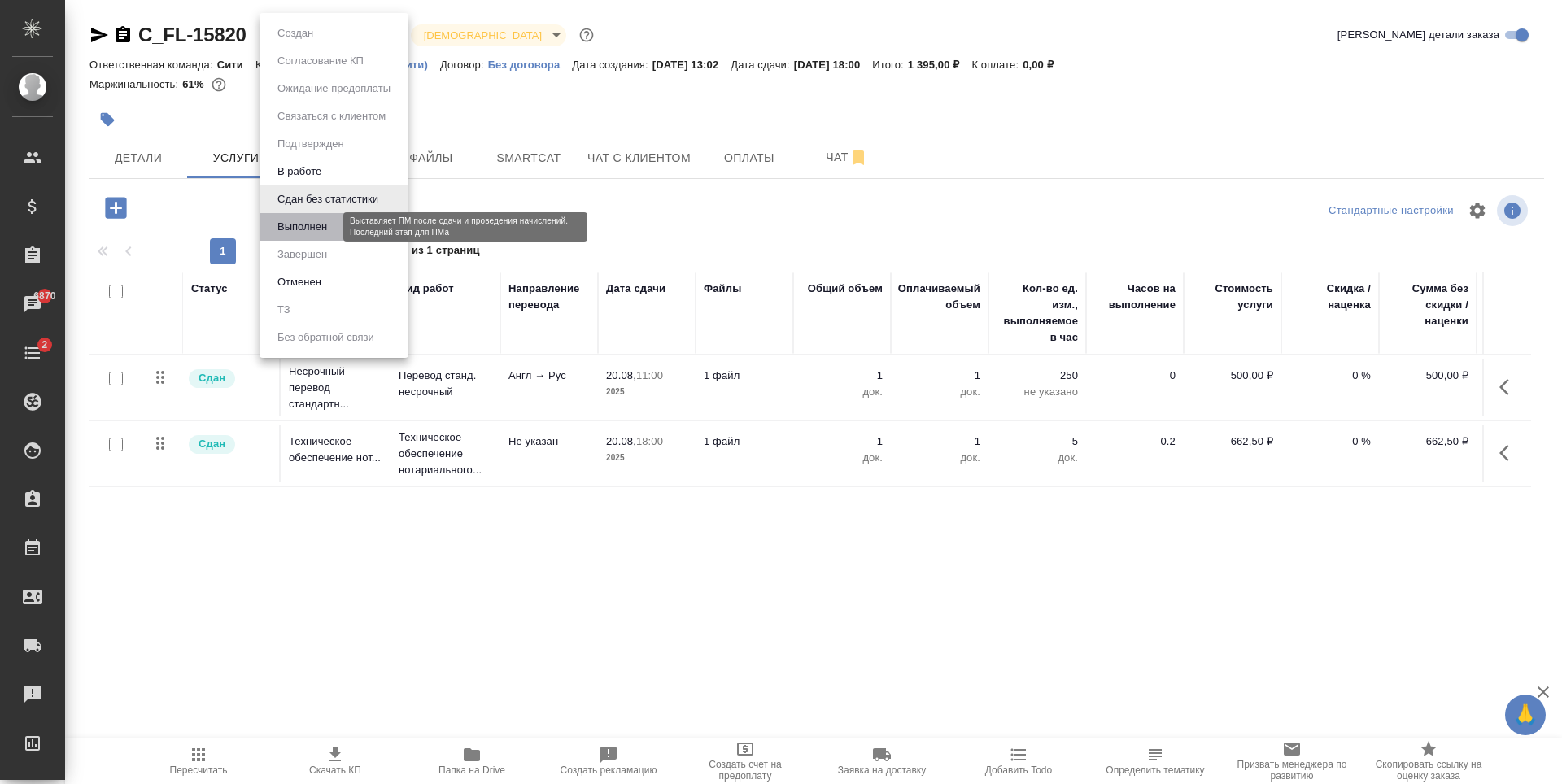
click at [305, 229] on button "Выполнен" at bounding box center [302, 227] width 59 height 18
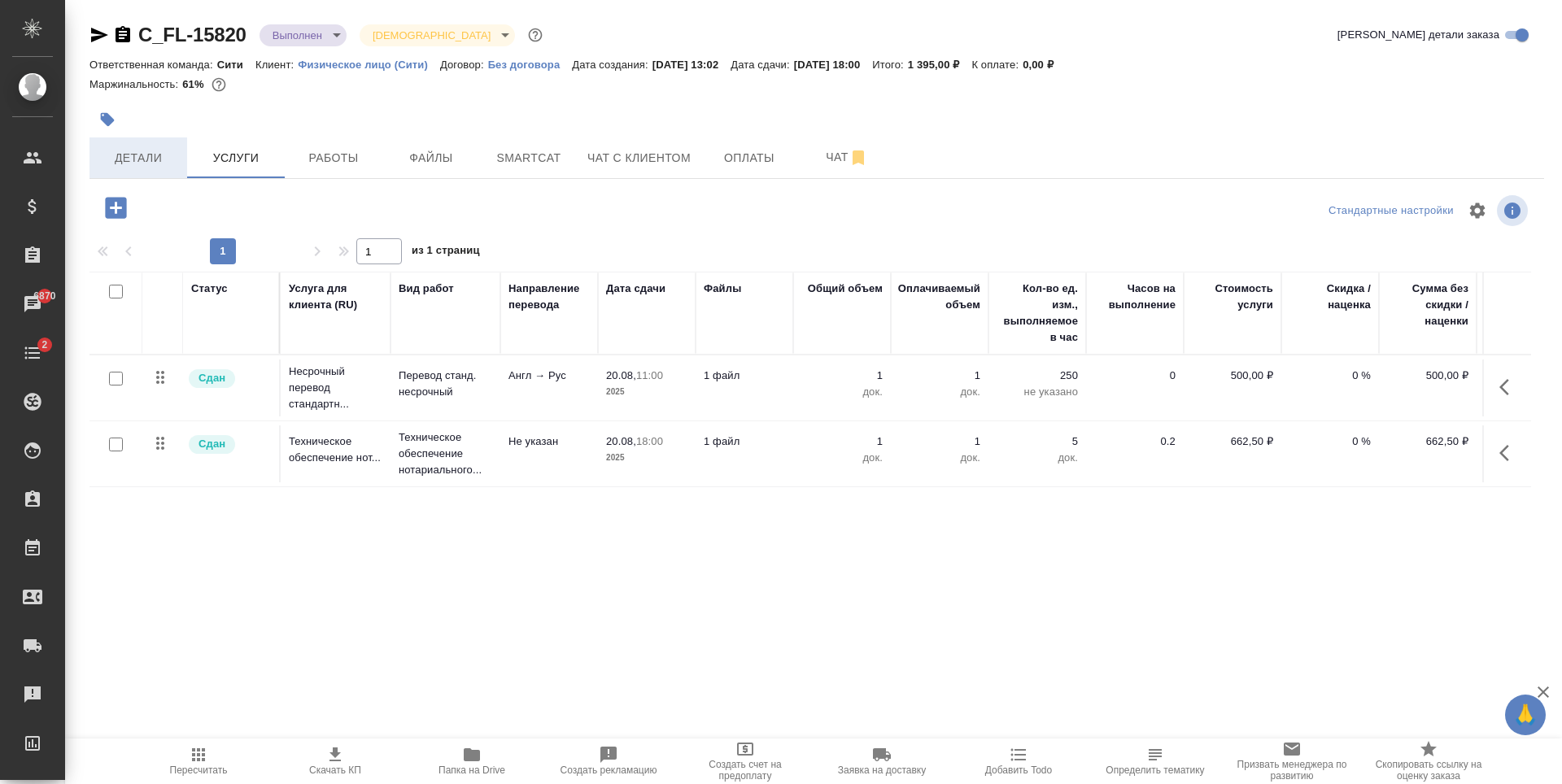
click at [143, 154] on span "Детали" at bounding box center [138, 158] width 78 height 20
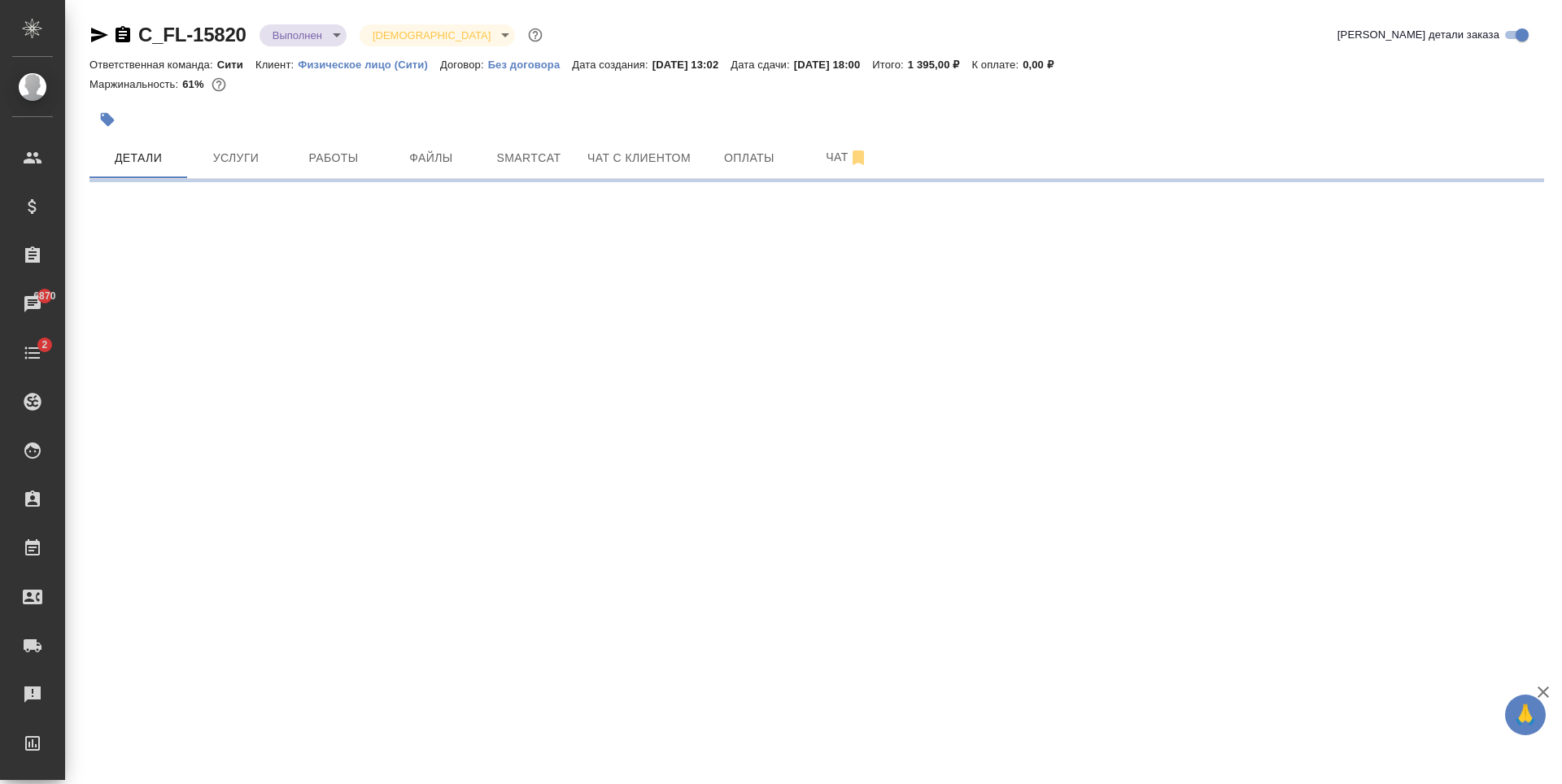
select select "RU"
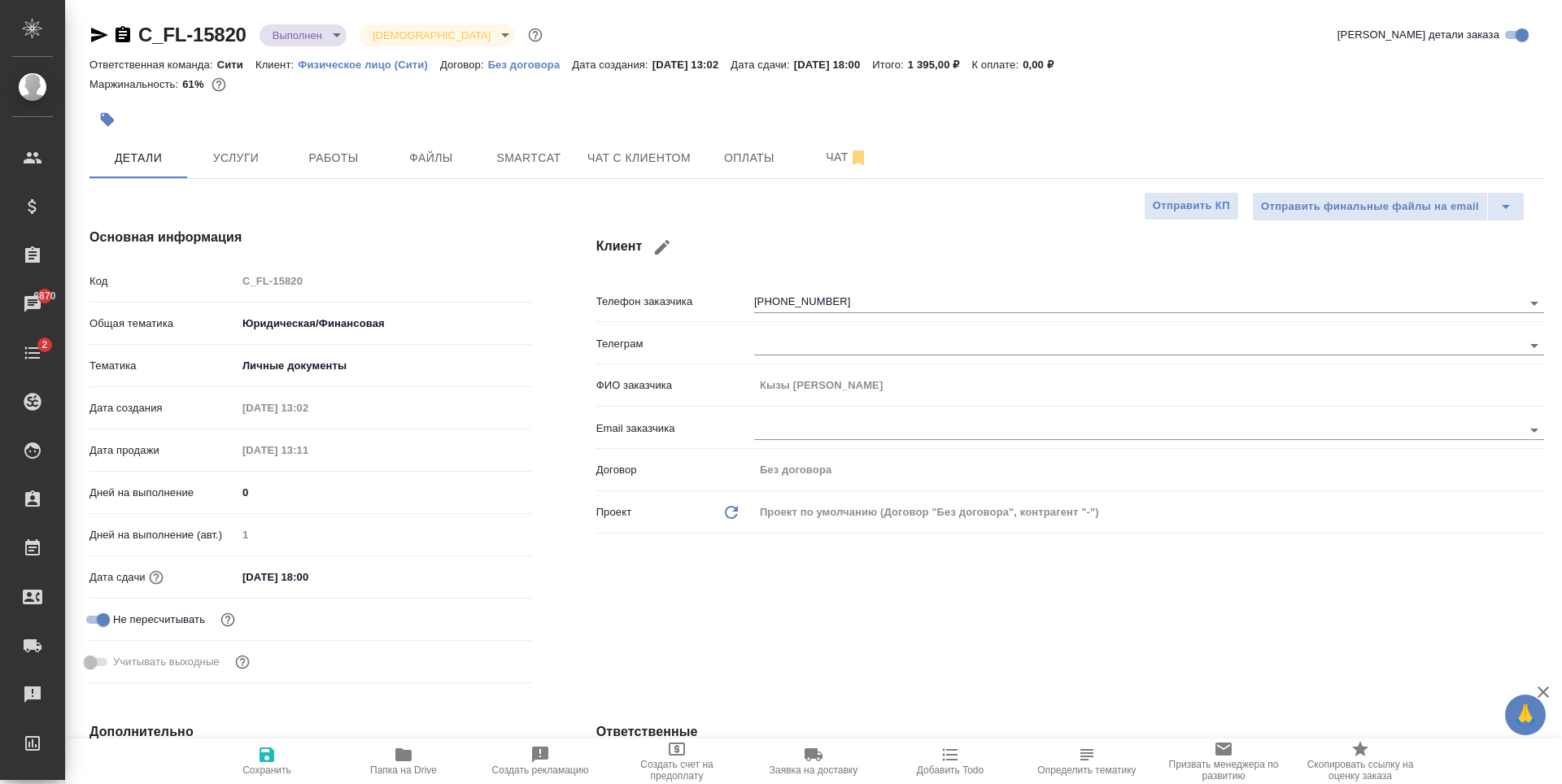
type textarea "x"
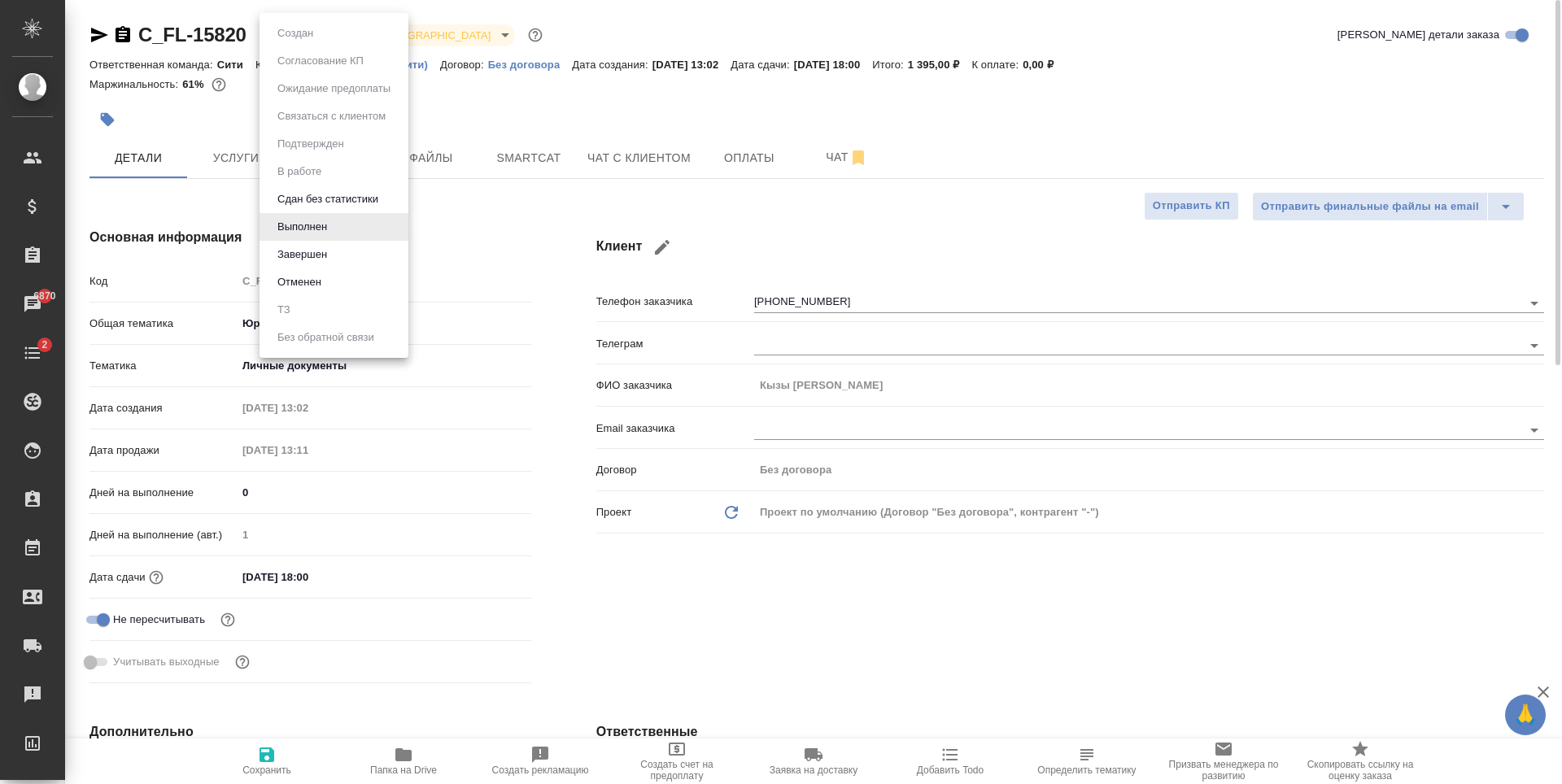
click at [274, 34] on body "🙏 .cls-1 fill:#fff; AWATERA Zaytseva Svetlana Клиенты Спецификации Заказы 6870 …" at bounding box center [781, 392] width 1562 height 784
click at [333, 249] on li "Завершен" at bounding box center [334, 254] width 149 height 27
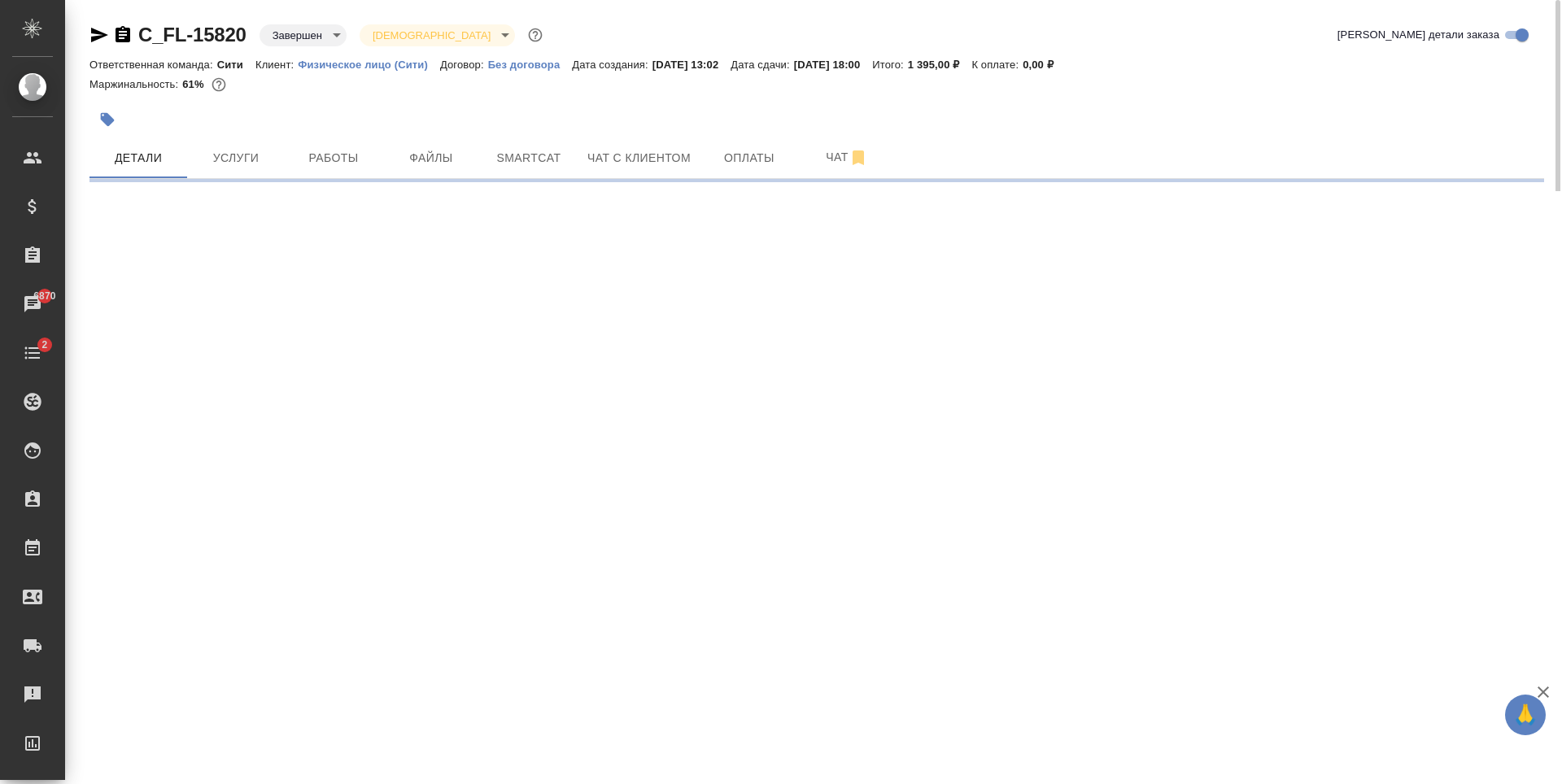
select select "RU"
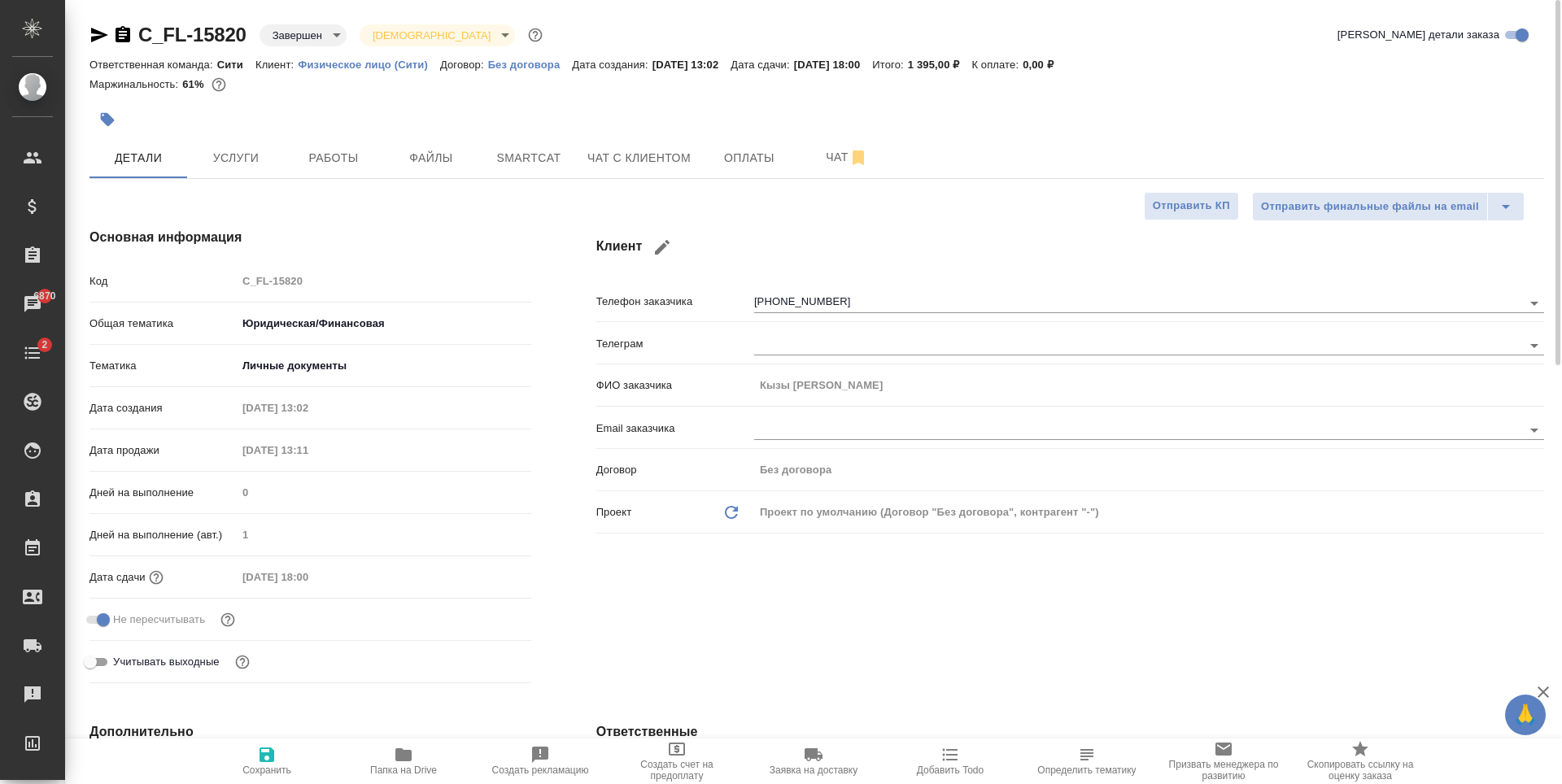
type textarea "x"
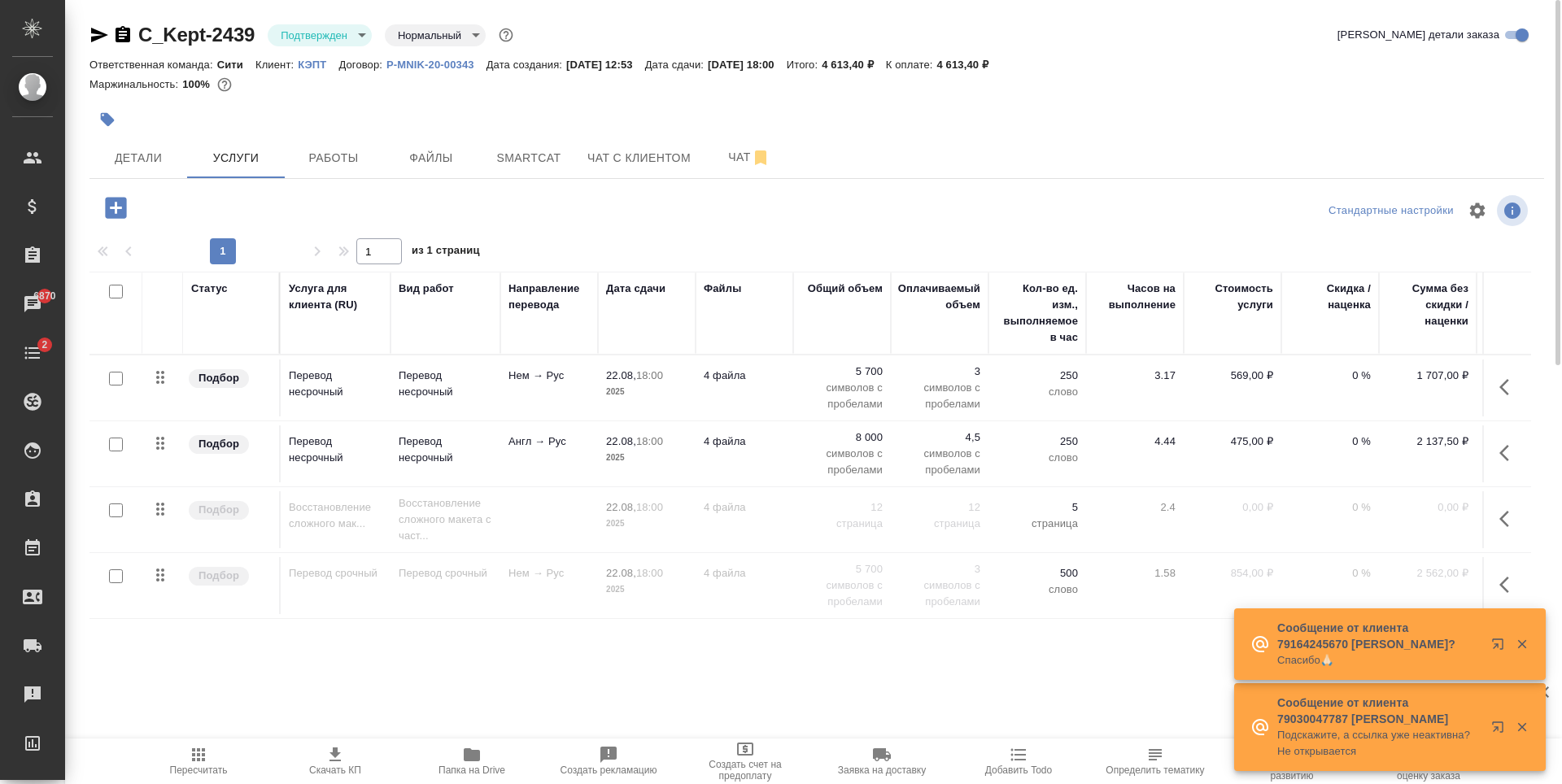
click at [662, 107] on div at bounding box center [574, 119] width 970 height 36
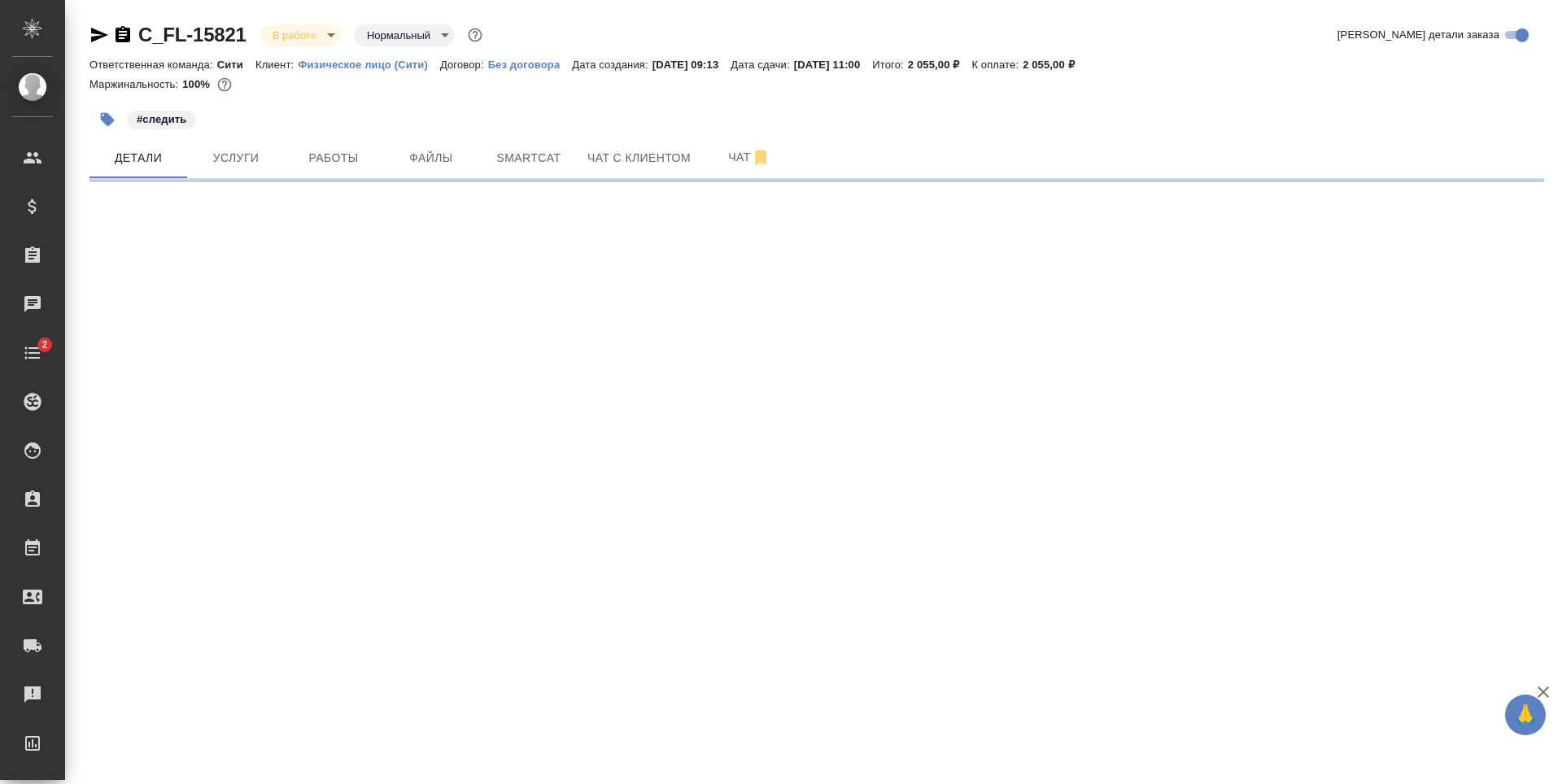
select select "RU"
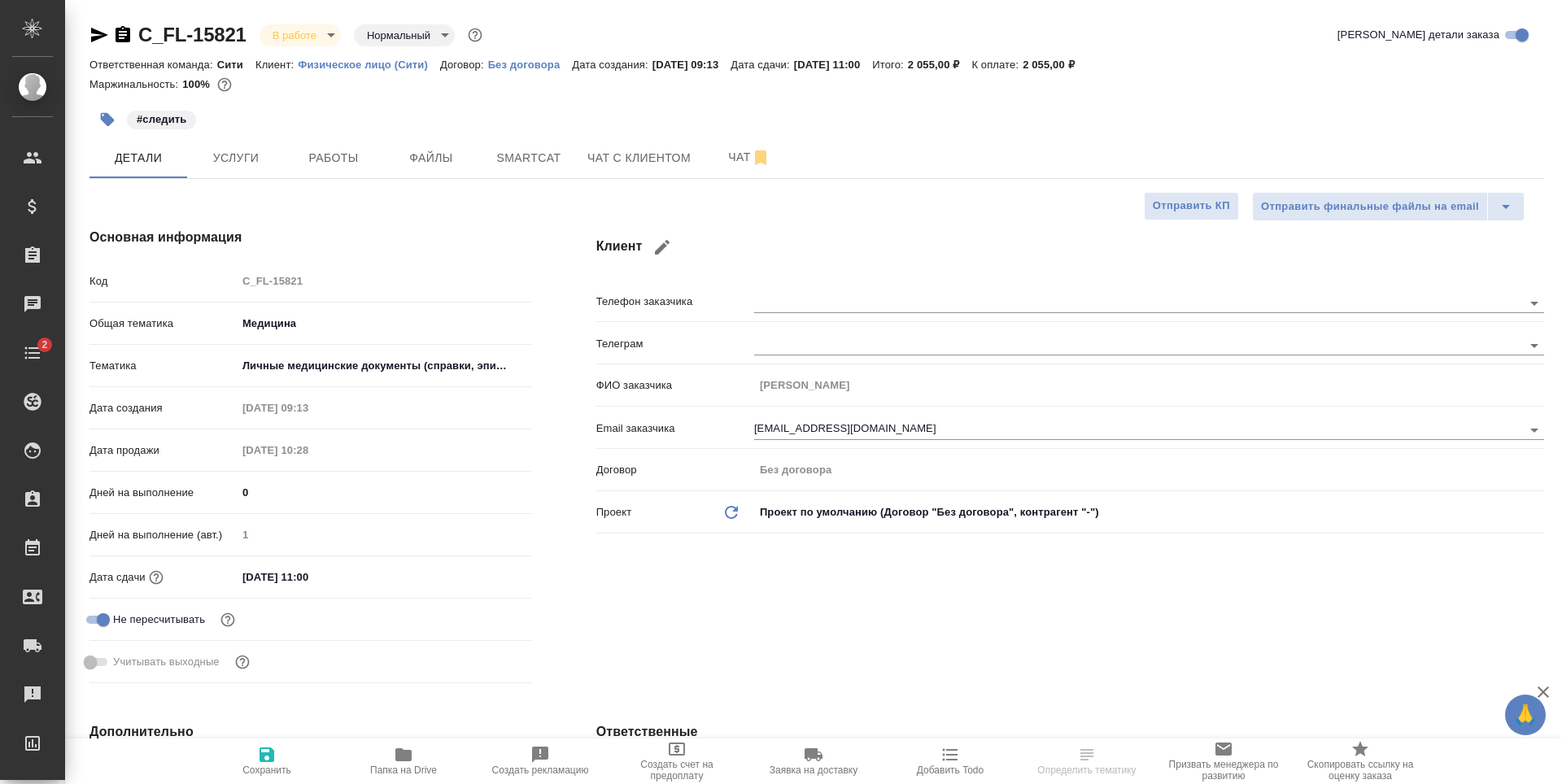
type textarea "x"
click at [272, 138] on button "Услуги" at bounding box center [236, 158] width 98 height 41
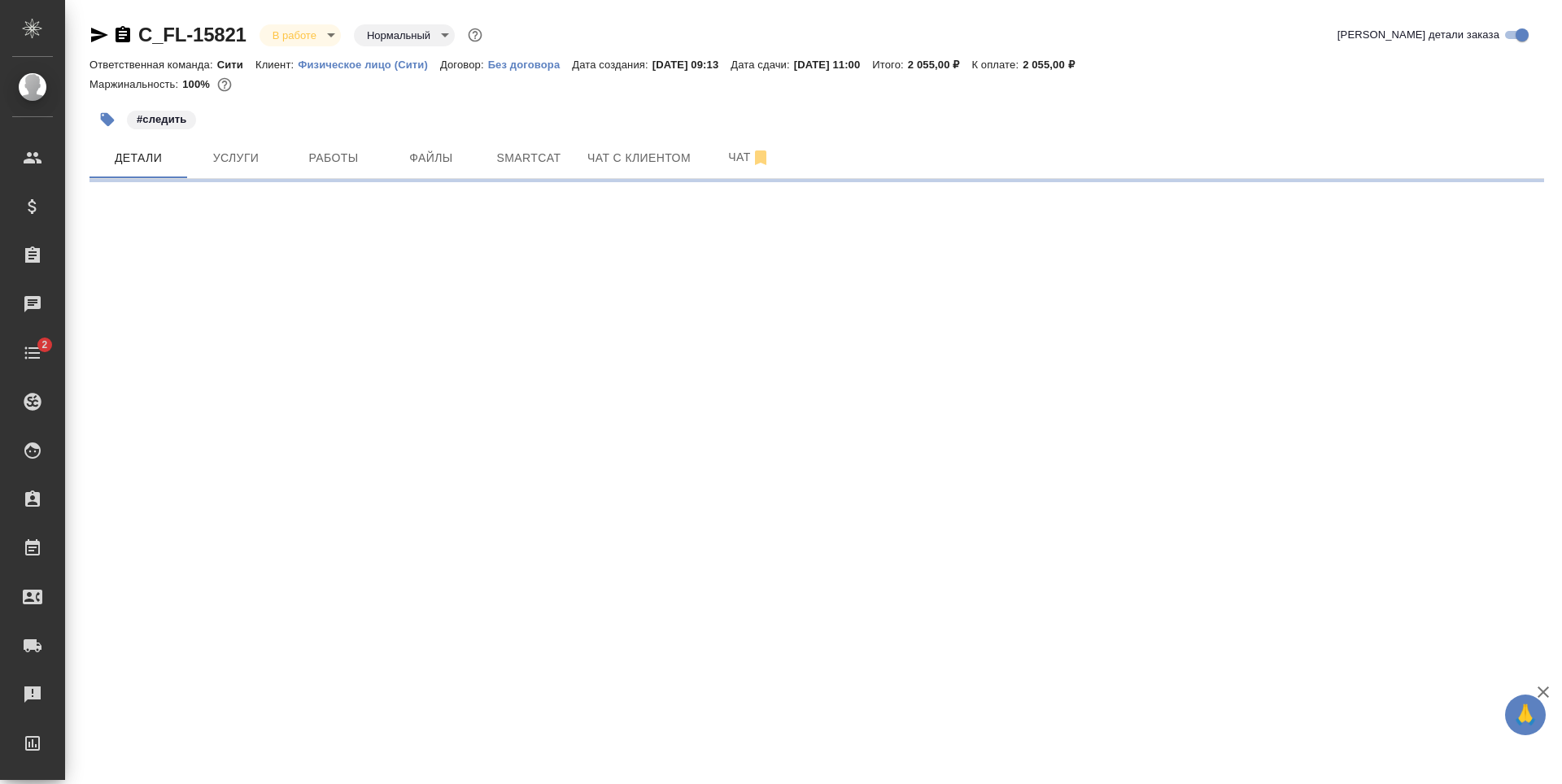
select select "RU"
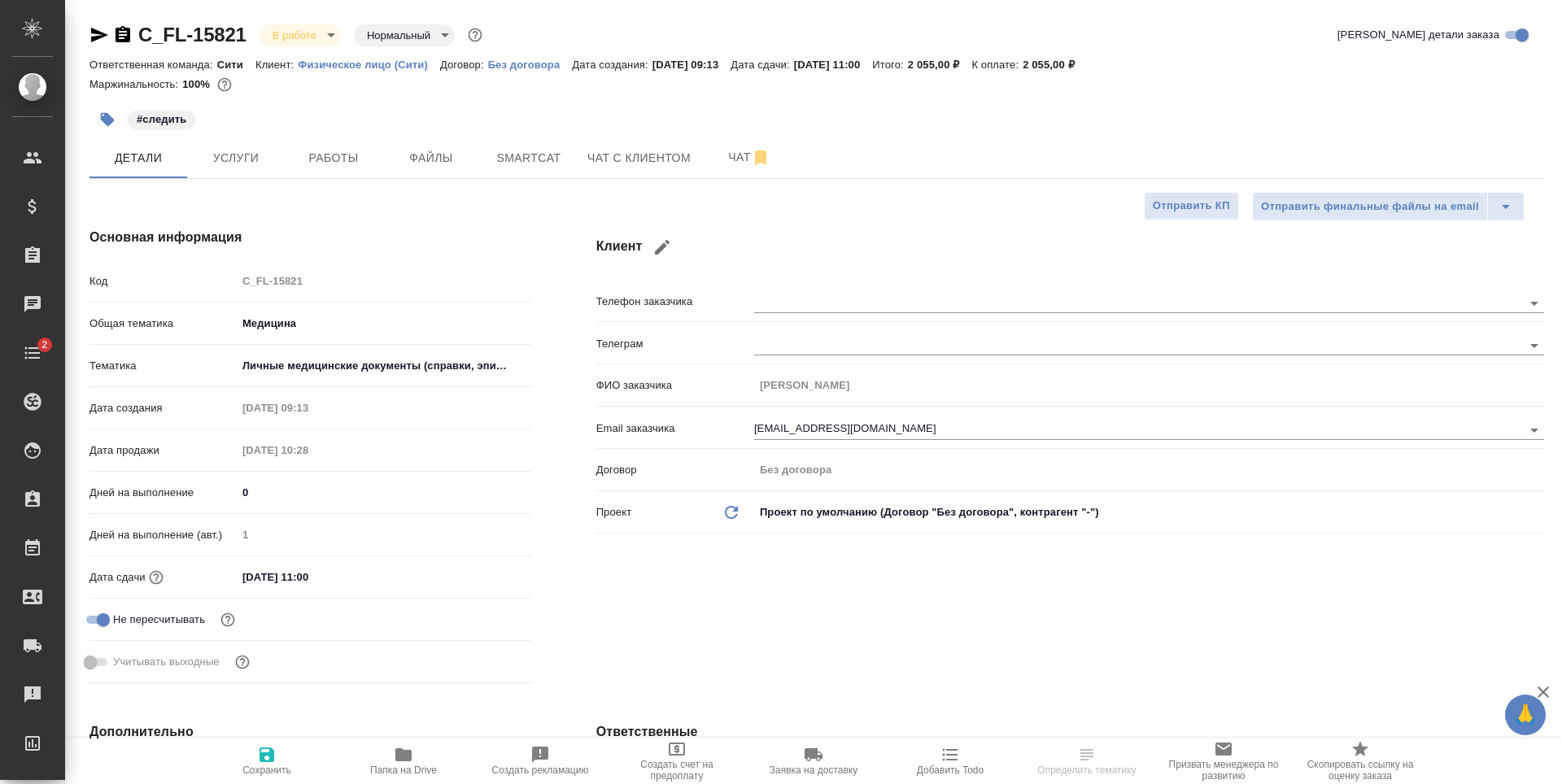
type textarea "x"
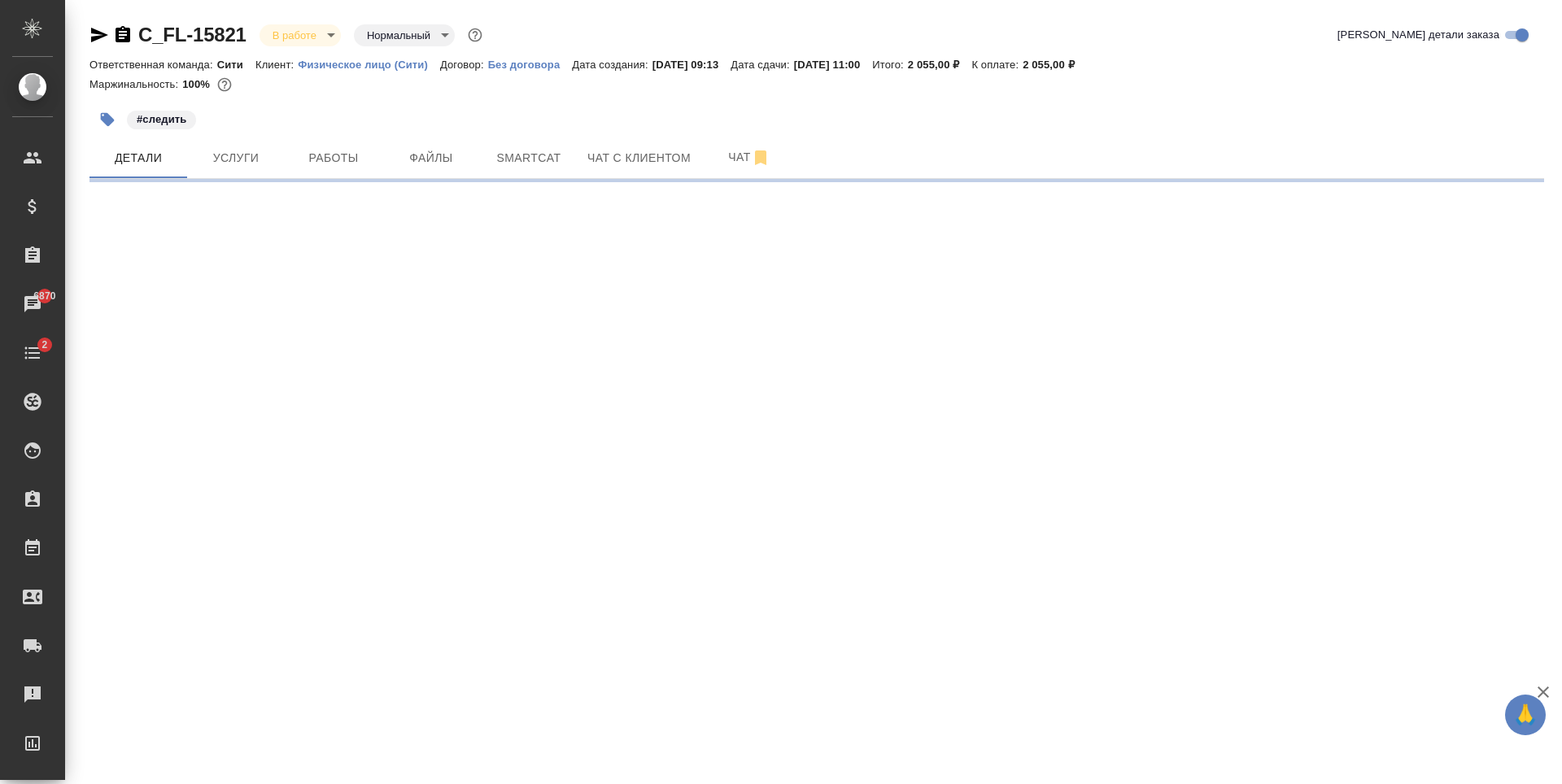
select select "RU"
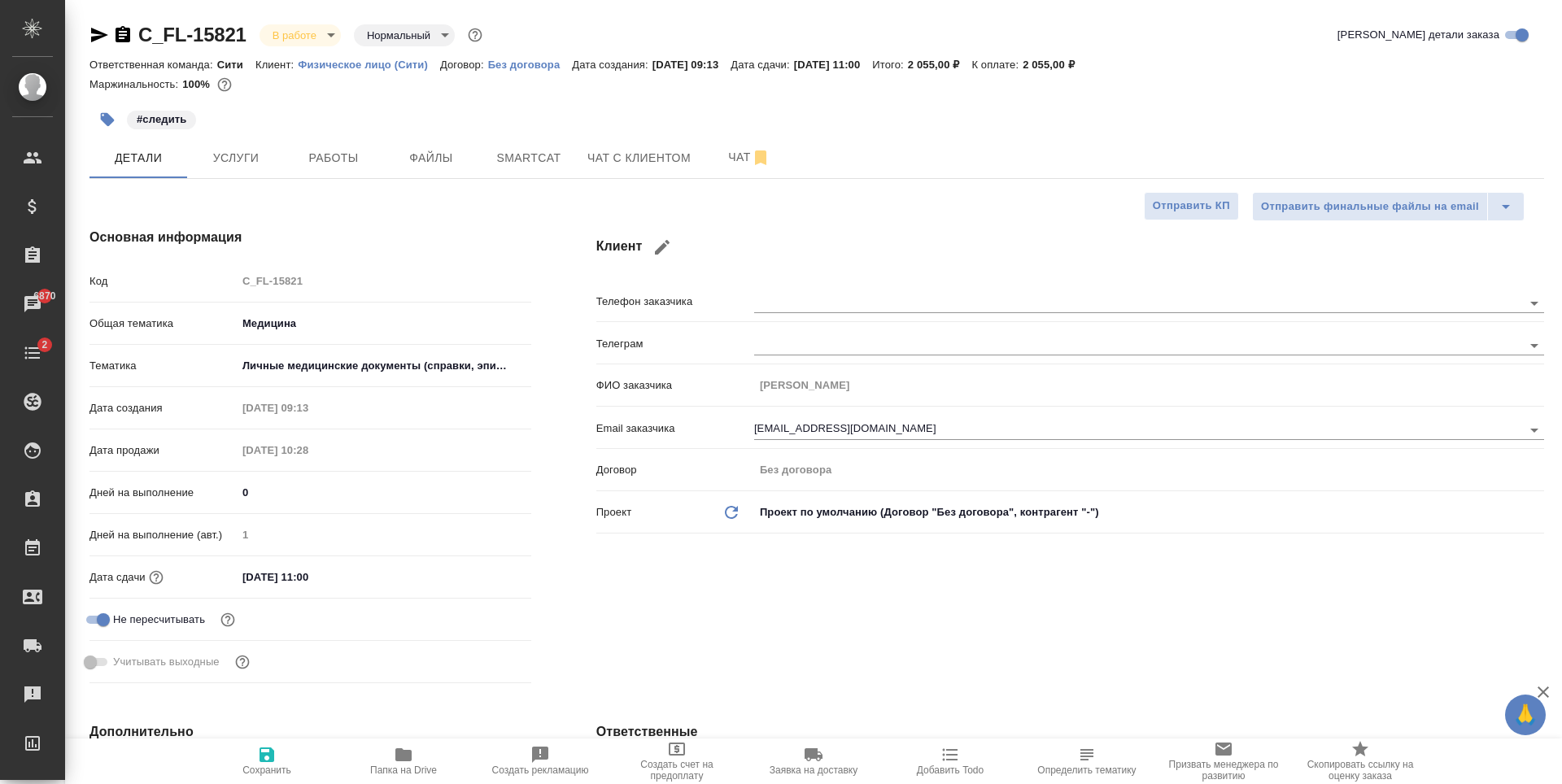
type textarea "x"
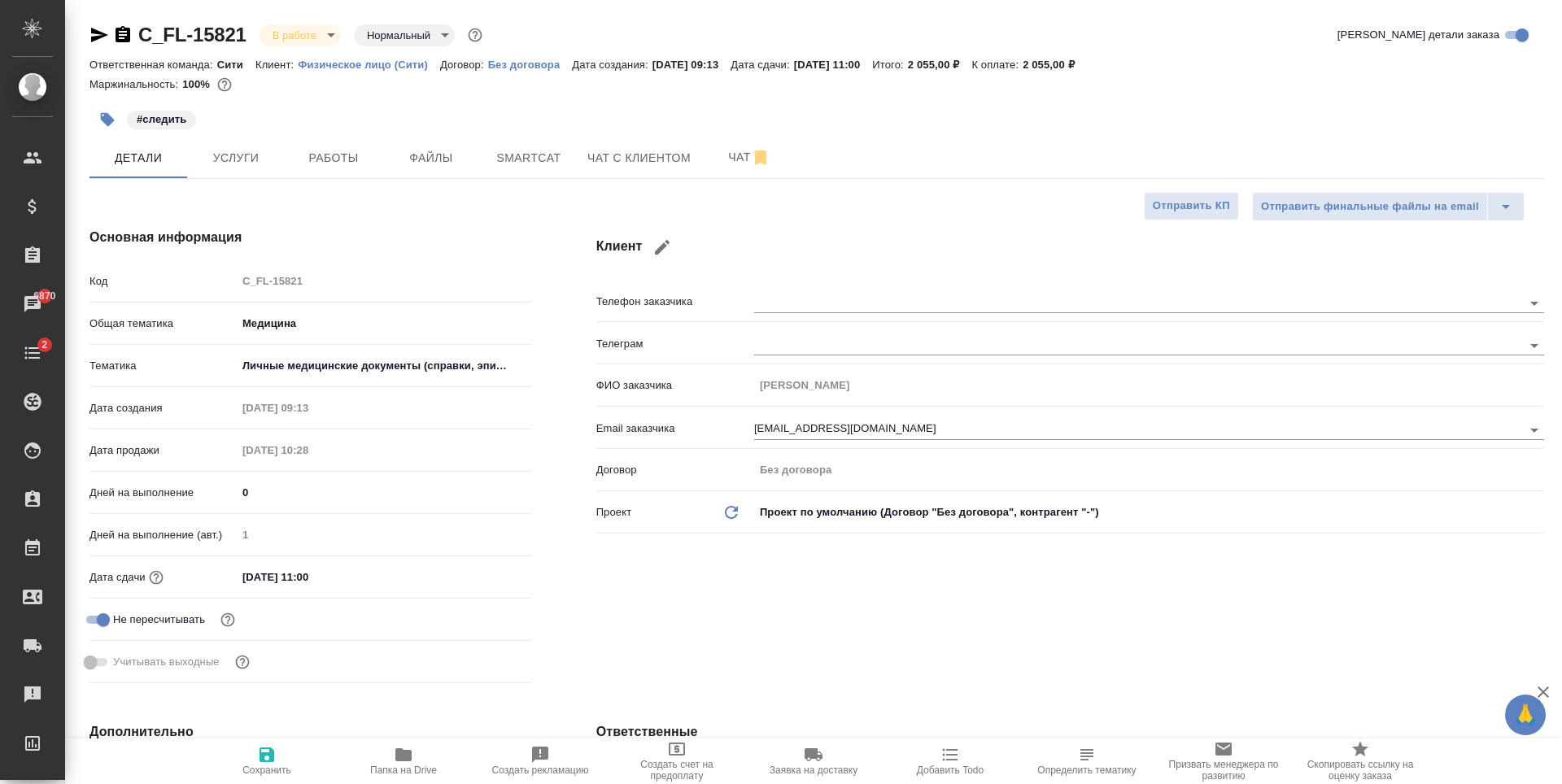
type textarea "x"
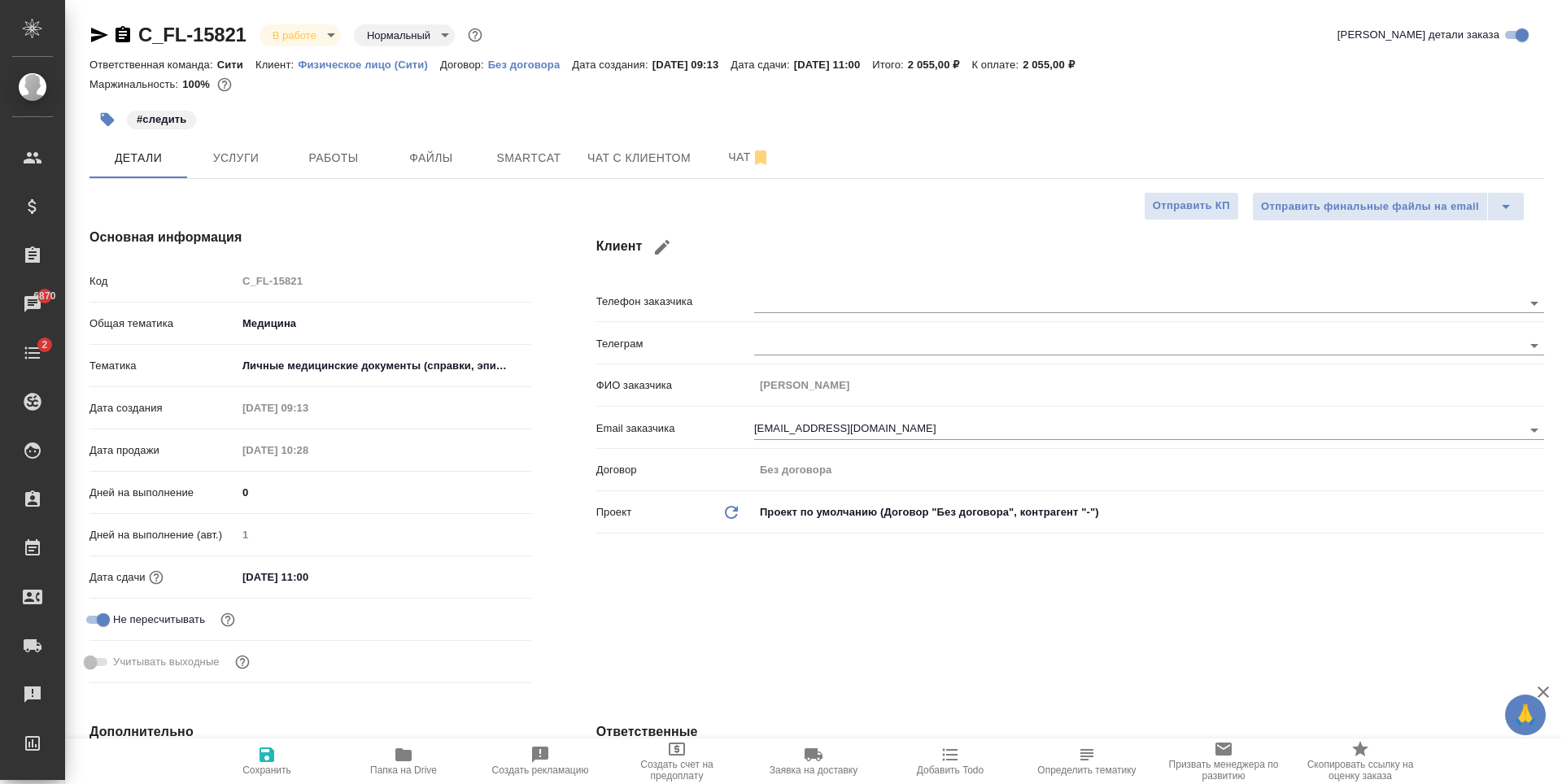
type textarea "x"
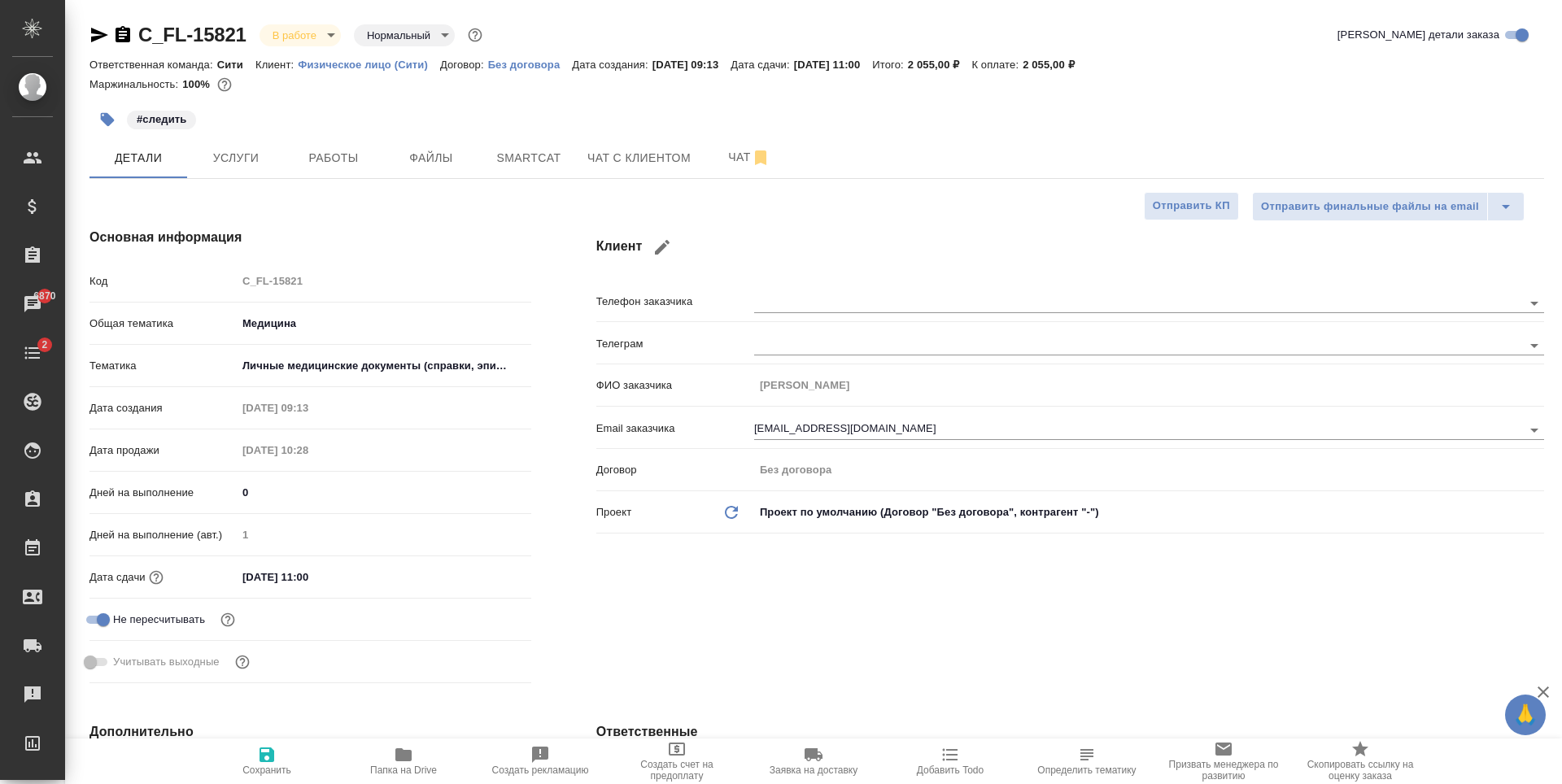
type textarea "x"
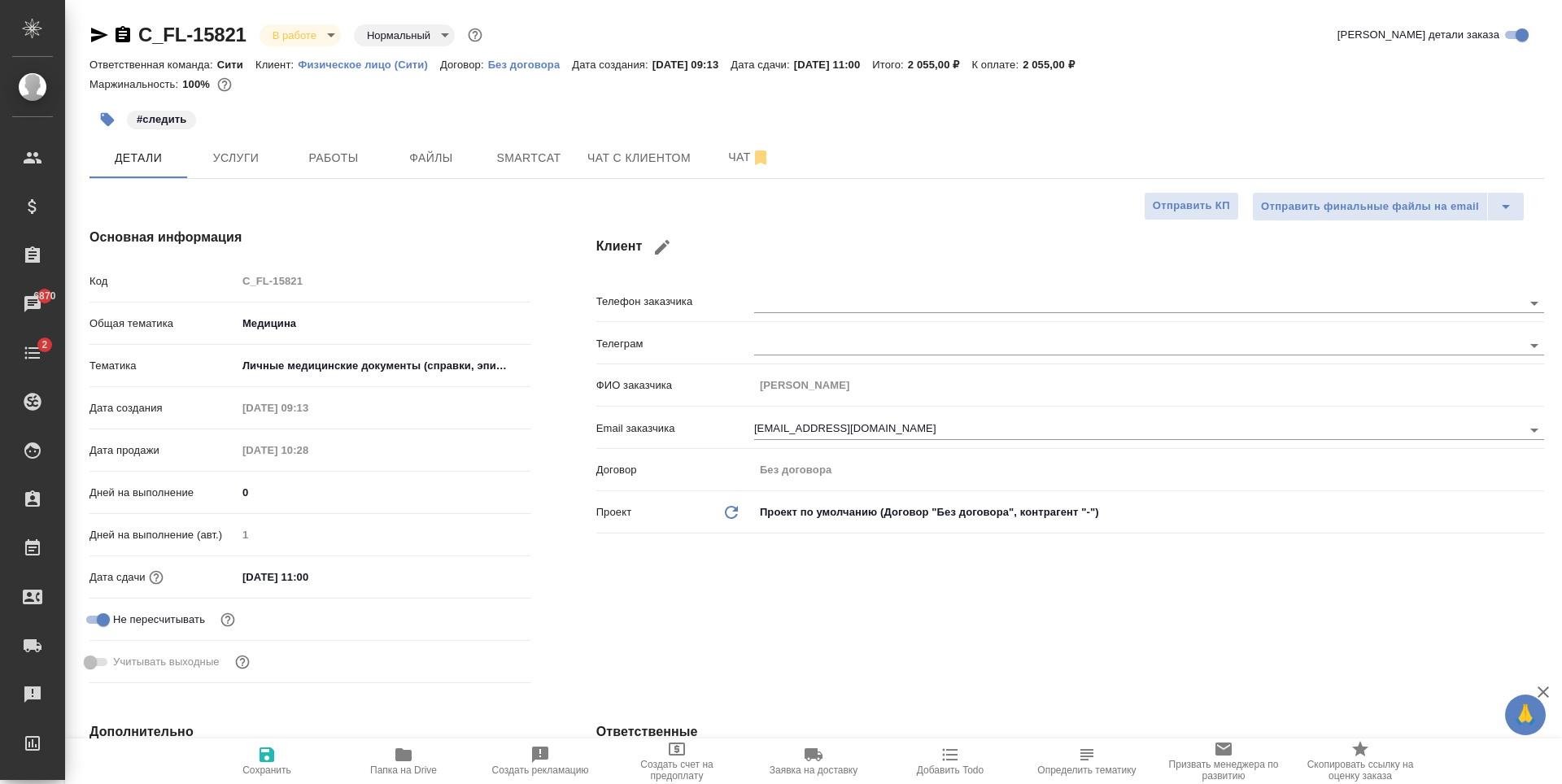
type textarea "x"
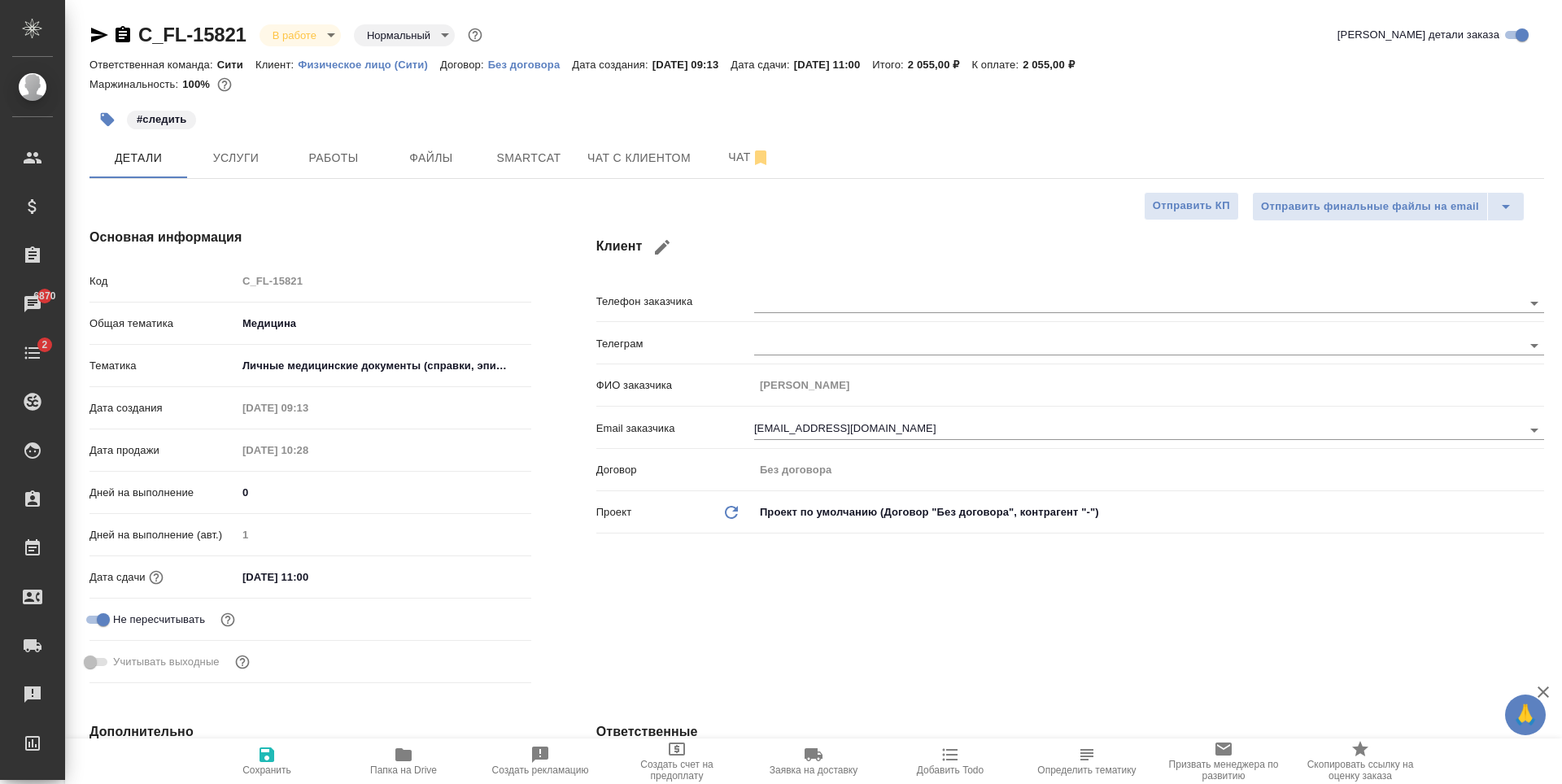
type textarea "x"
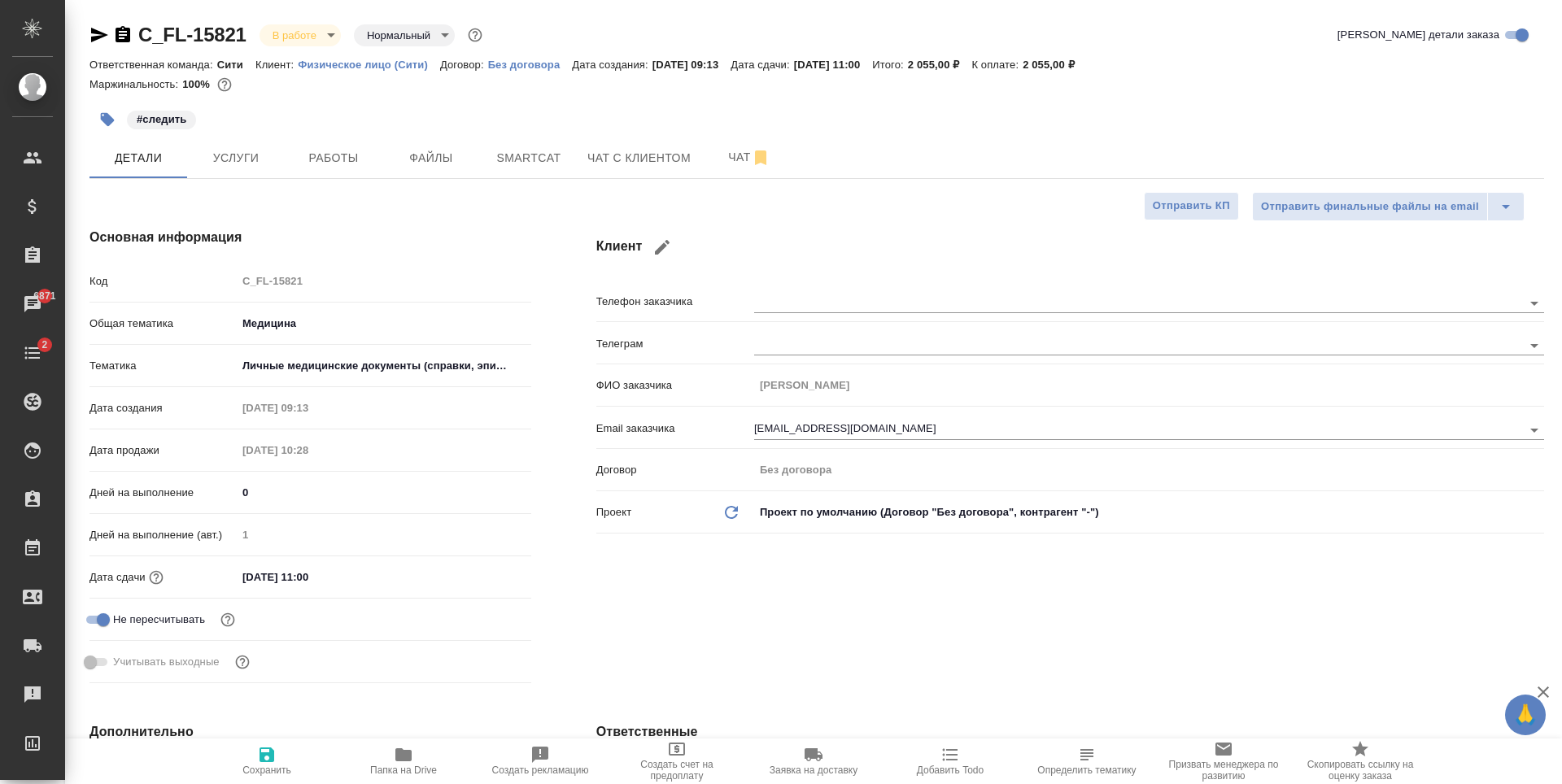
type textarea "x"
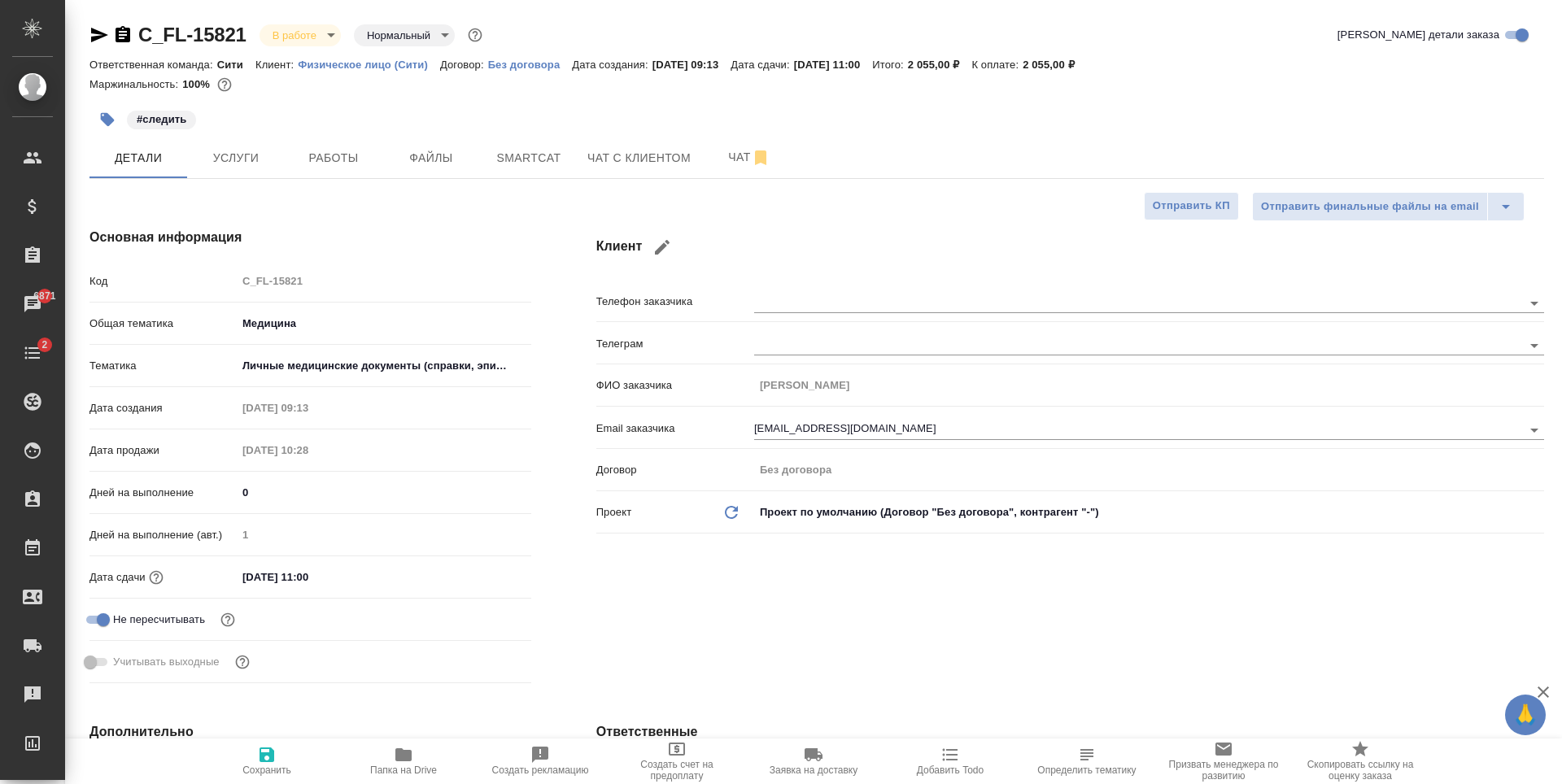
type textarea "x"
